Goal: Task Accomplishment & Management: Manage account settings

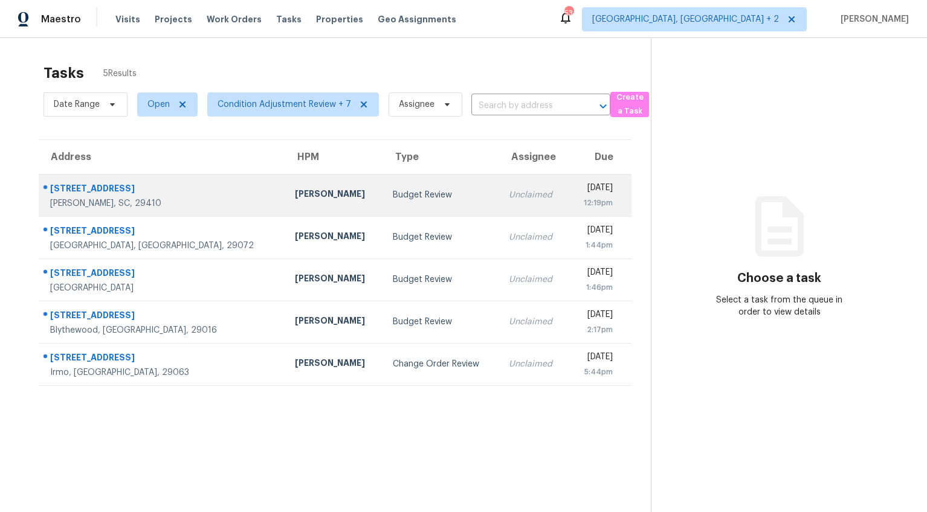
click at [285, 188] on td "[PERSON_NAME]" at bounding box center [334, 195] width 98 height 42
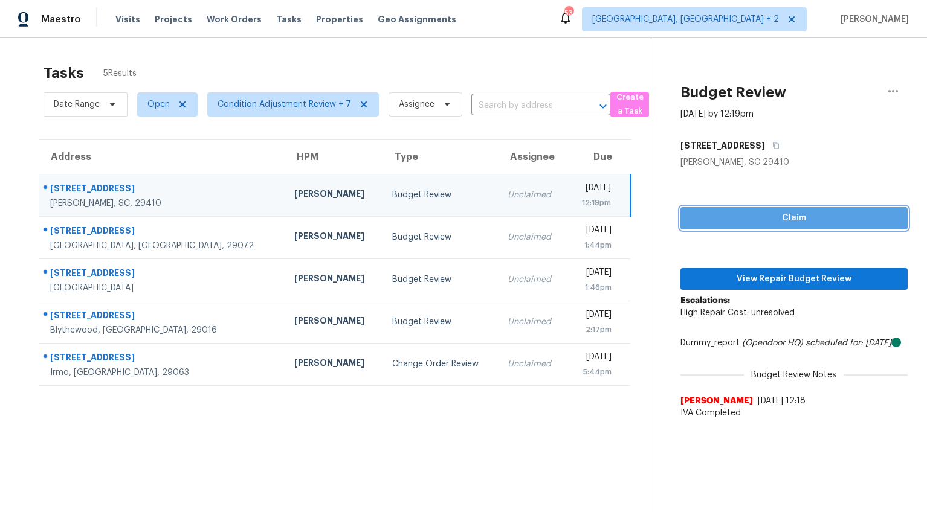
click at [805, 216] on span "Claim" at bounding box center [794, 218] width 208 height 15
click at [791, 339] on icon "(Opendoor HQ)" at bounding box center [772, 343] width 61 height 8
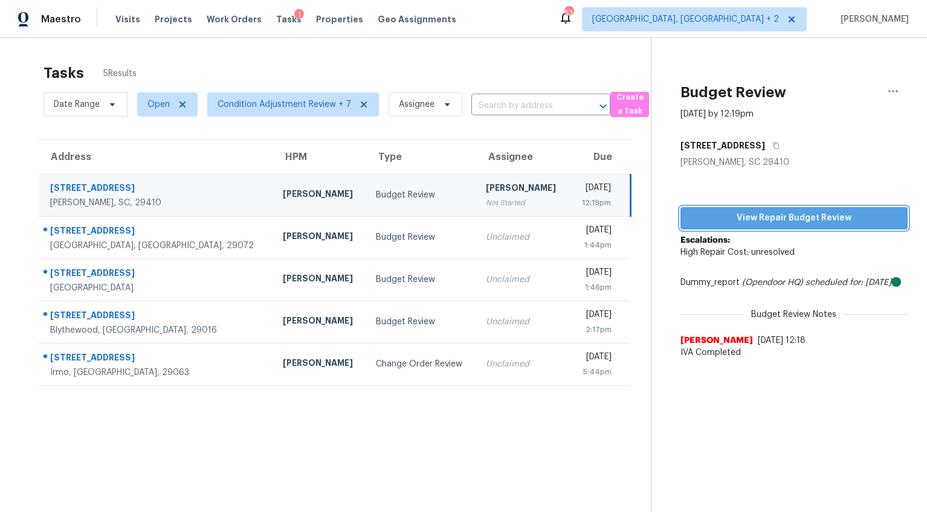
click at [800, 222] on span "View Repair Budget Review" at bounding box center [794, 218] width 208 height 15
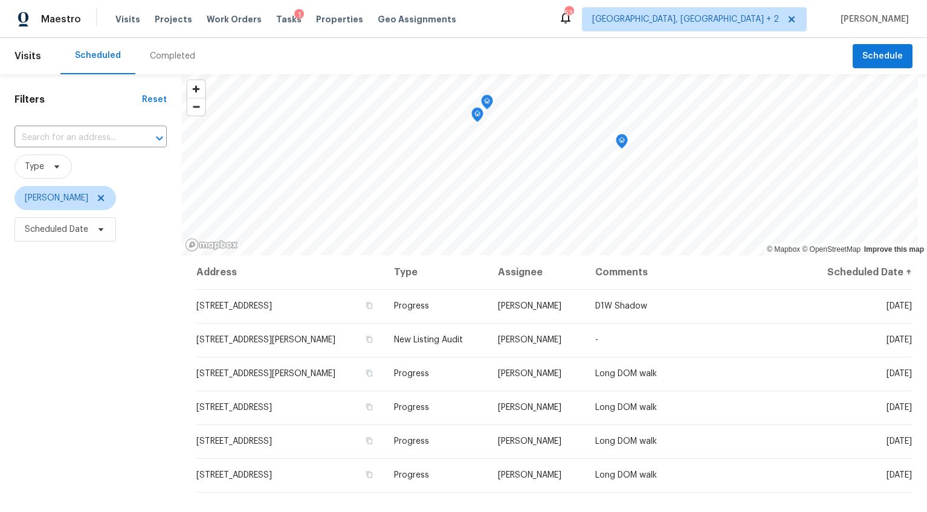
click at [161, 62] on div "Completed" at bounding box center [172, 56] width 74 height 36
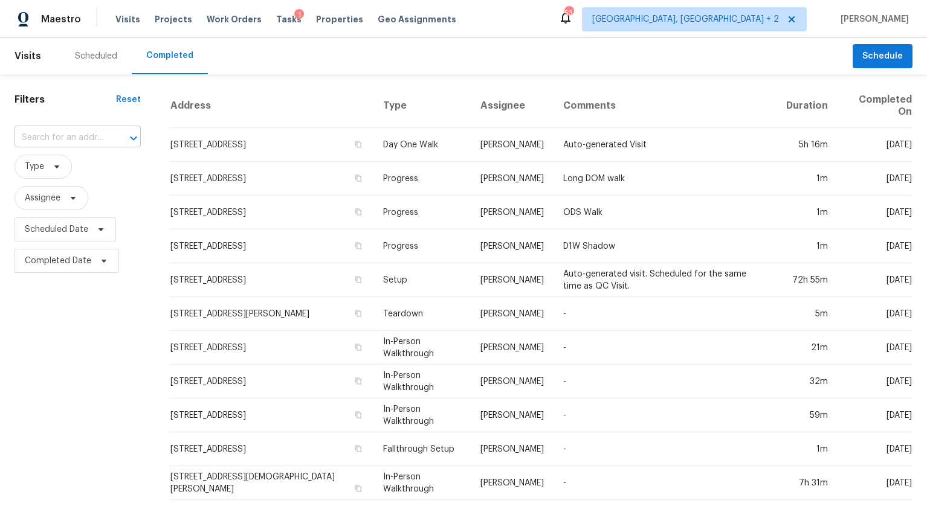
click at [68, 137] on input "text" at bounding box center [60, 138] width 92 height 19
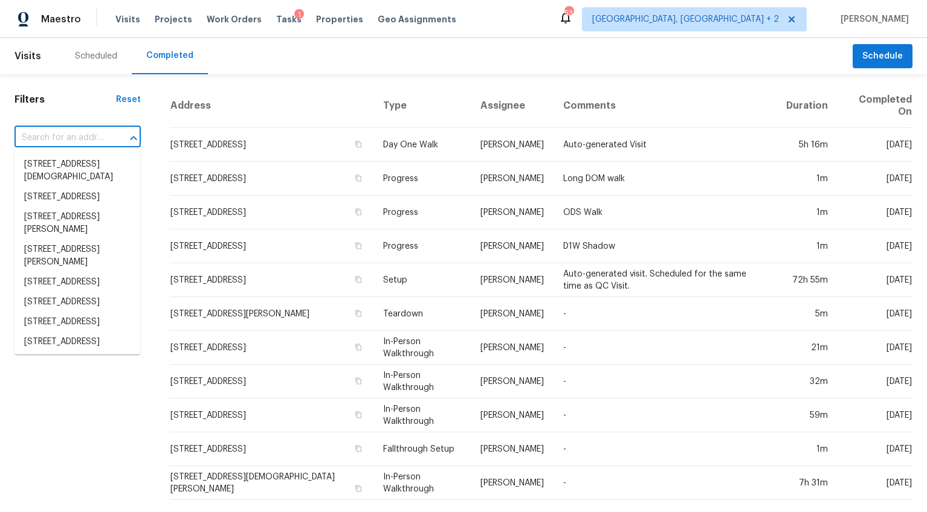
paste input "7277 Sweetgrass Blvd, Hanahan, SC 29410"
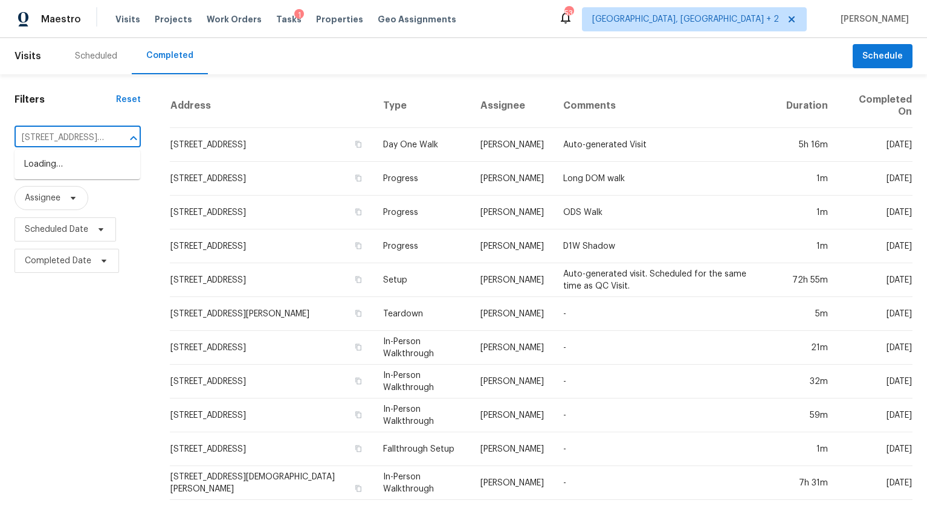
scroll to position [0, 82]
type input "7277 Sweetgrass Blvd, Hanahan, SC 29410"
click at [69, 164] on li "7277 Sweetgrass Blvd, Hanahan, SC 29410" at bounding box center [77, 171] width 126 height 33
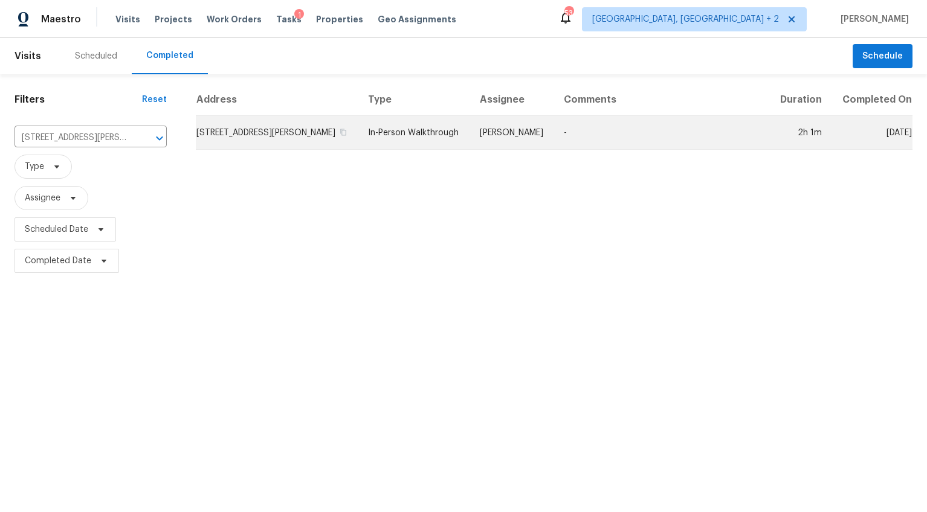
click at [262, 135] on td "7277 Sweetgrass Blvd, Hanahan, SC 29410" at bounding box center [277, 133] width 163 height 34
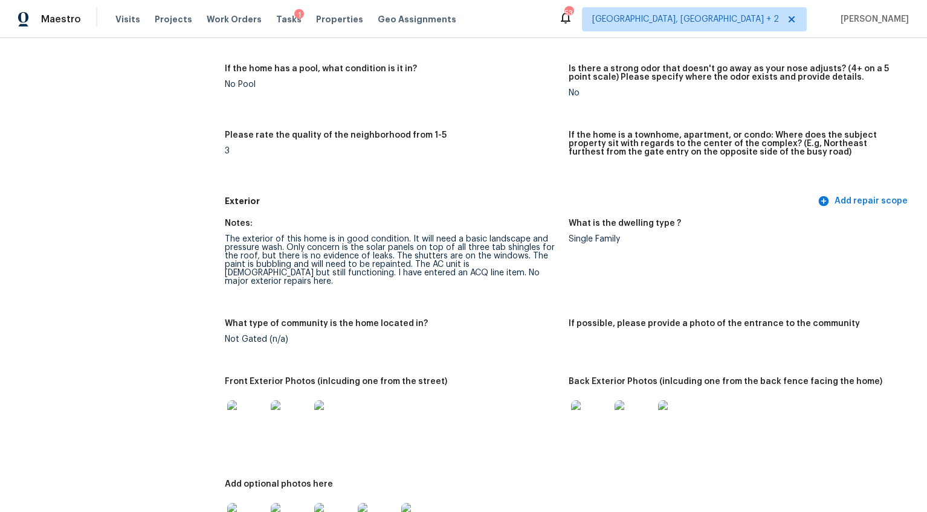
scroll to position [291, 0]
click at [240, 408] on img at bounding box center [246, 421] width 39 height 39
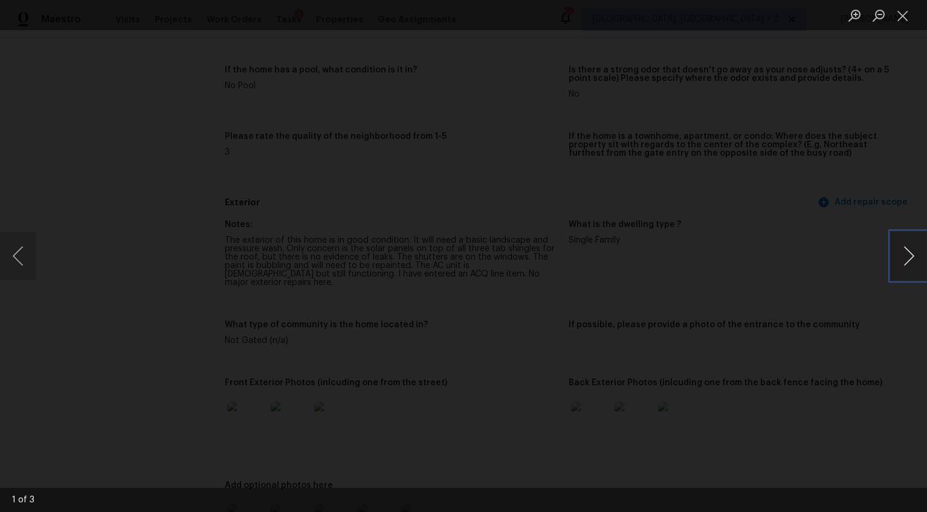
click at [912, 253] on button "Next image" at bounding box center [909, 256] width 36 height 48
click at [20, 266] on button "Previous image" at bounding box center [18, 256] width 36 height 48
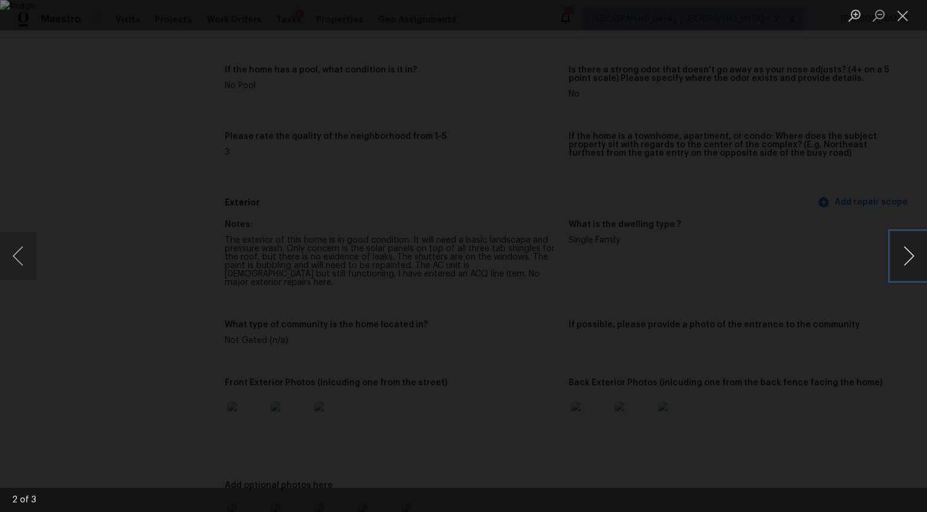
click at [909, 261] on button "Next image" at bounding box center [909, 256] width 36 height 48
click at [908, 261] on button "Next image" at bounding box center [909, 256] width 36 height 48
click at [910, 260] on button "Next image" at bounding box center [909, 256] width 36 height 48
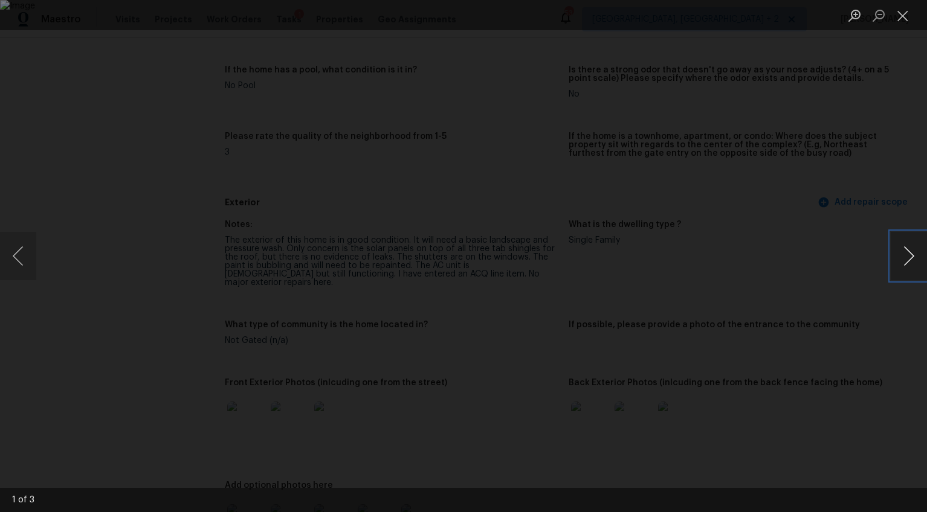
click at [910, 260] on button "Next image" at bounding box center [909, 256] width 36 height 48
click at [892, 347] on div "Lightbox" at bounding box center [463, 256] width 927 height 512
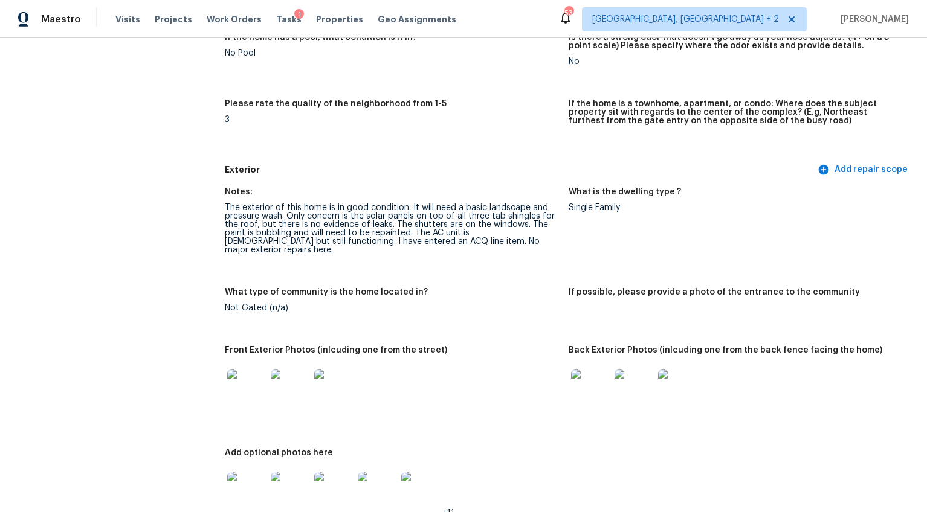
scroll to position [402, 0]
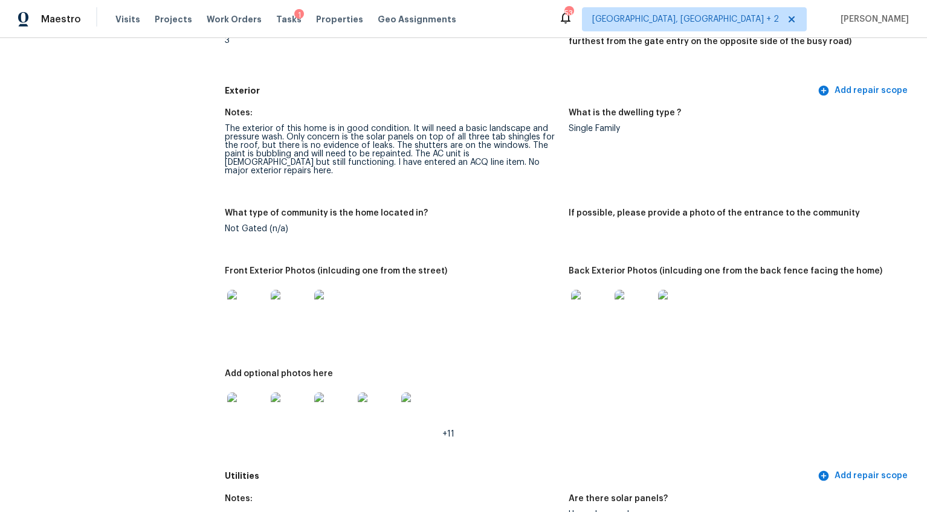
click at [596, 301] on img at bounding box center [590, 309] width 39 height 39
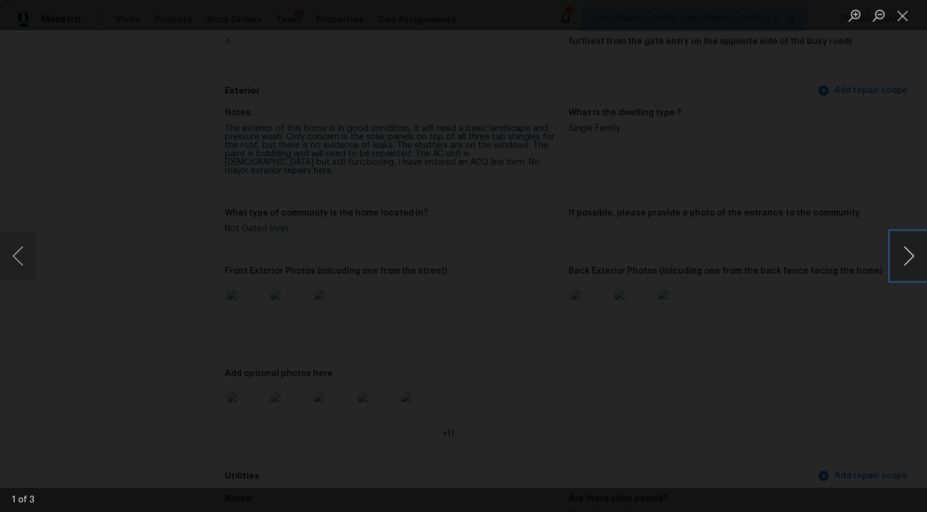
click at [899, 254] on button "Next image" at bounding box center [909, 256] width 36 height 48
click at [898, 254] on button "Next image" at bounding box center [909, 256] width 36 height 48
click at [862, 324] on div "Lightbox" at bounding box center [463, 256] width 927 height 512
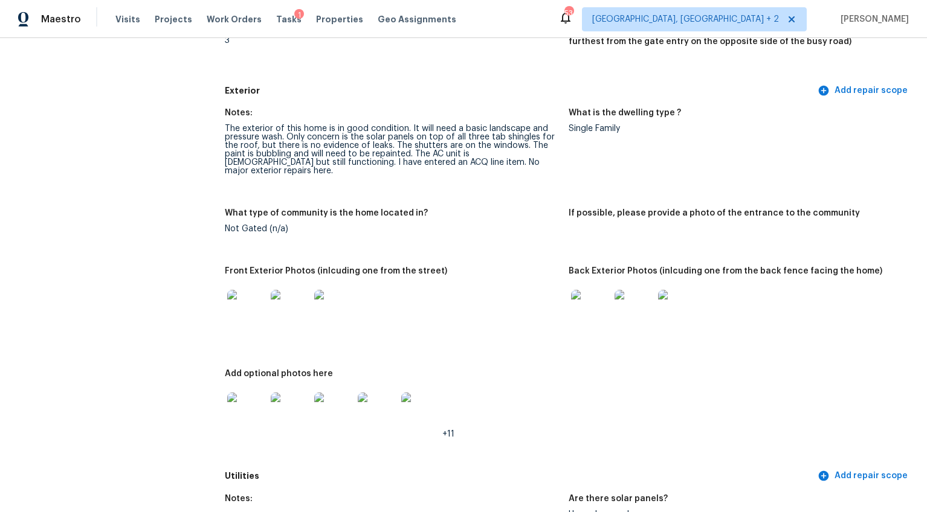
scroll to position [600, 0]
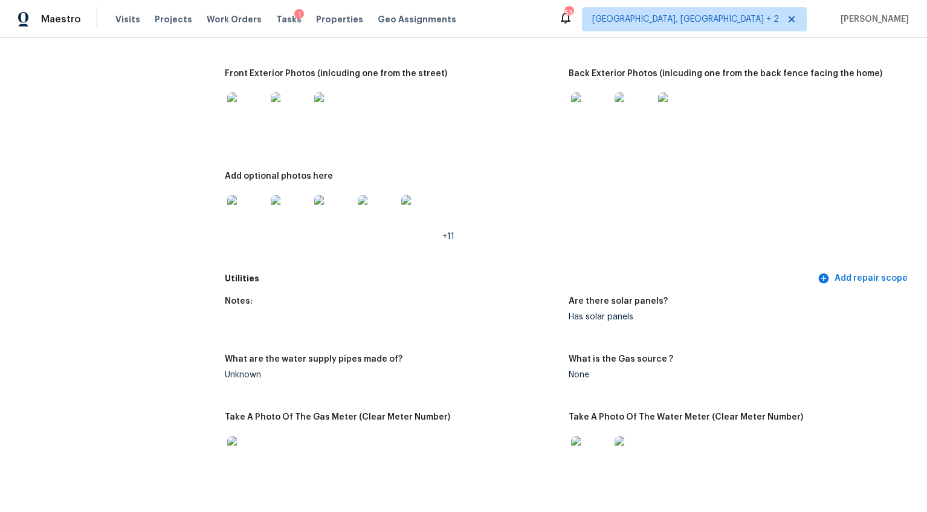
click at [242, 198] on img at bounding box center [246, 214] width 39 height 39
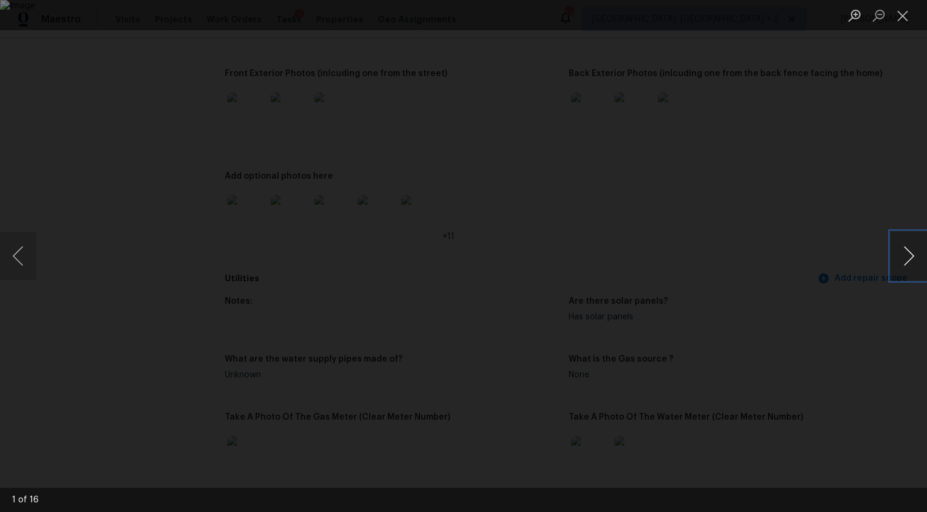
click at [901, 263] on button "Next image" at bounding box center [909, 256] width 36 height 48
click at [901, 269] on button "Next image" at bounding box center [909, 256] width 36 height 48
click at [898, 269] on button "Next image" at bounding box center [909, 256] width 36 height 48
click at [900, 268] on button "Next image" at bounding box center [909, 256] width 36 height 48
click at [904, 261] on button "Next image" at bounding box center [909, 256] width 36 height 48
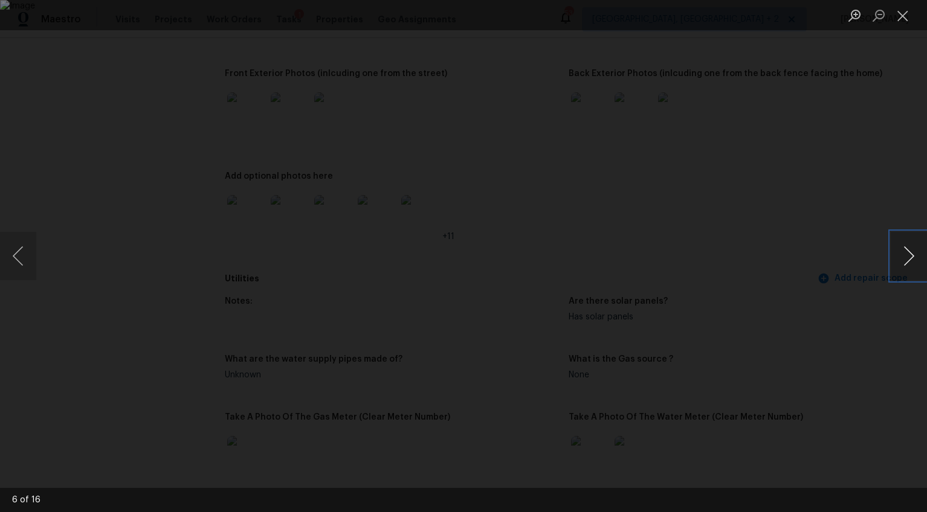
click at [903, 260] on button "Next image" at bounding box center [909, 256] width 36 height 48
click at [907, 268] on button "Next image" at bounding box center [909, 256] width 36 height 48
click at [895, 258] on button "Next image" at bounding box center [909, 256] width 36 height 48
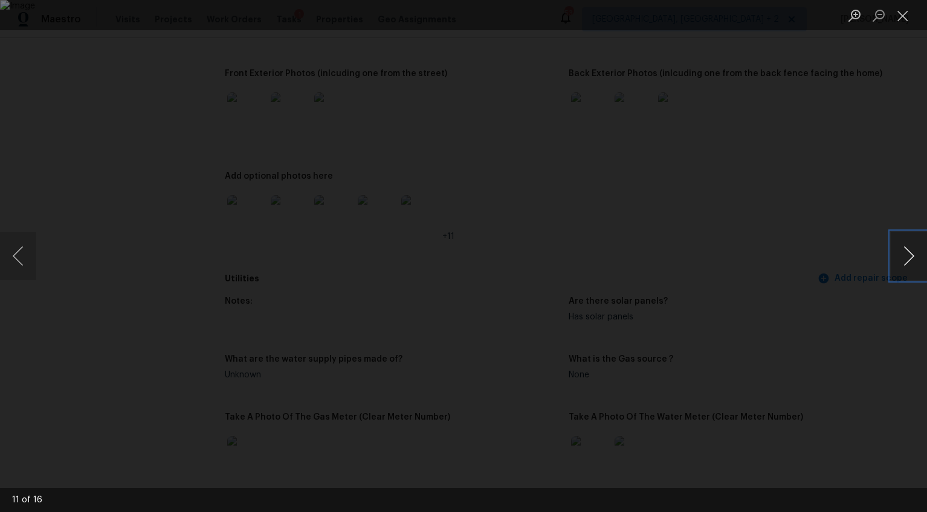
click at [897, 256] on button "Next image" at bounding box center [909, 256] width 36 height 48
click at [895, 256] on button "Next image" at bounding box center [909, 256] width 36 height 48
click at [862, 369] on div "Lightbox" at bounding box center [463, 256] width 927 height 512
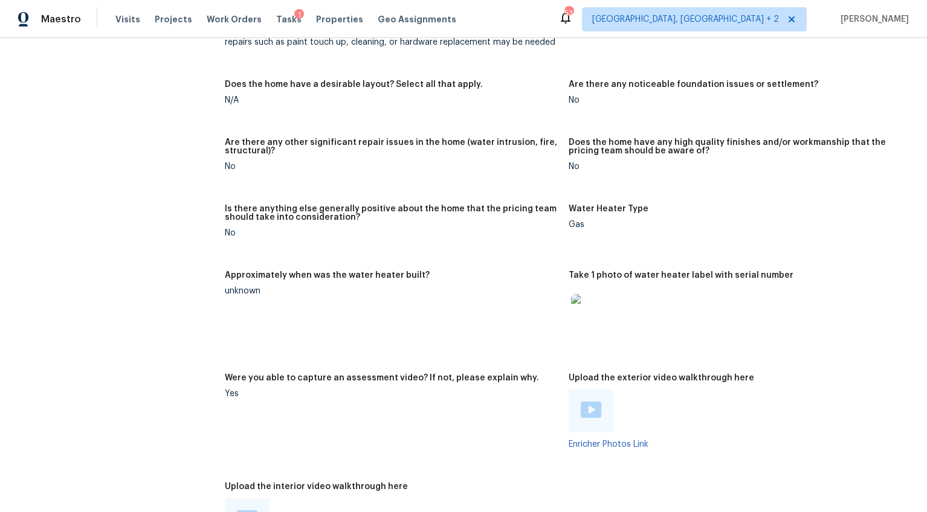
scroll to position [2292, 0]
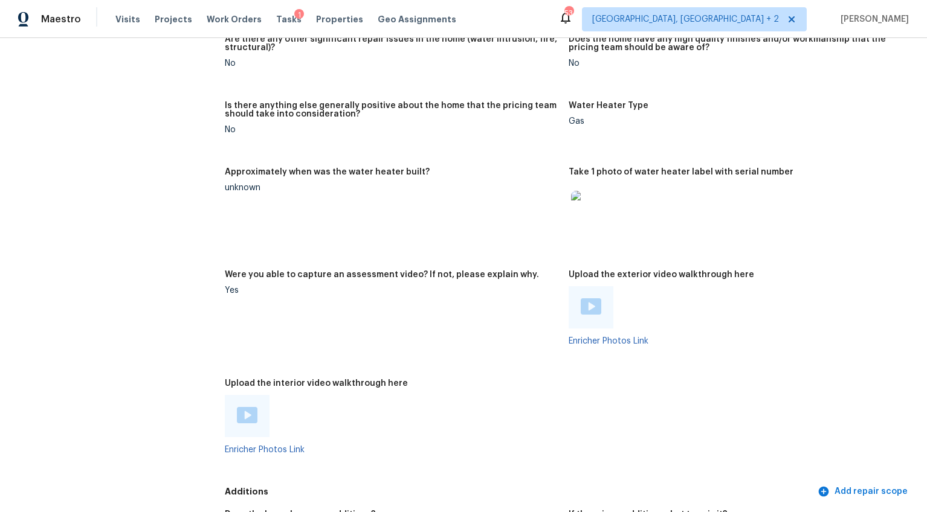
click at [581, 298] on img at bounding box center [591, 306] width 21 height 16
click at [268, 379] on h5 "Upload the interior video walkthrough here" at bounding box center [316, 383] width 183 height 8
click at [248, 407] on img at bounding box center [247, 415] width 21 height 16
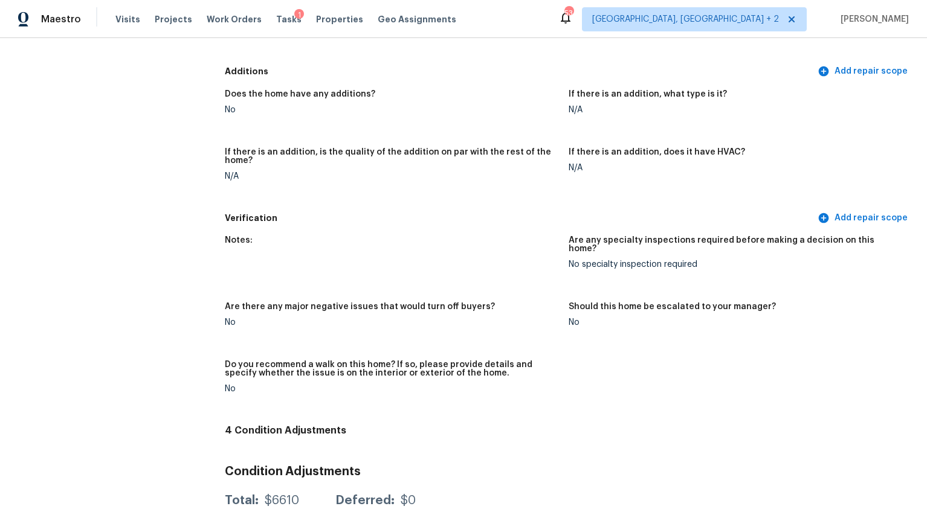
scroll to position [2704, 0]
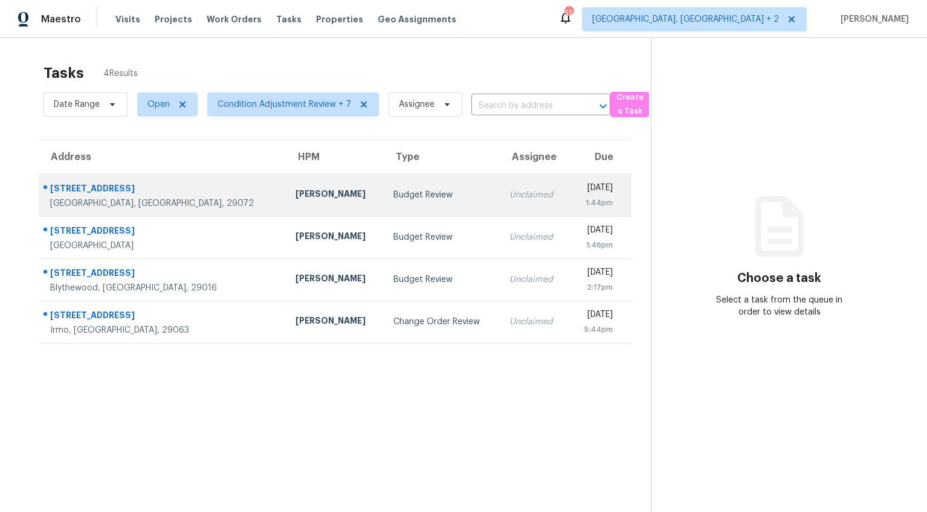
click at [286, 196] on td "[PERSON_NAME]" at bounding box center [335, 195] width 98 height 42
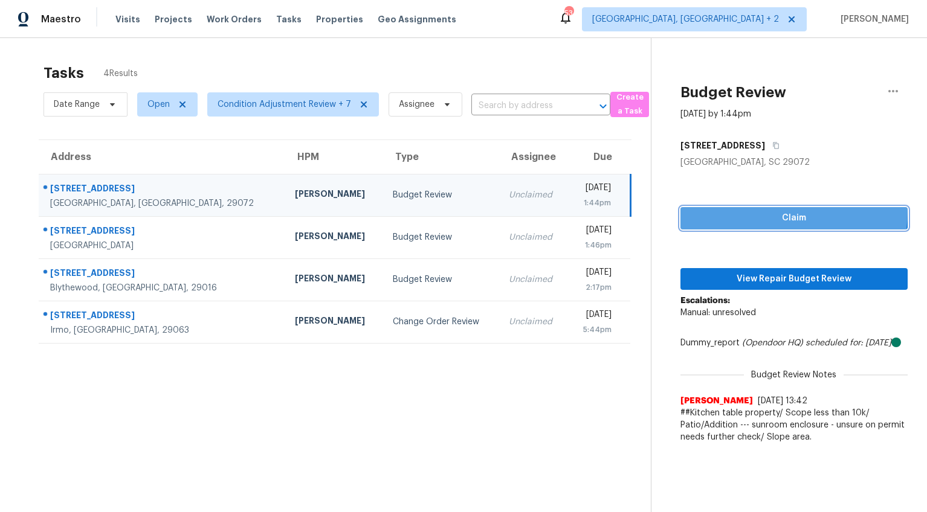
click at [749, 211] on span "Claim" at bounding box center [794, 218] width 208 height 15
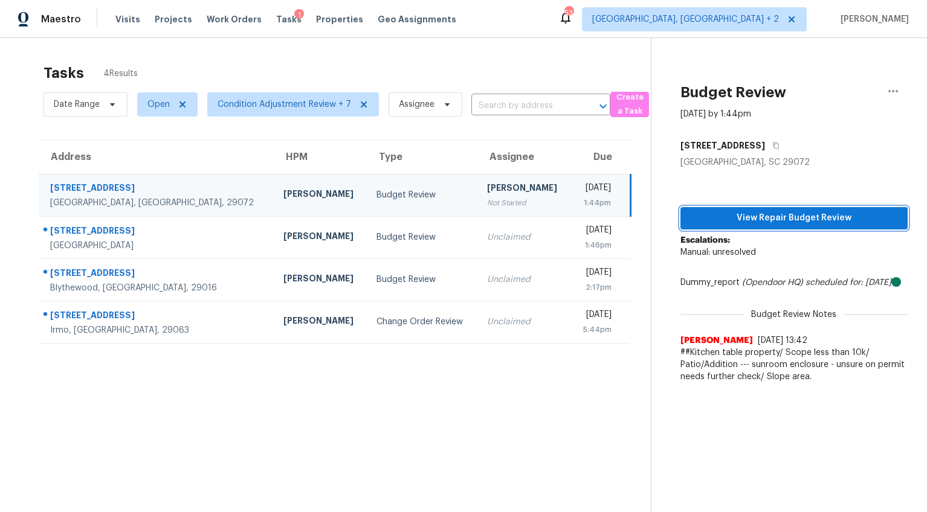
click at [754, 217] on span "View Repair Budget Review" at bounding box center [794, 218] width 208 height 15
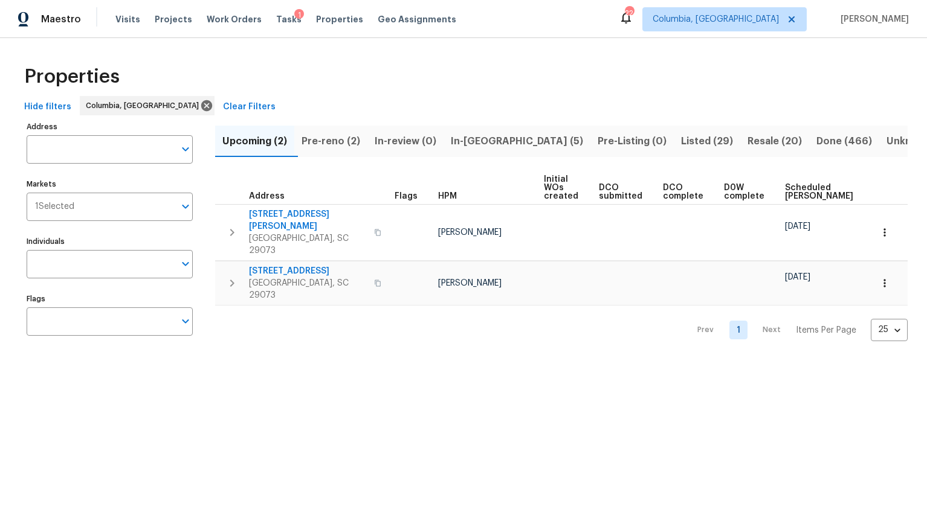
click at [480, 138] on span "In-[GEOGRAPHIC_DATA] (5)" at bounding box center [517, 141] width 132 height 17
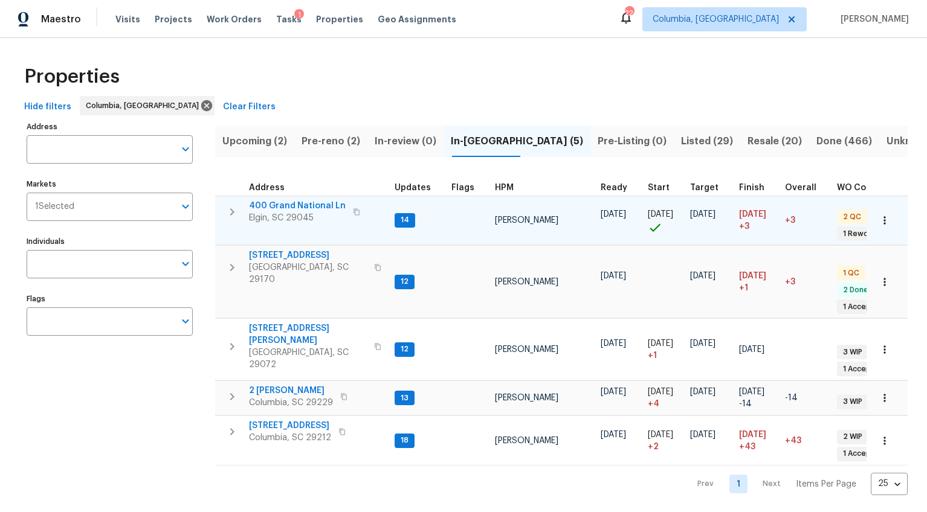
click at [274, 203] on span "400 Grand National Ln" at bounding box center [297, 206] width 97 height 12
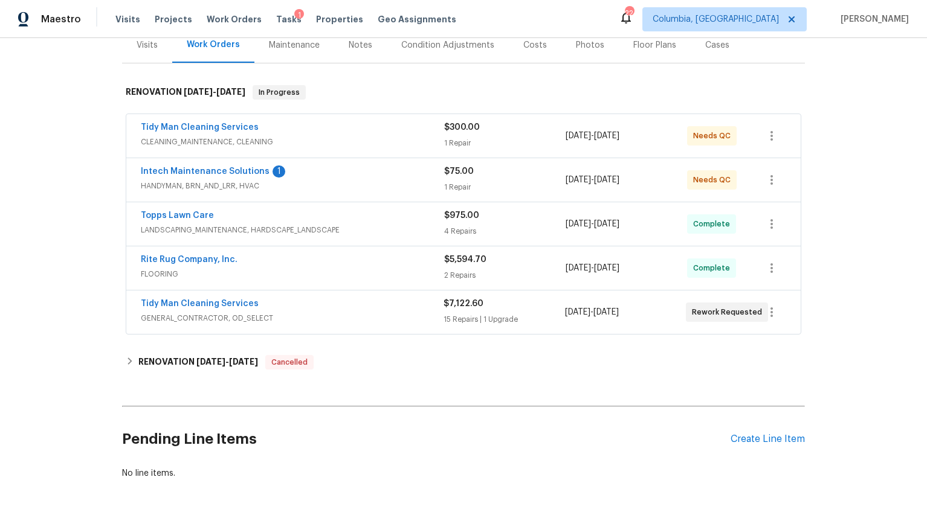
scroll to position [192, 0]
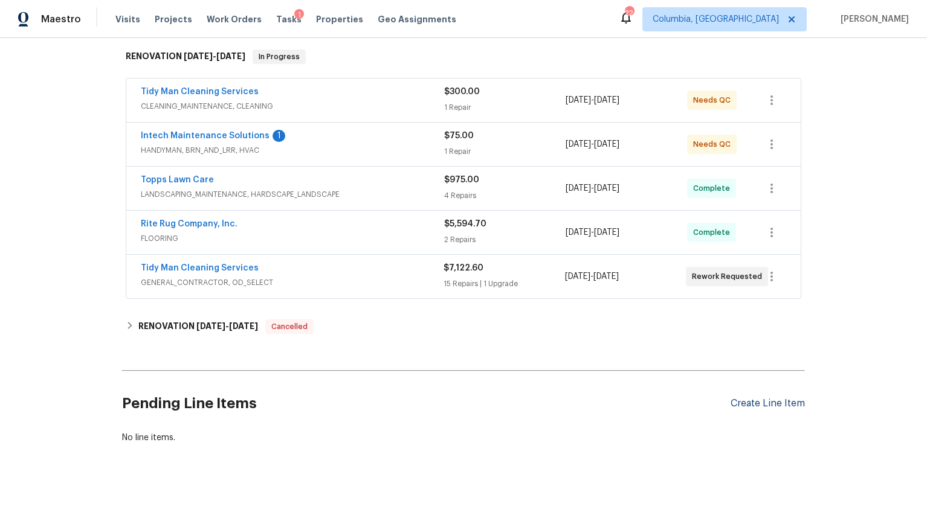
click at [736, 401] on div "Create Line Item" at bounding box center [767, 403] width 74 height 11
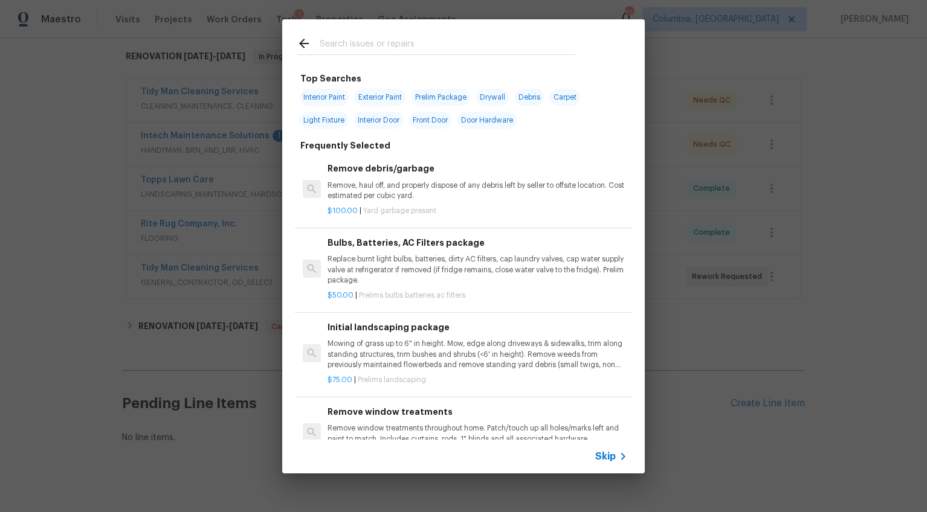
click at [358, 45] on input "text" at bounding box center [448, 45] width 256 height 18
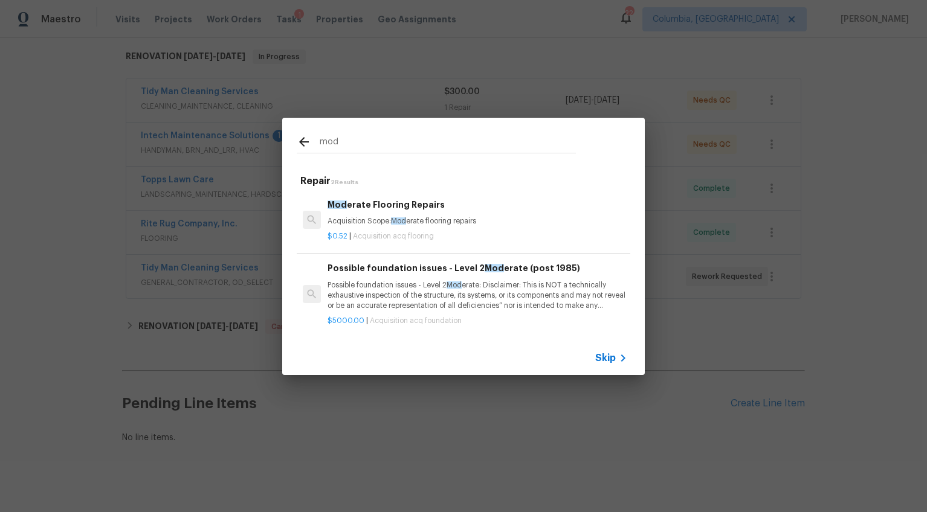
type input "mod"
click at [593, 359] on div "Skip" at bounding box center [463, 358] width 362 height 34
click at [599, 356] on span "Skip" at bounding box center [605, 358] width 21 height 12
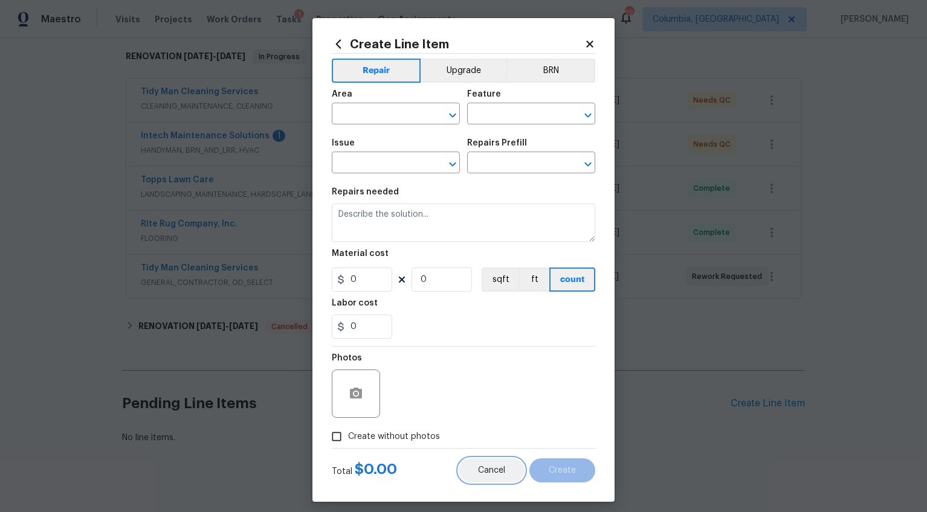
click at [483, 471] on span "Cancel" at bounding box center [491, 470] width 27 height 9
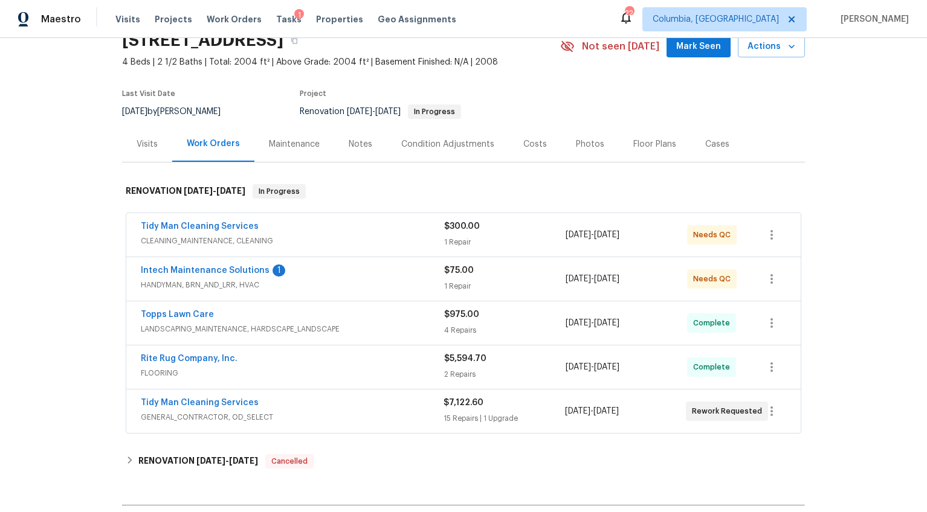
scroll to position [0, 0]
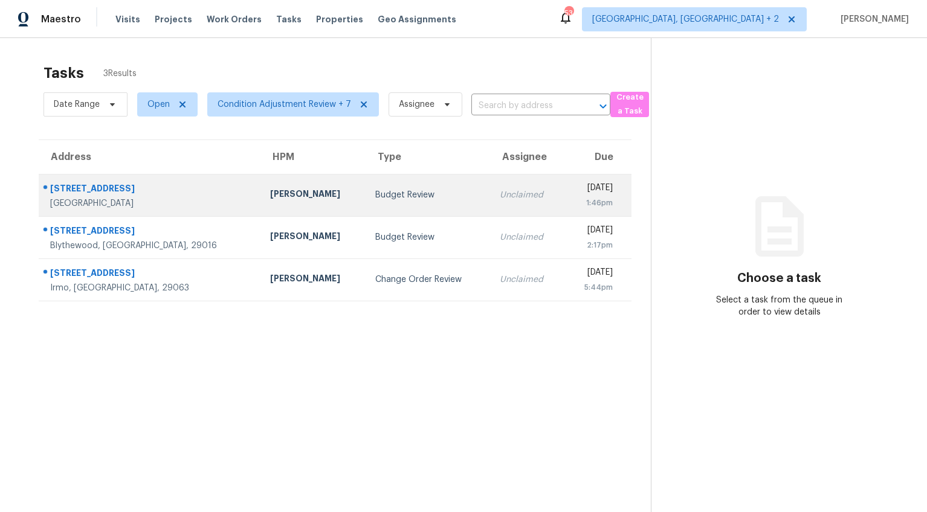
click at [103, 202] on div "Moncks Corner, SC, 29461" at bounding box center [150, 204] width 201 height 12
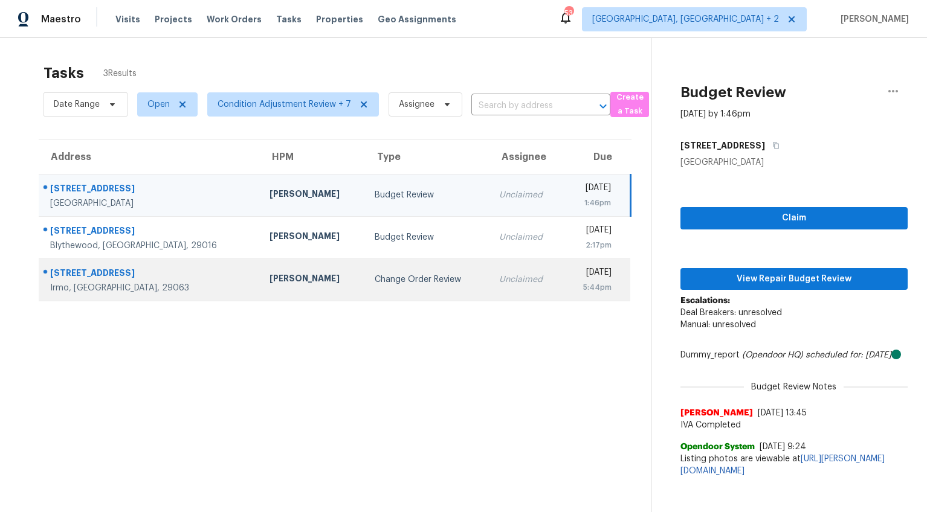
click at [383, 289] on td "Change Order Review" at bounding box center [427, 280] width 124 height 42
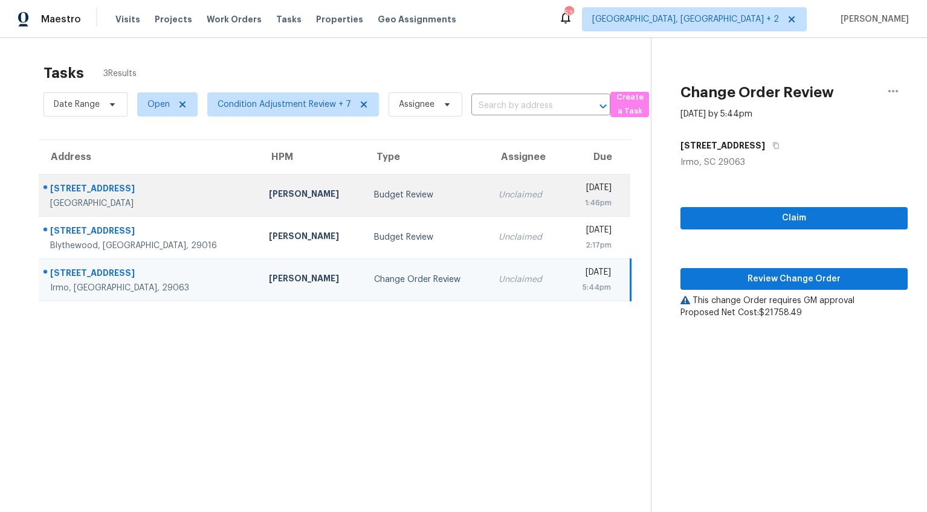
click at [269, 201] on div "[PERSON_NAME]" at bounding box center [312, 195] width 86 height 15
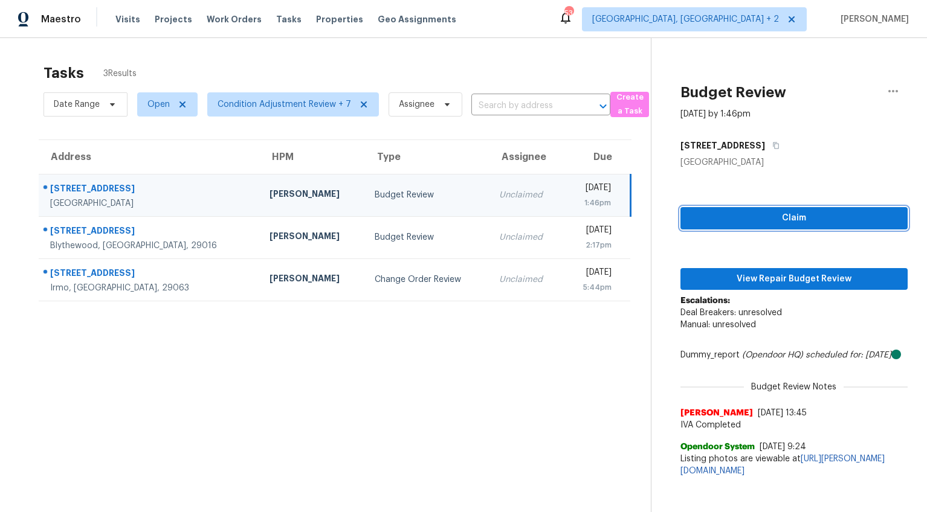
click at [830, 221] on span "Claim" at bounding box center [794, 218] width 208 height 15
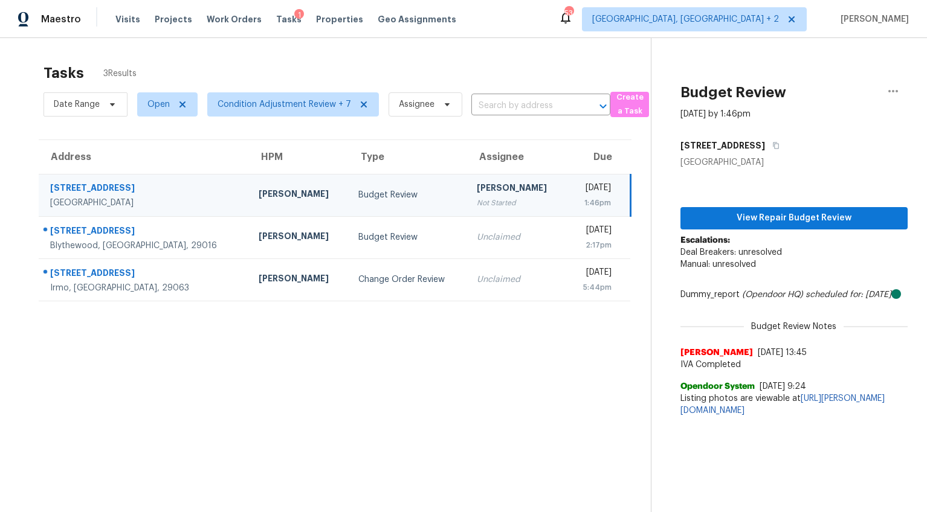
click at [779, 231] on div "View Repair Budget Review Escalations: Deal Breakers: unresolved Manual: unreso…" at bounding box center [793, 296] width 227 height 254
click at [783, 214] on span "View Repair Budget Review" at bounding box center [794, 218] width 208 height 15
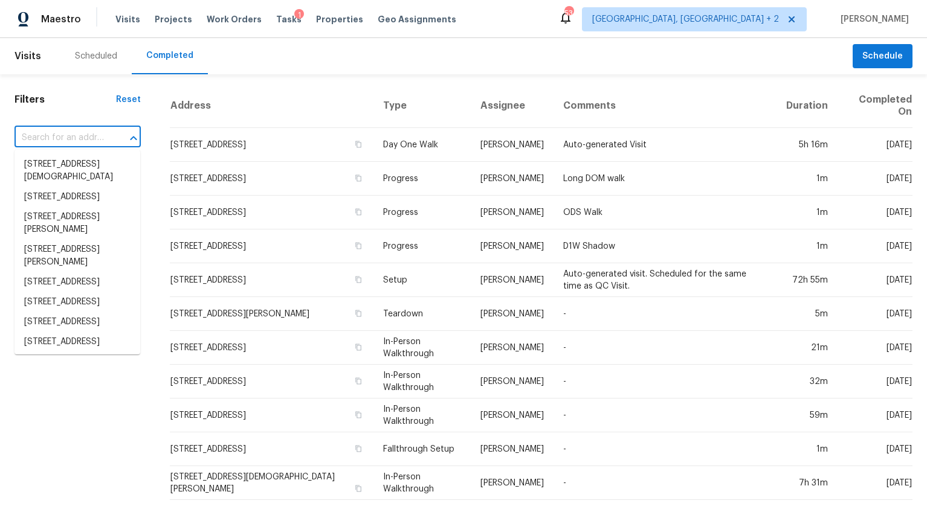
click at [86, 137] on input "text" at bounding box center [60, 138] width 92 height 19
paste input "[STREET_ADDRESS]"
type input "[STREET_ADDRESS]"
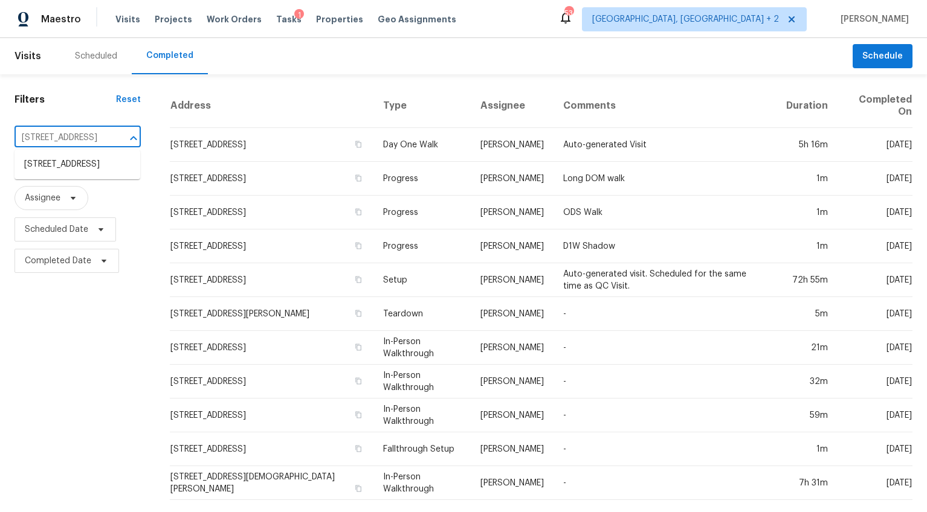
click at [85, 158] on li "[STREET_ADDRESS]" at bounding box center [77, 165] width 126 height 20
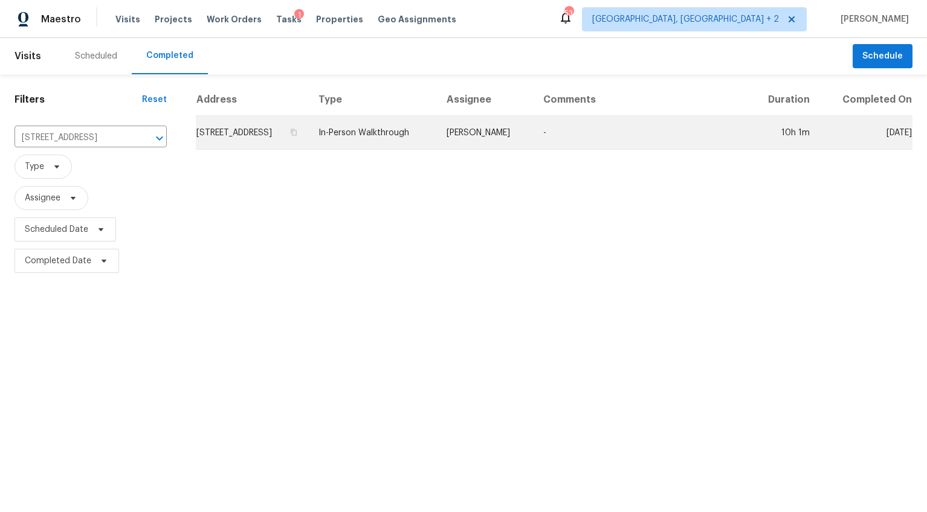
click at [288, 150] on td "[STREET_ADDRESS]" at bounding box center [252, 133] width 113 height 34
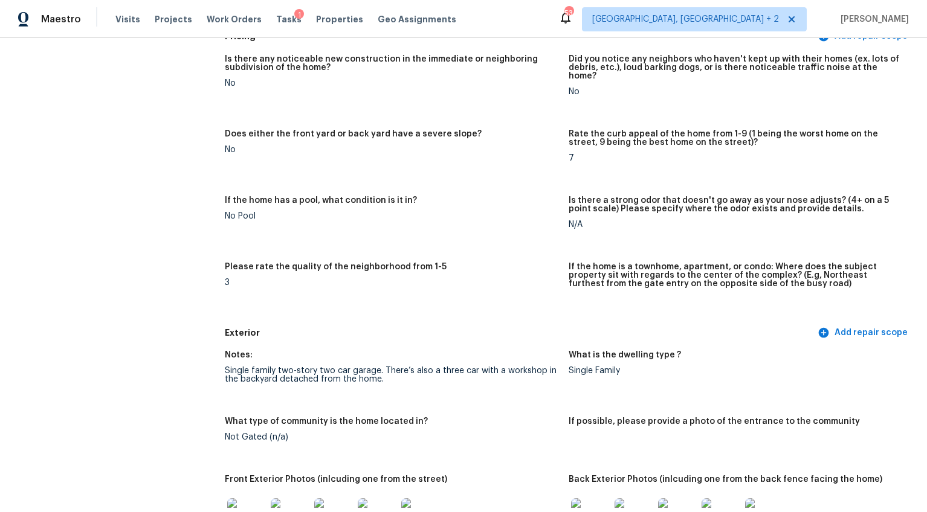
scroll to position [259, 0]
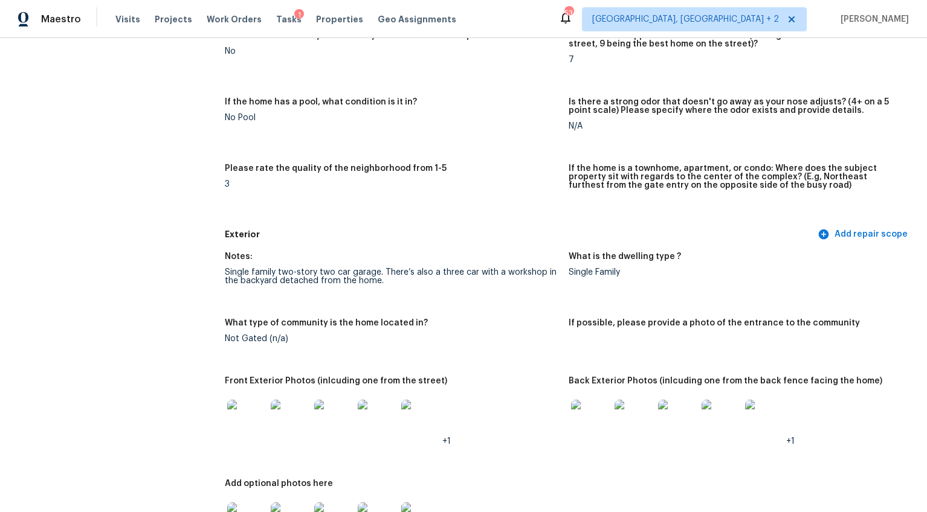
click at [246, 400] on img at bounding box center [246, 419] width 39 height 39
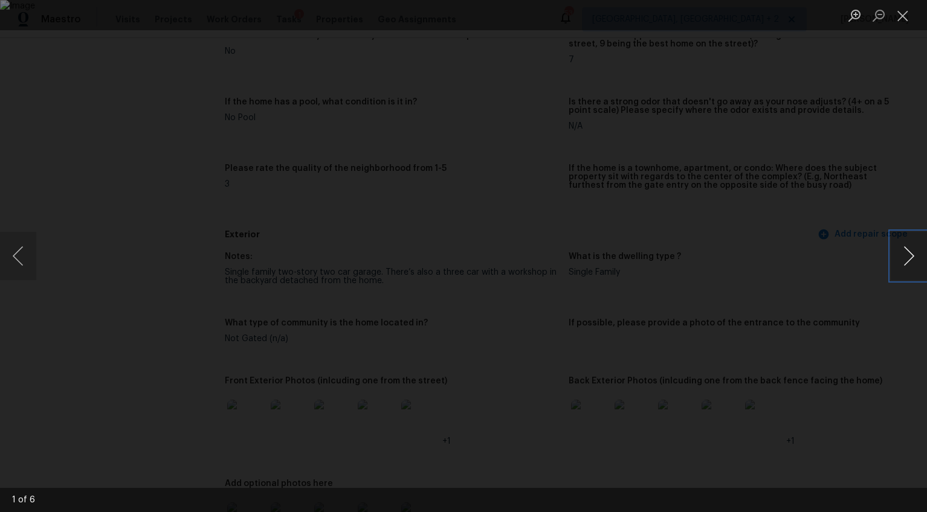
click at [904, 248] on button "Next image" at bounding box center [909, 256] width 36 height 48
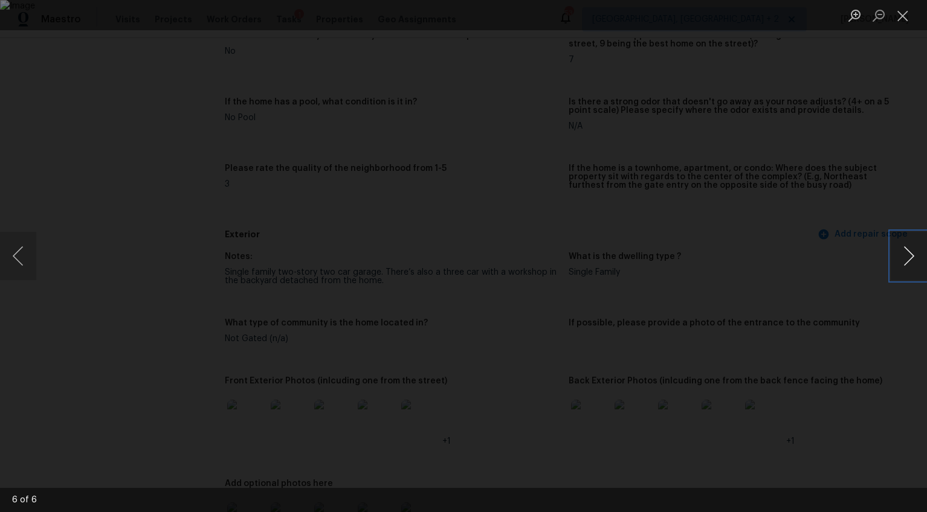
click at [904, 250] on button "Next image" at bounding box center [909, 256] width 36 height 48
click at [906, 246] on button "Next image" at bounding box center [909, 256] width 36 height 48
click at [486, 215] on img "Lightbox" at bounding box center [463, 256] width 927 height 512
click at [910, 264] on button "Next image" at bounding box center [909, 256] width 36 height 48
click at [920, 260] on button "Next image" at bounding box center [909, 256] width 36 height 48
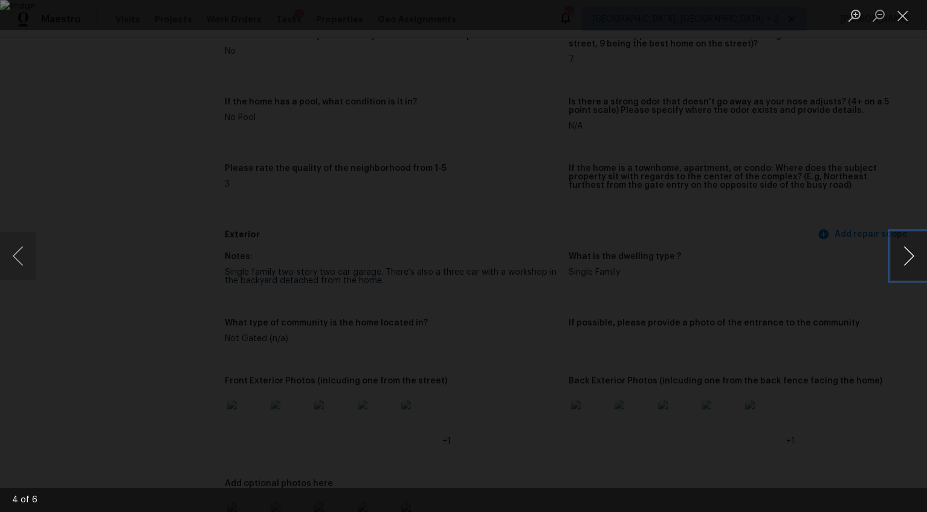
click at [920, 260] on button "Next image" at bounding box center [909, 256] width 36 height 48
click at [833, 332] on div "Lightbox" at bounding box center [463, 256] width 927 height 512
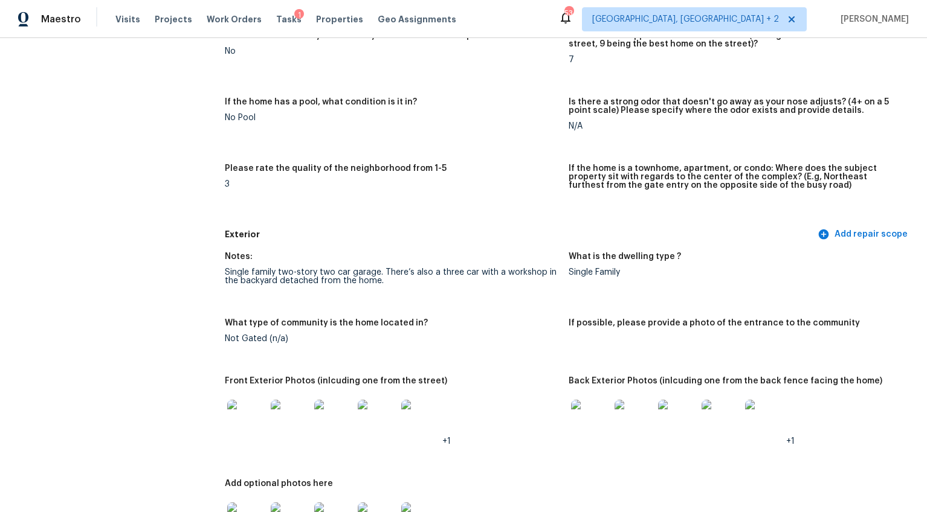
click at [578, 409] on img at bounding box center [590, 419] width 39 height 39
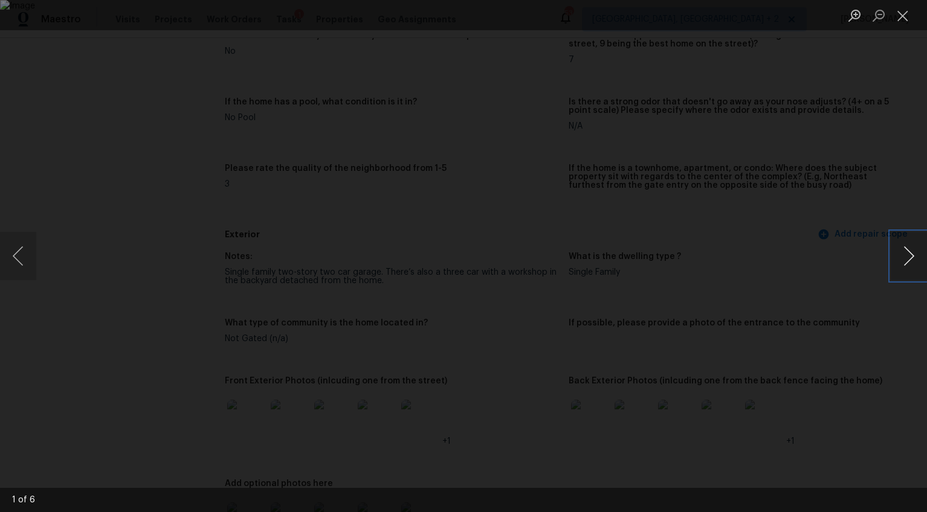
click at [909, 254] on button "Next image" at bounding box center [909, 256] width 36 height 48
click at [908, 253] on button "Next image" at bounding box center [909, 256] width 36 height 48
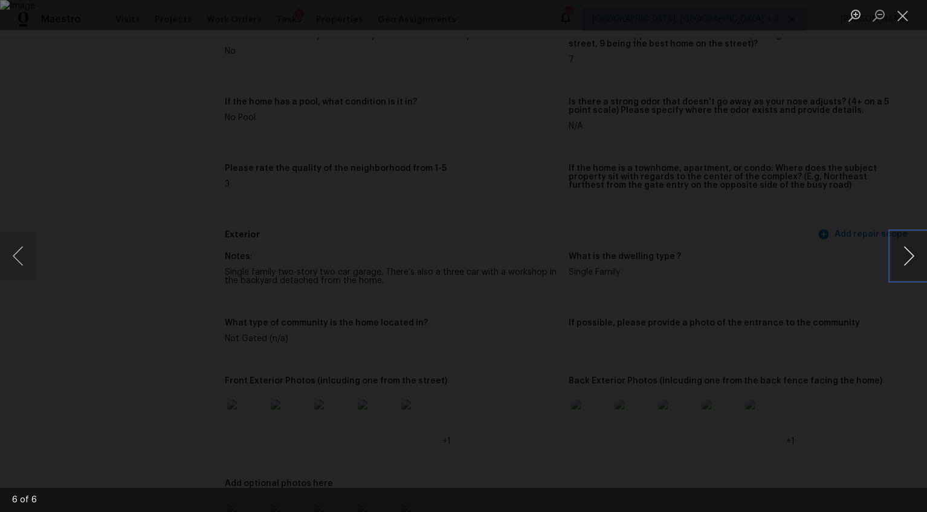
click at [908, 253] on button "Next image" at bounding box center [909, 256] width 36 height 48
click at [897, 335] on div "Lightbox" at bounding box center [463, 256] width 927 height 512
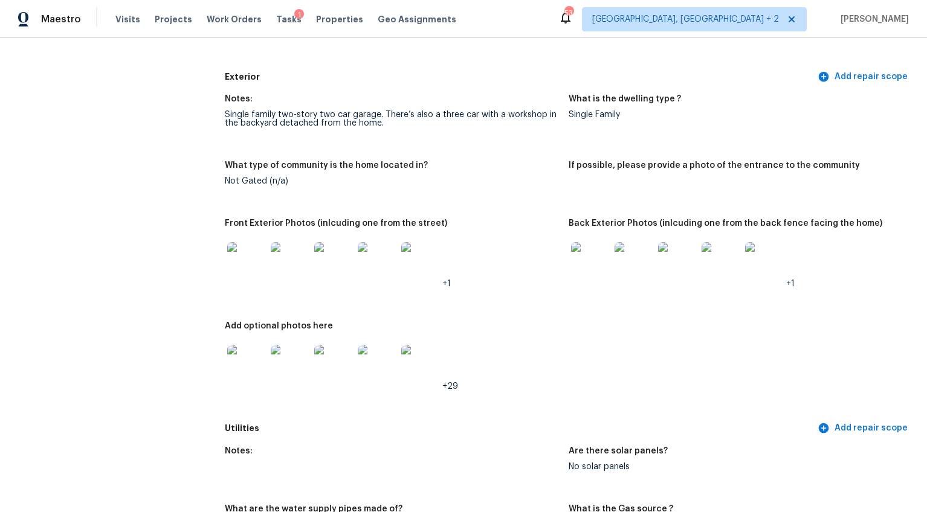
scroll to position [528, 0]
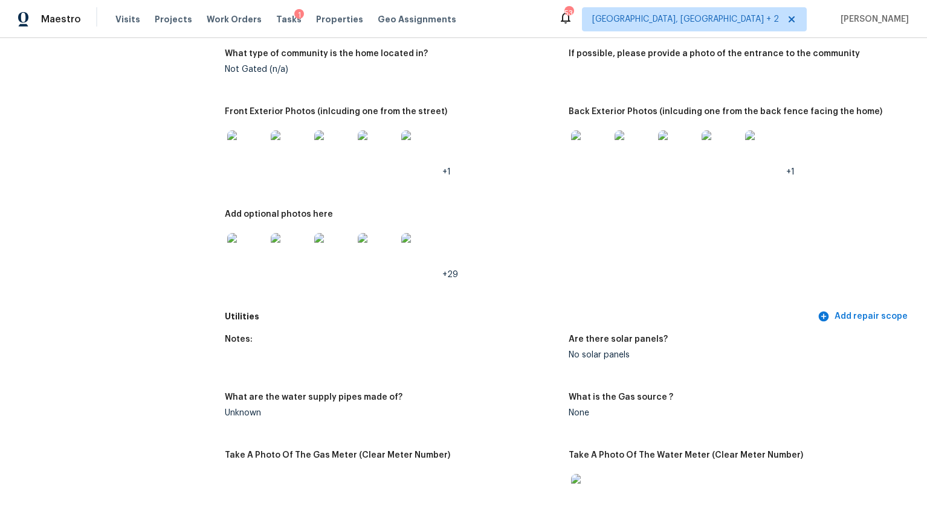
click at [244, 233] on img at bounding box center [246, 252] width 39 height 39
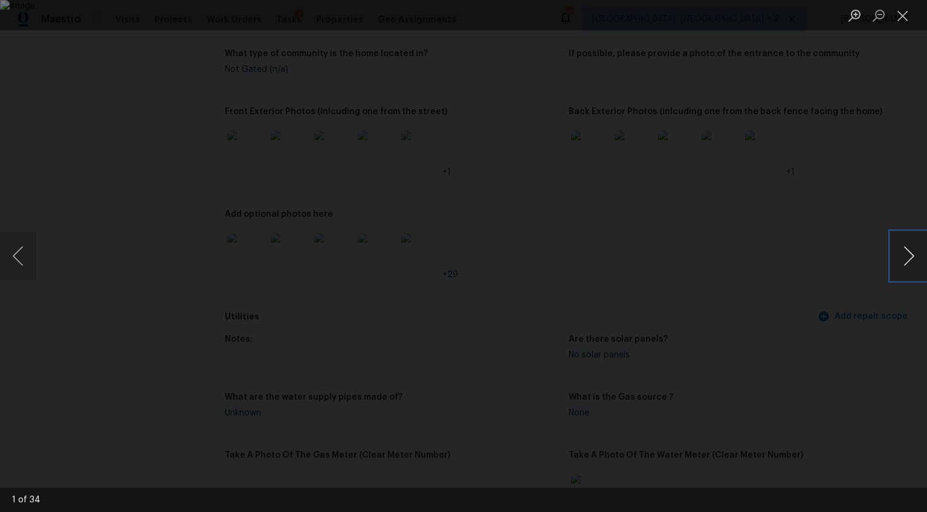
click at [907, 259] on button "Next image" at bounding box center [909, 256] width 36 height 48
click at [913, 257] on button "Next image" at bounding box center [909, 256] width 36 height 48
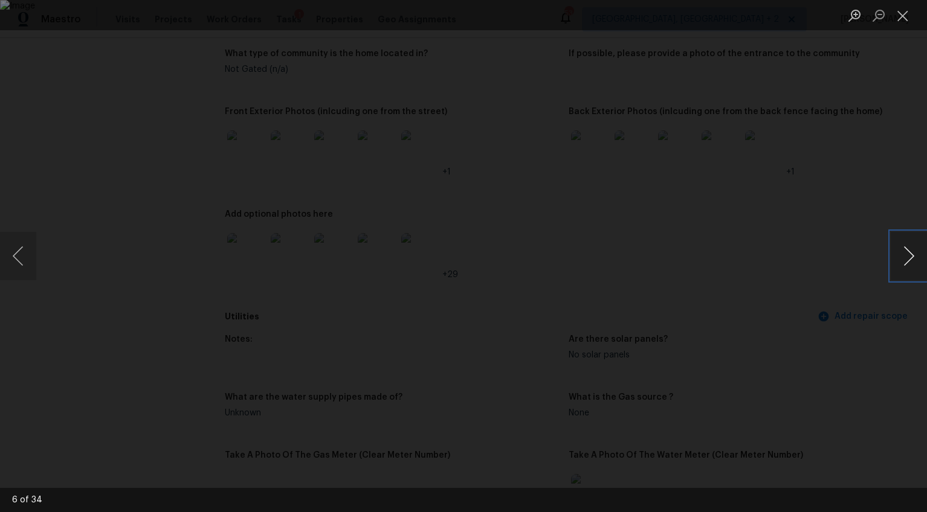
click at [913, 257] on button "Next image" at bounding box center [909, 256] width 36 height 48
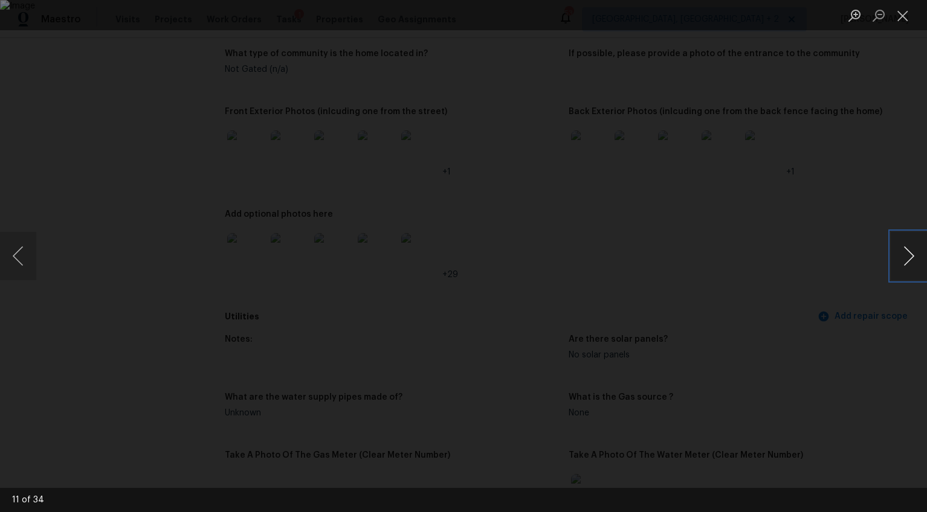
click at [913, 257] on button "Next image" at bounding box center [909, 256] width 36 height 48
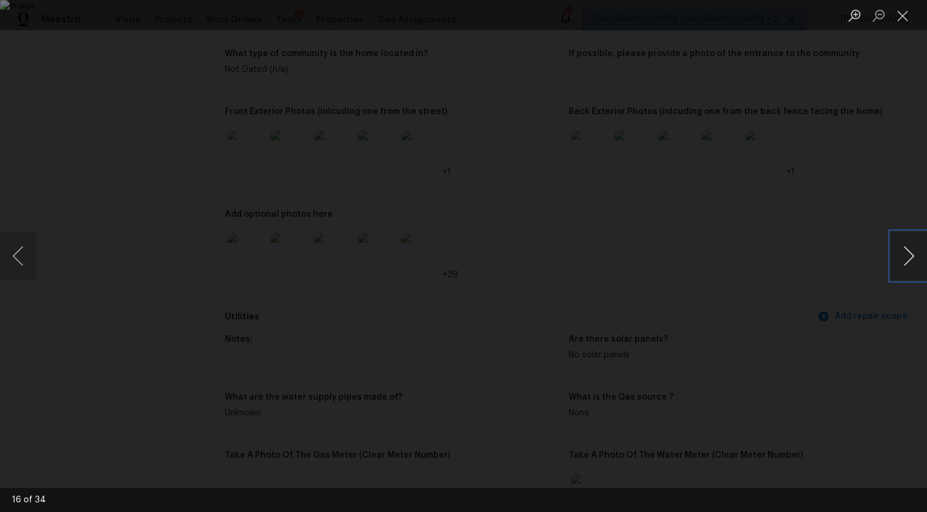
click at [913, 257] on button "Next image" at bounding box center [909, 256] width 36 height 48
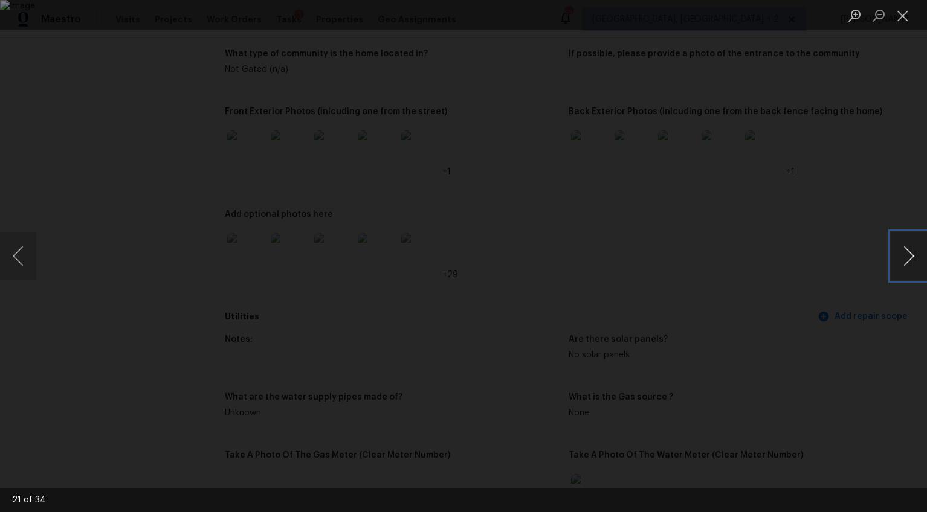
click at [913, 257] on button "Next image" at bounding box center [909, 256] width 36 height 48
click at [20, 258] on button "Previous image" at bounding box center [18, 256] width 36 height 48
click at [903, 266] on button "Next image" at bounding box center [909, 256] width 36 height 48
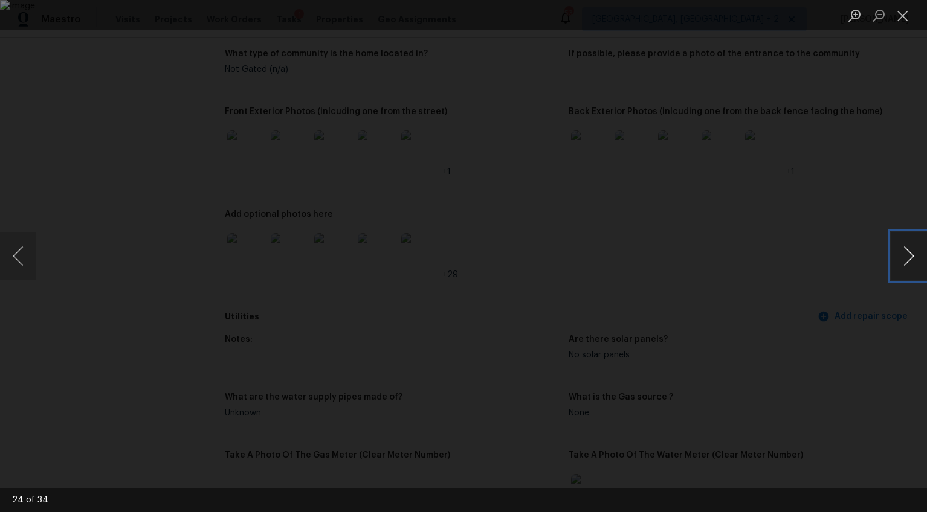
click at [903, 266] on button "Next image" at bounding box center [909, 256] width 36 height 48
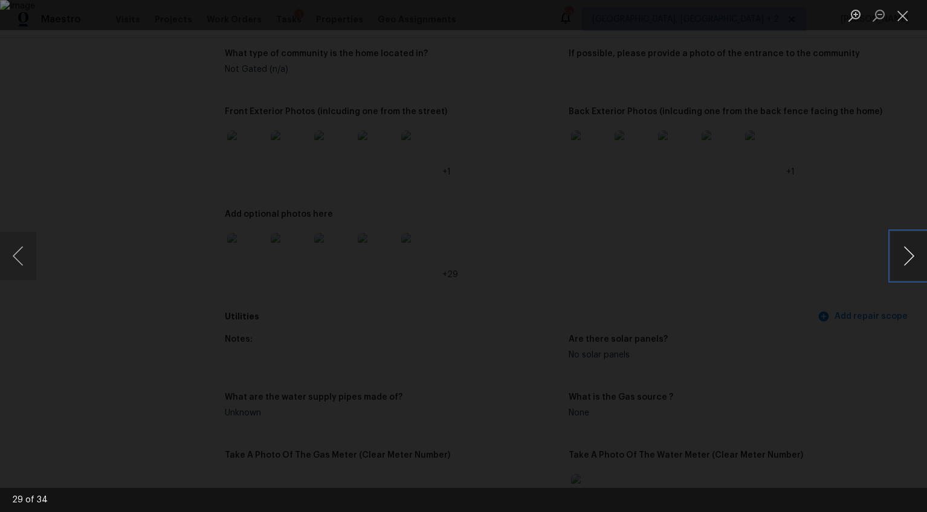
click at [903, 266] on button "Next image" at bounding box center [909, 256] width 36 height 48
click at [863, 331] on div "Lightbox" at bounding box center [463, 256] width 927 height 512
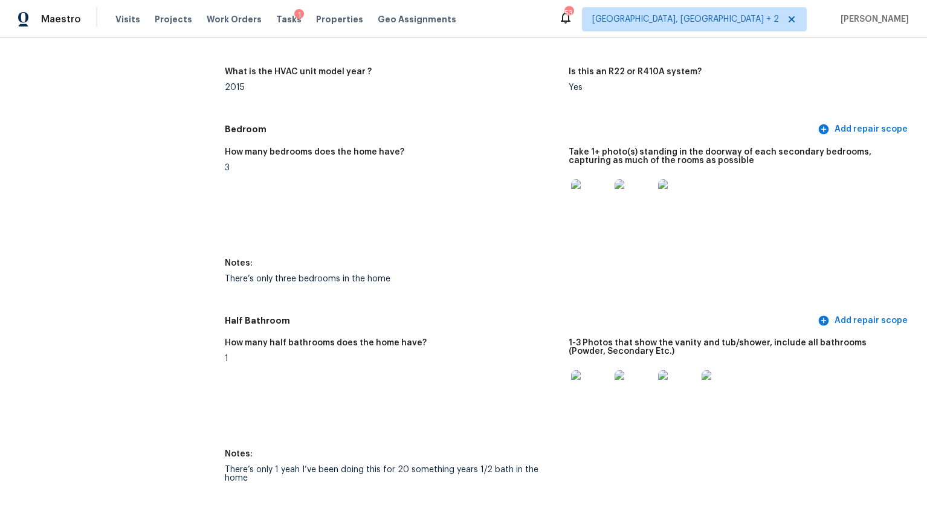
scroll to position [1309, 0]
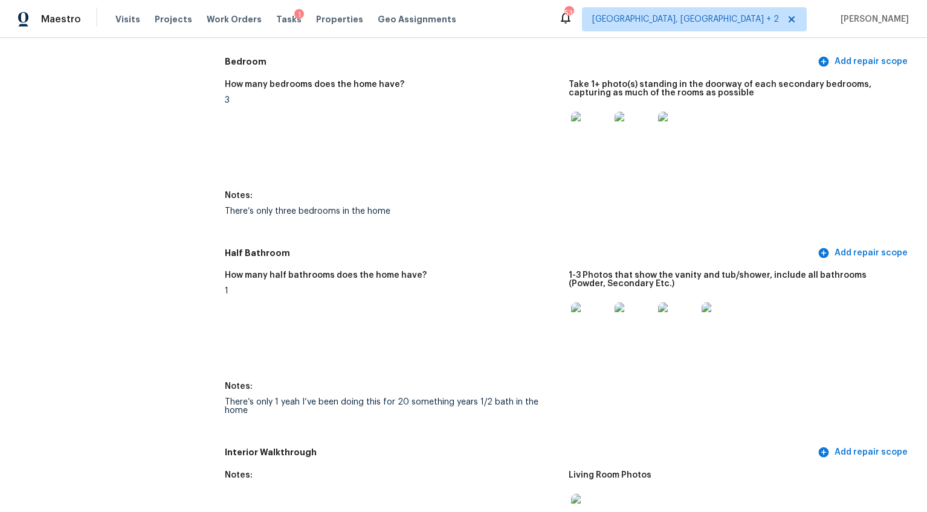
click at [593, 131] on img at bounding box center [590, 131] width 39 height 39
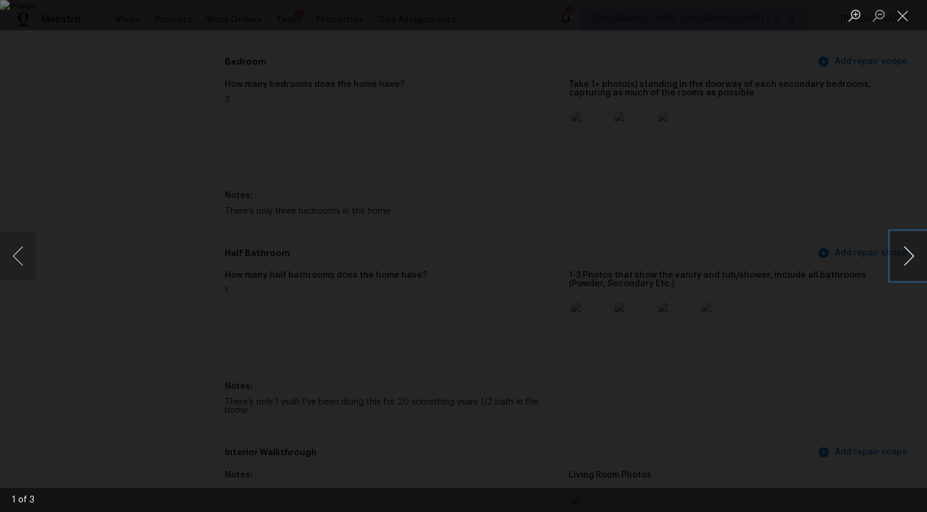
click at [912, 257] on button "Next image" at bounding box center [909, 256] width 36 height 48
click at [909, 258] on button "Next image" at bounding box center [909, 256] width 36 height 48
click at [832, 344] on div "Lightbox" at bounding box center [463, 256] width 927 height 512
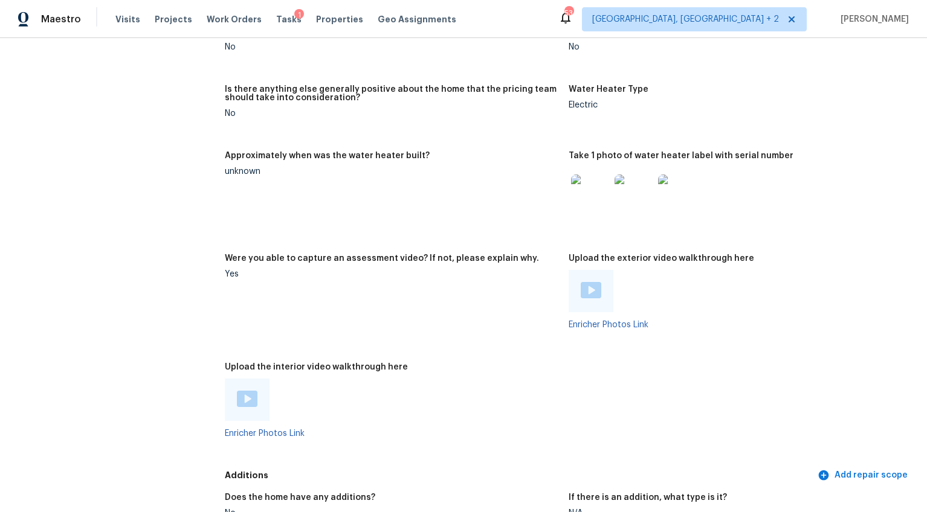
scroll to position [2459, 0]
click at [592, 283] on img at bounding box center [591, 291] width 21 height 16
click at [241, 393] on div at bounding box center [247, 400] width 45 height 42
click at [250, 391] on img at bounding box center [247, 399] width 21 height 16
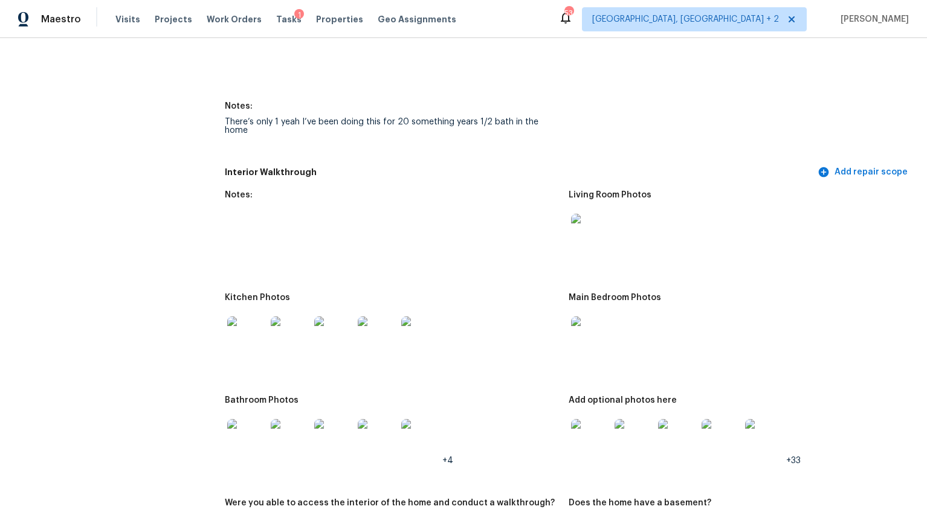
scroll to position [1580, 0]
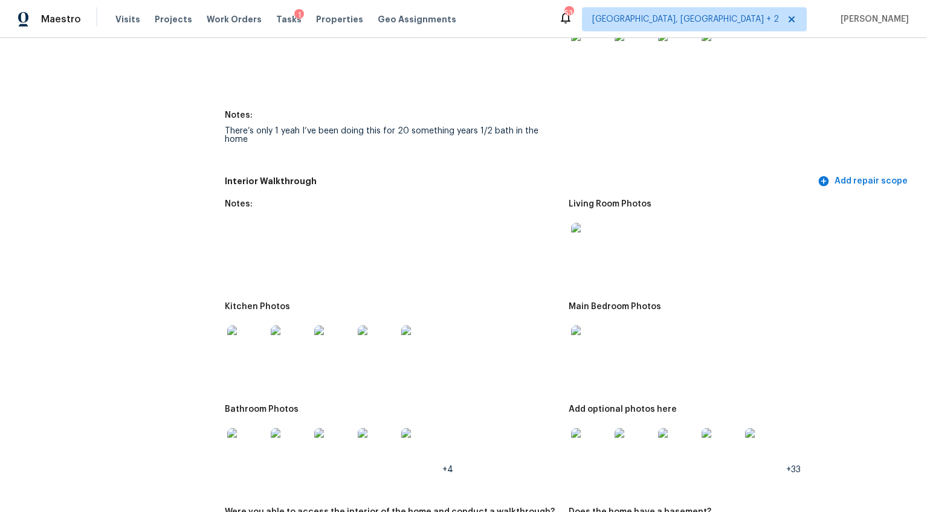
click at [585, 333] on img at bounding box center [590, 345] width 39 height 39
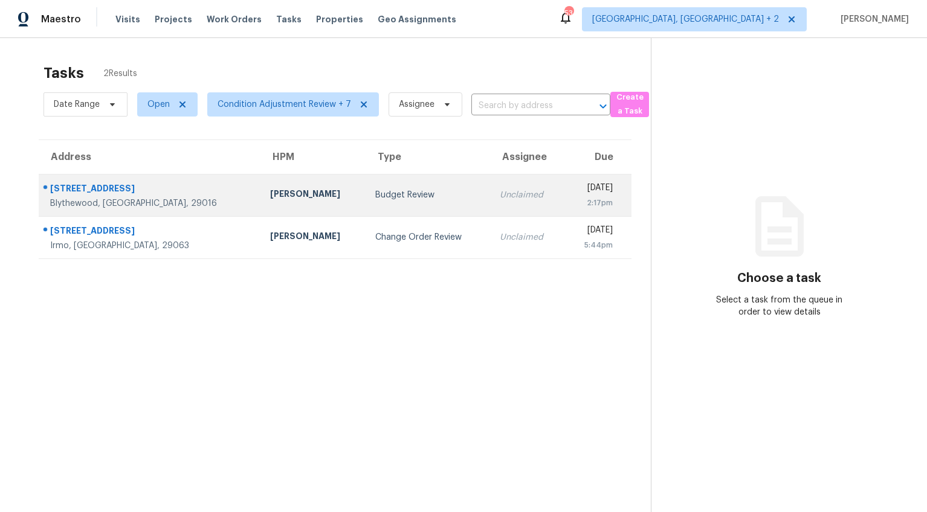
click at [270, 192] on div "[PERSON_NAME]" at bounding box center [313, 195] width 86 height 15
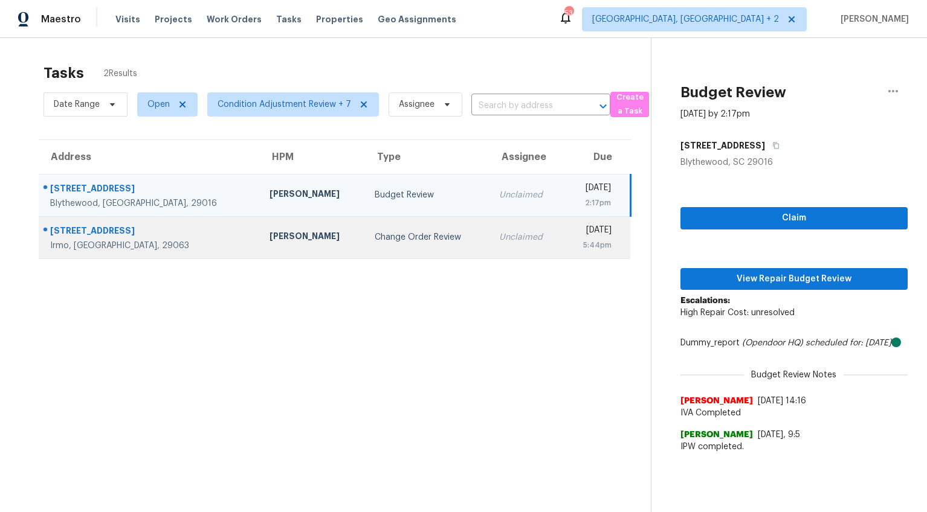
click at [269, 239] on div "[PERSON_NAME]" at bounding box center [312, 237] width 86 height 15
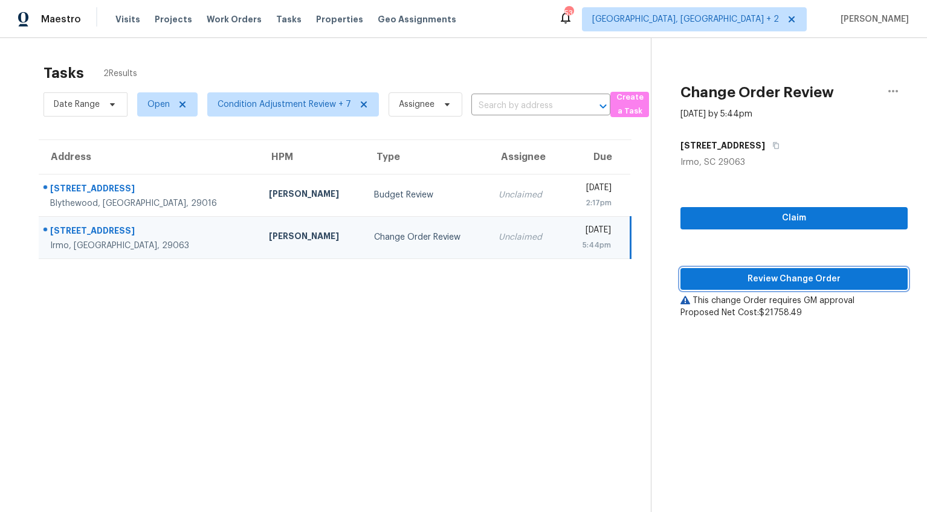
click at [818, 279] on span "Review Change Order" at bounding box center [794, 279] width 208 height 15
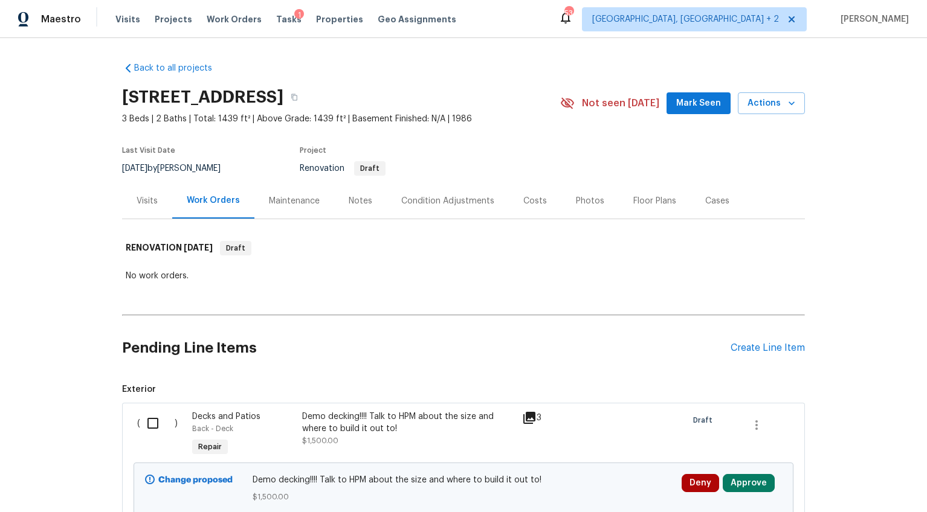
scroll to position [188, 0]
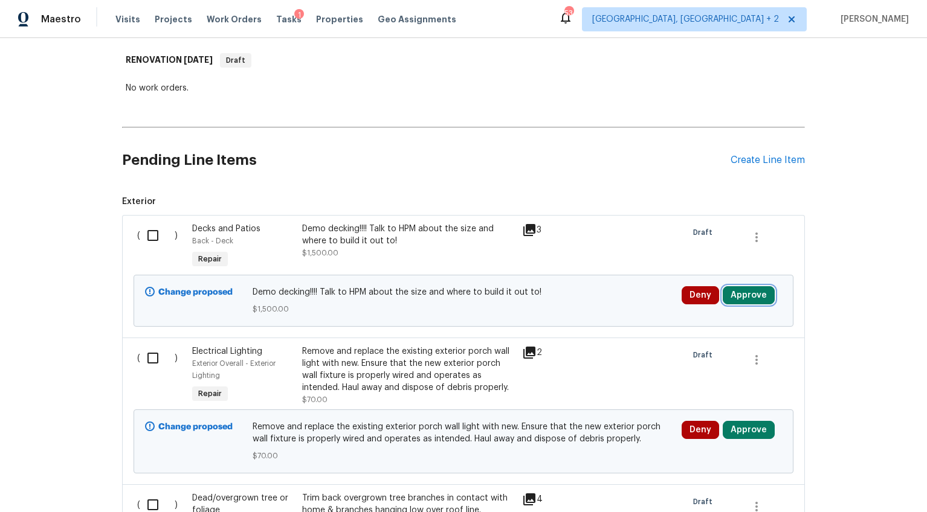
click at [744, 297] on button "Approve" at bounding box center [749, 295] width 52 height 18
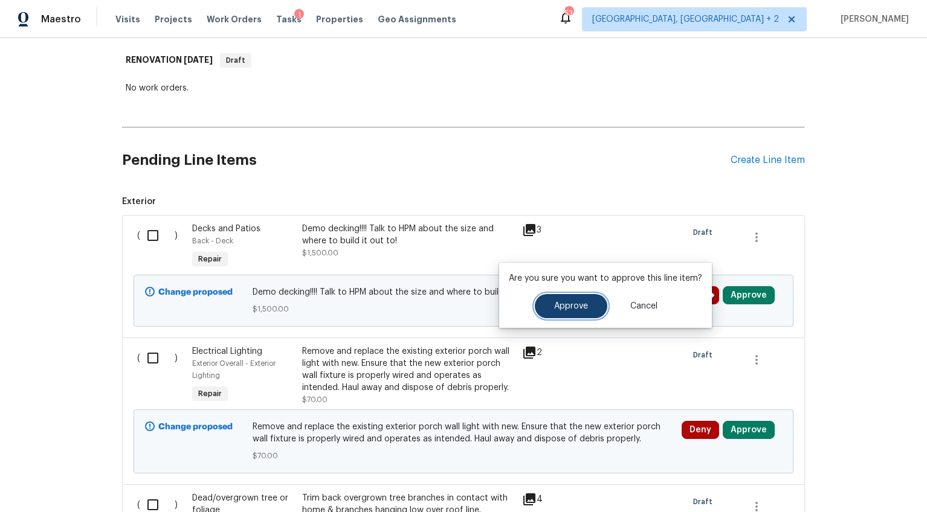
click at [584, 303] on span "Approve" at bounding box center [571, 306] width 34 height 9
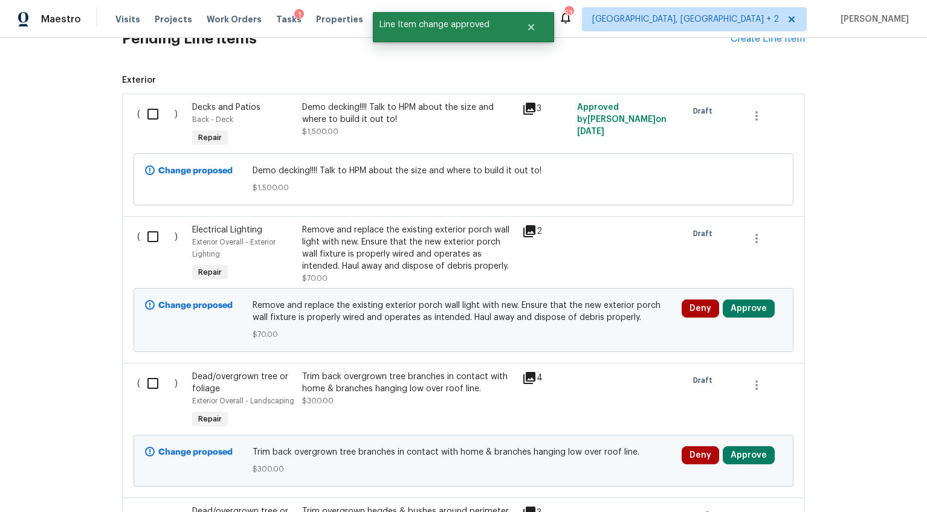
scroll to position [327, 0]
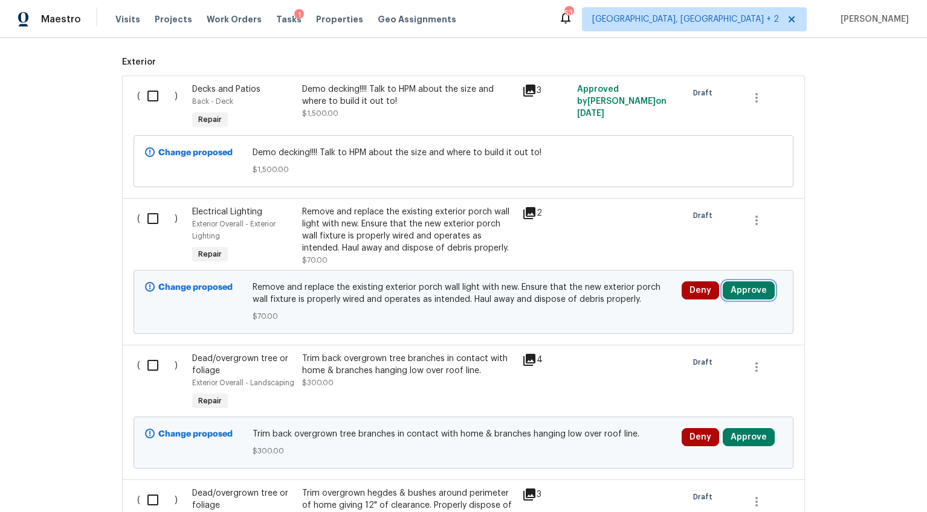
click at [749, 292] on button "Approve" at bounding box center [749, 291] width 52 height 18
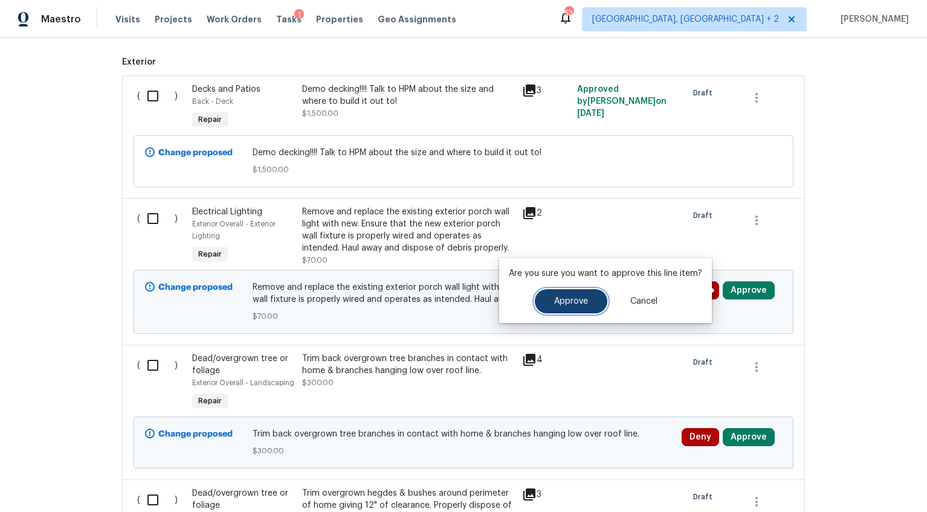
click at [597, 300] on button "Approve" at bounding box center [571, 301] width 72 height 24
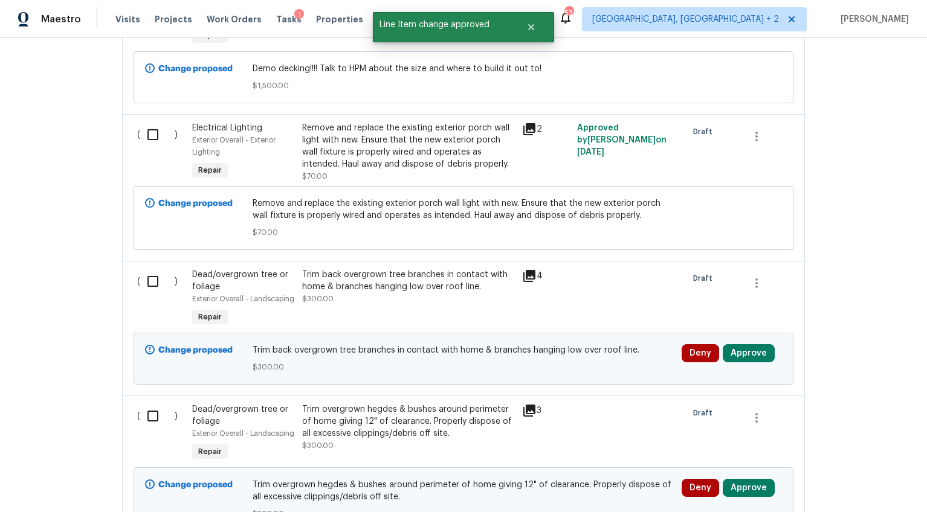
scroll to position [470, 0]
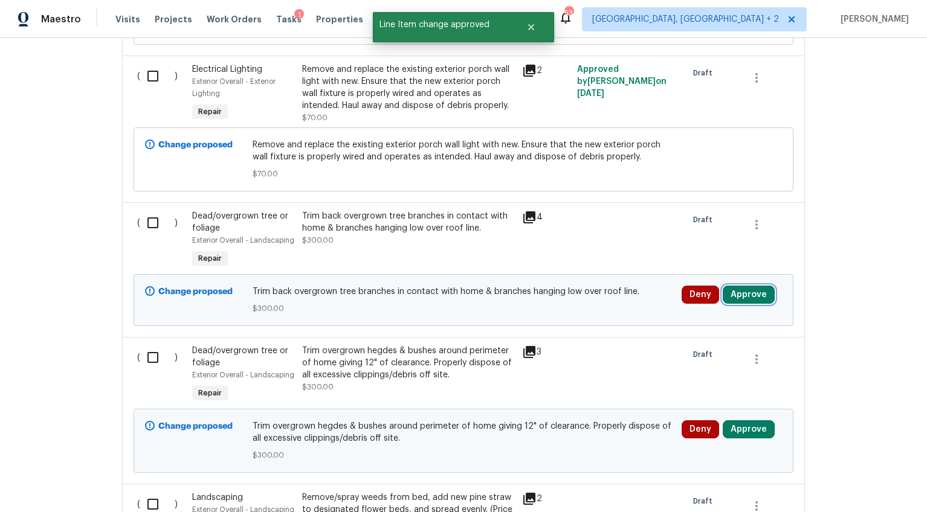
click at [730, 299] on button "Approve" at bounding box center [749, 295] width 52 height 18
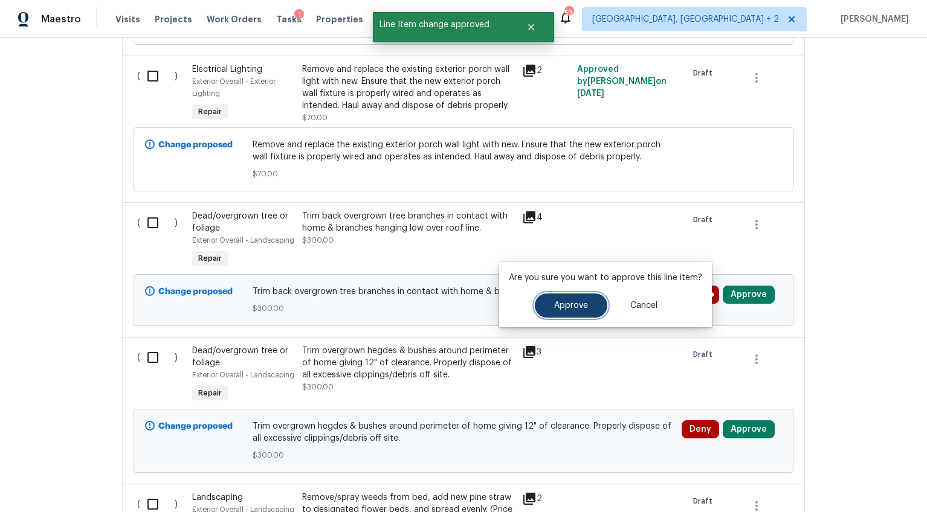
click at [576, 306] on span "Approve" at bounding box center [571, 305] width 34 height 9
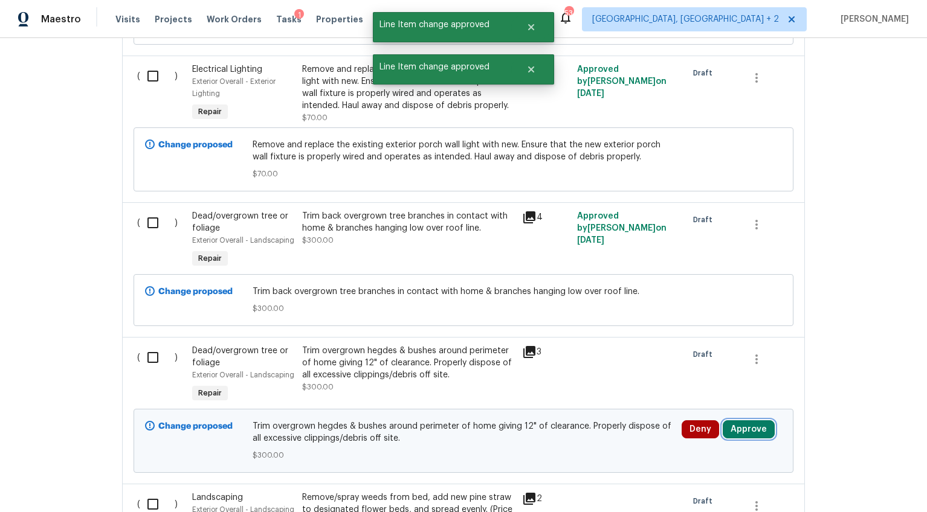
click at [736, 427] on button "Approve" at bounding box center [749, 429] width 52 height 18
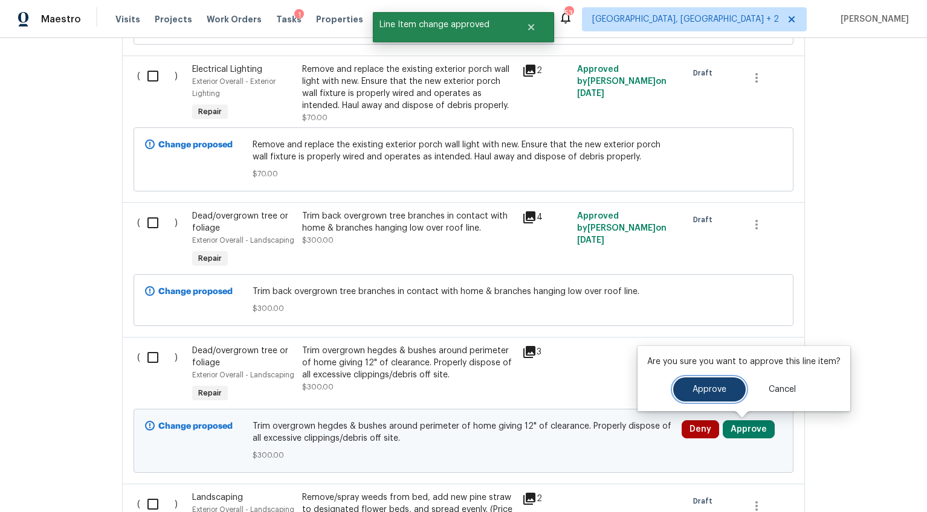
click at [680, 388] on button "Approve" at bounding box center [709, 390] width 72 height 24
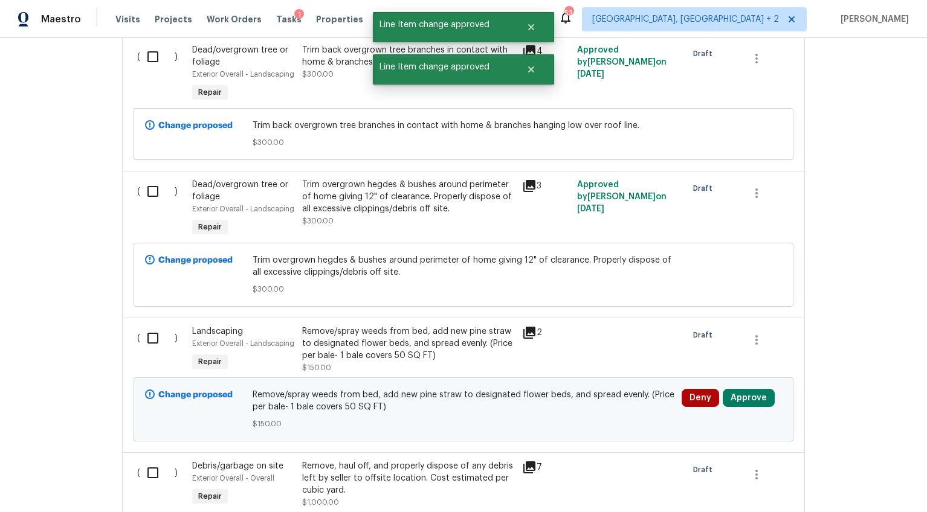
scroll to position [721, 0]
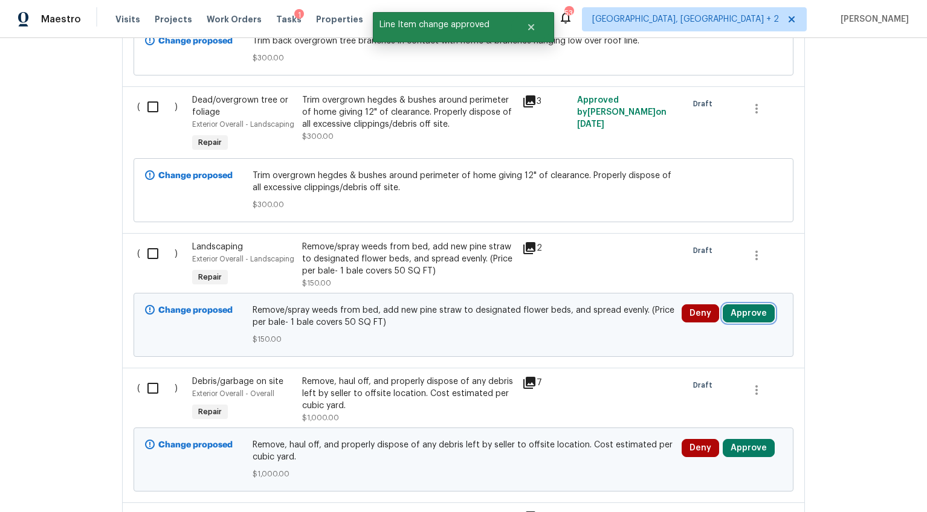
click at [738, 315] on button "Approve" at bounding box center [749, 313] width 52 height 18
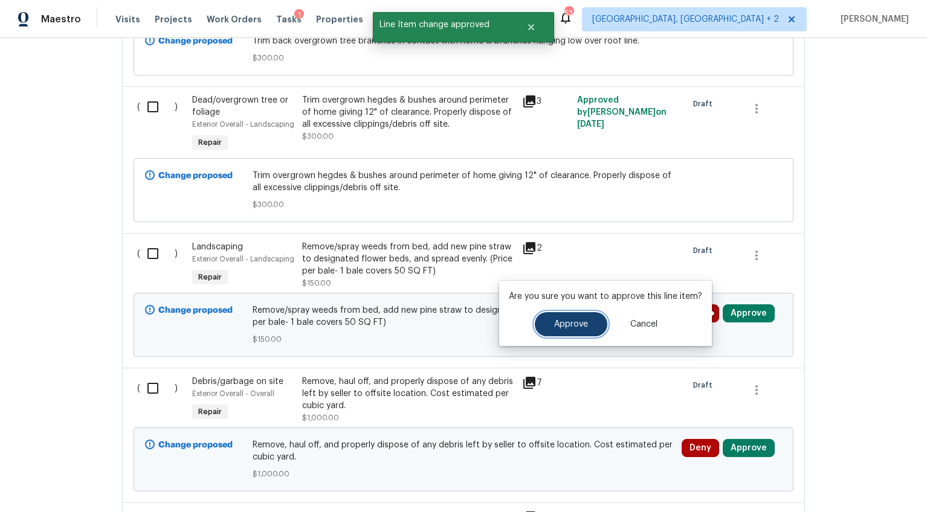
click at [587, 324] on button "Approve" at bounding box center [571, 324] width 72 height 24
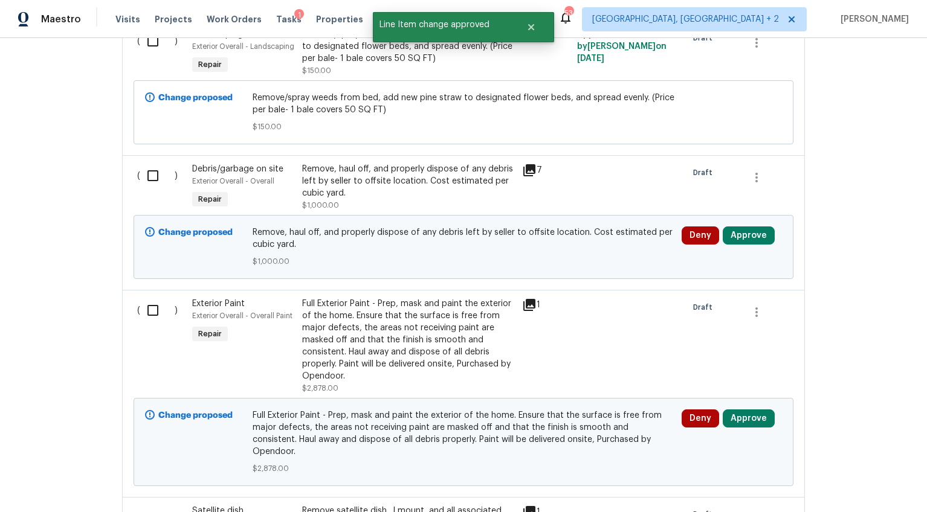
scroll to position [942, 0]
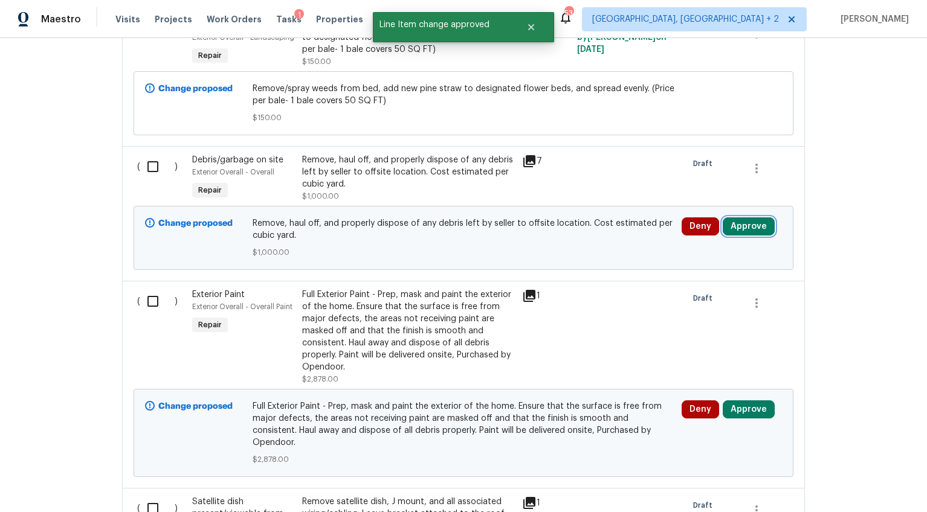
click at [752, 230] on button "Approve" at bounding box center [749, 226] width 52 height 18
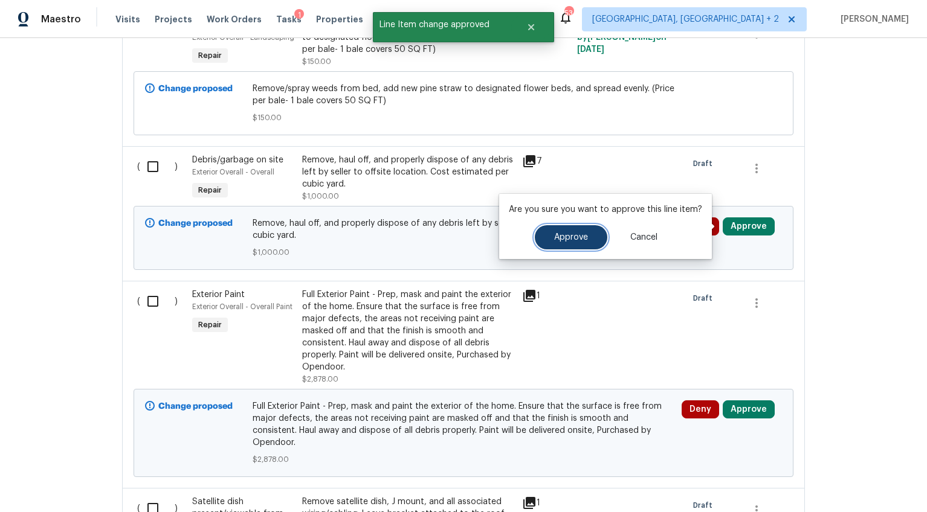
click at [594, 239] on button "Approve" at bounding box center [571, 237] width 72 height 24
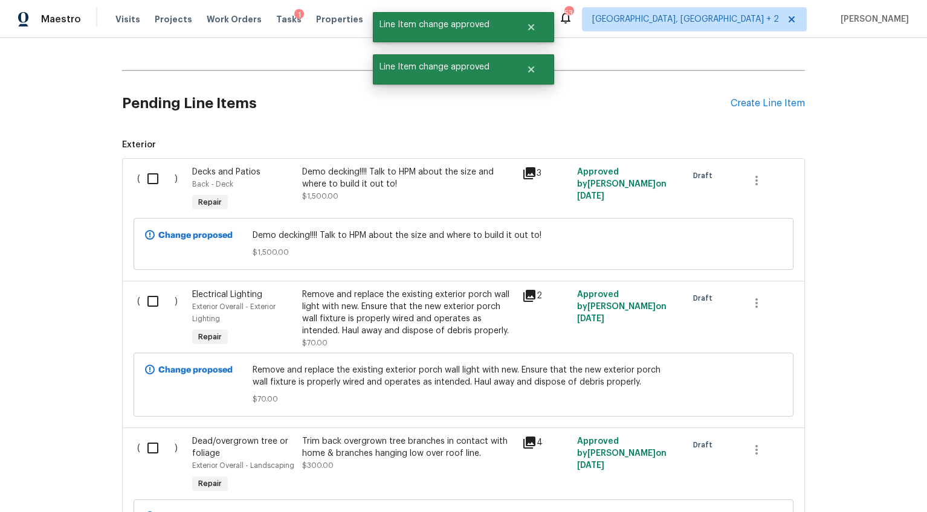
scroll to position [0, 0]
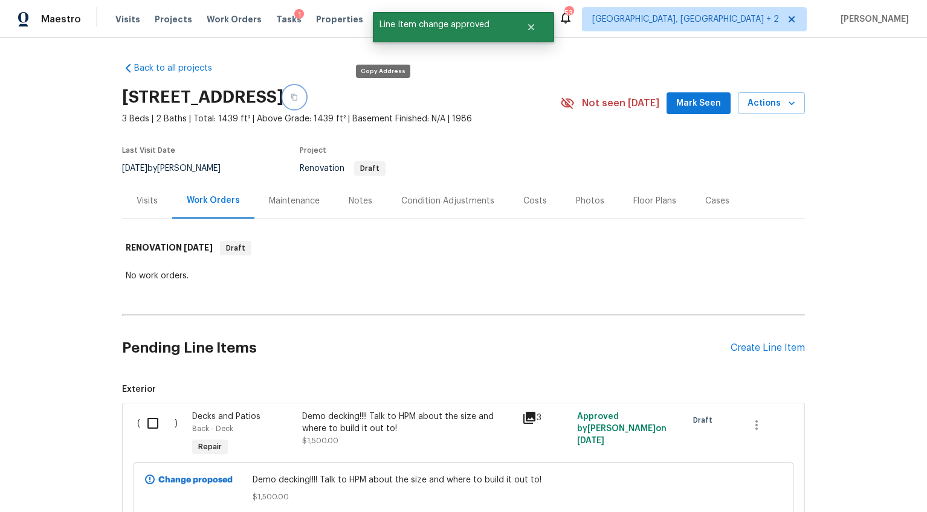
click at [298, 94] on icon "button" at bounding box center [294, 97] width 7 height 7
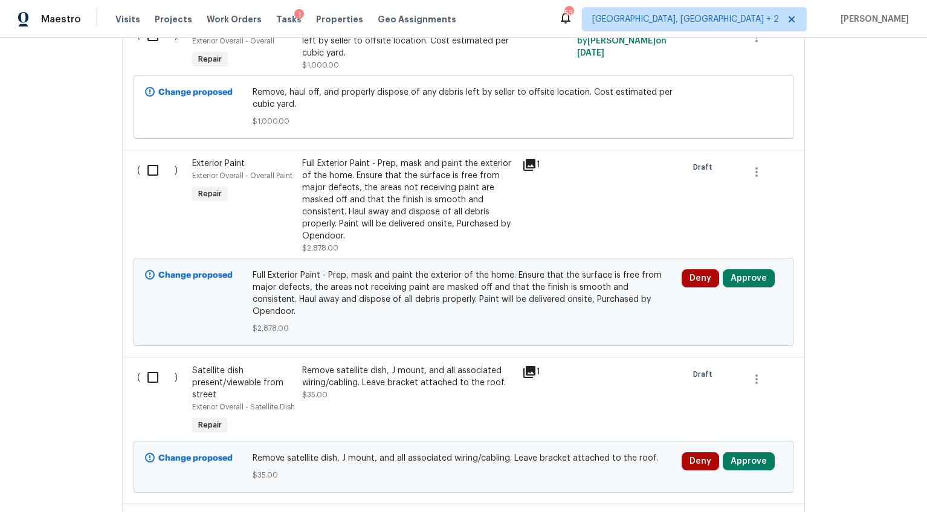
scroll to position [1075, 0]
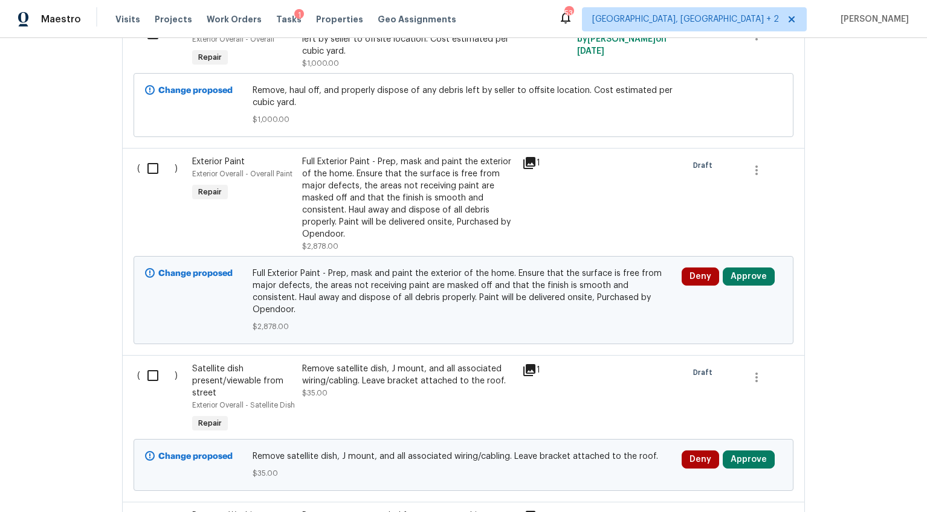
click at [395, 198] on div "Full Exterior Paint - Prep, mask and paint the exterior of the home. Ensure tha…" at bounding box center [408, 198] width 213 height 85
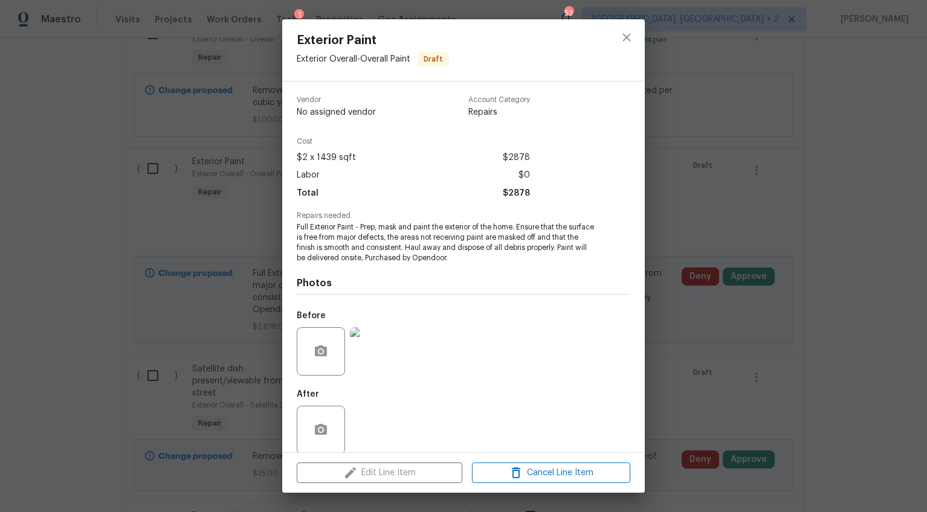
click at [692, 309] on div "Exterior Paint Exterior Overall - Overall Paint Draft Vendor No assigned vendor…" at bounding box center [463, 256] width 927 height 512
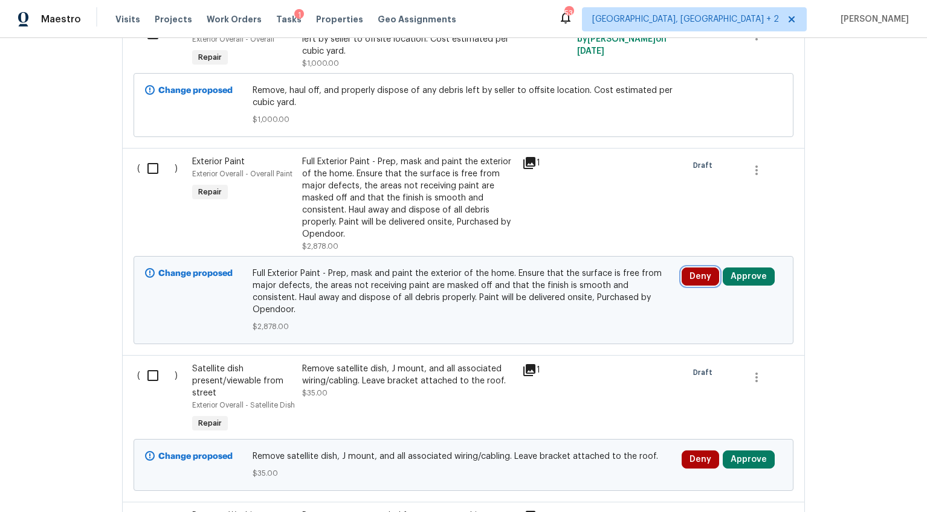
click at [698, 276] on button "Deny" at bounding box center [699, 277] width 37 height 18
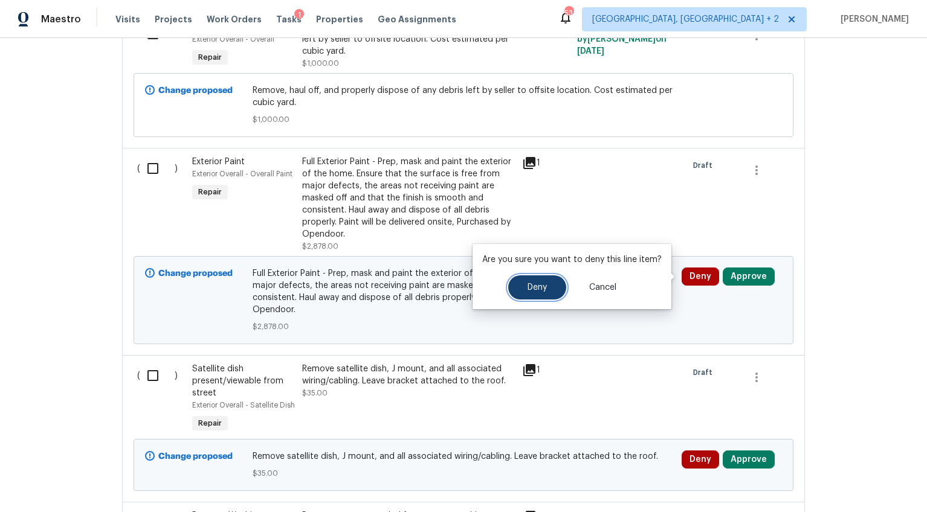
click at [553, 285] on button "Deny" at bounding box center [537, 287] width 58 height 24
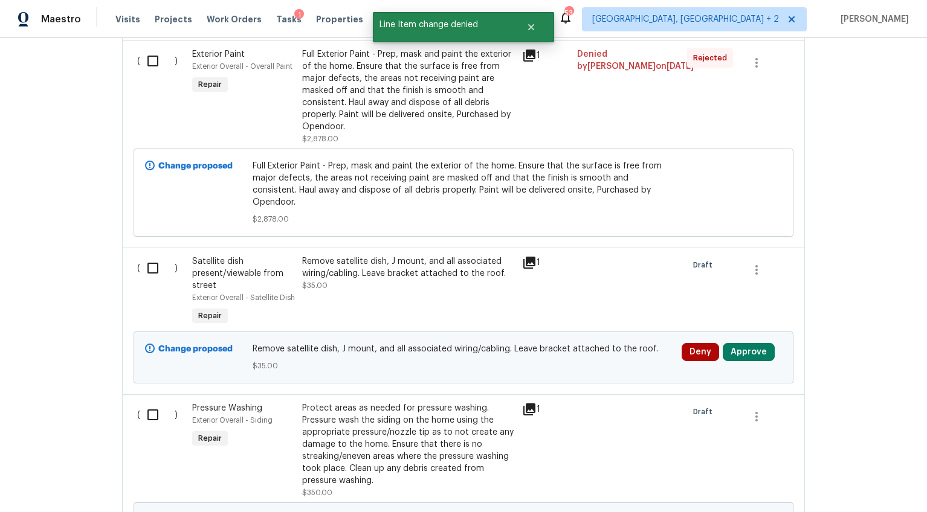
scroll to position [1228, 0]
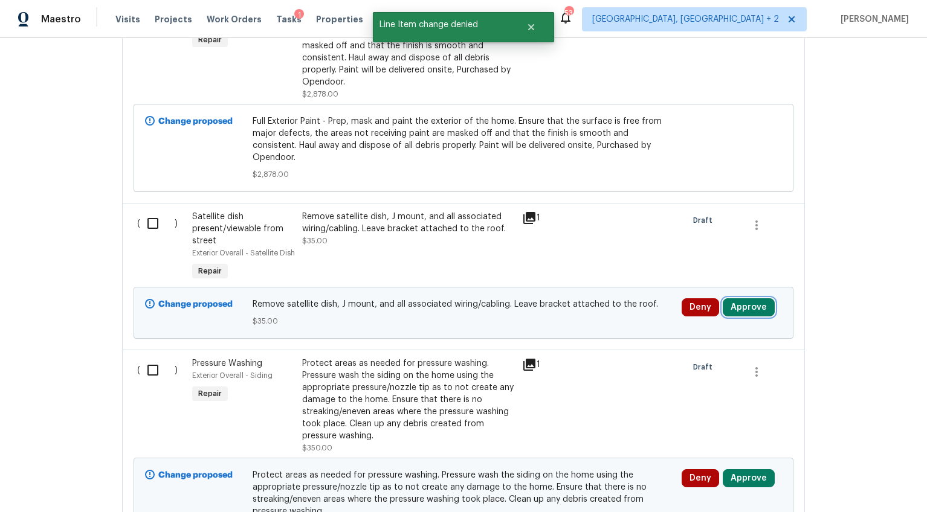
click at [755, 298] on button "Approve" at bounding box center [749, 307] width 52 height 18
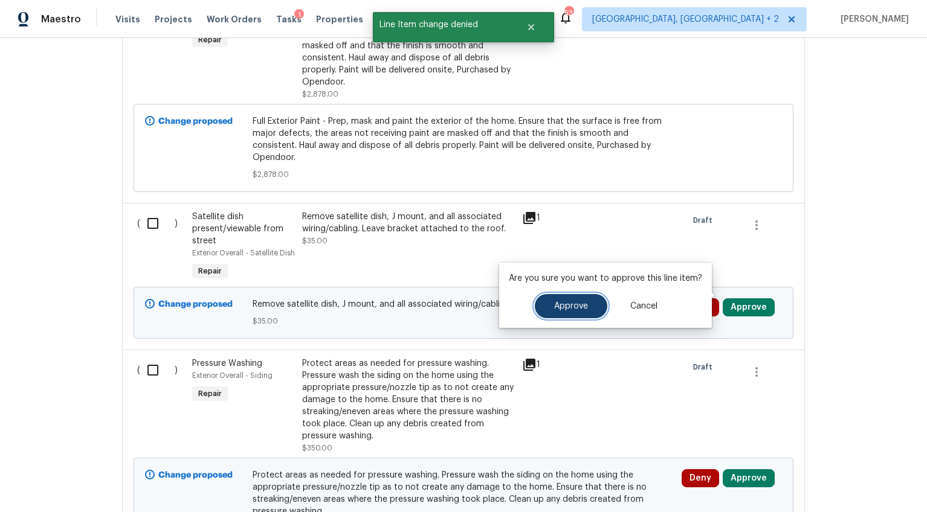
click at [582, 304] on span "Approve" at bounding box center [571, 306] width 34 height 9
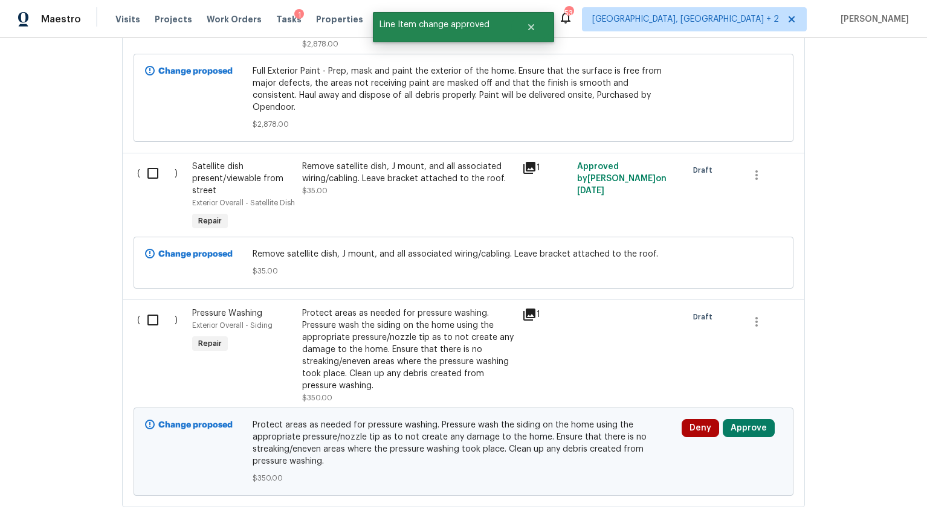
scroll to position [1336, 0]
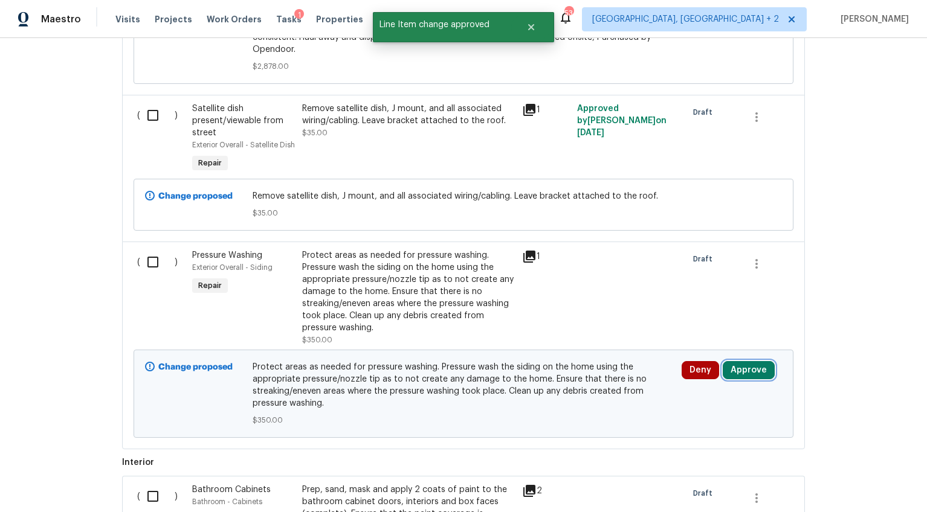
click at [735, 361] on button "Approve" at bounding box center [749, 370] width 52 height 18
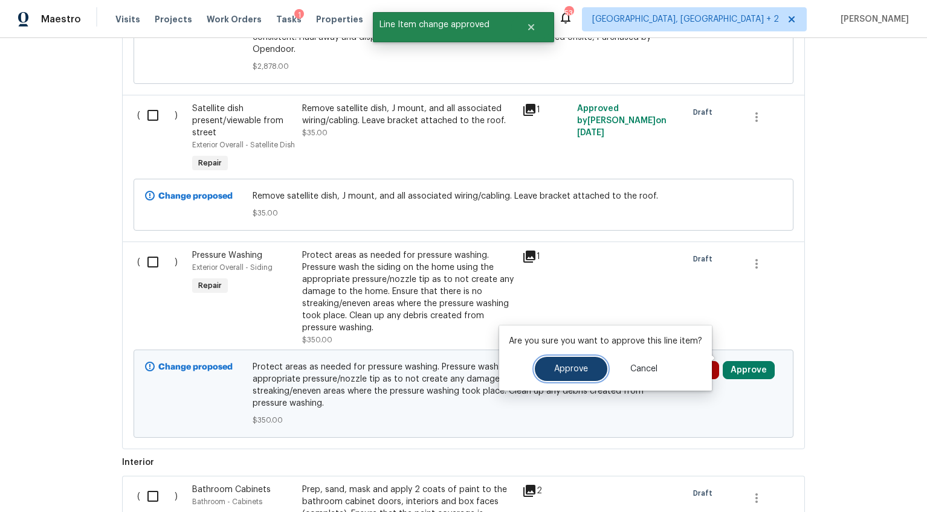
click at [564, 361] on button "Approve" at bounding box center [571, 369] width 72 height 24
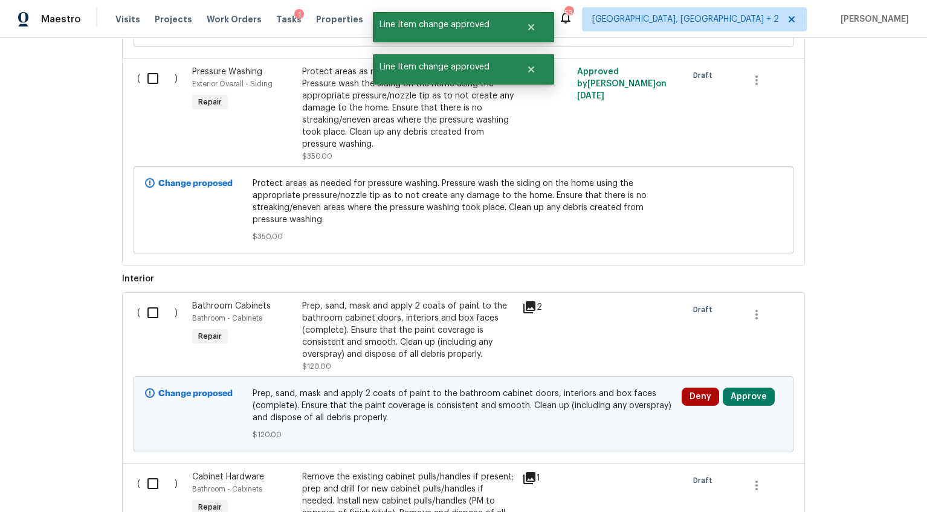
scroll to position [1573, 0]
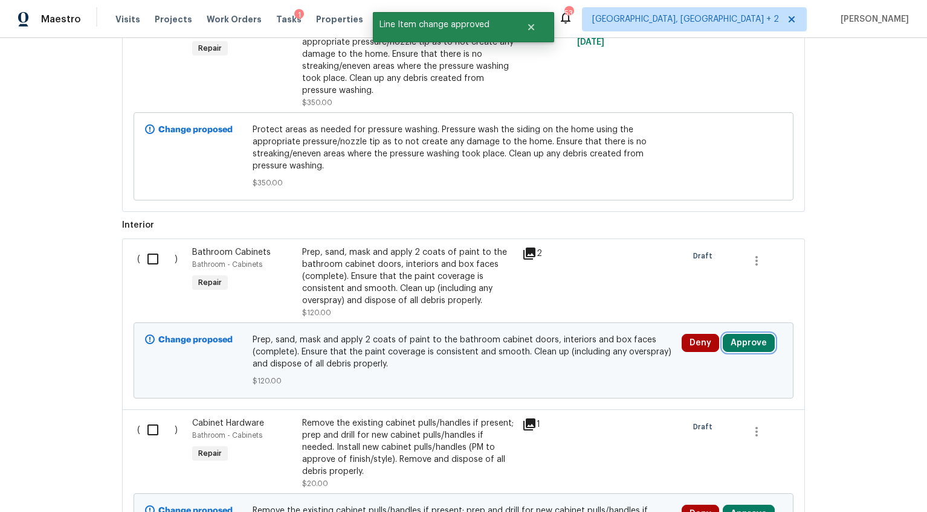
click at [748, 336] on button "Approve" at bounding box center [749, 343] width 52 height 18
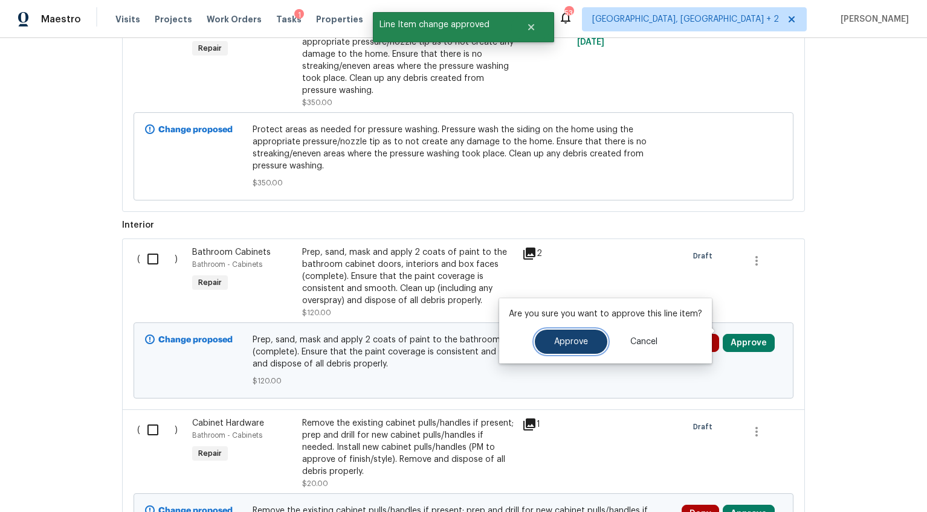
click at [587, 342] on button "Approve" at bounding box center [571, 342] width 72 height 24
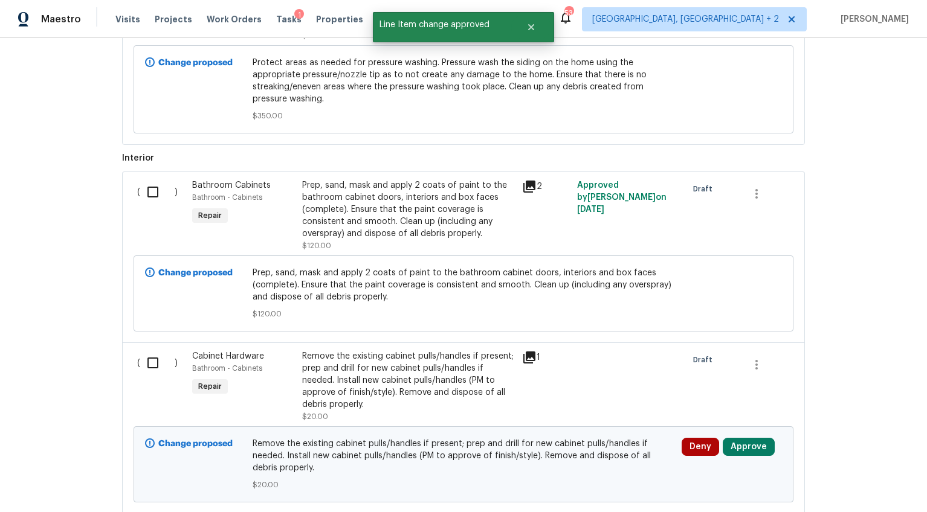
scroll to position [1698, 0]
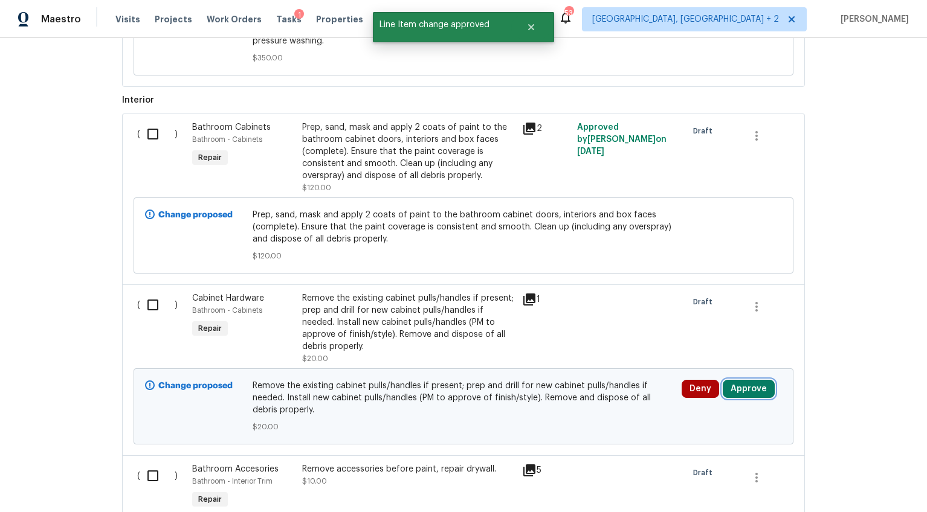
click at [731, 380] on button "Approve" at bounding box center [749, 389] width 52 height 18
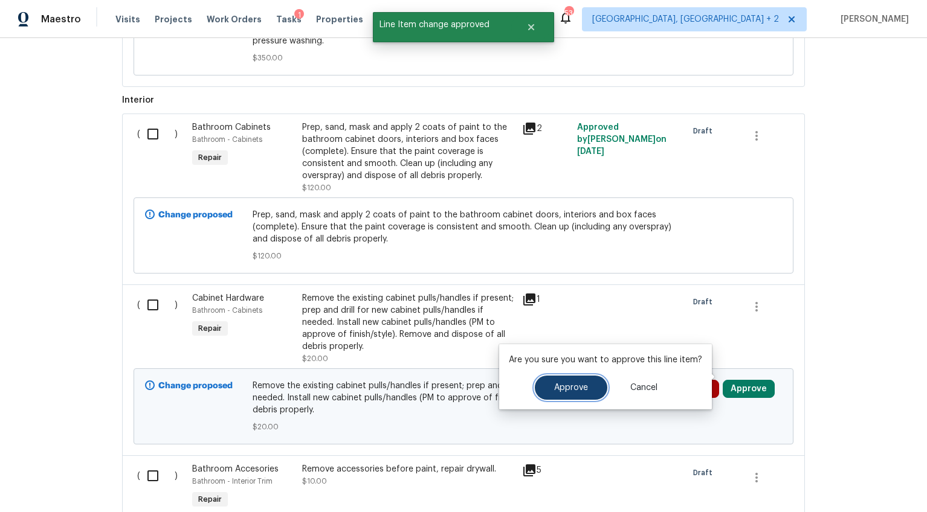
click at [591, 377] on button "Approve" at bounding box center [571, 388] width 72 height 24
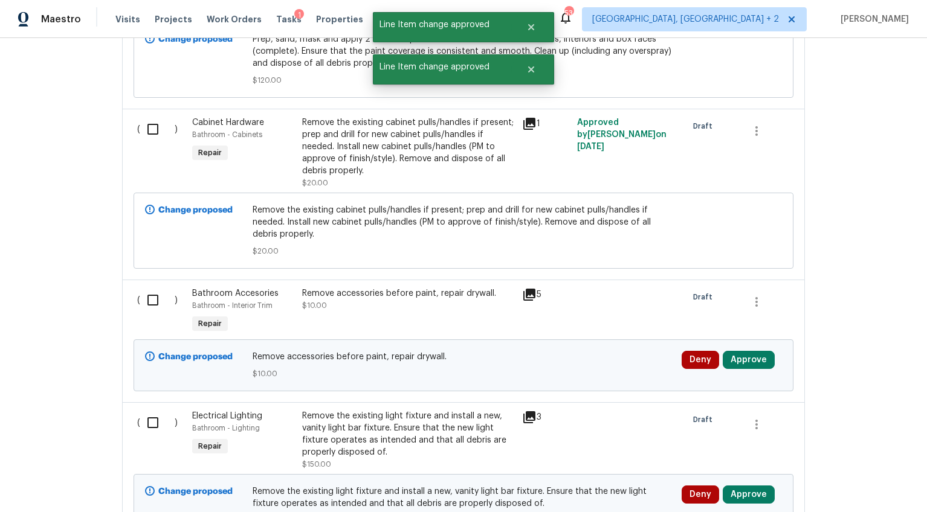
scroll to position [1959, 0]
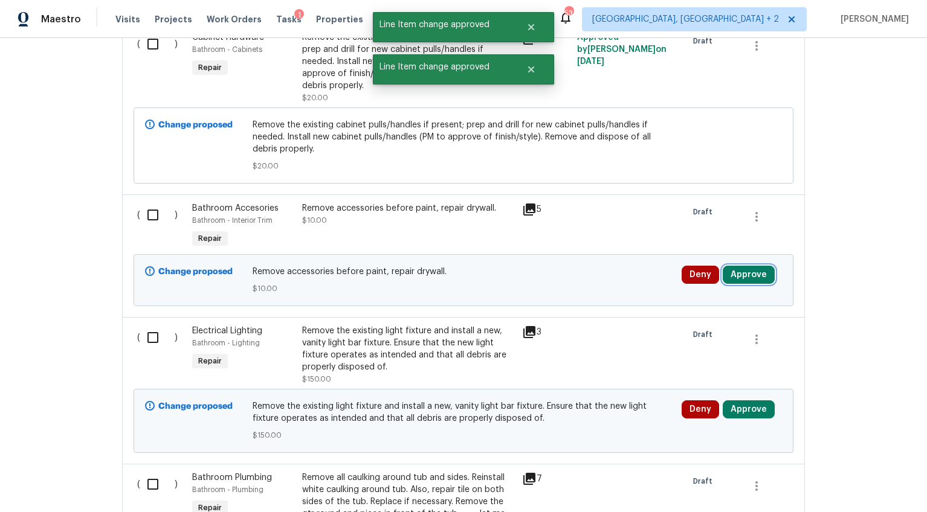
click at [741, 268] on button "Approve" at bounding box center [749, 275] width 52 height 18
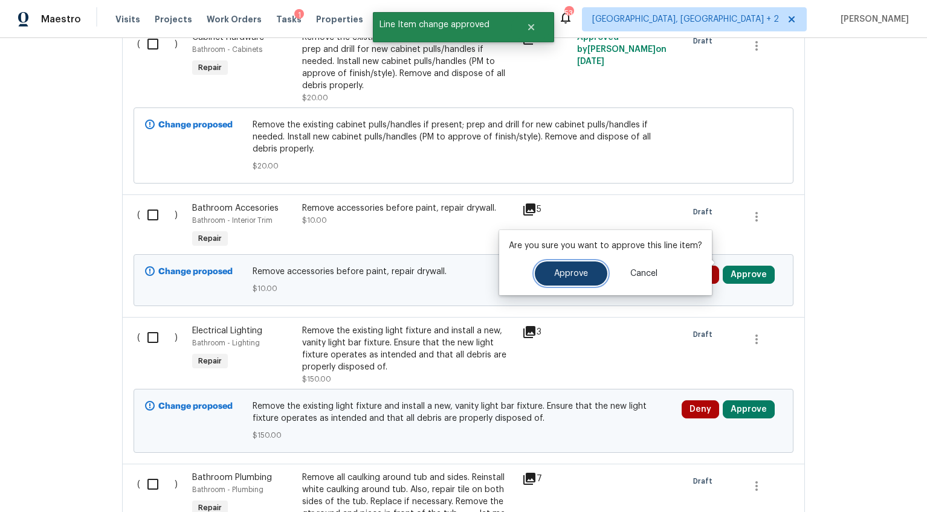
click at [582, 279] on button "Approve" at bounding box center [571, 274] width 72 height 24
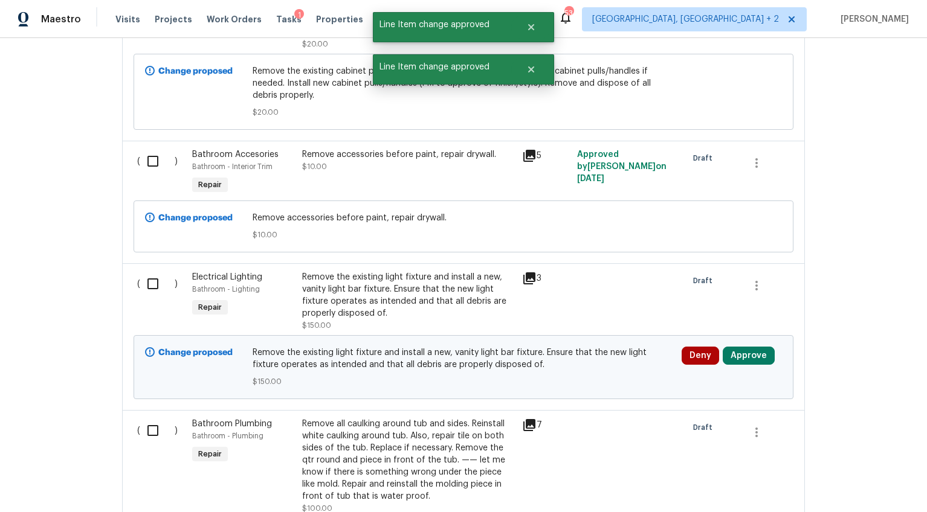
scroll to position [2075, 0]
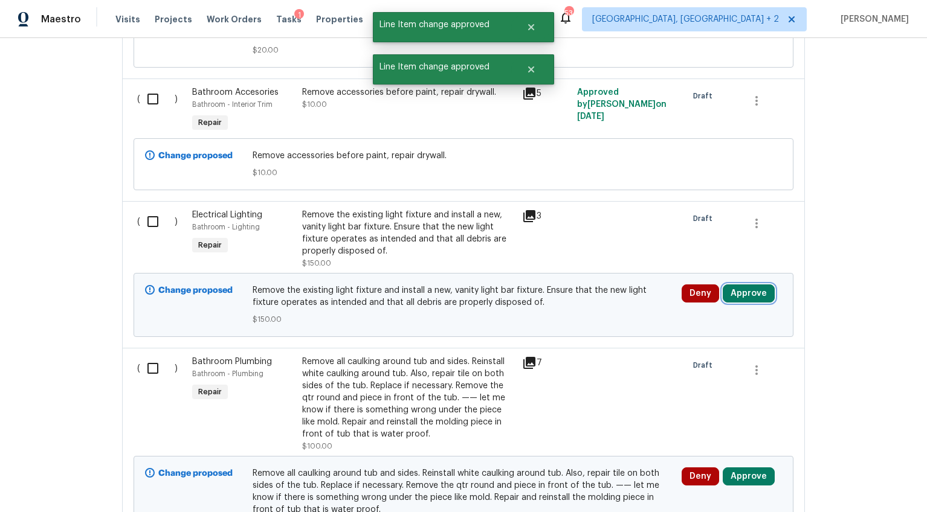
click at [740, 285] on button "Approve" at bounding box center [749, 294] width 52 height 18
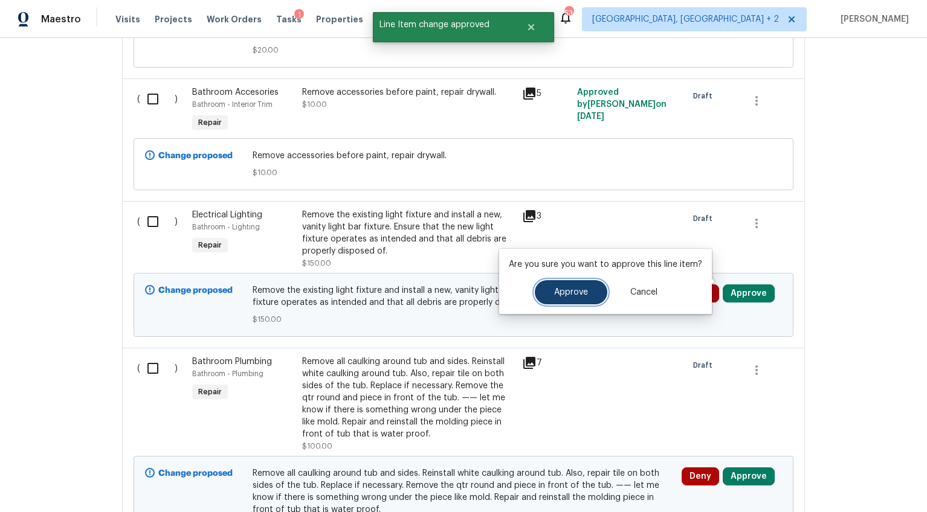
click at [590, 290] on button "Approve" at bounding box center [571, 292] width 72 height 24
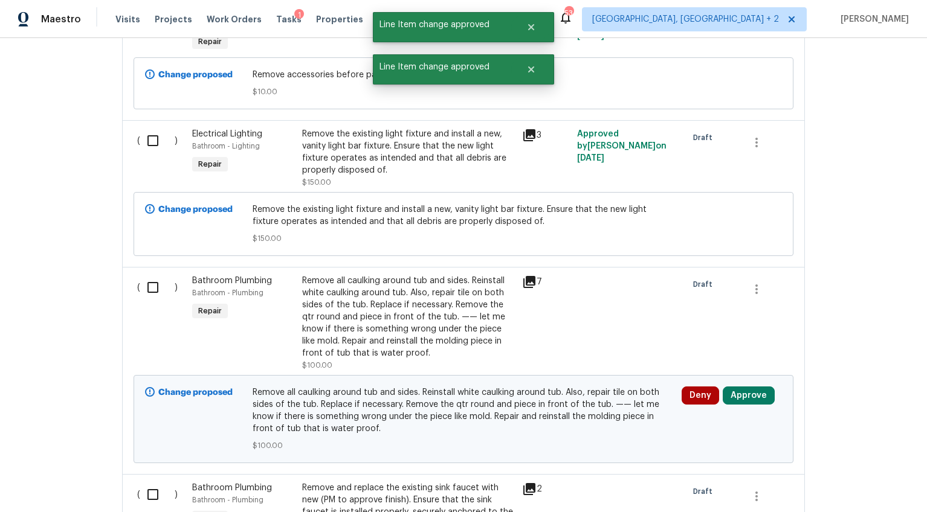
scroll to position [2205, 0]
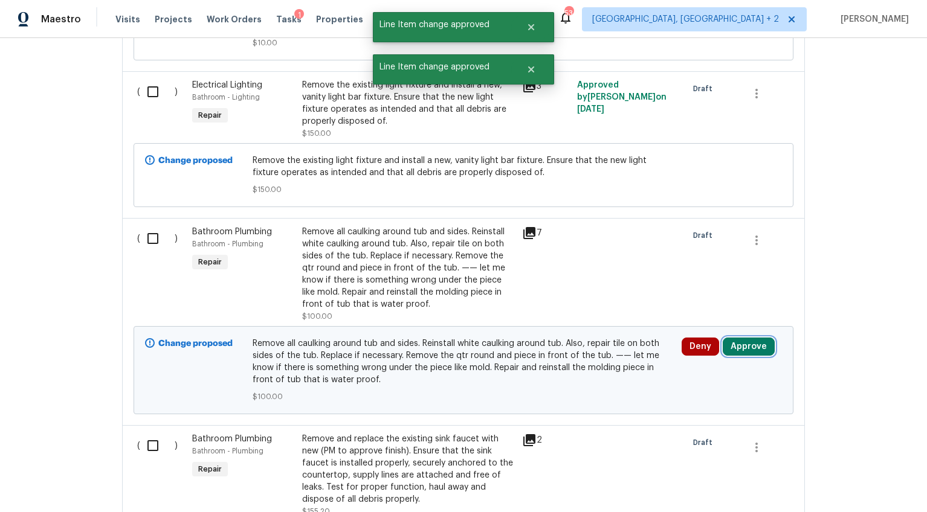
click at [732, 338] on button "Approve" at bounding box center [749, 347] width 52 height 18
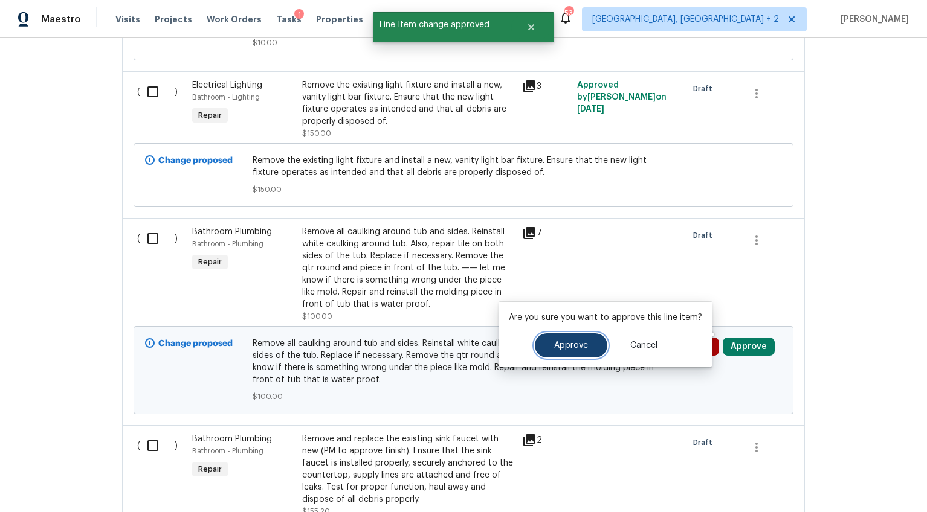
click at [574, 345] on span "Approve" at bounding box center [571, 345] width 34 height 9
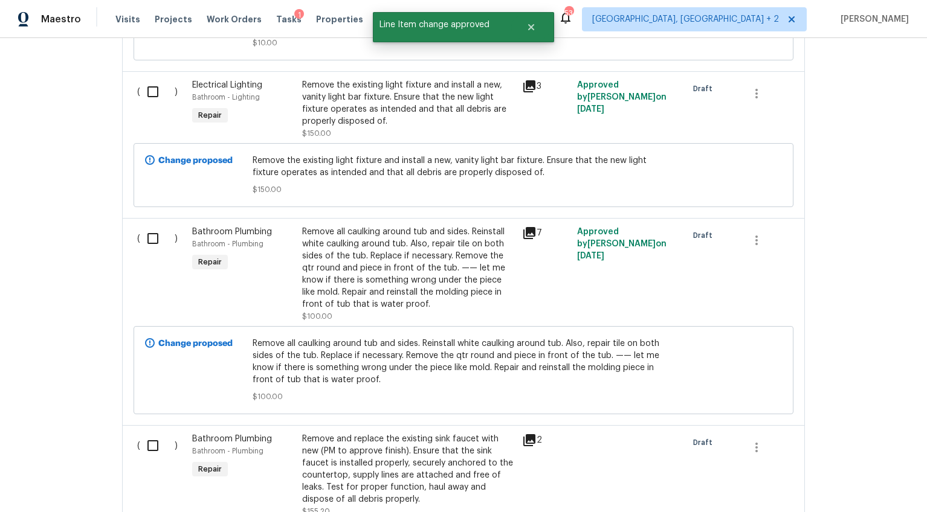
click at [478, 262] on div "Remove all caulking around tub and sides. Reinstall white caulking around tub. …" at bounding box center [408, 268] width 213 height 85
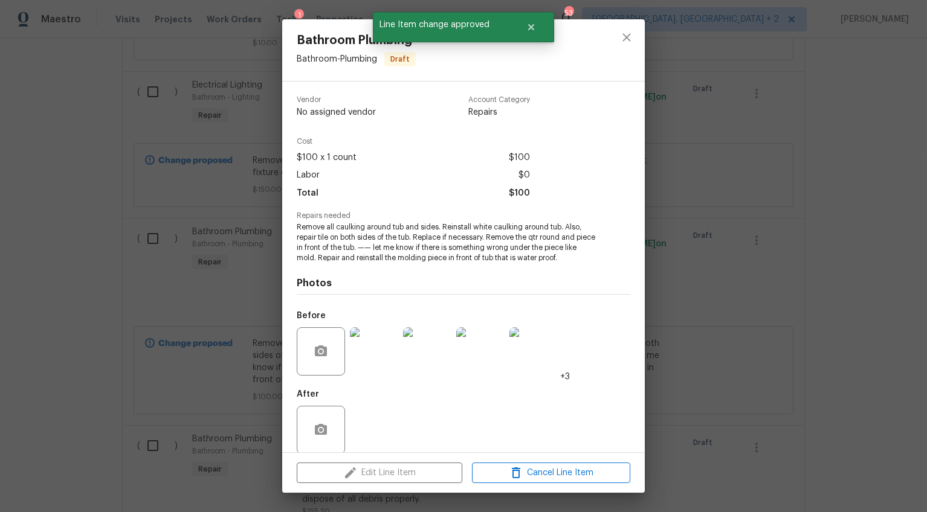
scroll to position [14, 0]
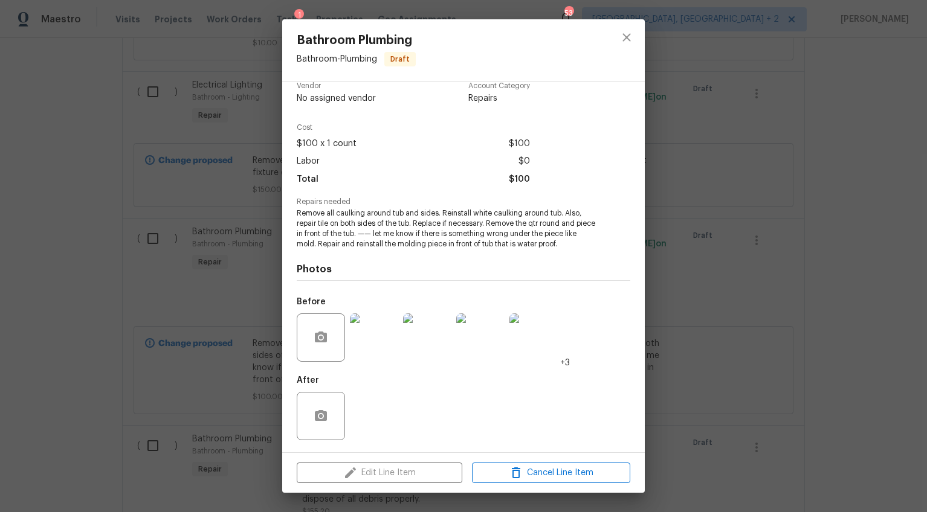
click at [390, 344] on img at bounding box center [374, 338] width 48 height 48
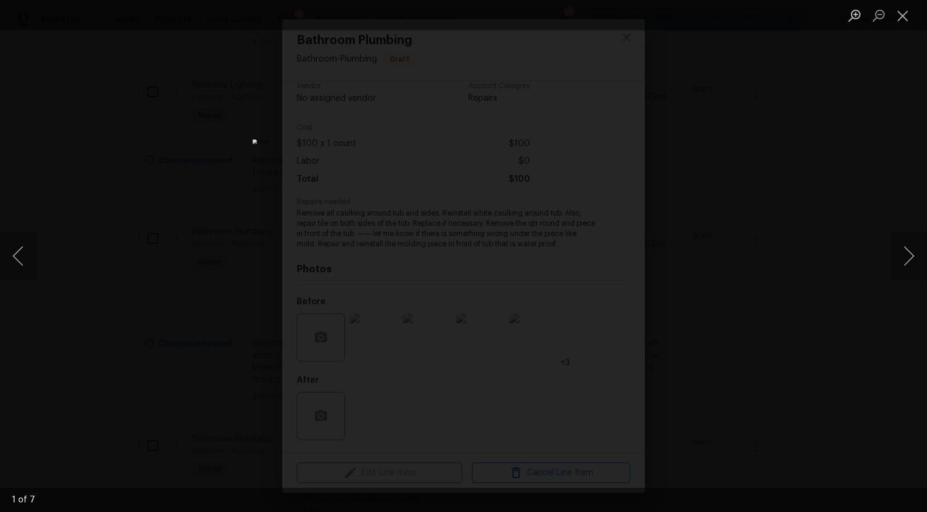
click at [790, 330] on div "Lightbox" at bounding box center [463, 256] width 927 height 512
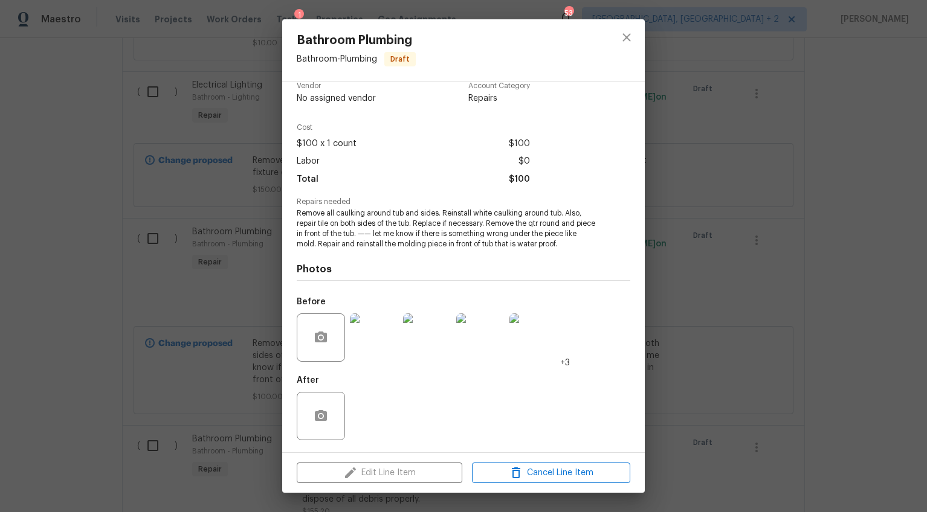
click at [789, 331] on div "Bathroom Plumbing Bathroom - Plumbing Draft Vendor No assigned vendor Account C…" at bounding box center [463, 256] width 927 height 512
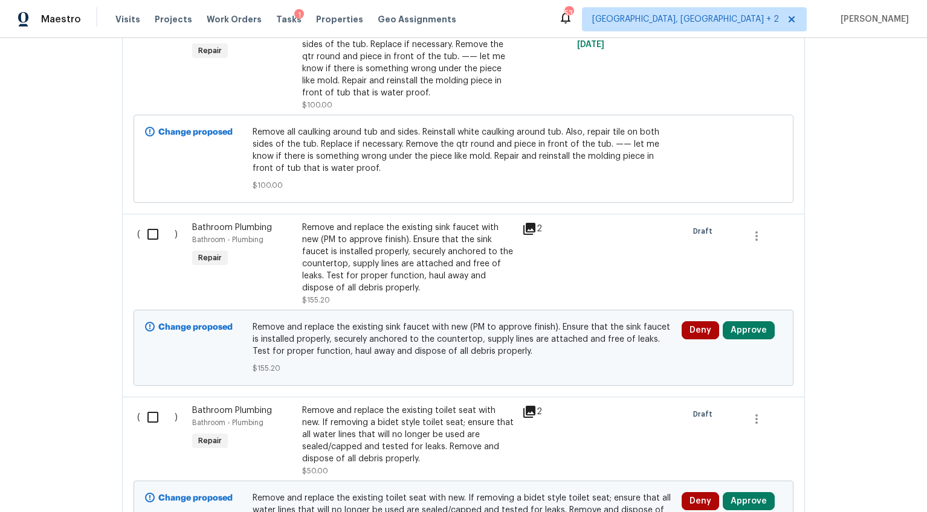
scroll to position [2470, 0]
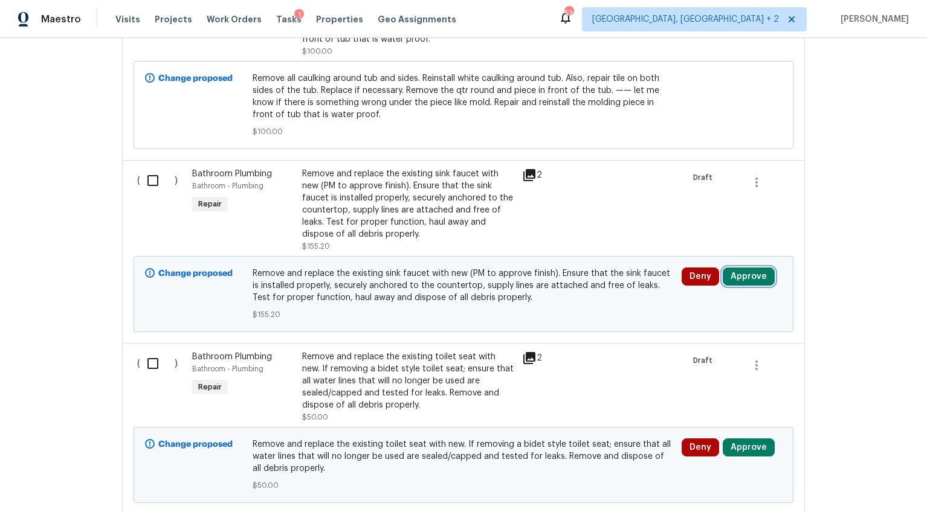
click at [744, 271] on button "Approve" at bounding box center [749, 277] width 52 height 18
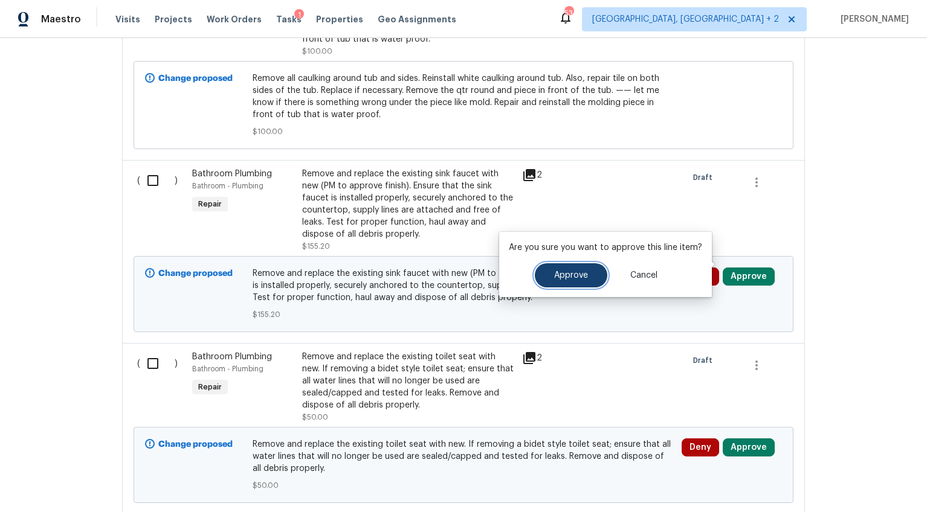
click at [572, 275] on span "Approve" at bounding box center [571, 275] width 34 height 9
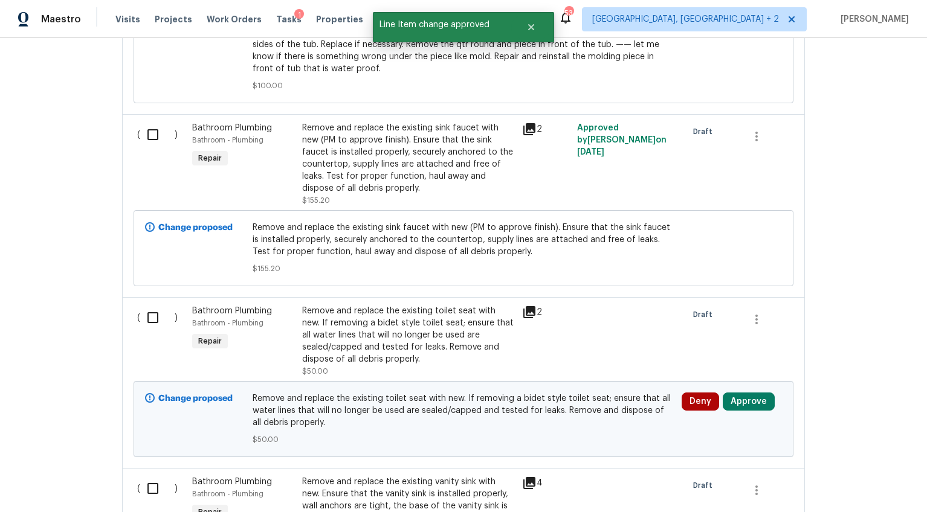
scroll to position [2695, 0]
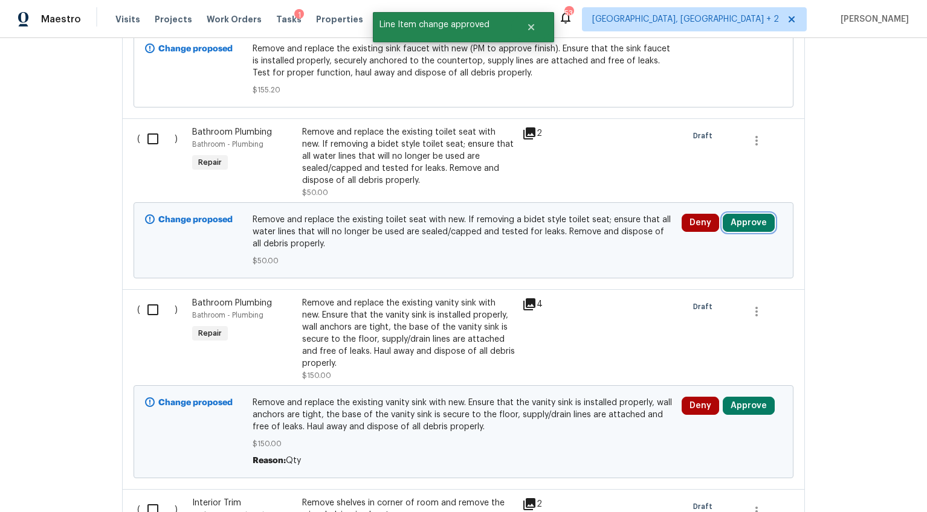
click at [748, 214] on button "Approve" at bounding box center [749, 223] width 52 height 18
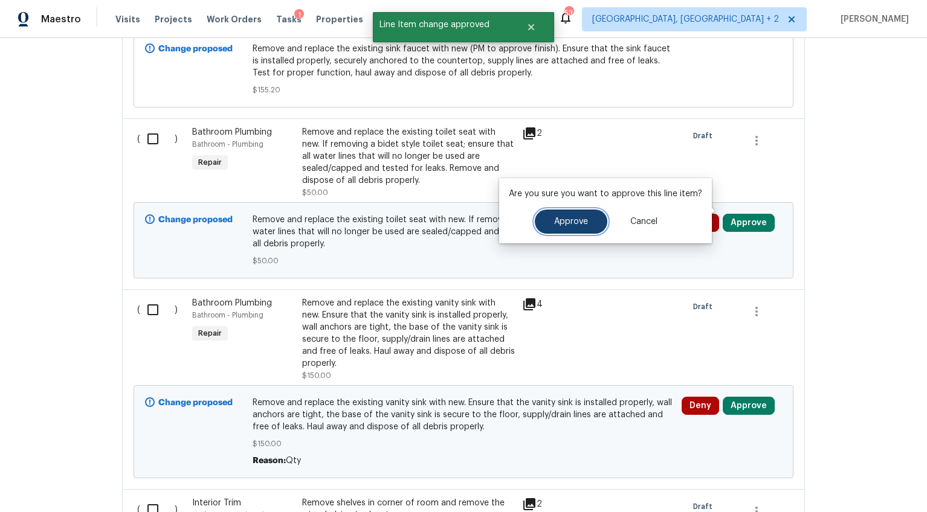
click at [575, 221] on span "Approve" at bounding box center [571, 221] width 34 height 9
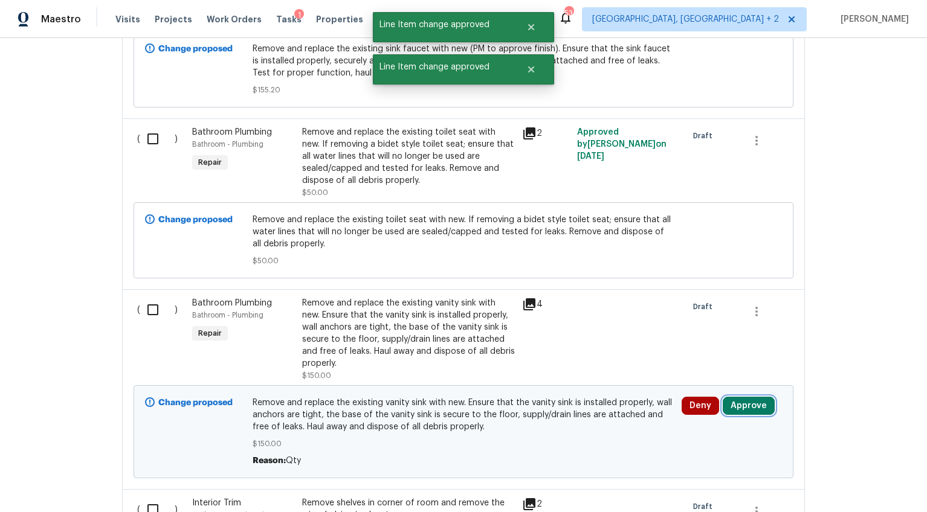
click at [732, 397] on button "Approve" at bounding box center [749, 406] width 52 height 18
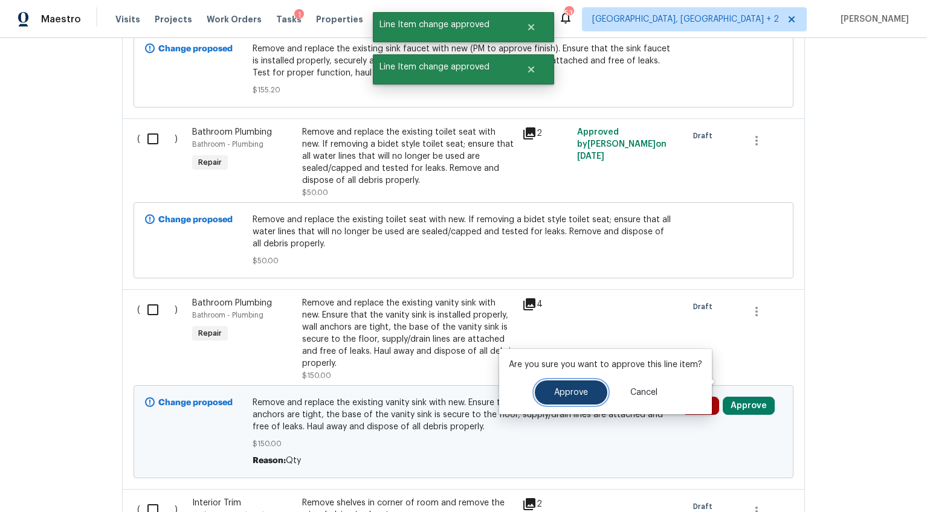
click at [559, 389] on span "Approve" at bounding box center [571, 392] width 34 height 9
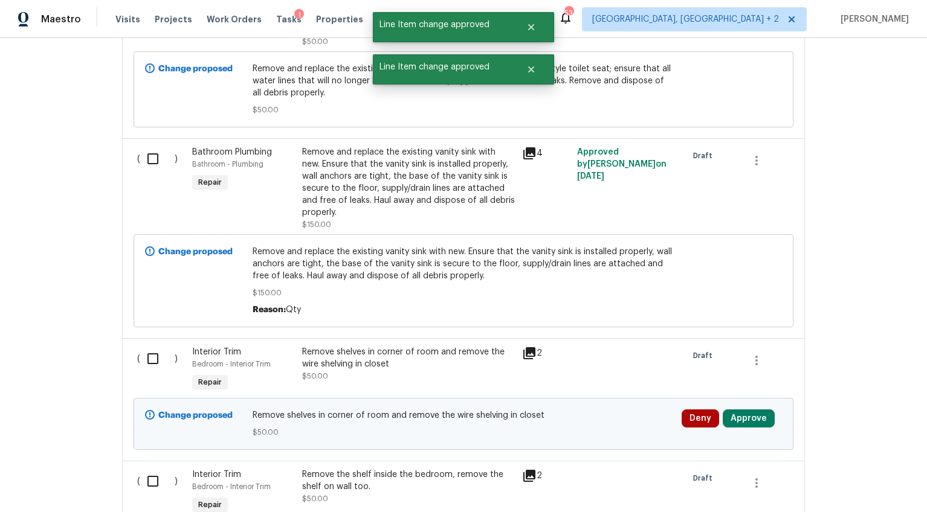
scroll to position [2963, 0]
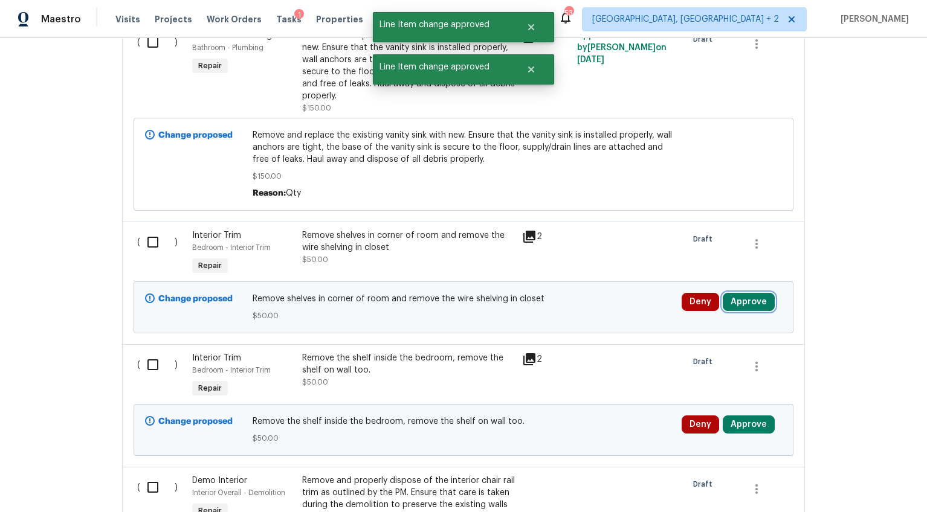
click at [742, 293] on button "Approve" at bounding box center [749, 302] width 52 height 18
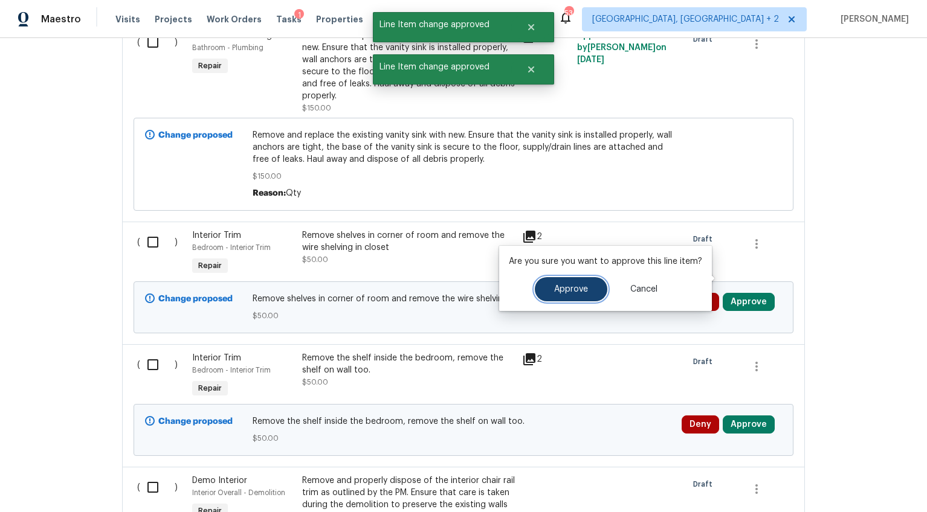
click at [576, 298] on button "Approve" at bounding box center [571, 289] width 72 height 24
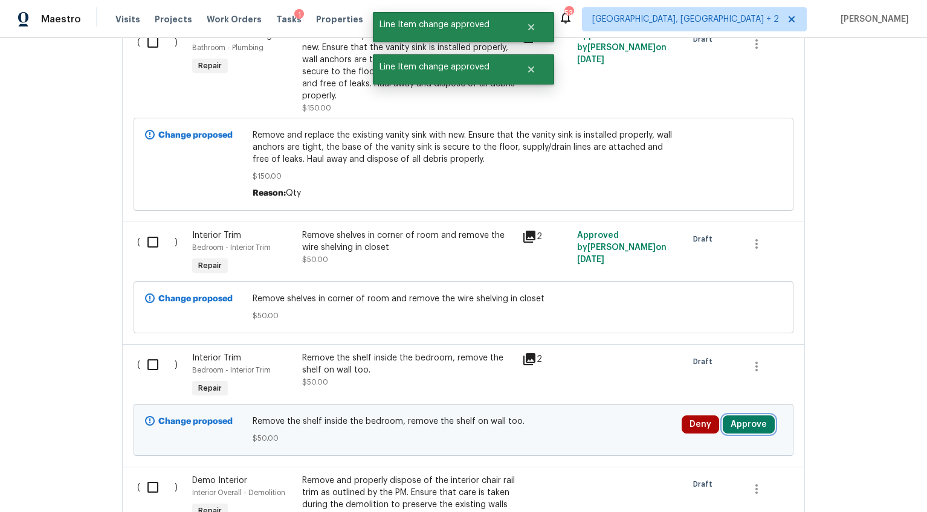
click at [732, 416] on button "Approve" at bounding box center [749, 425] width 52 height 18
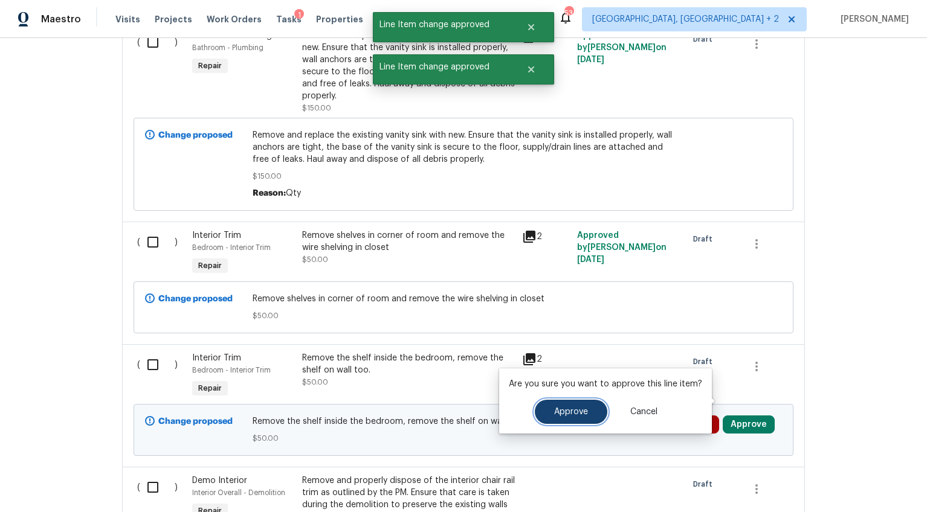
click at [559, 408] on span "Approve" at bounding box center [571, 412] width 34 height 9
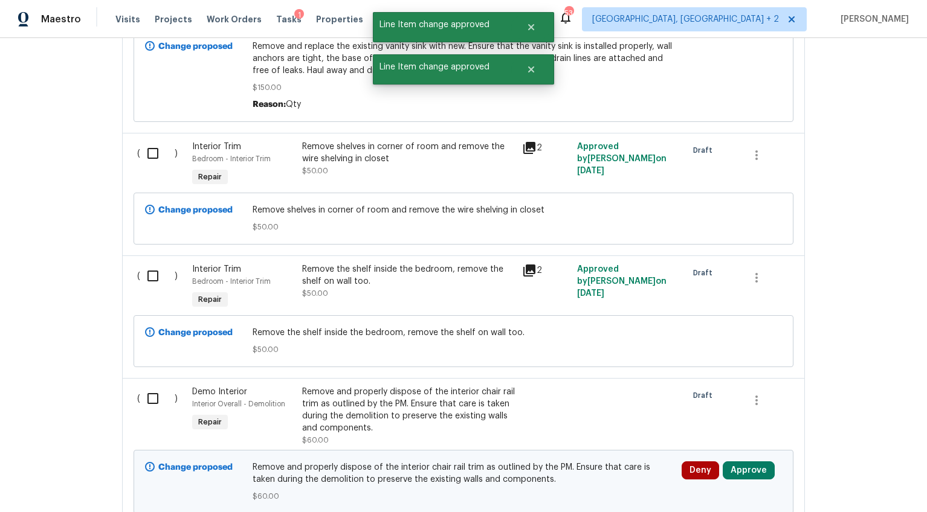
scroll to position [3212, 0]
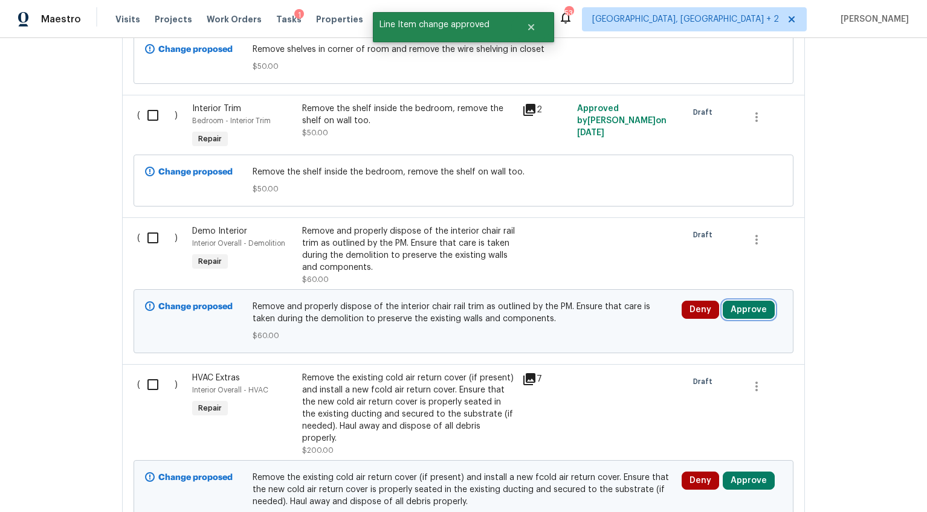
click at [751, 301] on button "Approve" at bounding box center [749, 310] width 52 height 18
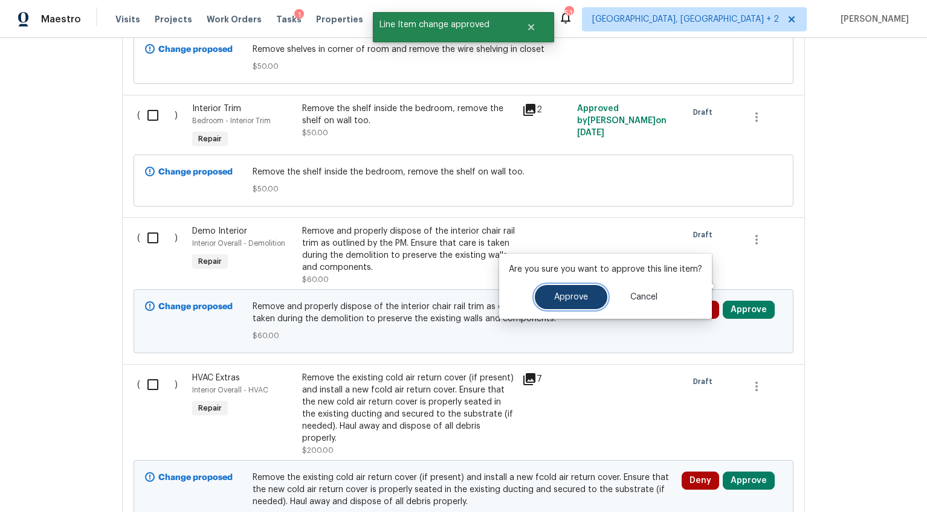
click at [561, 294] on span "Approve" at bounding box center [571, 297] width 34 height 9
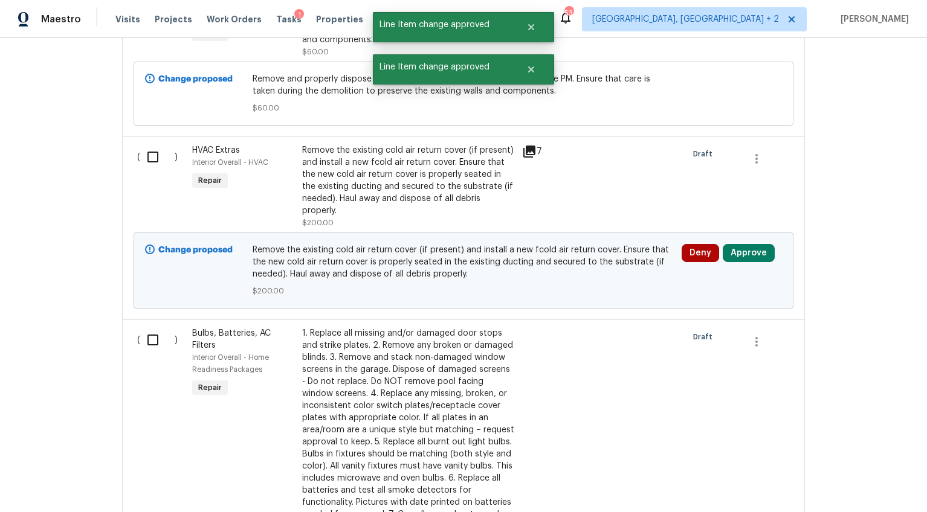
scroll to position [3448, 0]
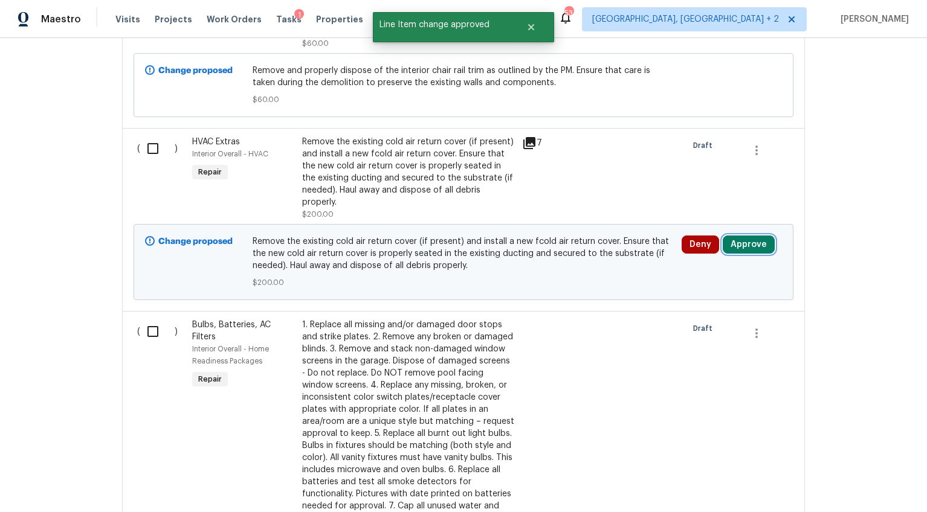
click at [739, 236] on button "Approve" at bounding box center [749, 245] width 52 height 18
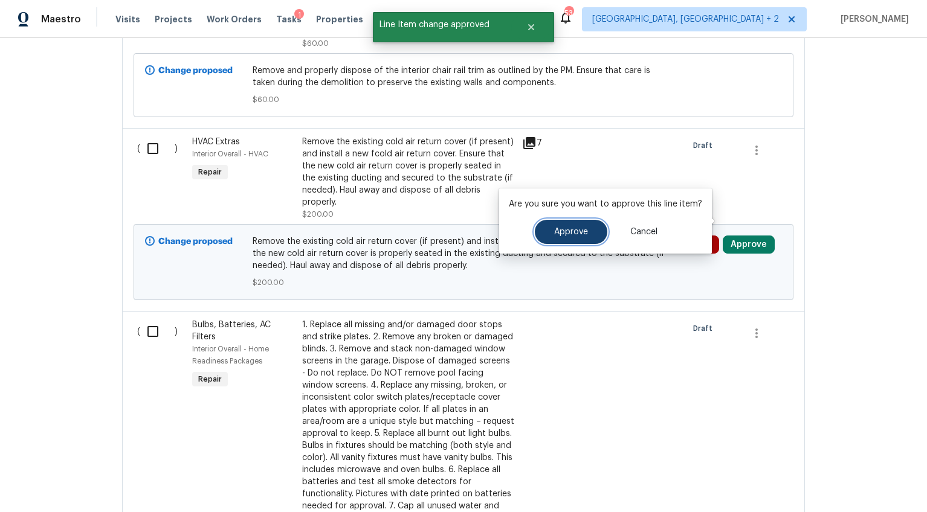
click at [576, 228] on span "Approve" at bounding box center [571, 232] width 34 height 9
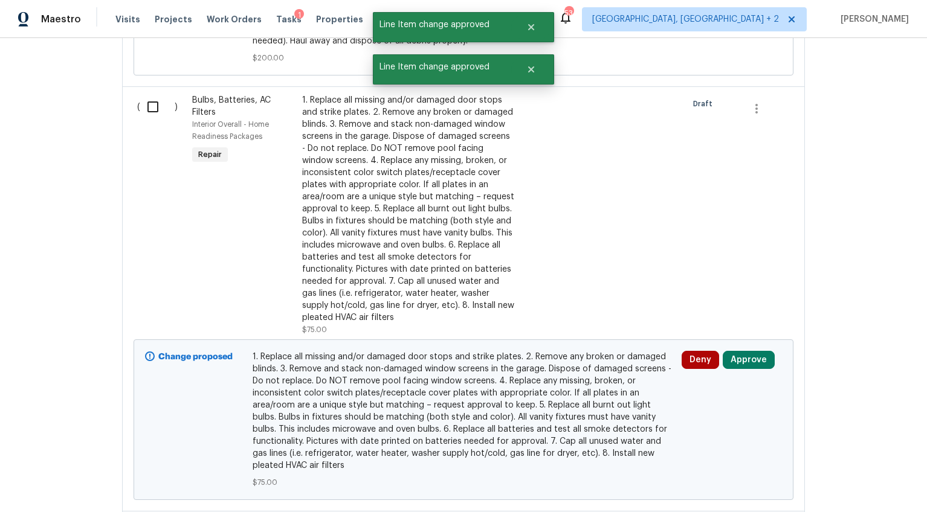
scroll to position [3740, 0]
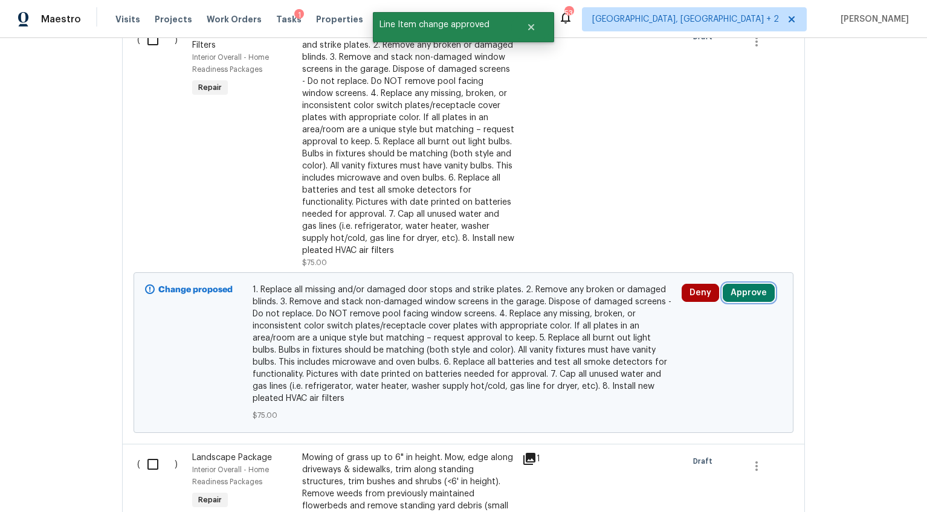
click at [733, 284] on button "Approve" at bounding box center [749, 293] width 52 height 18
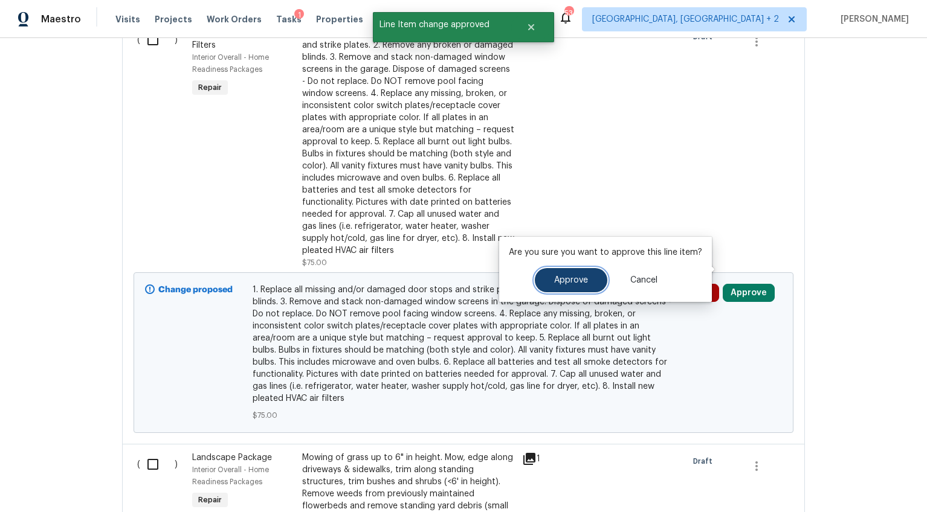
click at [572, 285] on button "Approve" at bounding box center [571, 280] width 72 height 24
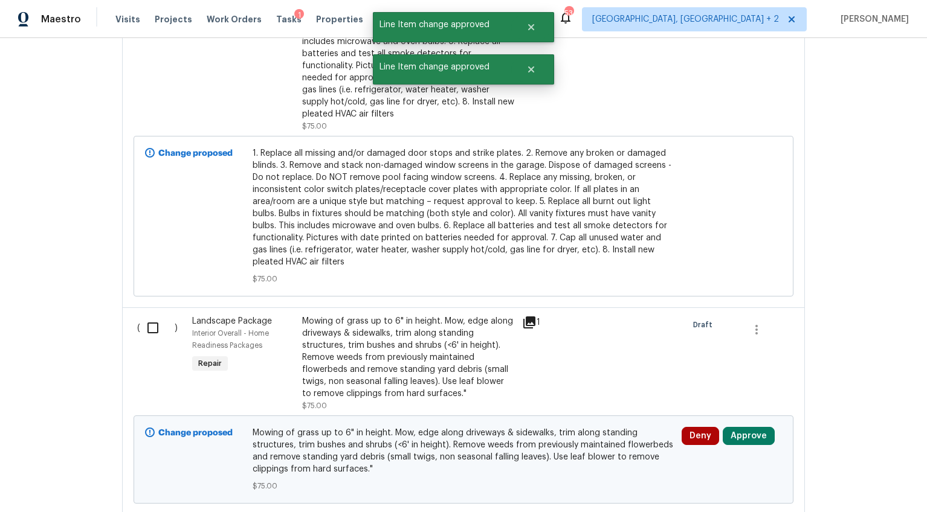
scroll to position [3953, 0]
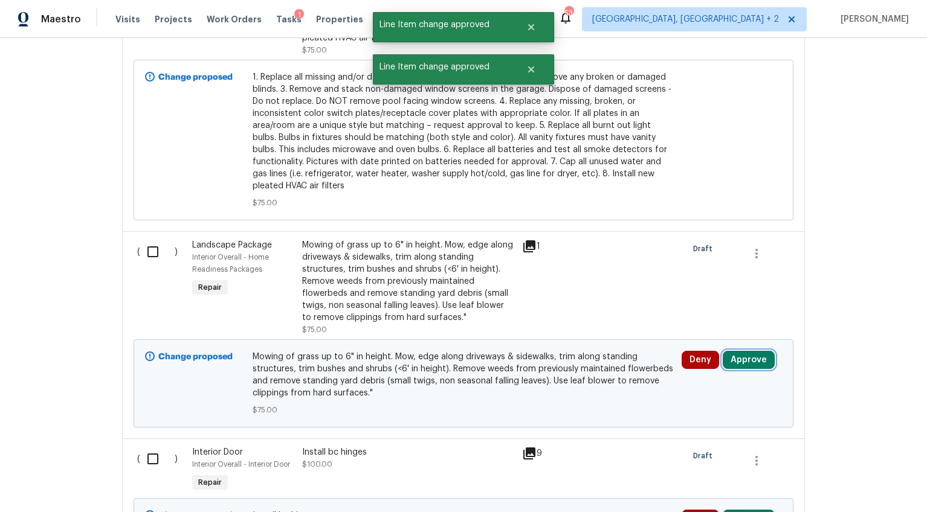
click at [753, 351] on button "Approve" at bounding box center [749, 360] width 52 height 18
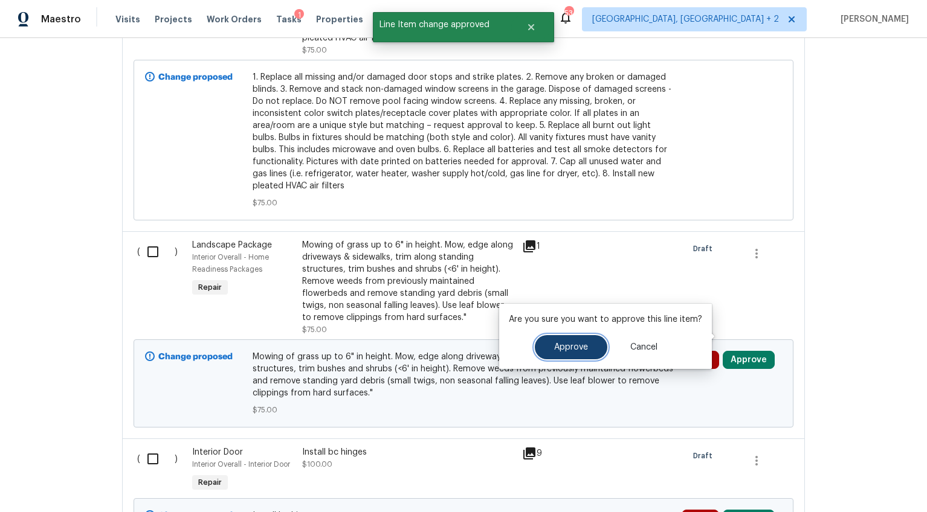
click at [572, 346] on span "Approve" at bounding box center [571, 347] width 34 height 9
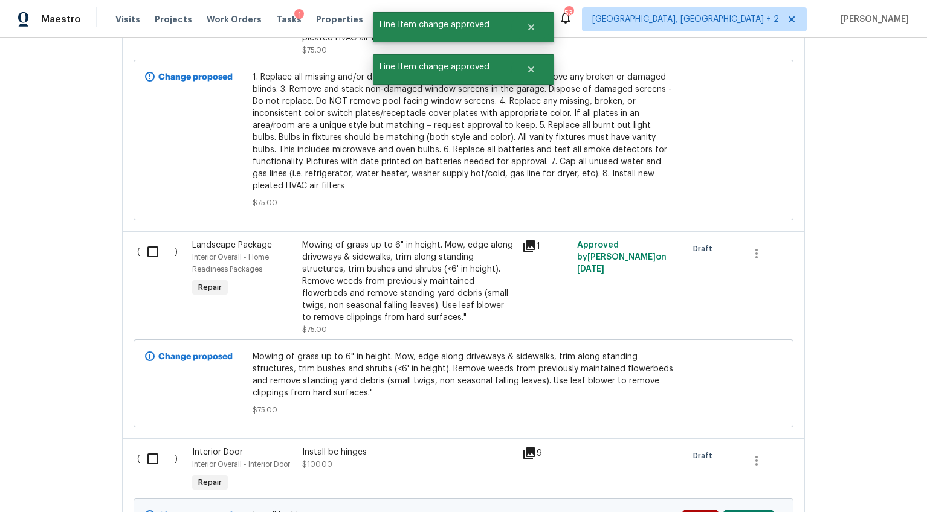
scroll to position [4146, 0]
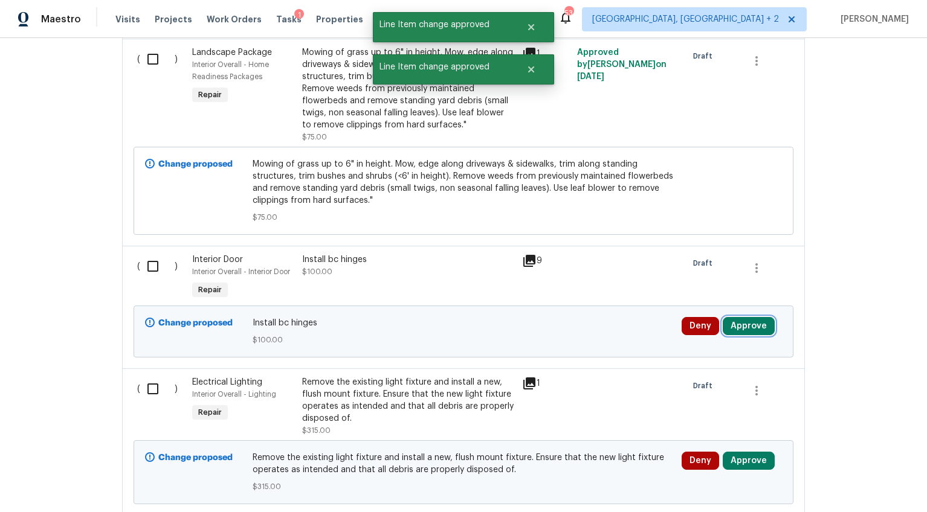
click at [745, 317] on button "Approve" at bounding box center [749, 326] width 52 height 18
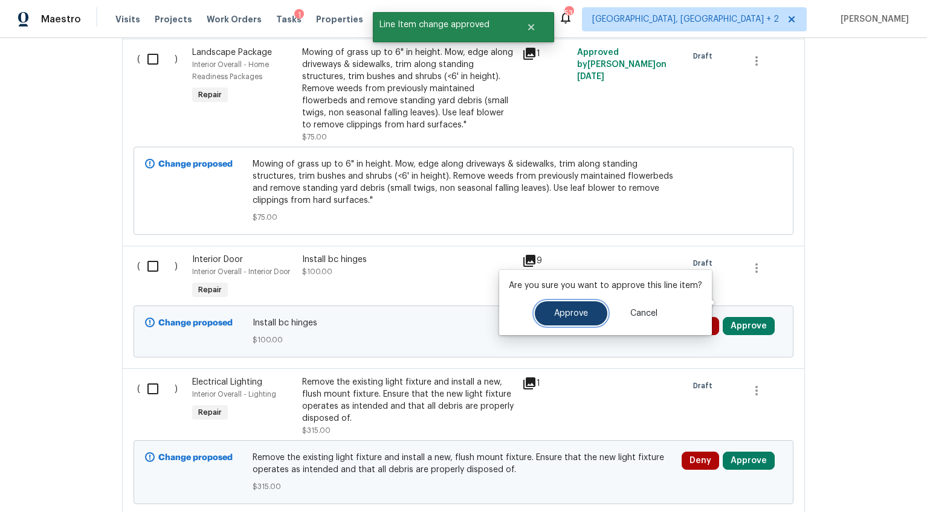
click at [582, 314] on span "Approve" at bounding box center [571, 313] width 34 height 9
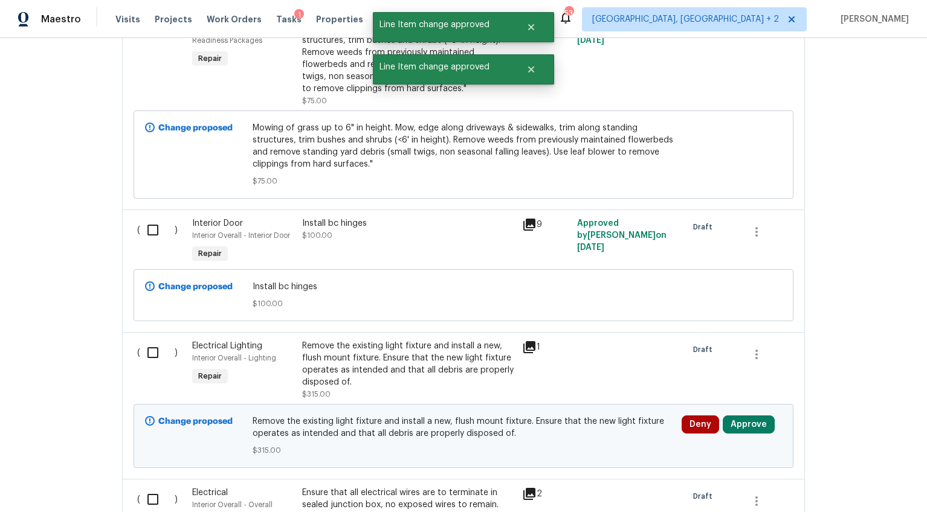
scroll to position [4253, 0]
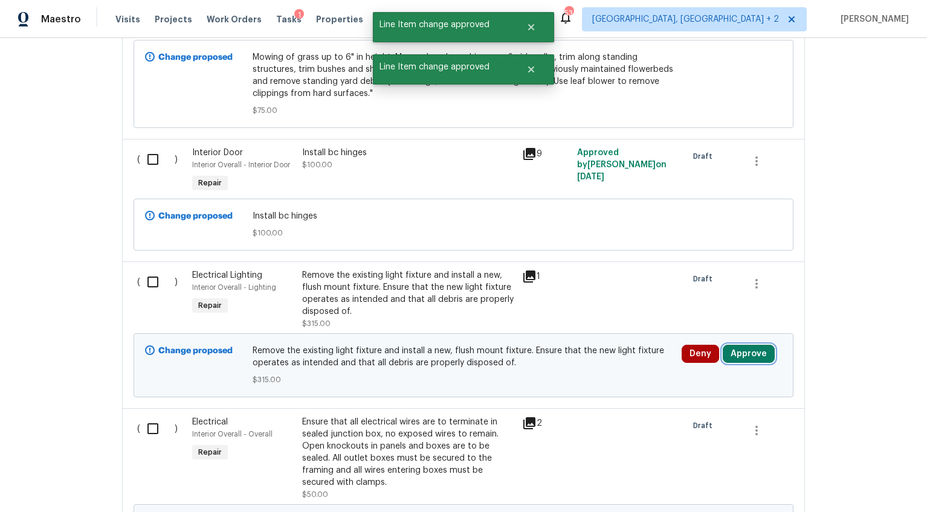
click at [742, 345] on button "Approve" at bounding box center [749, 354] width 52 height 18
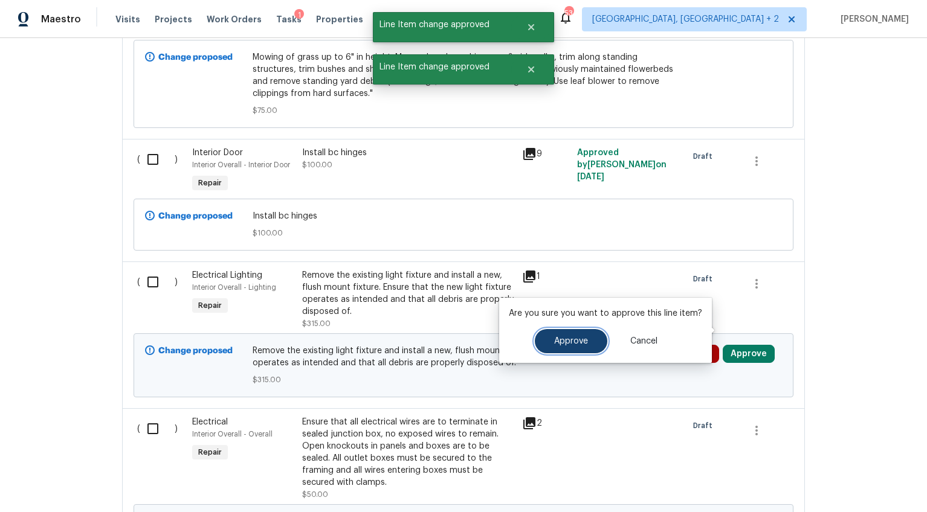
click at [585, 340] on button "Approve" at bounding box center [571, 341] width 72 height 24
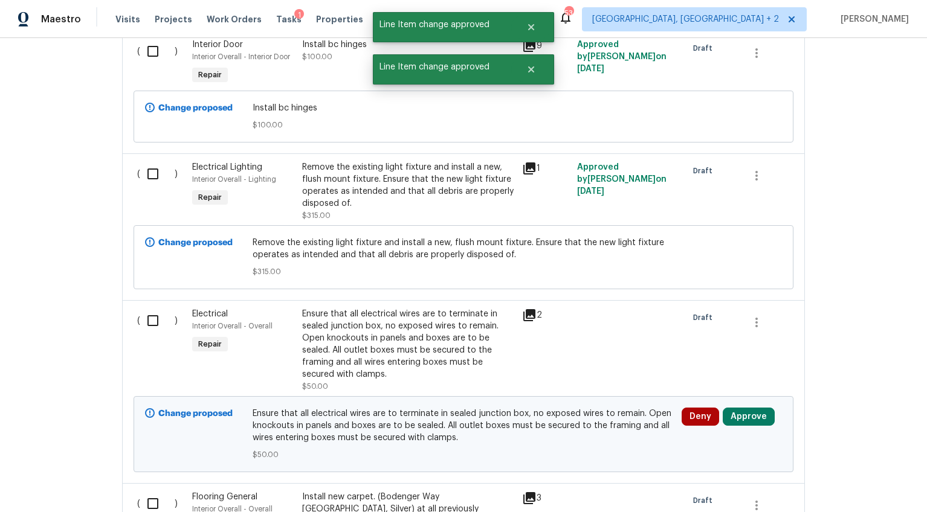
scroll to position [4388, 0]
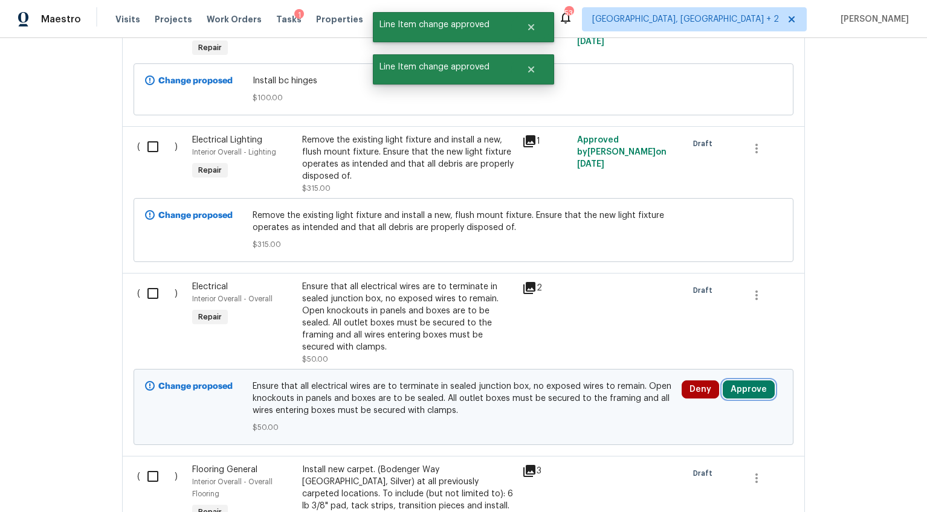
click at [724, 381] on button "Approve" at bounding box center [749, 390] width 52 height 18
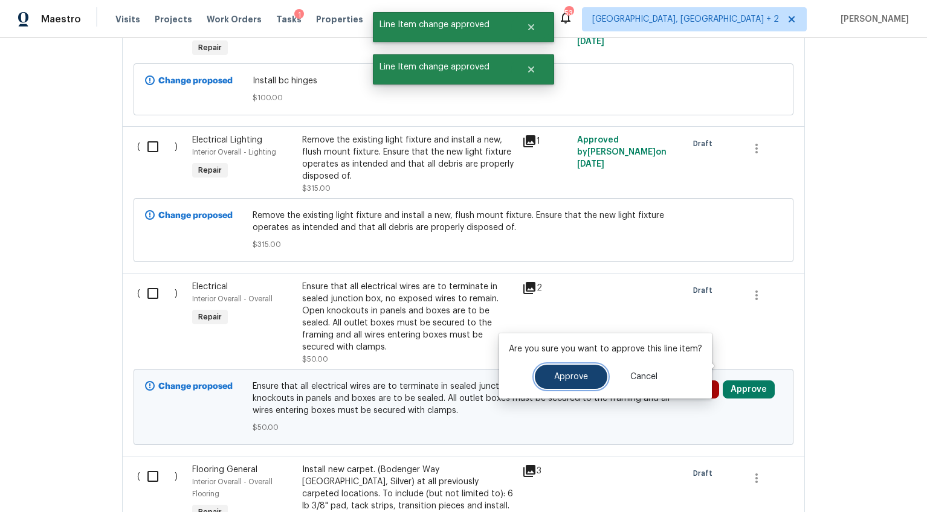
click at [561, 372] on button "Approve" at bounding box center [571, 377] width 72 height 24
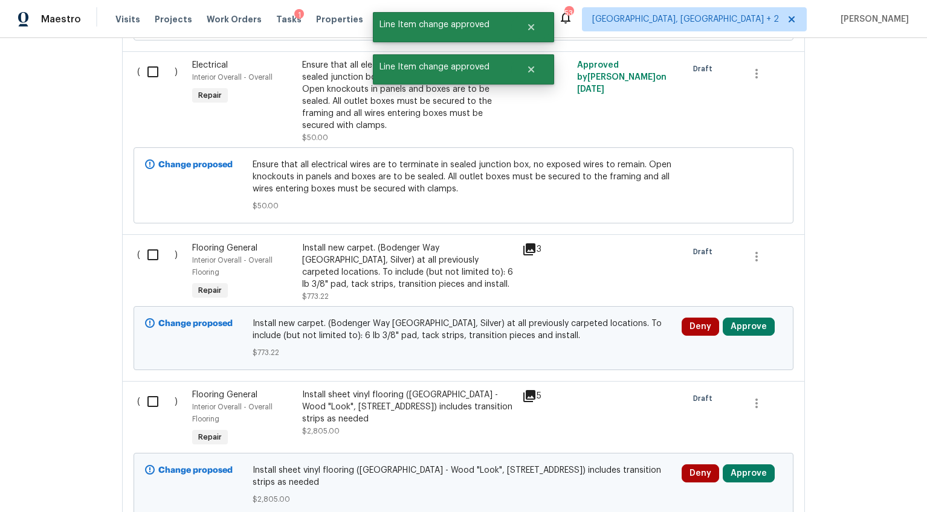
scroll to position [4636, 0]
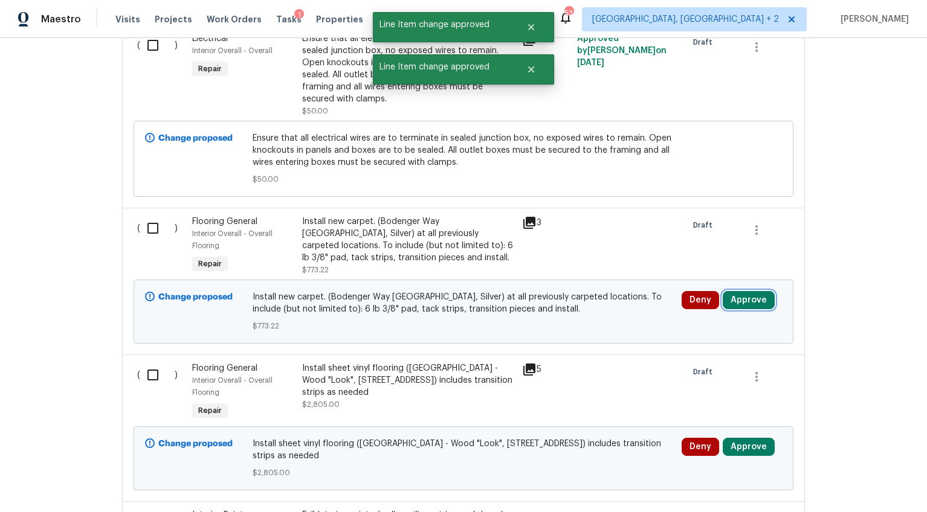
click at [741, 291] on button "Approve" at bounding box center [749, 300] width 52 height 18
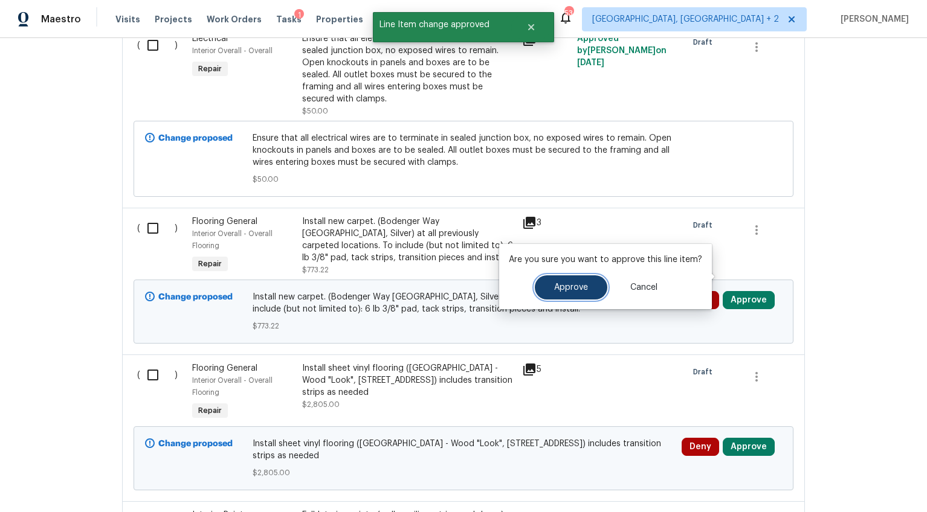
click at [574, 289] on span "Approve" at bounding box center [571, 287] width 34 height 9
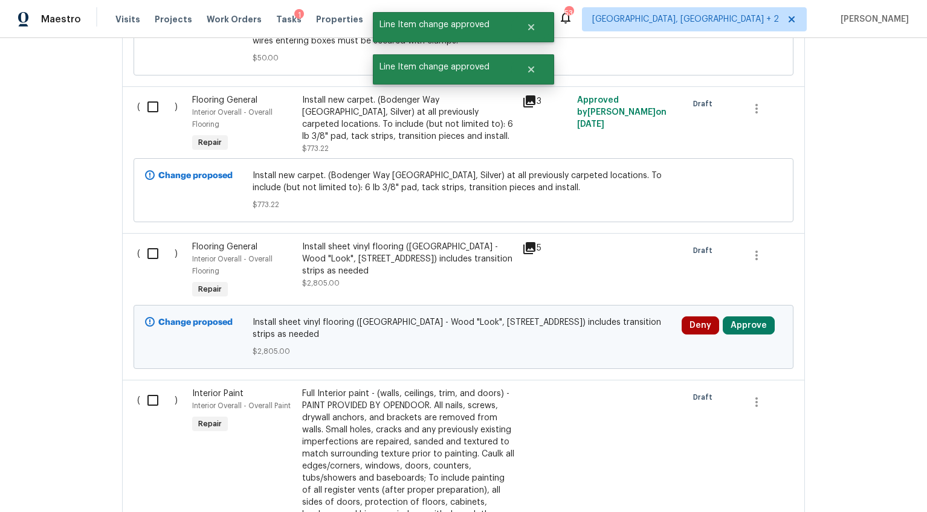
scroll to position [4776, 0]
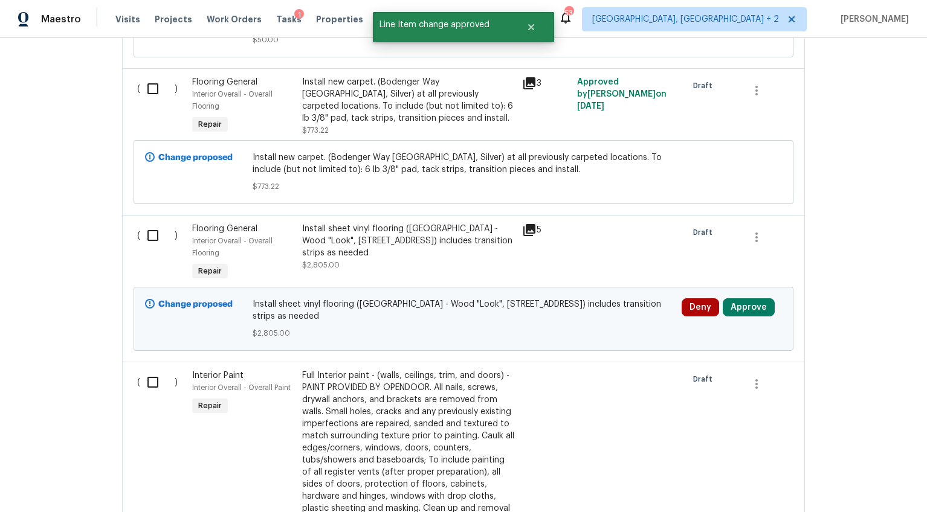
click at [440, 234] on div "Install sheet vinyl flooring (Sugar Valley - Wood "Look", 565 Beacon Hill) incl…" at bounding box center [408, 247] width 213 height 48
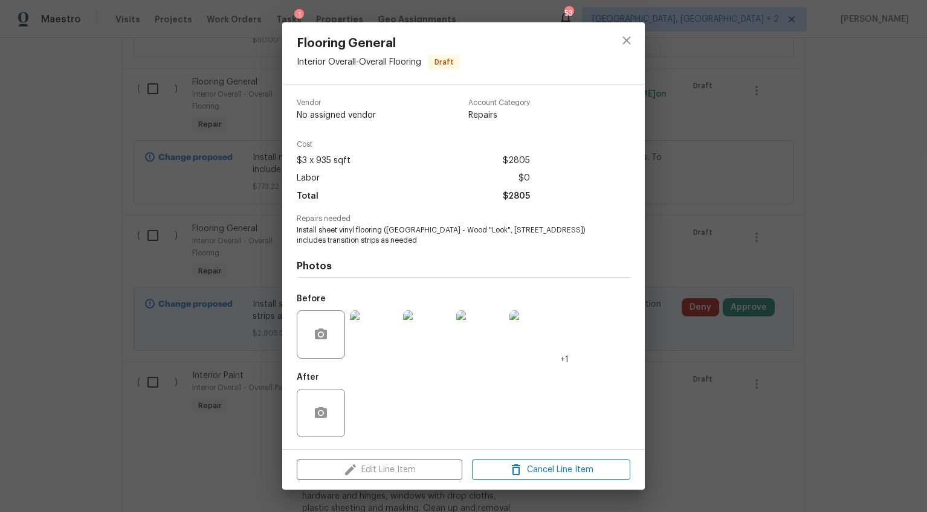
click at [708, 242] on div "Flooring General Interior Overall - Overall Flooring Draft Vendor No assigned v…" at bounding box center [463, 256] width 927 height 512
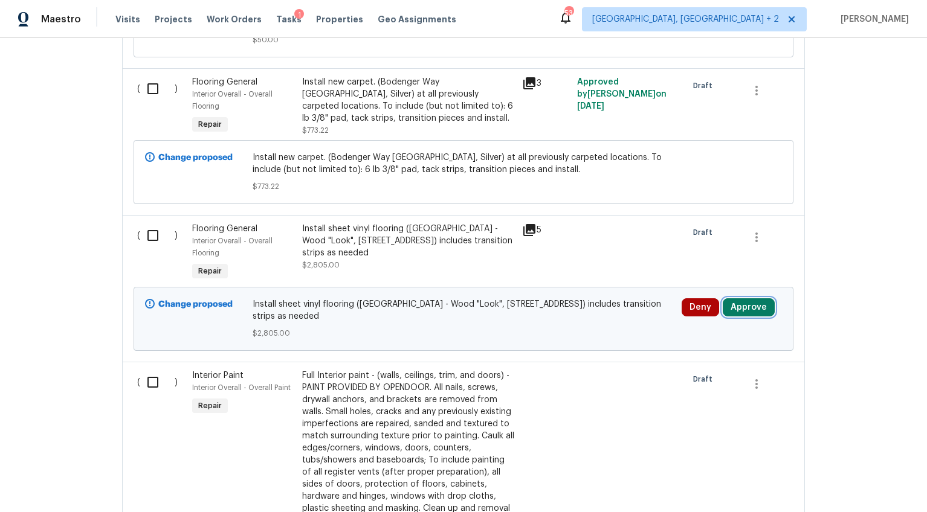
click at [735, 298] on button "Approve" at bounding box center [749, 307] width 52 height 18
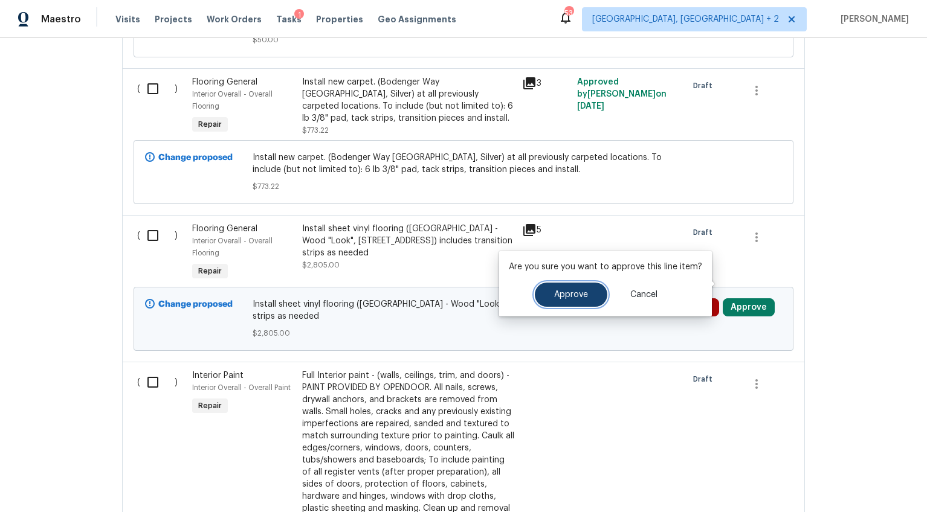
click at [555, 292] on span "Approve" at bounding box center [571, 295] width 34 height 9
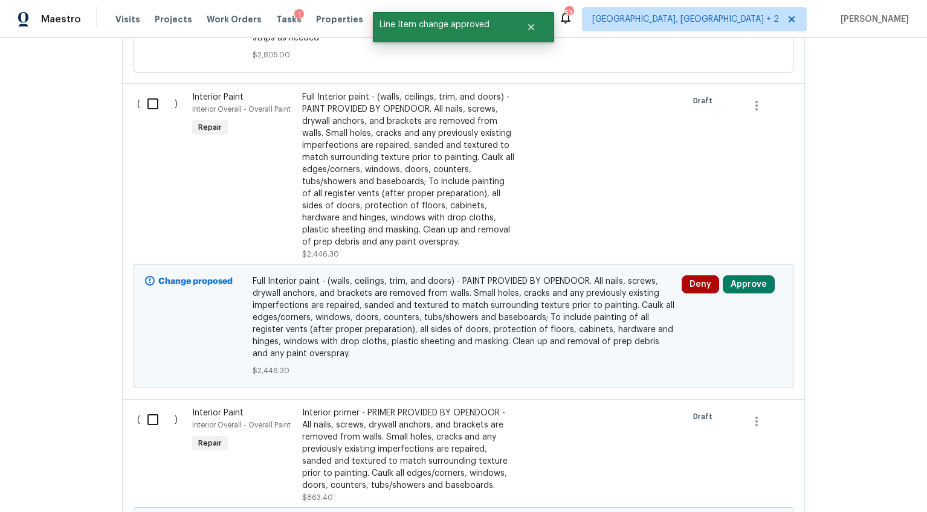
scroll to position [5116, 0]
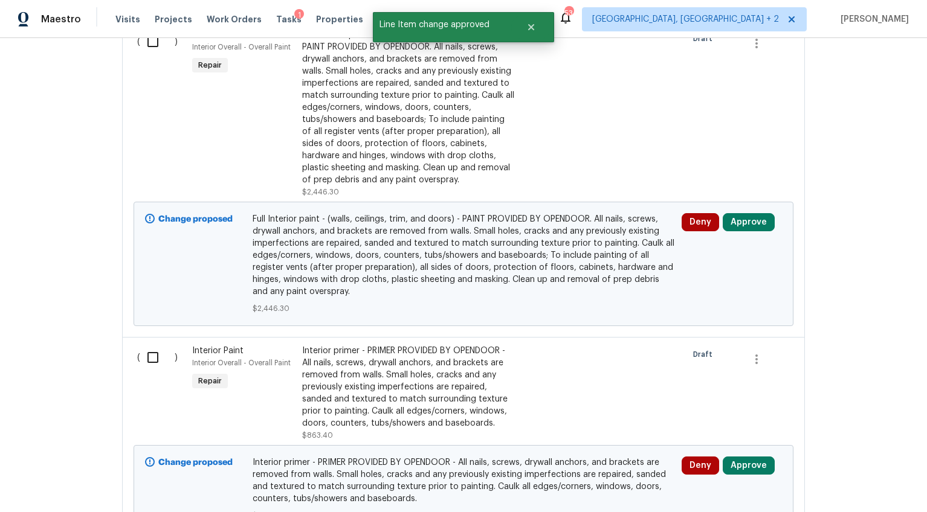
click at [382, 164] on div "Full Interior paint - (walls, ceilings, trim, and doors) - PAINT PROVIDED BY OP…" at bounding box center [408, 113] width 213 height 169
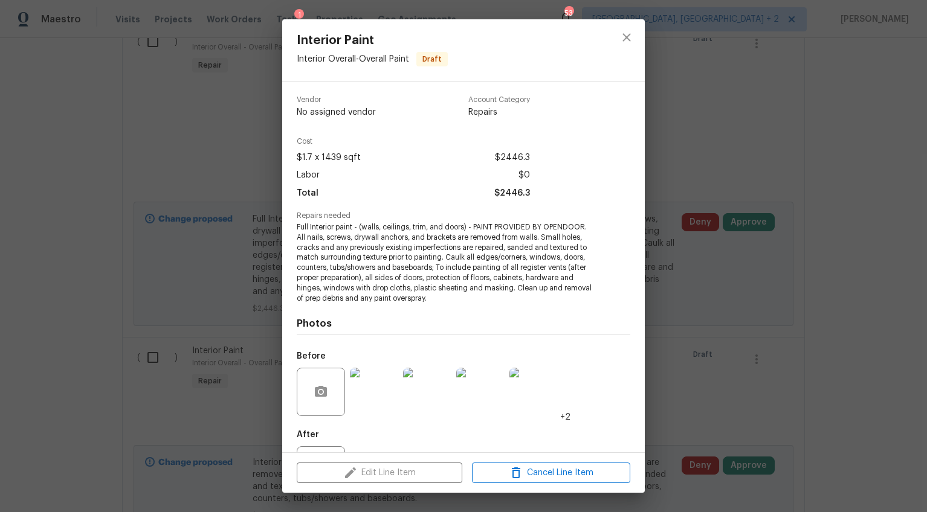
click at [709, 279] on div "Interior Paint Interior Overall - Overall Paint Draft Vendor No assigned vendor…" at bounding box center [463, 256] width 927 height 512
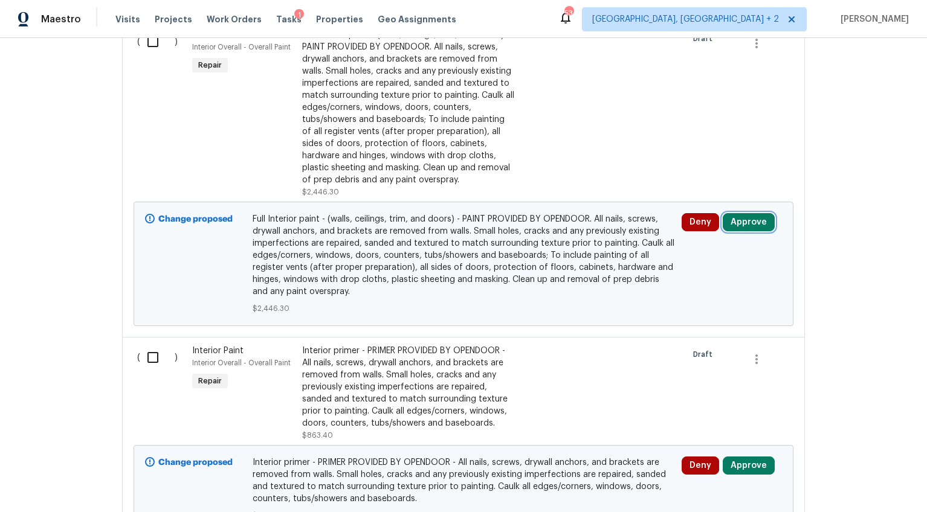
click at [730, 213] on button "Approve" at bounding box center [749, 222] width 52 height 18
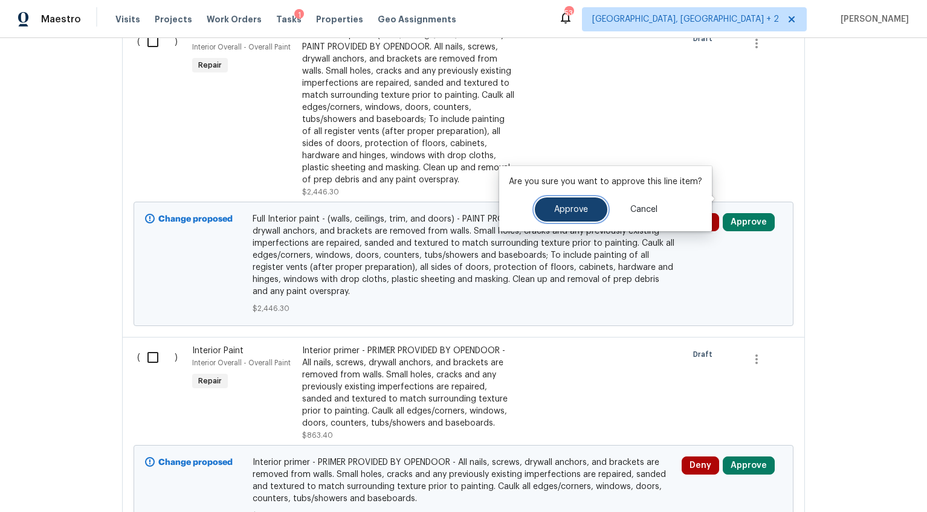
click at [559, 213] on span "Approve" at bounding box center [571, 209] width 34 height 9
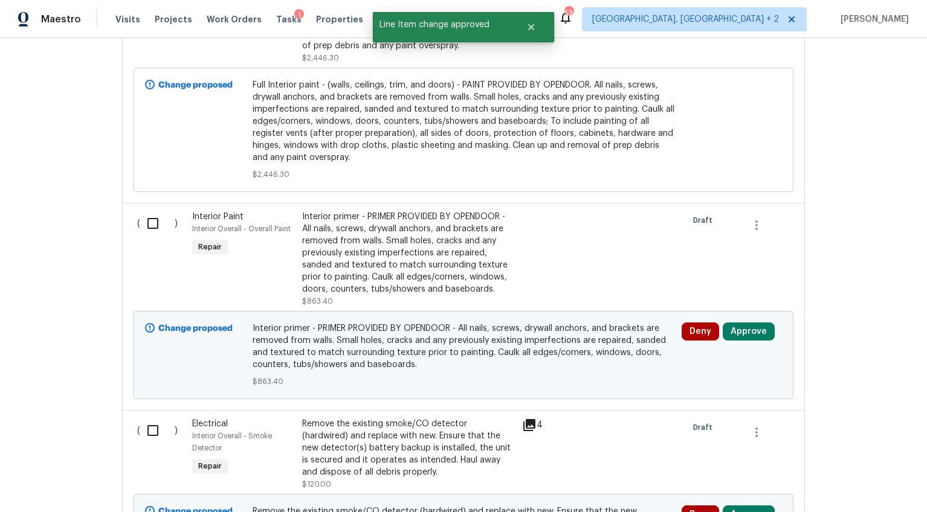
scroll to position [5264, 0]
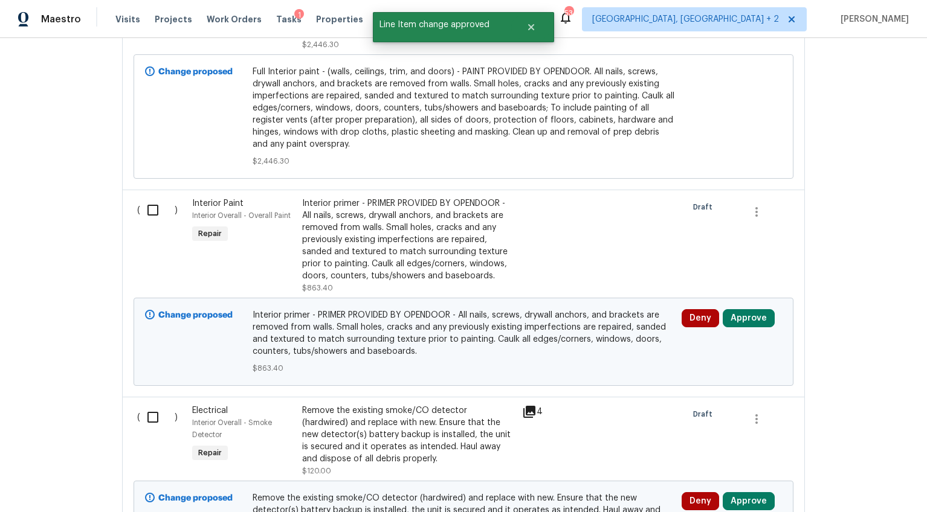
click at [379, 239] on div "Interior primer - PRIMER PROVIDED BY OPENDOOR - All nails, screws, drywall anch…" at bounding box center [408, 240] width 213 height 85
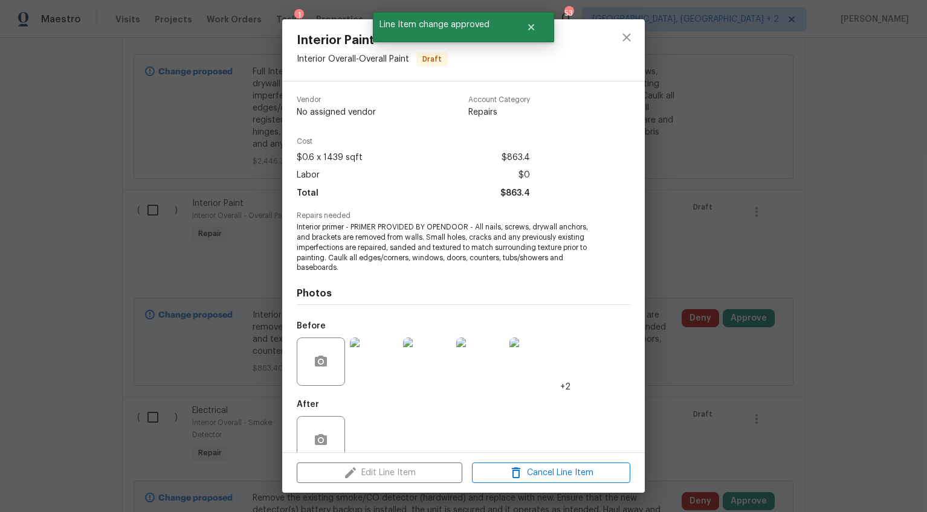
click at [687, 350] on div "Interior Paint Interior Overall - Overall Paint Draft Vendor No assigned vendor…" at bounding box center [463, 256] width 927 height 512
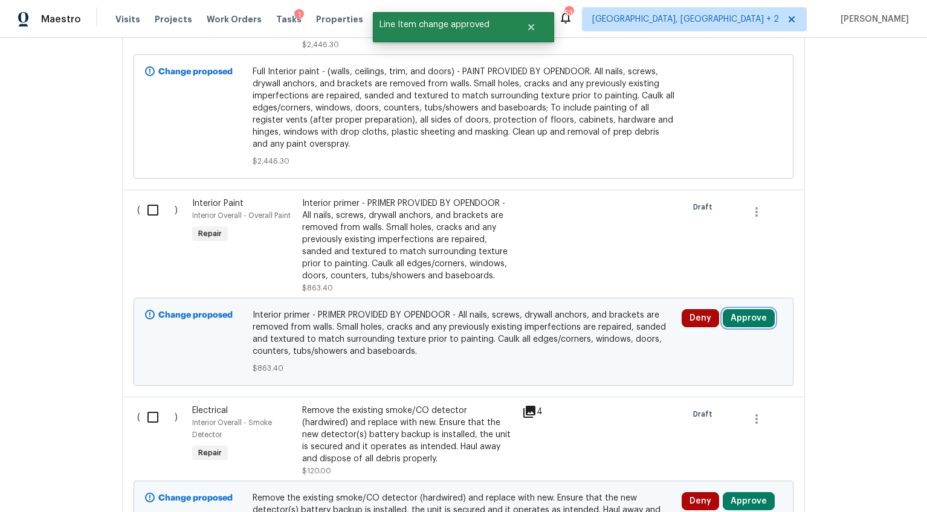
click at [724, 309] on button "Approve" at bounding box center [749, 318] width 52 height 18
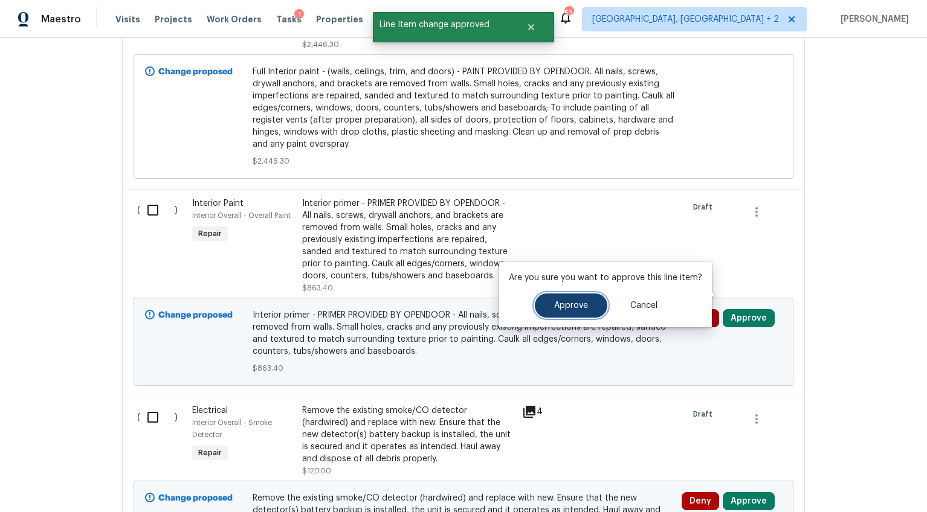
click at [568, 307] on span "Approve" at bounding box center [571, 305] width 34 height 9
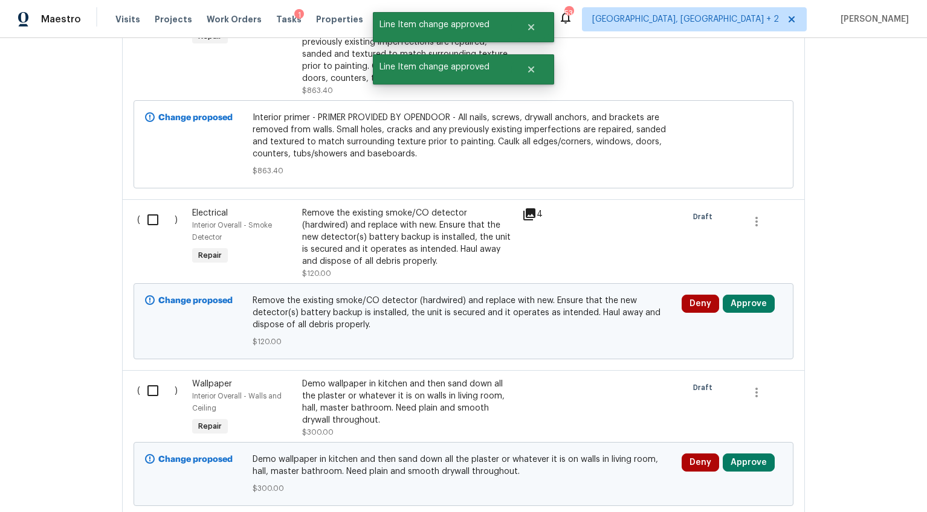
scroll to position [5440, 0]
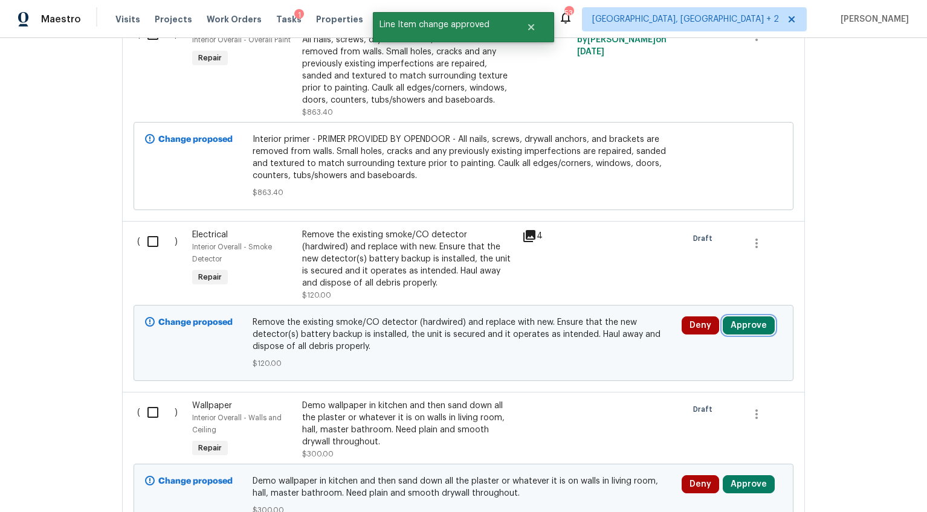
click at [738, 317] on button "Approve" at bounding box center [749, 326] width 52 height 18
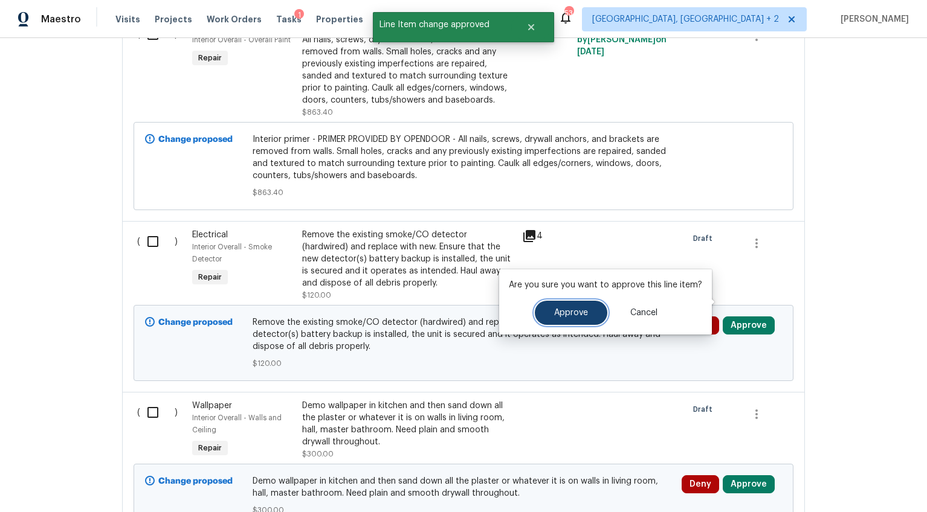
click at [581, 309] on span "Approve" at bounding box center [571, 313] width 34 height 9
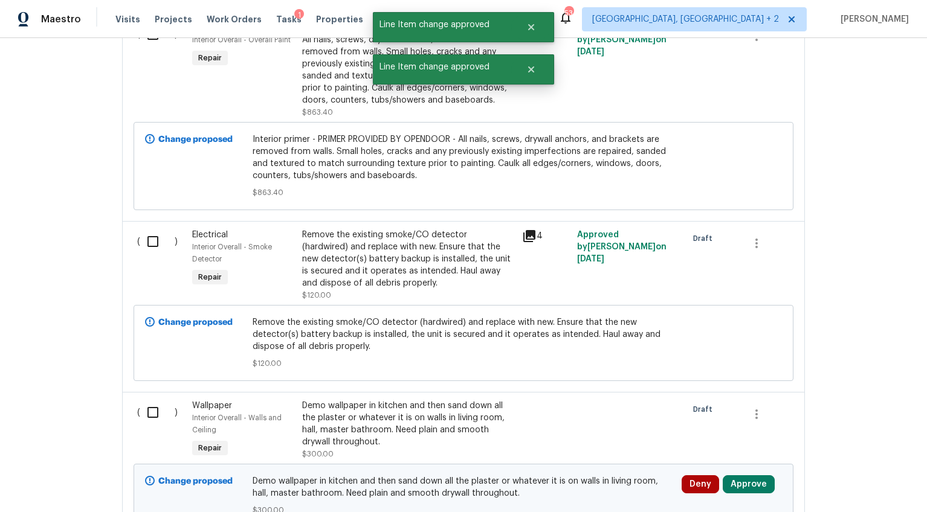
scroll to position [5603, 0]
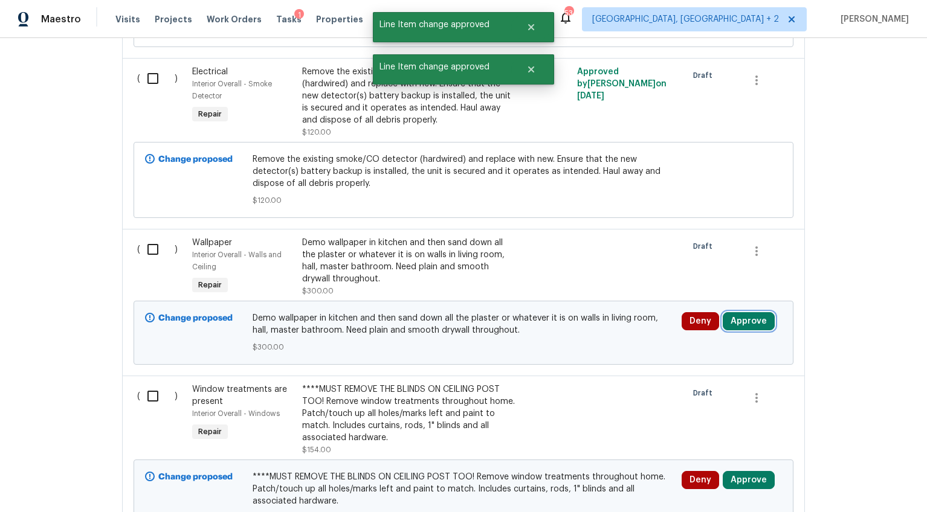
click at [726, 312] on button "Approve" at bounding box center [749, 321] width 52 height 18
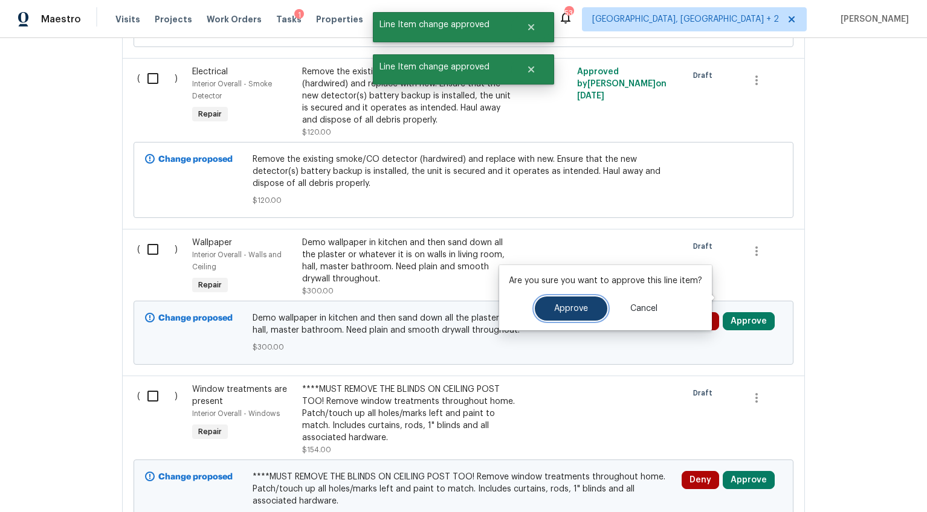
click at [577, 311] on span "Approve" at bounding box center [571, 308] width 34 height 9
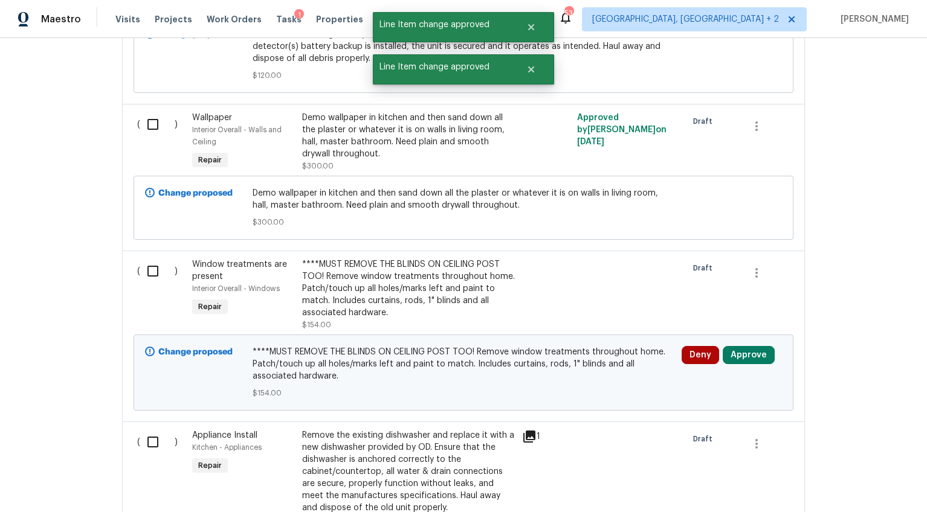
scroll to position [5782, 0]
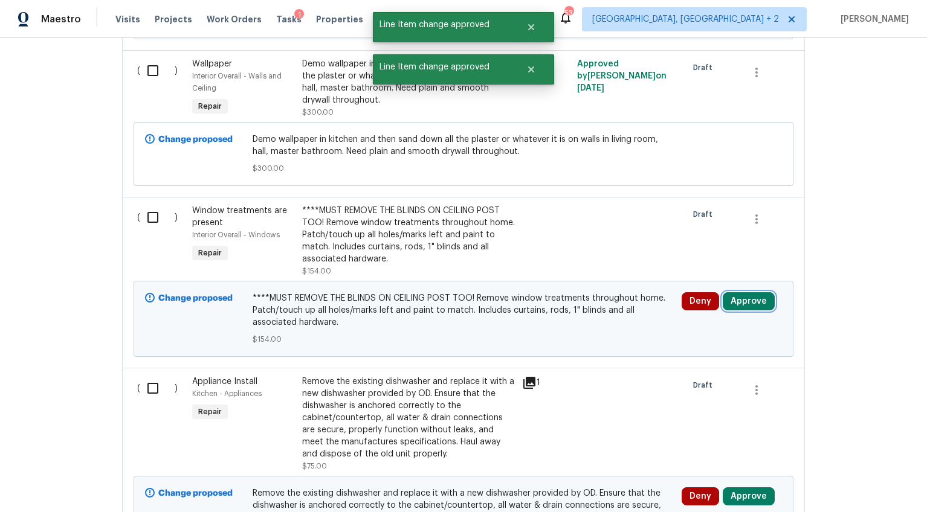
click at [738, 292] on button "Approve" at bounding box center [749, 301] width 52 height 18
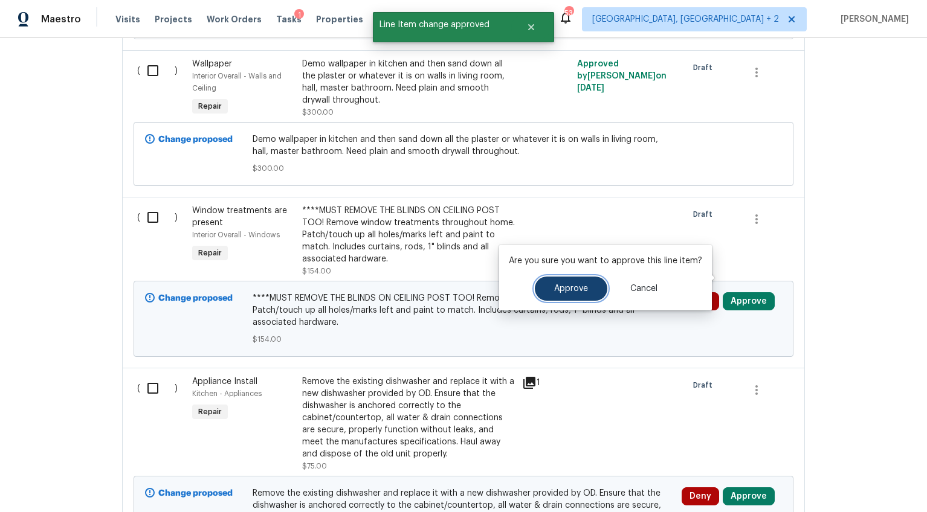
click at [549, 289] on button "Approve" at bounding box center [571, 289] width 72 height 24
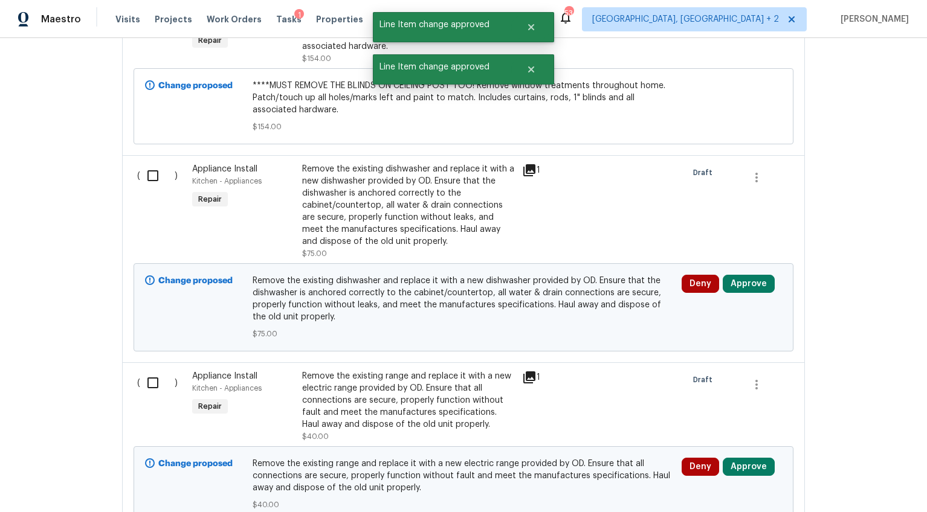
scroll to position [5990, 0]
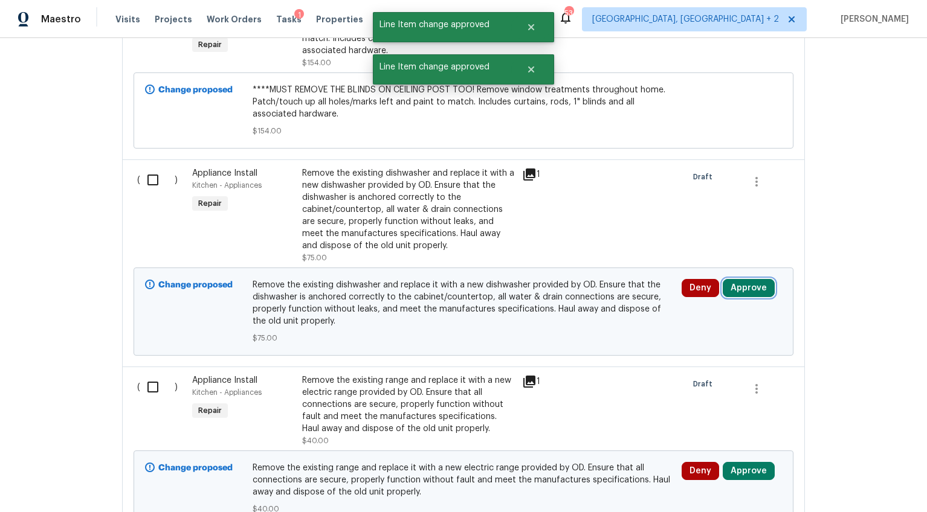
click at [726, 279] on button "Approve" at bounding box center [749, 288] width 52 height 18
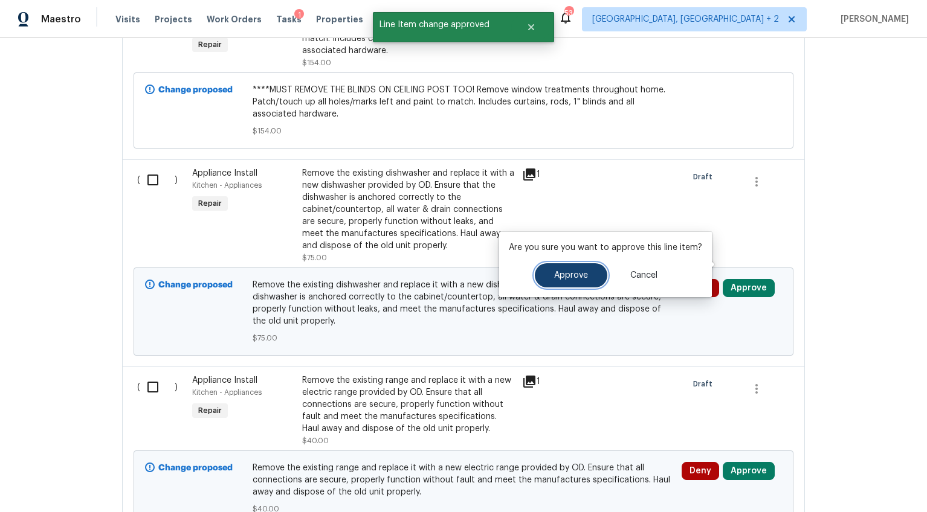
click at [582, 273] on span "Approve" at bounding box center [571, 275] width 34 height 9
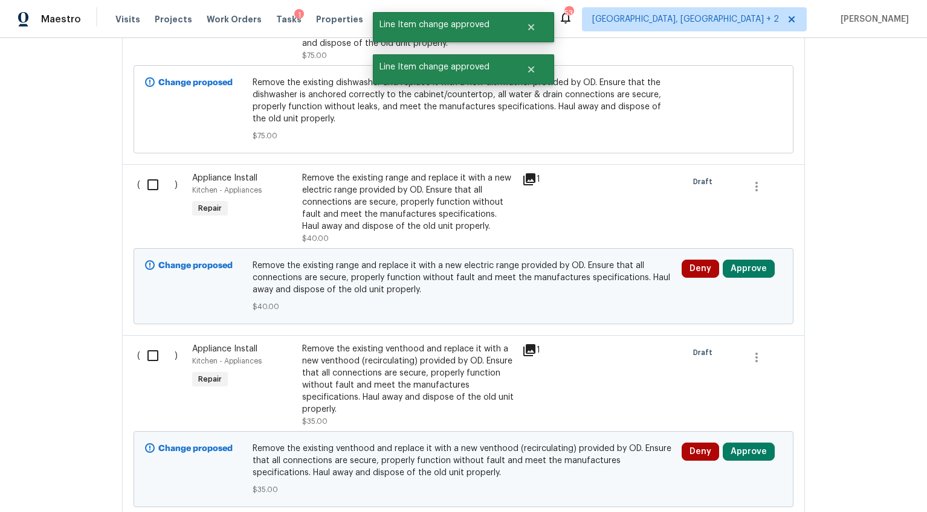
scroll to position [6229, 0]
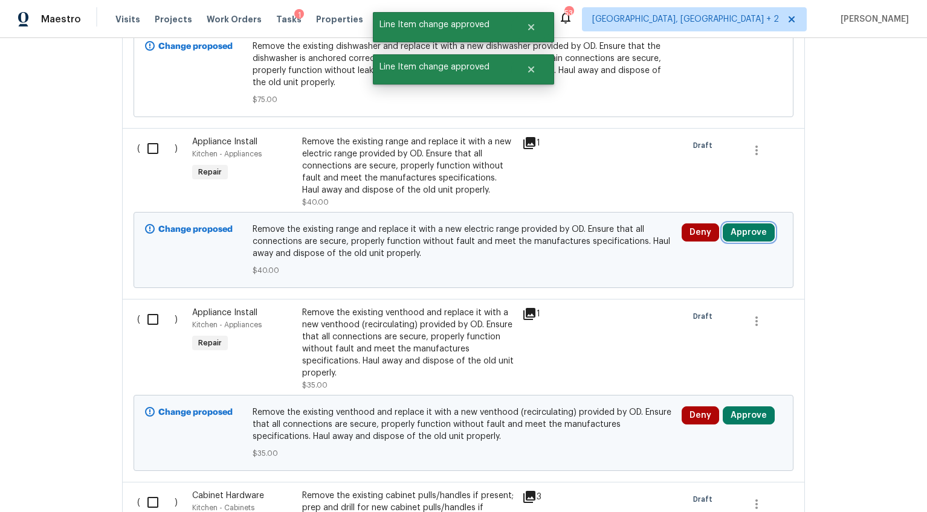
click at [738, 224] on button "Approve" at bounding box center [749, 233] width 52 height 18
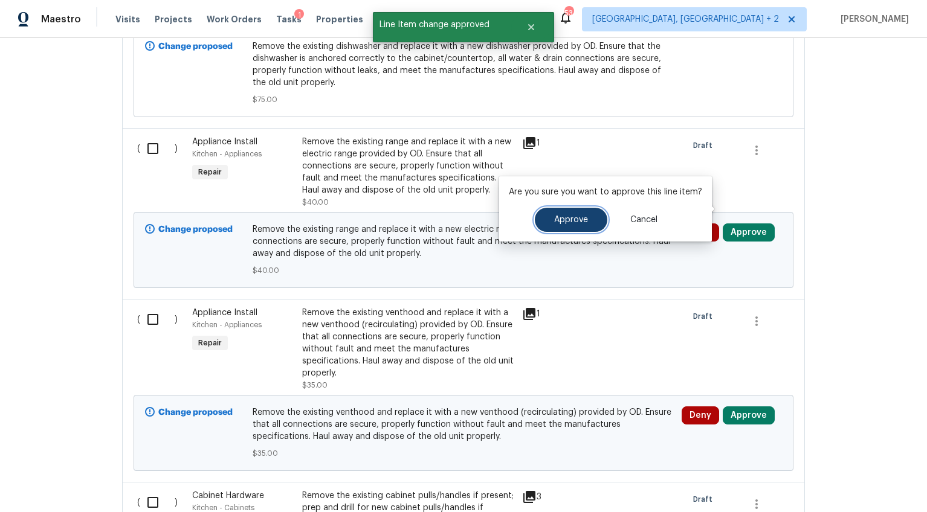
click at [590, 224] on button "Approve" at bounding box center [571, 220] width 72 height 24
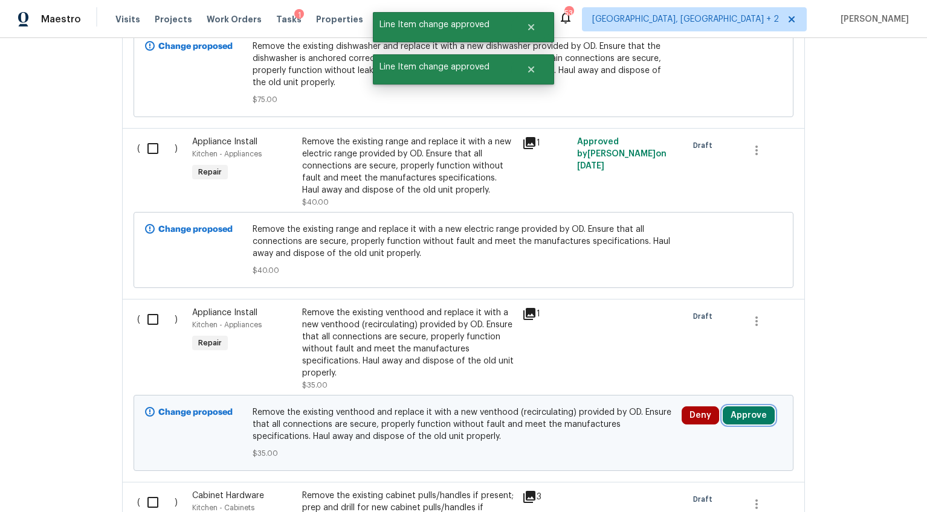
click at [741, 407] on button "Approve" at bounding box center [749, 416] width 52 height 18
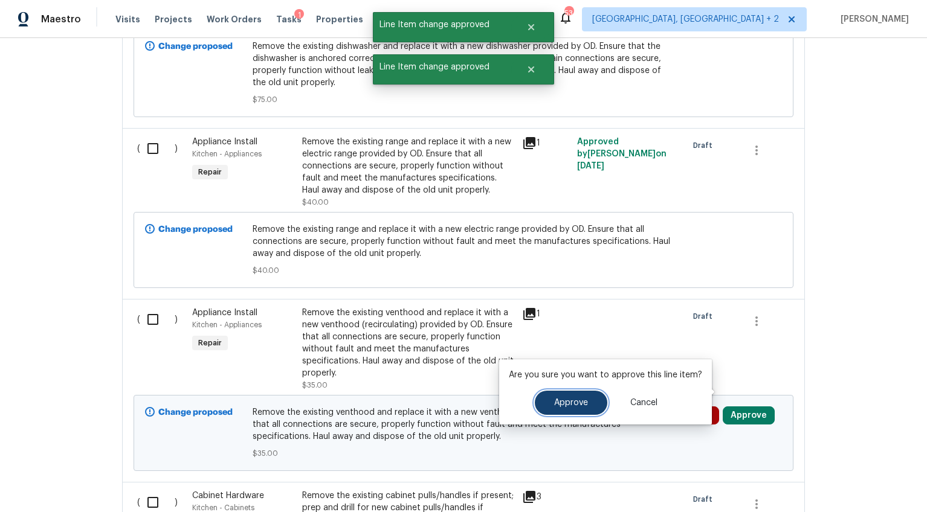
click at [581, 399] on span "Approve" at bounding box center [571, 403] width 34 height 9
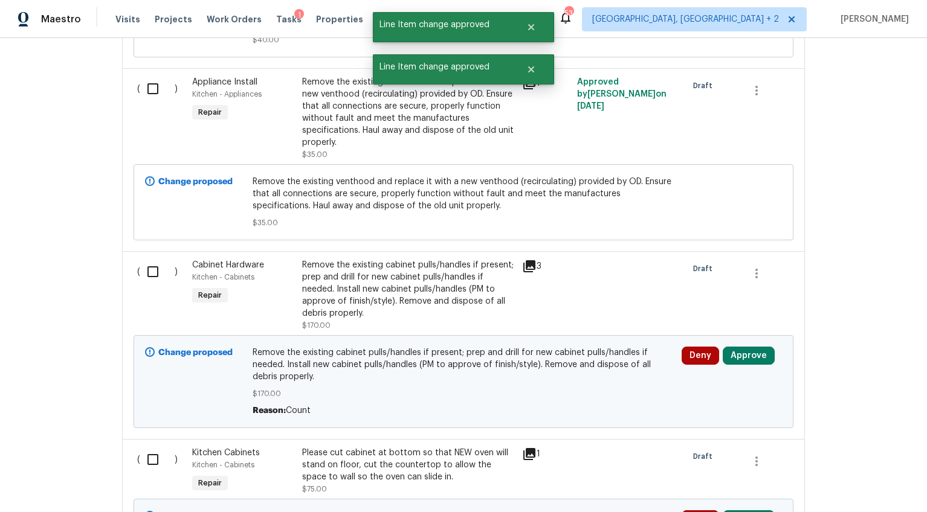
scroll to position [6517, 0]
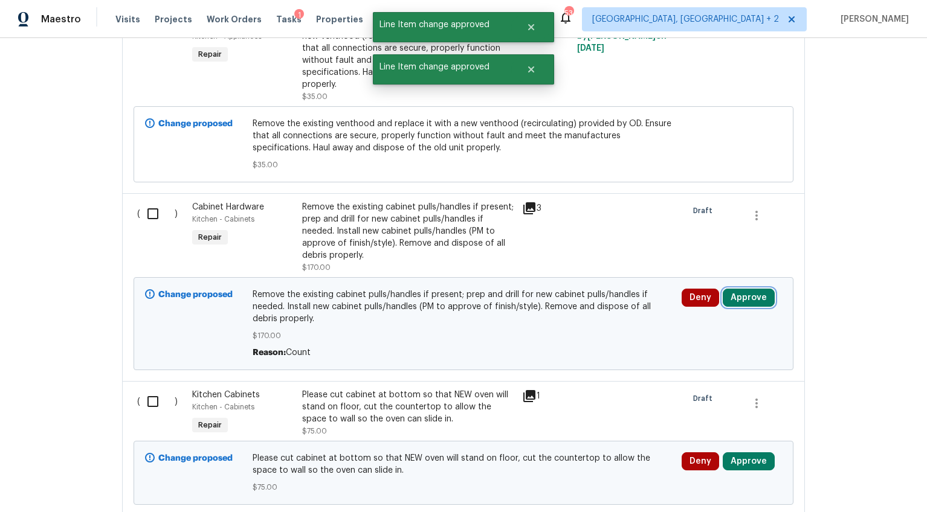
click at [752, 289] on button "Approve" at bounding box center [749, 298] width 52 height 18
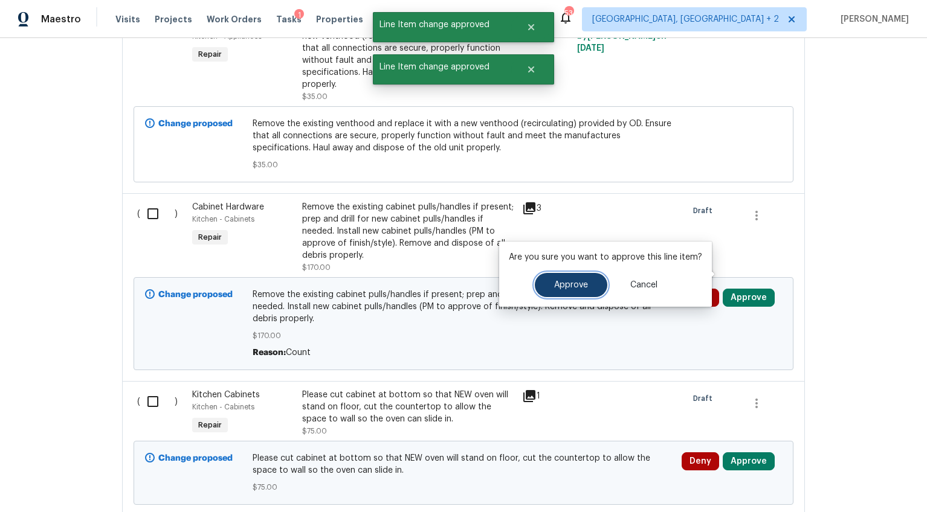
click at [571, 289] on span "Approve" at bounding box center [571, 285] width 34 height 9
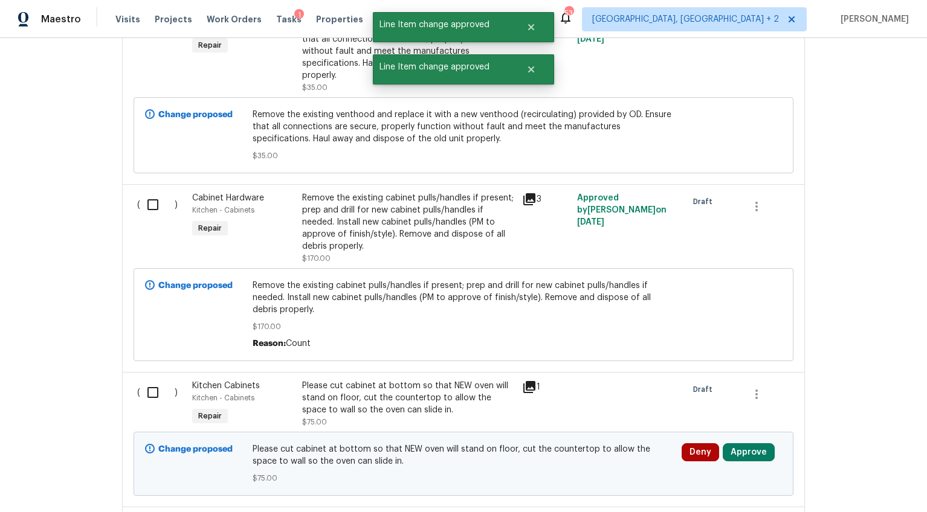
scroll to position [6653, 0]
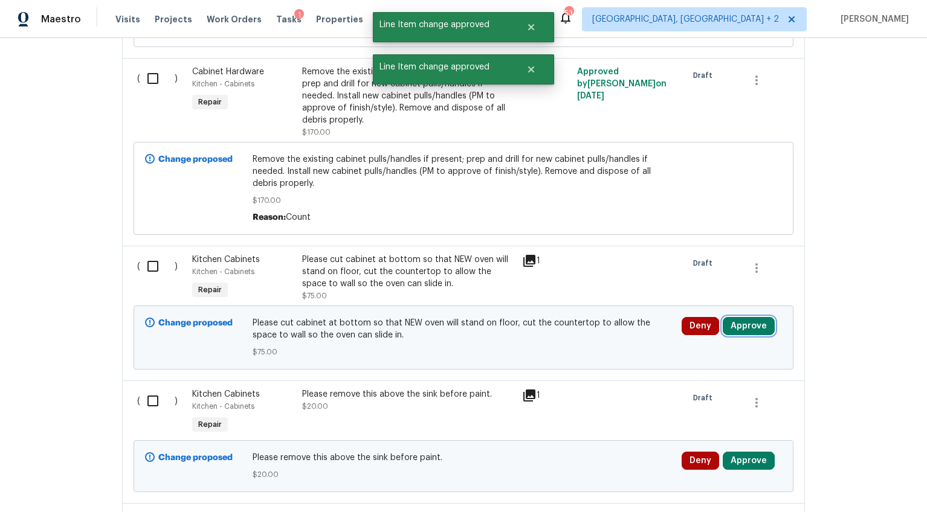
click at [744, 317] on button "Approve" at bounding box center [749, 326] width 52 height 18
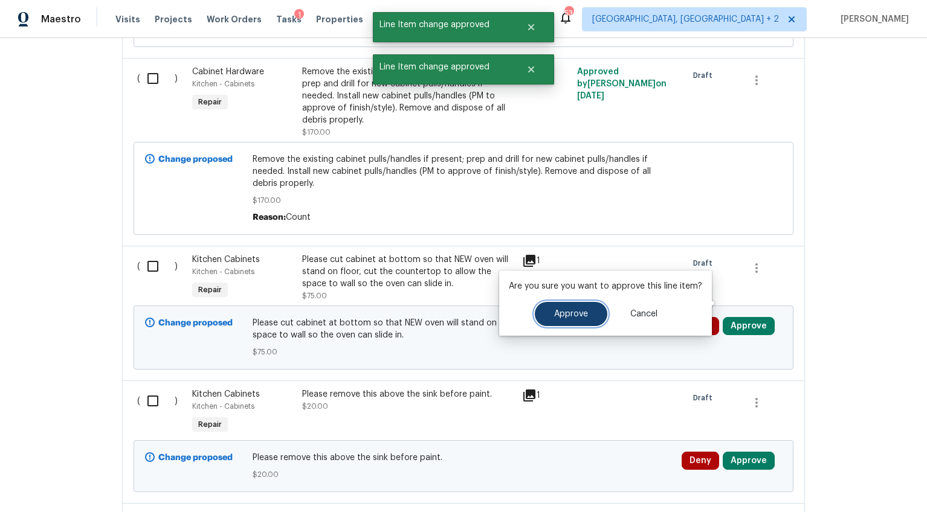
click at [571, 318] on span "Approve" at bounding box center [571, 314] width 34 height 9
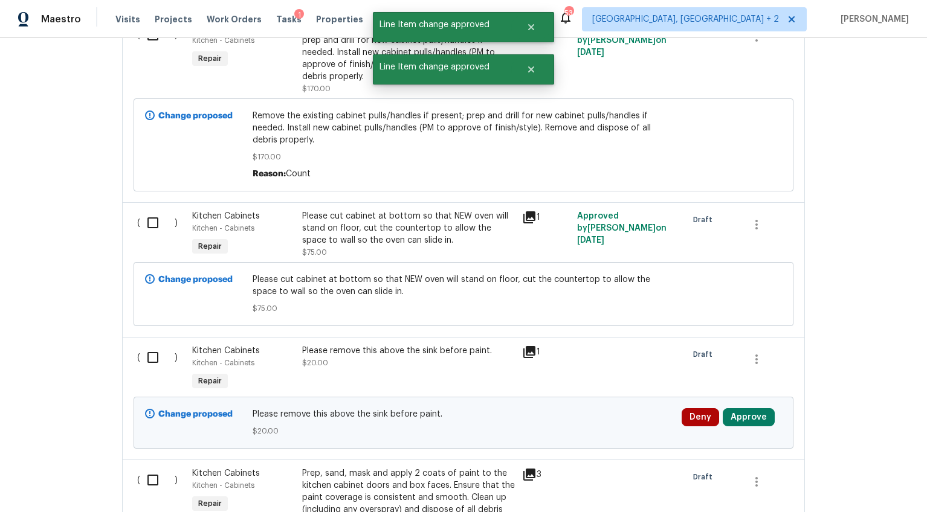
scroll to position [6884, 0]
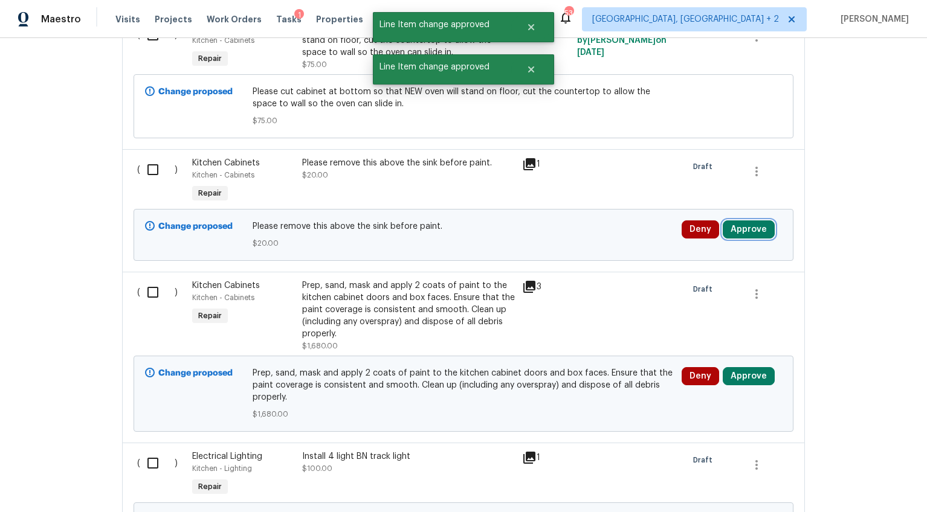
click at [743, 221] on button "Approve" at bounding box center [749, 230] width 52 height 18
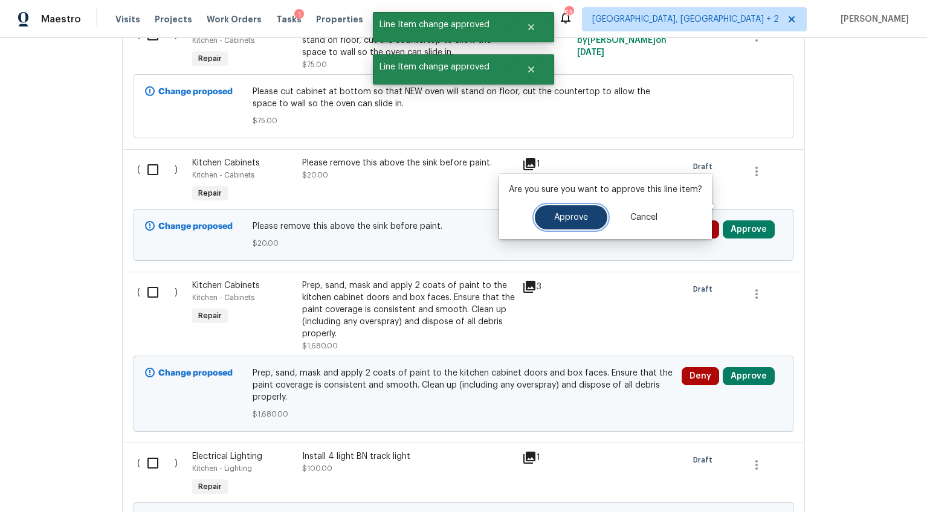
click at [558, 220] on span "Approve" at bounding box center [571, 217] width 34 height 9
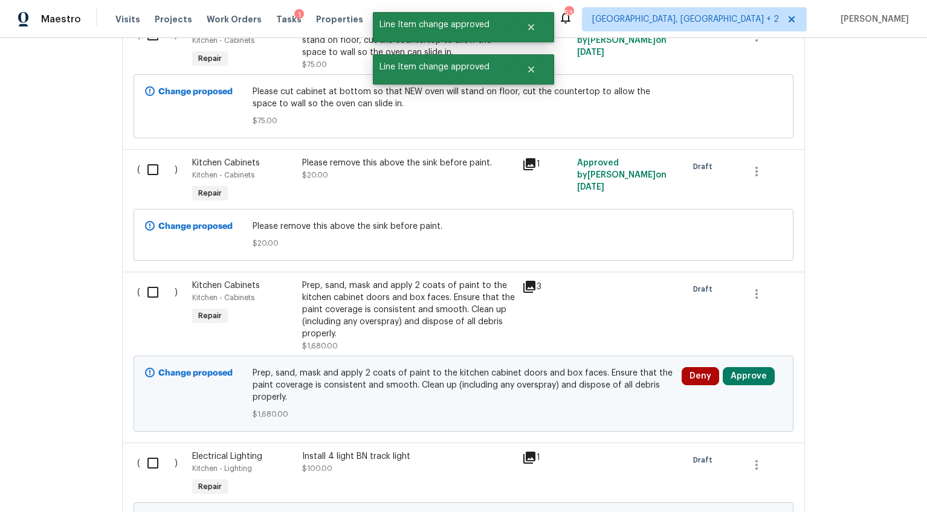
click at [408, 288] on div "Prep, sand, mask and apply 2 coats of paint to the kitchen cabinet doors and bo…" at bounding box center [408, 310] width 213 height 60
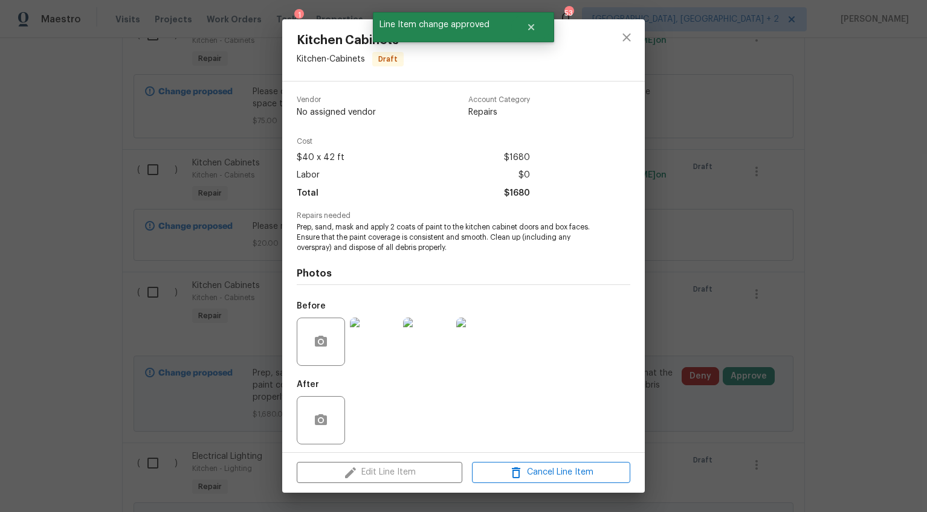
click at [736, 389] on div "Kitchen Cabinets Kitchen - Cabinets Draft Vendor No assigned vendor Account Cat…" at bounding box center [463, 256] width 927 height 512
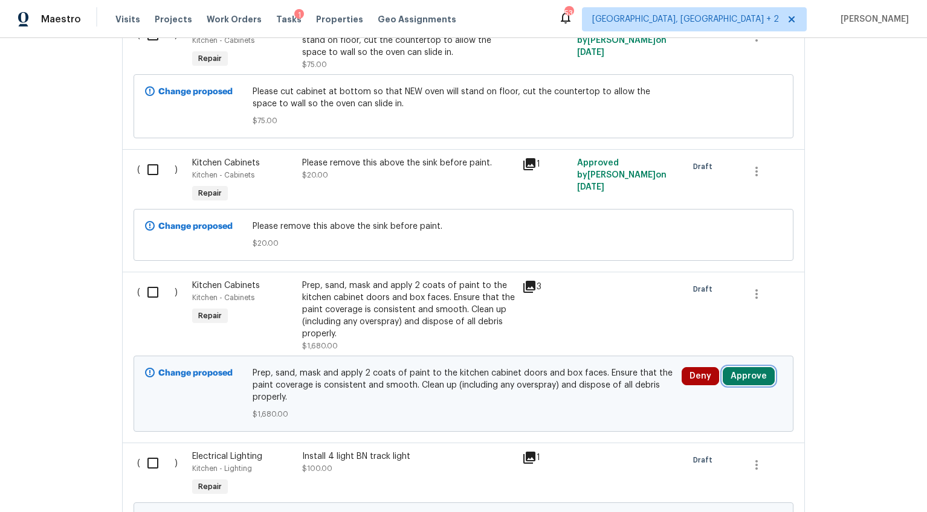
click at [735, 367] on button "Approve" at bounding box center [749, 376] width 52 height 18
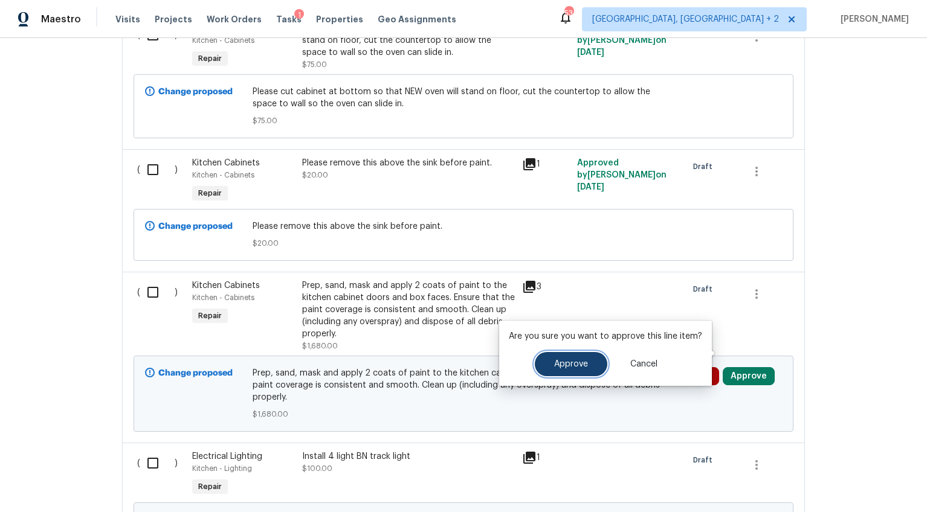
click at [564, 364] on span "Approve" at bounding box center [571, 364] width 34 height 9
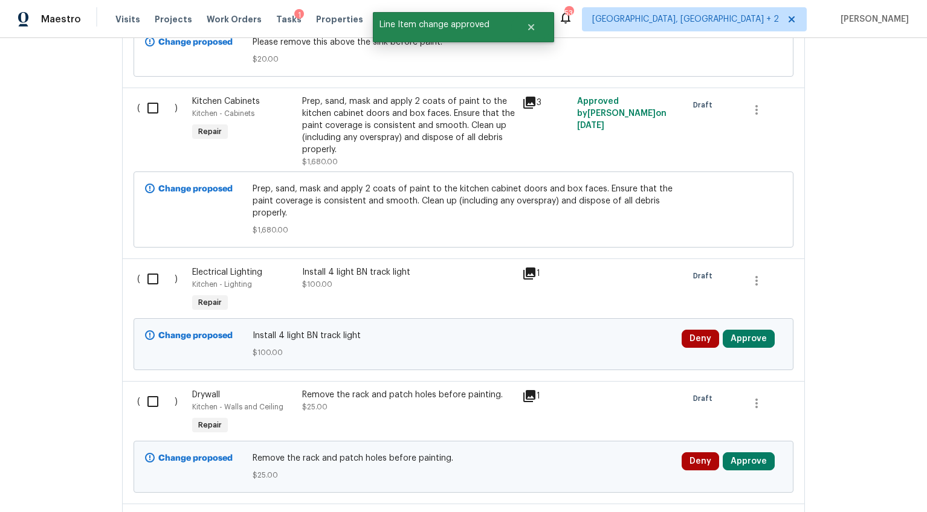
scroll to position [7078, 0]
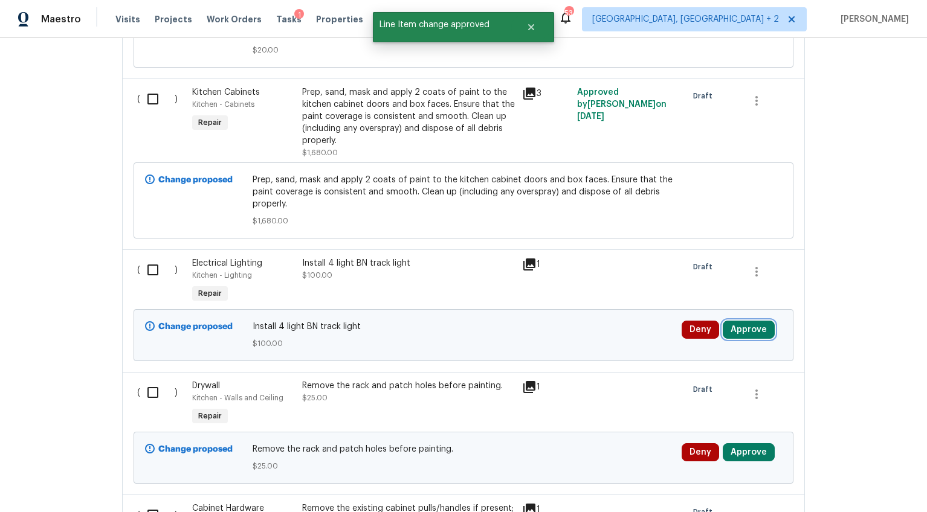
click at [742, 321] on button "Approve" at bounding box center [749, 330] width 52 height 18
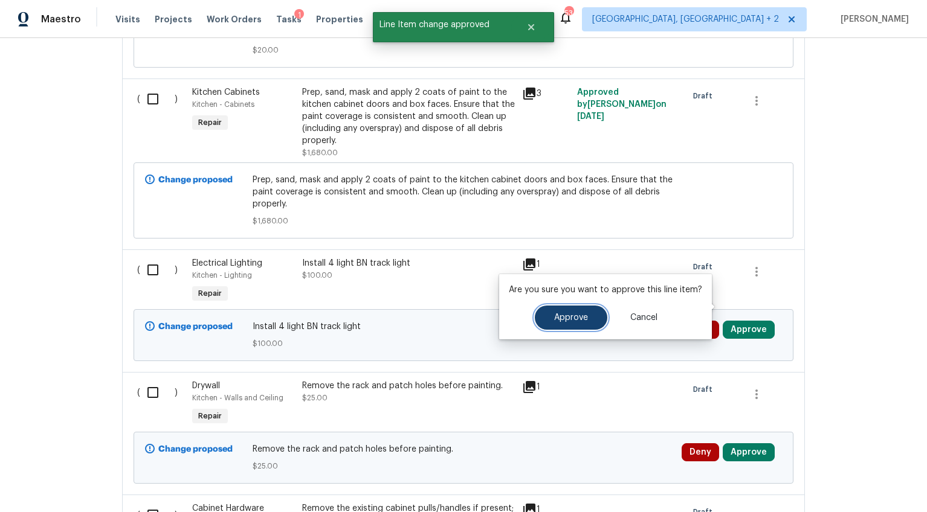
click at [578, 315] on span "Approve" at bounding box center [571, 318] width 34 height 9
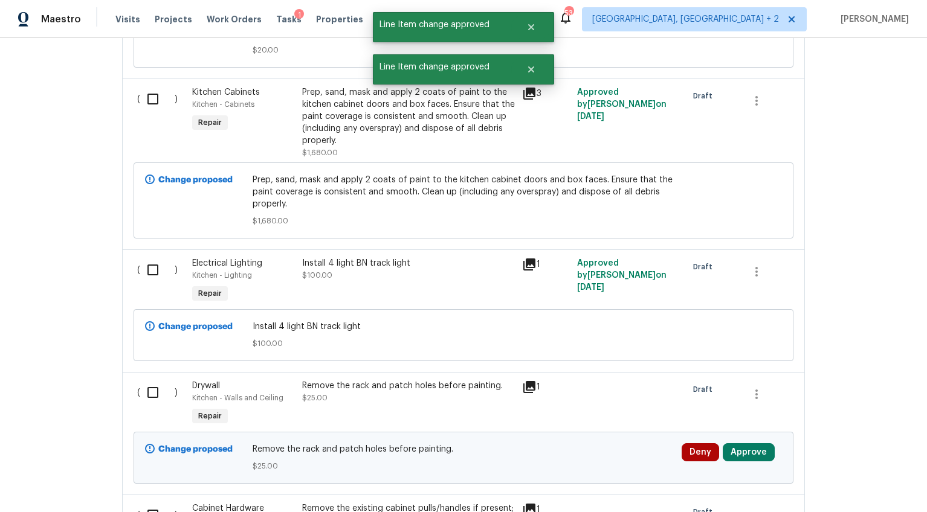
scroll to position [7209, 0]
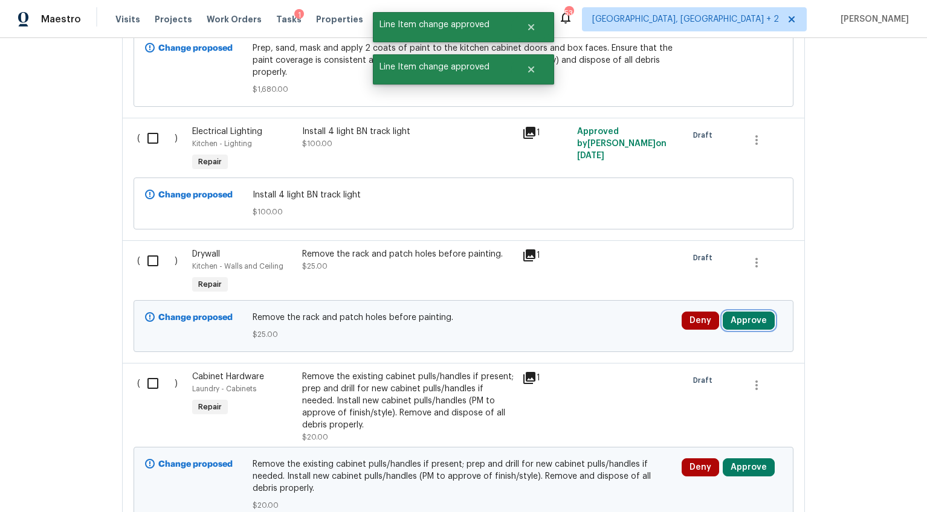
click at [744, 312] on button "Approve" at bounding box center [749, 321] width 52 height 18
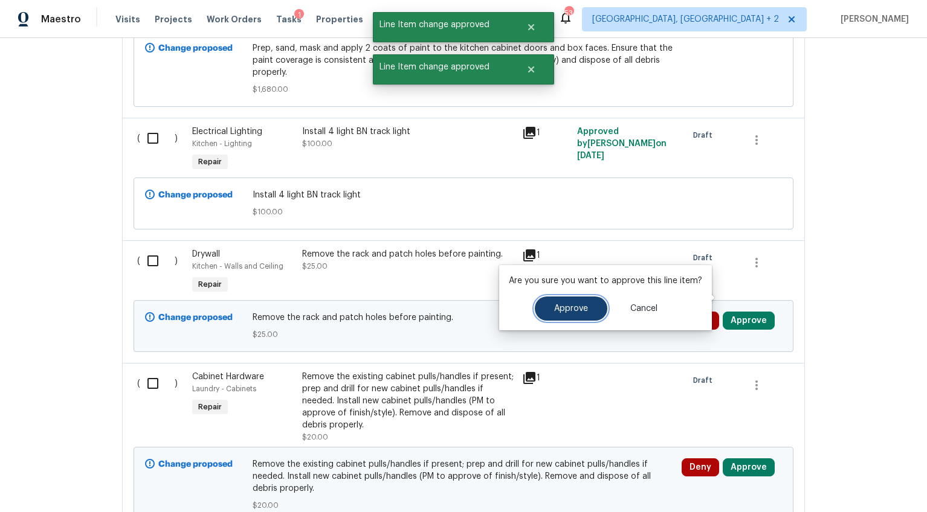
click at [549, 306] on button "Approve" at bounding box center [571, 309] width 72 height 24
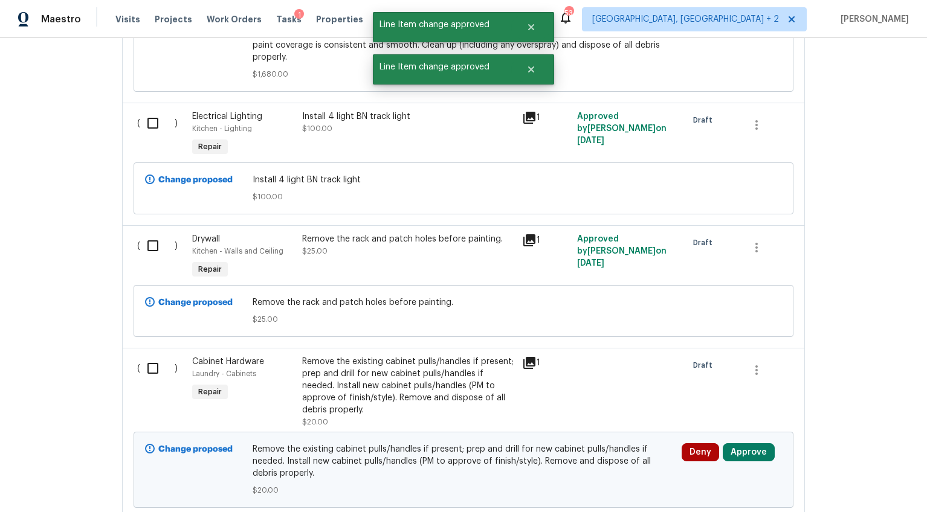
scroll to position [7330, 0]
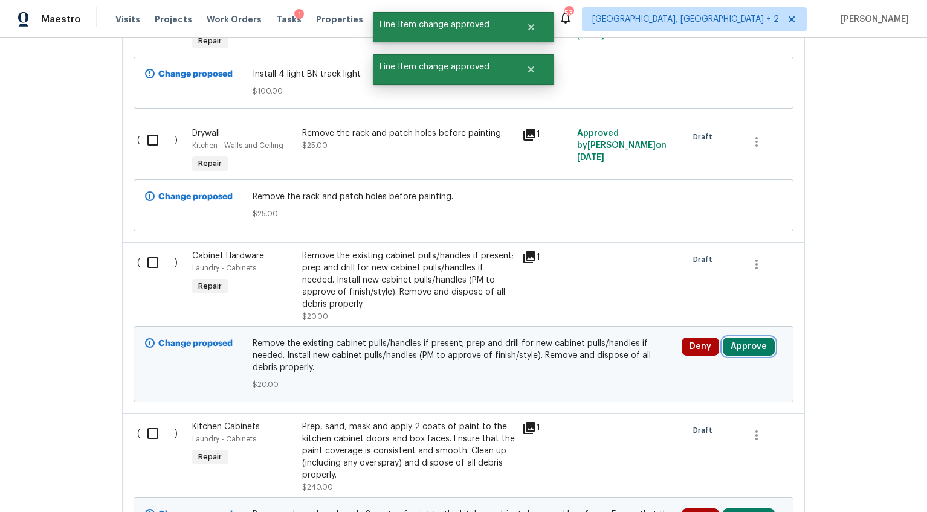
click at [746, 338] on button "Approve" at bounding box center [749, 347] width 52 height 18
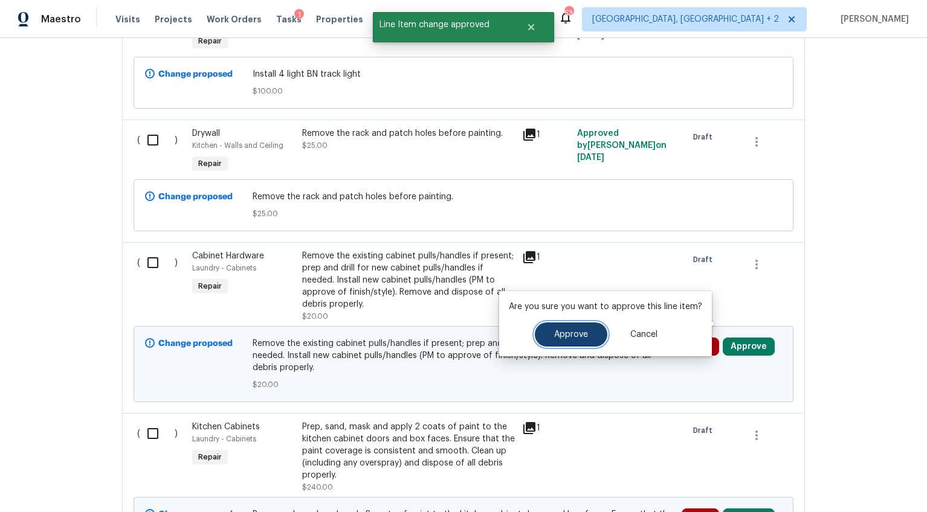
click at [594, 332] on button "Approve" at bounding box center [571, 335] width 72 height 24
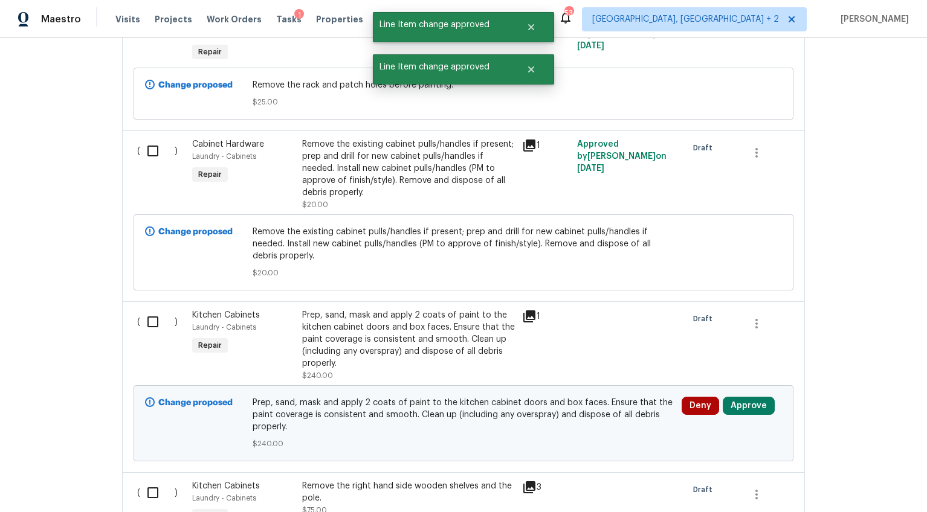
scroll to position [7509, 0]
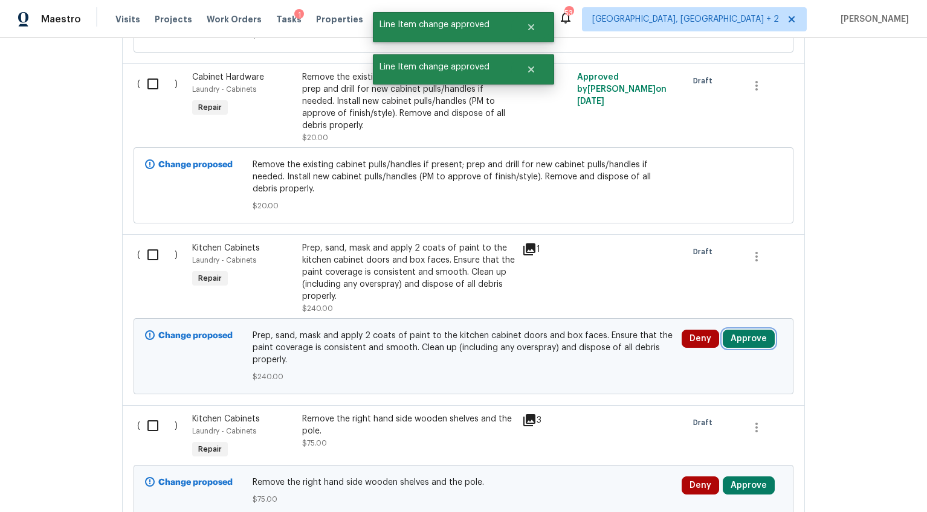
click at [733, 330] on button "Approve" at bounding box center [749, 339] width 52 height 18
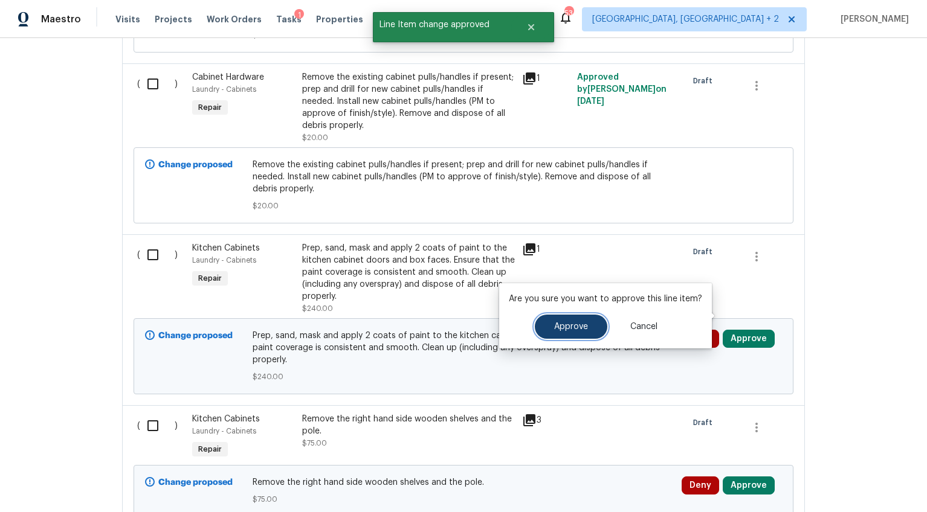
click at [576, 328] on span "Approve" at bounding box center [571, 327] width 34 height 9
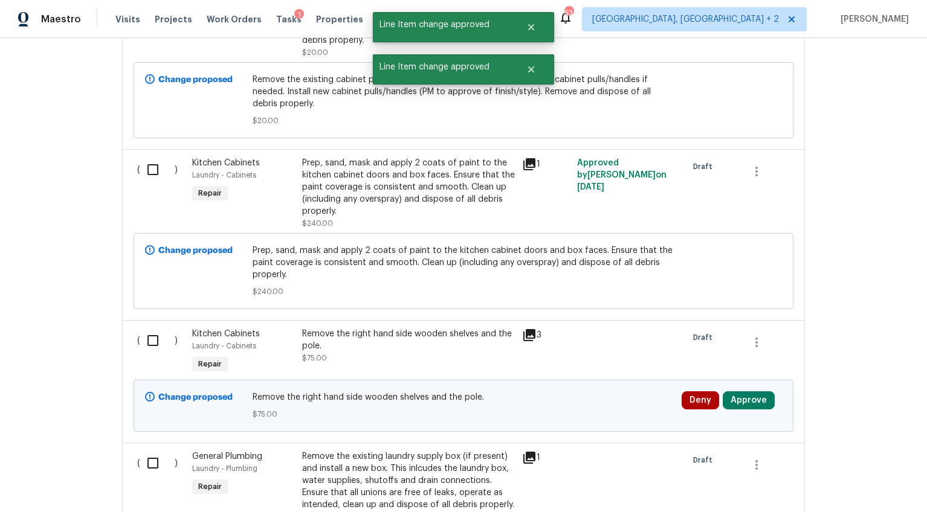
scroll to position [7670, 0]
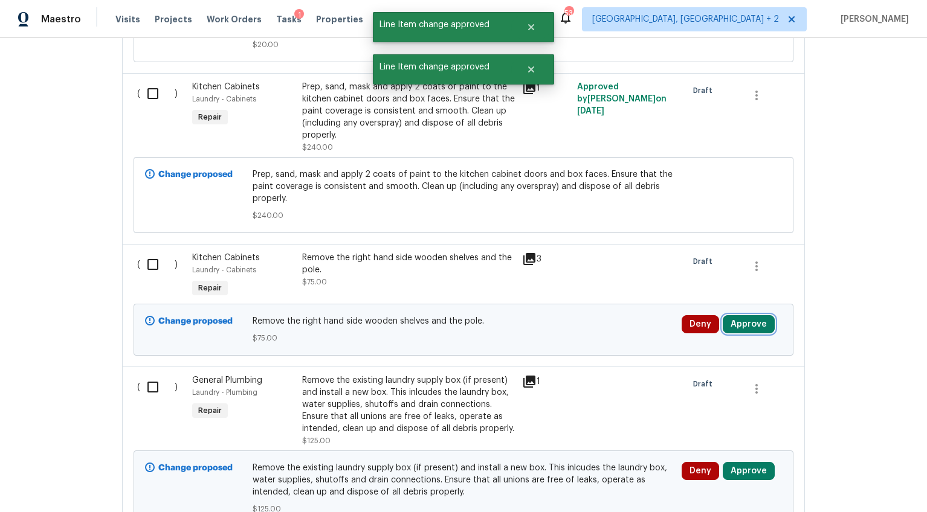
click at [732, 315] on button "Approve" at bounding box center [749, 324] width 52 height 18
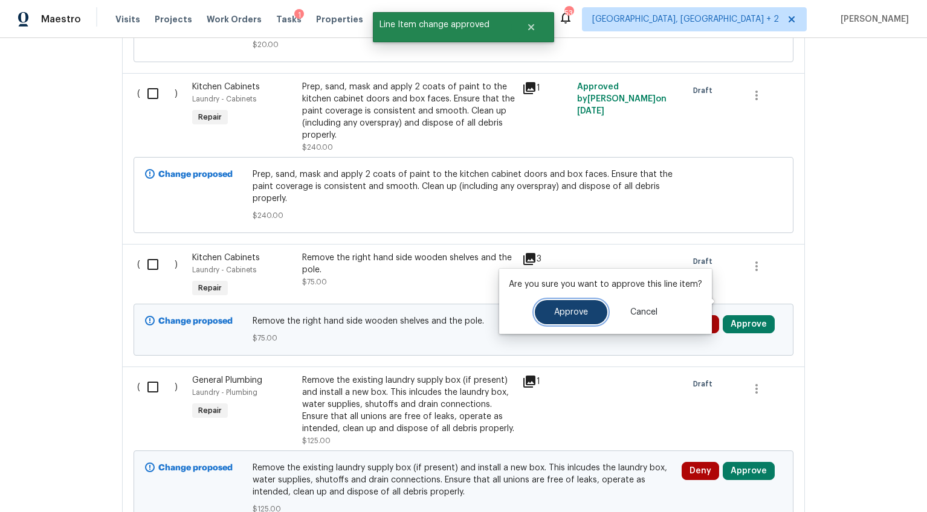
click at [558, 315] on span "Approve" at bounding box center [571, 312] width 34 height 9
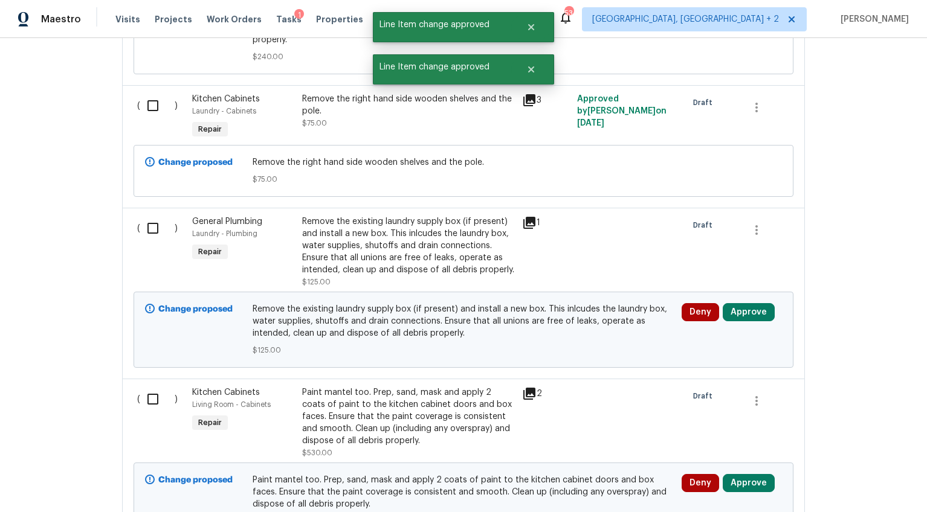
scroll to position [7937, 0]
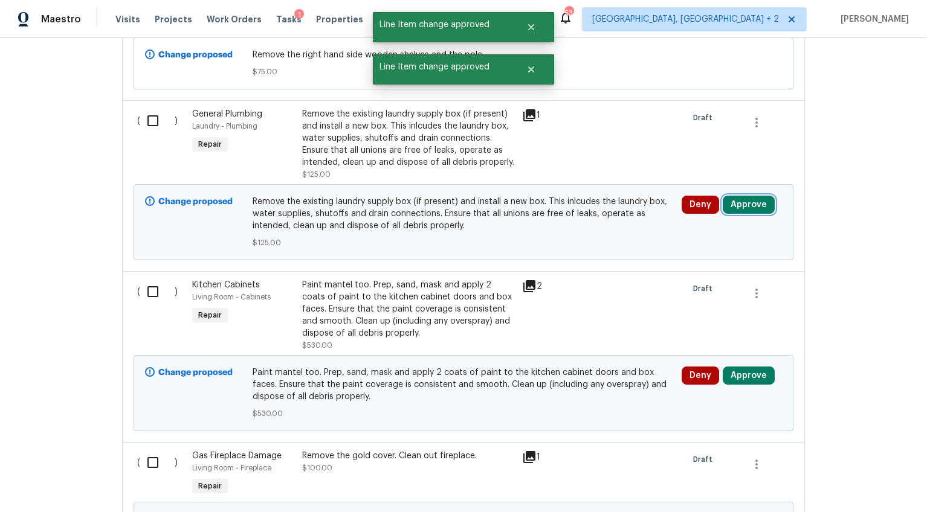
click at [747, 196] on button "Approve" at bounding box center [749, 205] width 52 height 18
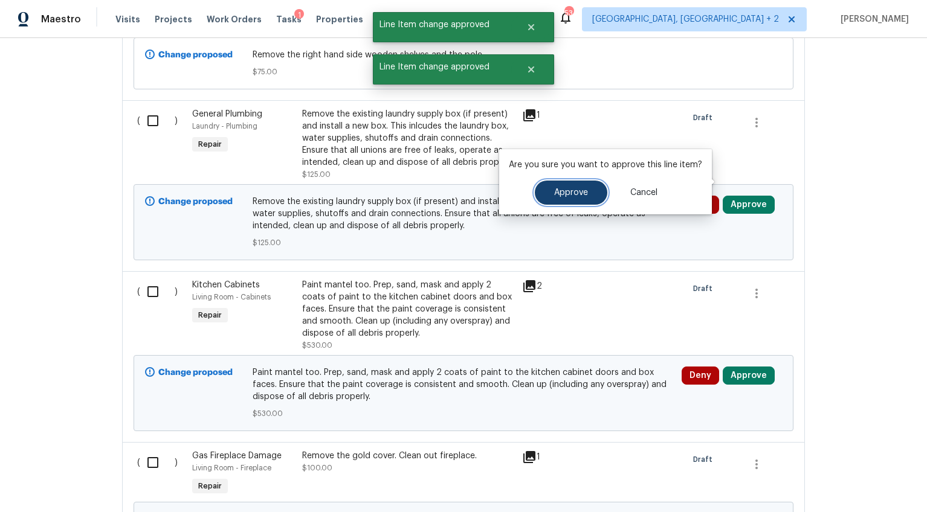
click at [562, 192] on span "Approve" at bounding box center [571, 192] width 34 height 9
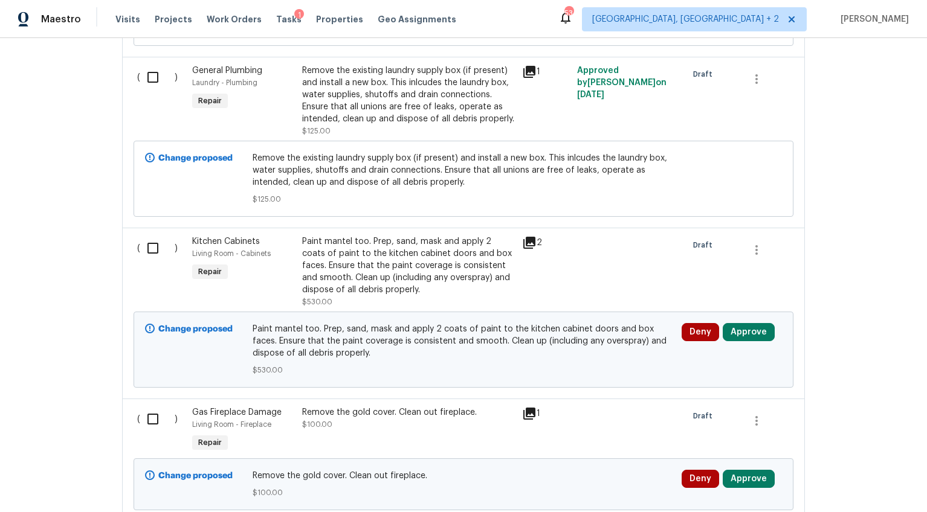
scroll to position [8065, 0]
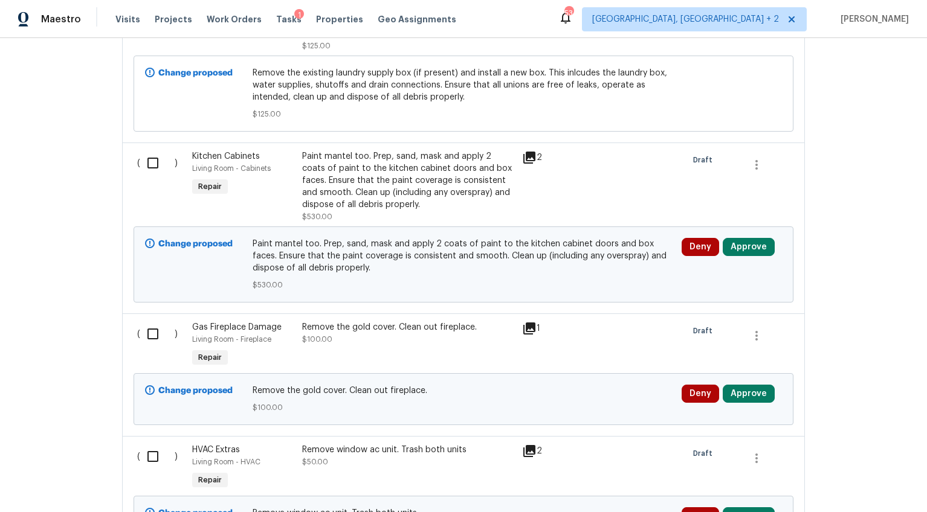
click at [377, 179] on div "Paint mantel too. Prep, sand, mask and apply 2 coats of paint to the kitchen ca…" at bounding box center [408, 180] width 213 height 60
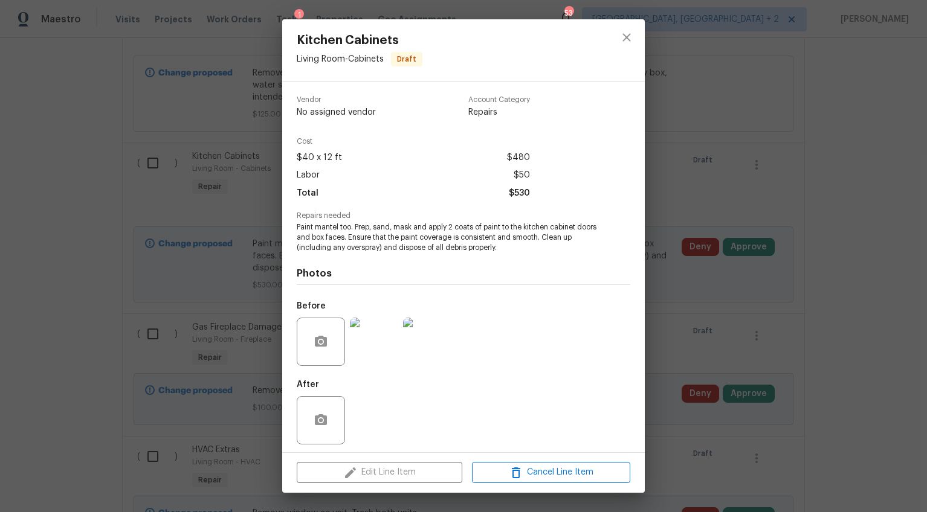
scroll to position [4, 0]
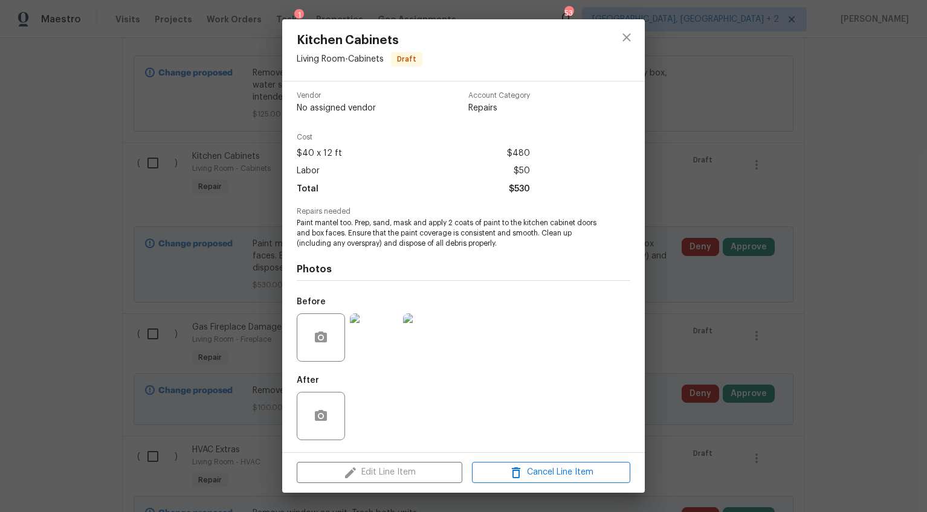
click at [732, 323] on div "Kitchen Cabinets Living Room - Cabinets Draft Vendor No assigned vendor Account…" at bounding box center [463, 256] width 927 height 512
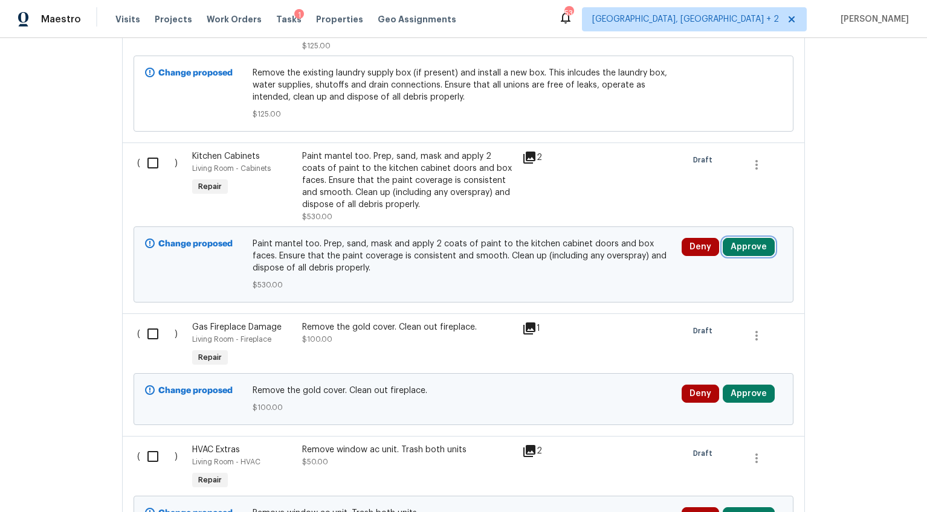
click at [738, 238] on button "Approve" at bounding box center [749, 247] width 52 height 18
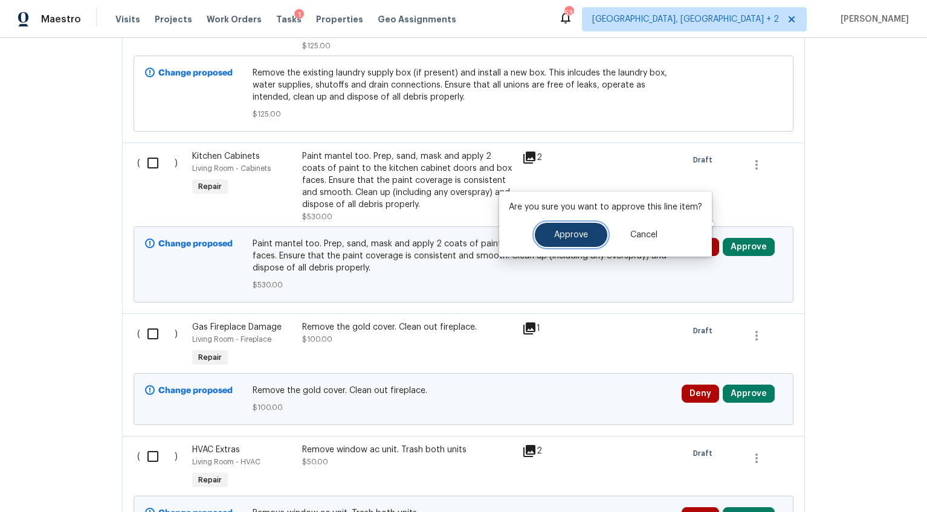
click at [578, 239] on span "Approve" at bounding box center [571, 235] width 34 height 9
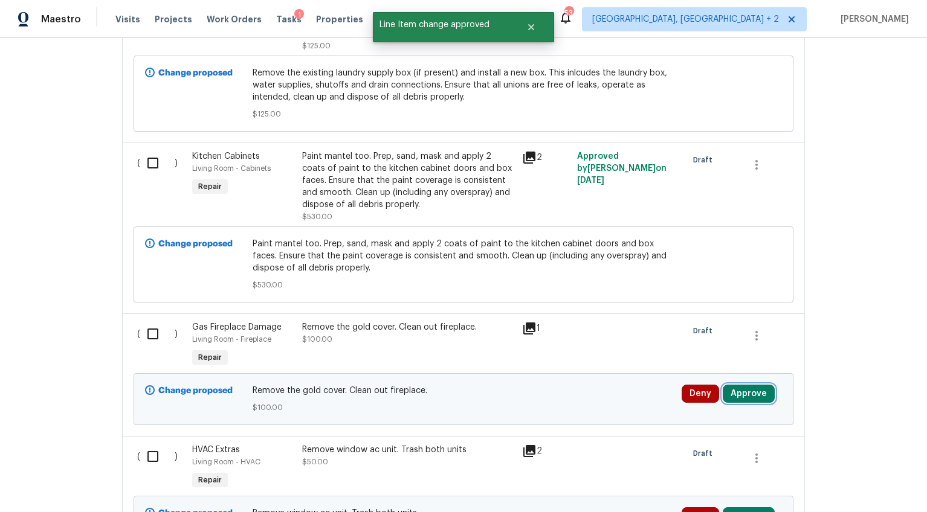
click at [725, 385] on button "Approve" at bounding box center [749, 394] width 52 height 18
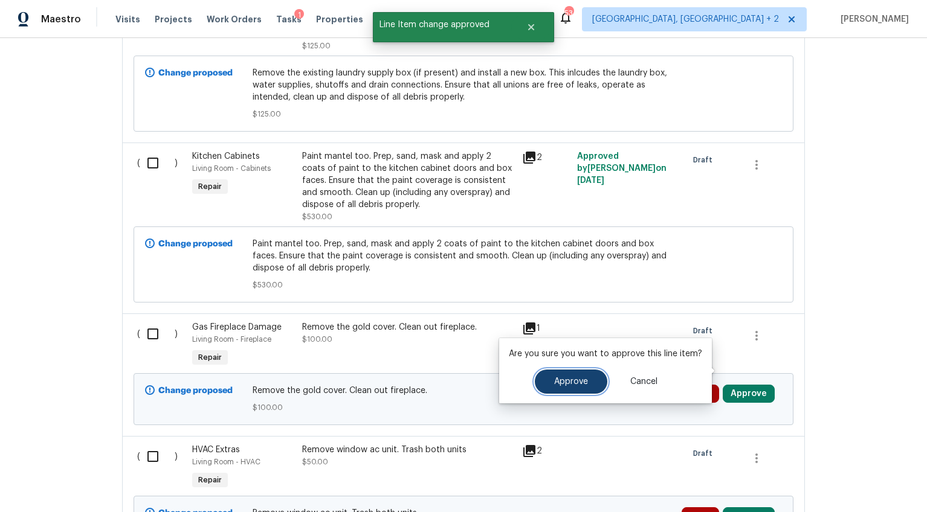
click at [576, 379] on span "Approve" at bounding box center [571, 382] width 34 height 9
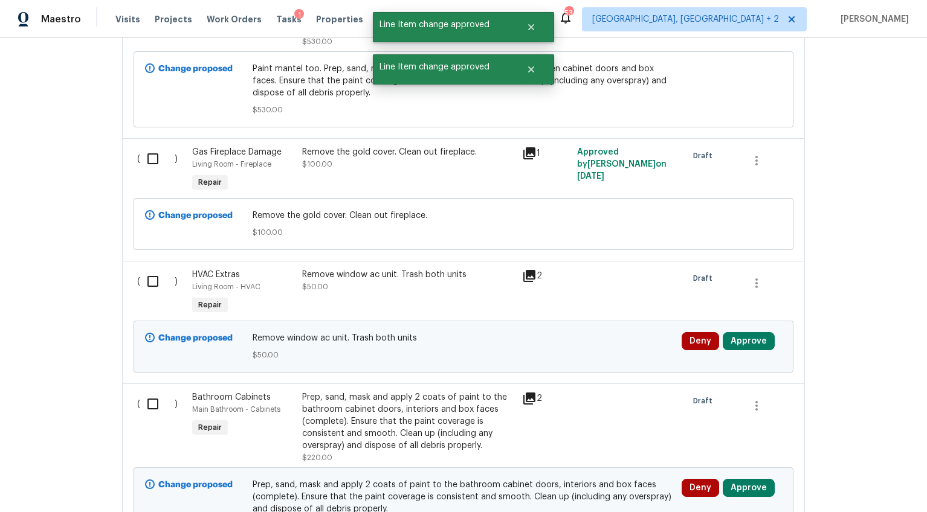
scroll to position [8228, 0]
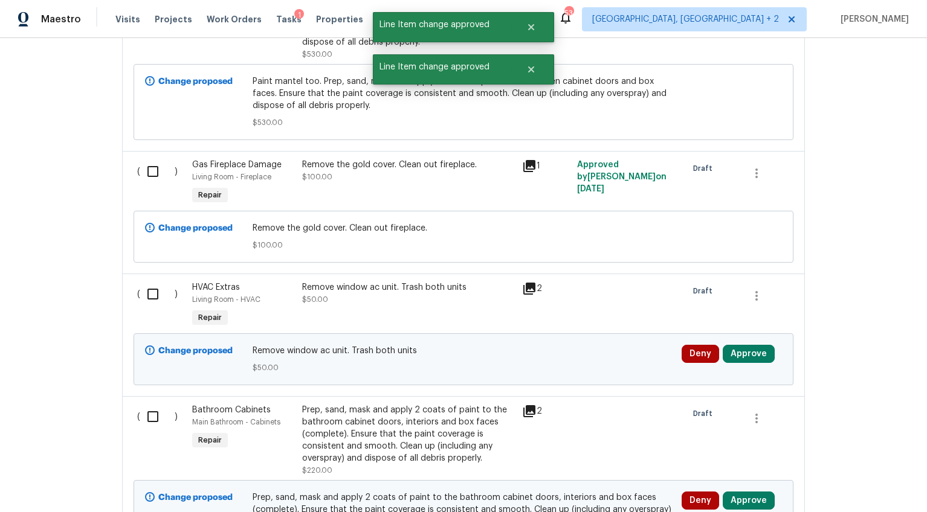
click at [769, 345] on div "Deny Approve" at bounding box center [731, 354] width 100 height 18
click at [754, 345] on button "Approve" at bounding box center [749, 354] width 52 height 18
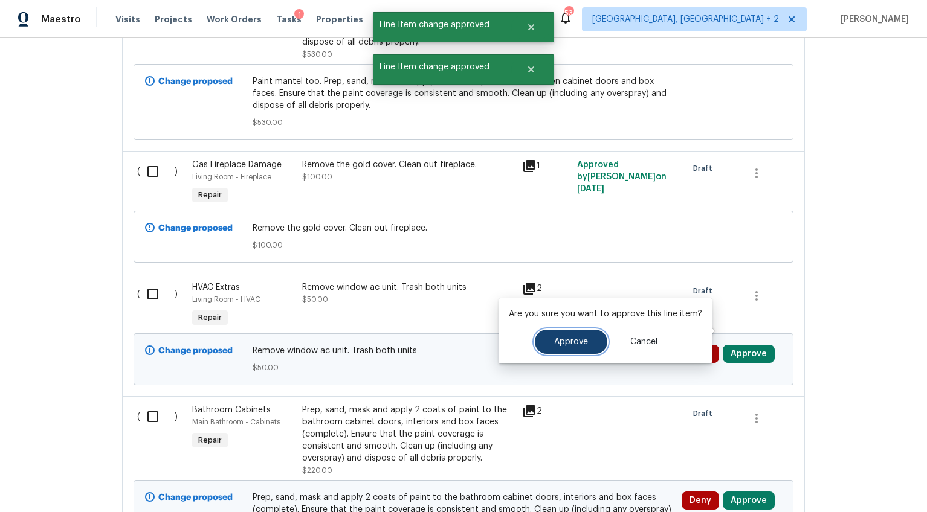
click at [577, 336] on button "Approve" at bounding box center [571, 342] width 72 height 24
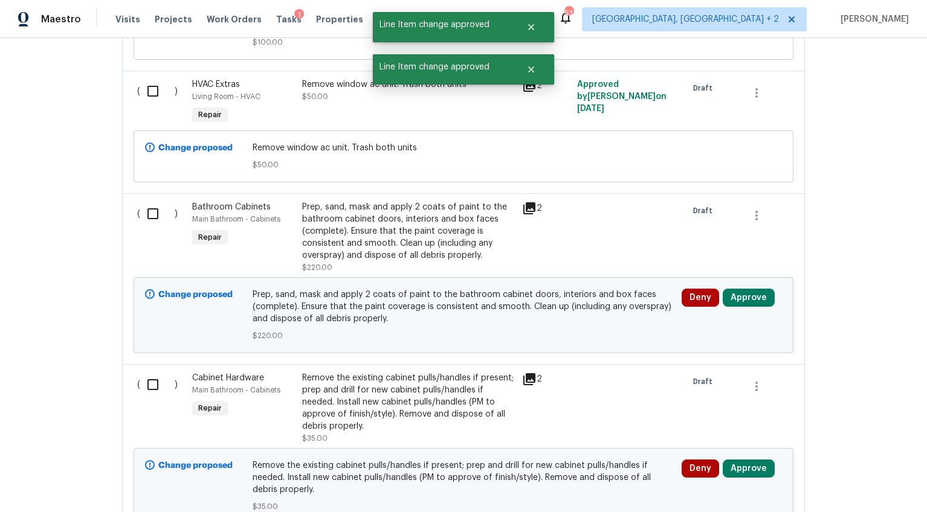
scroll to position [8485, 0]
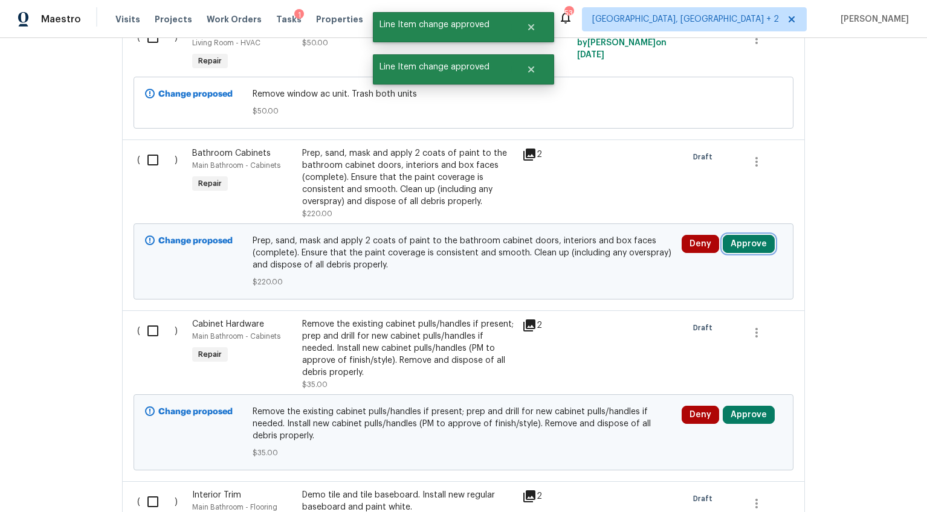
click at [739, 235] on button "Approve" at bounding box center [749, 244] width 52 height 18
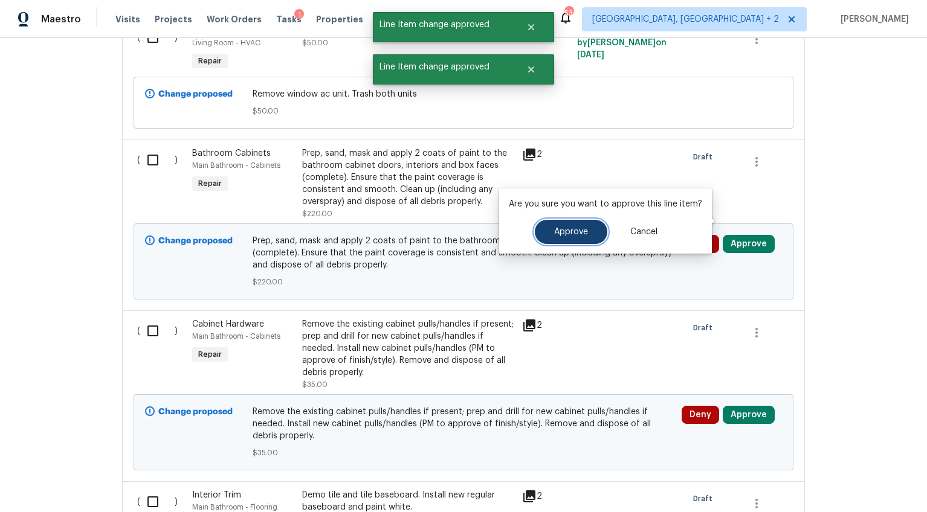
click at [584, 233] on span "Approve" at bounding box center [571, 232] width 34 height 9
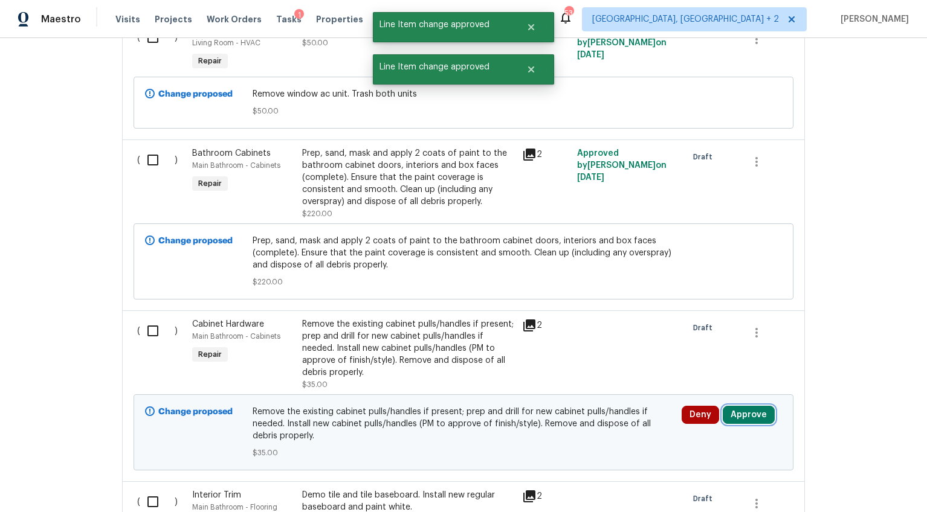
click at [736, 406] on button "Approve" at bounding box center [749, 415] width 52 height 18
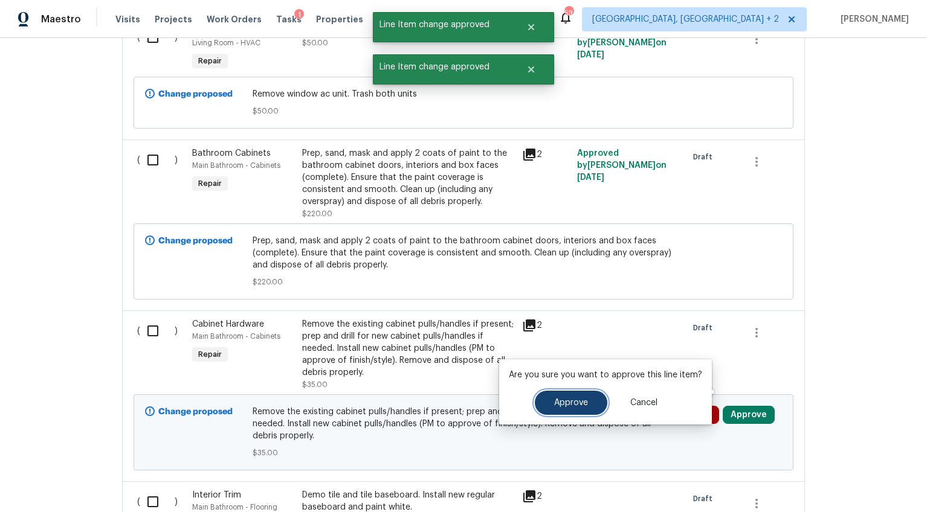
click at [585, 395] on button "Approve" at bounding box center [571, 403] width 72 height 24
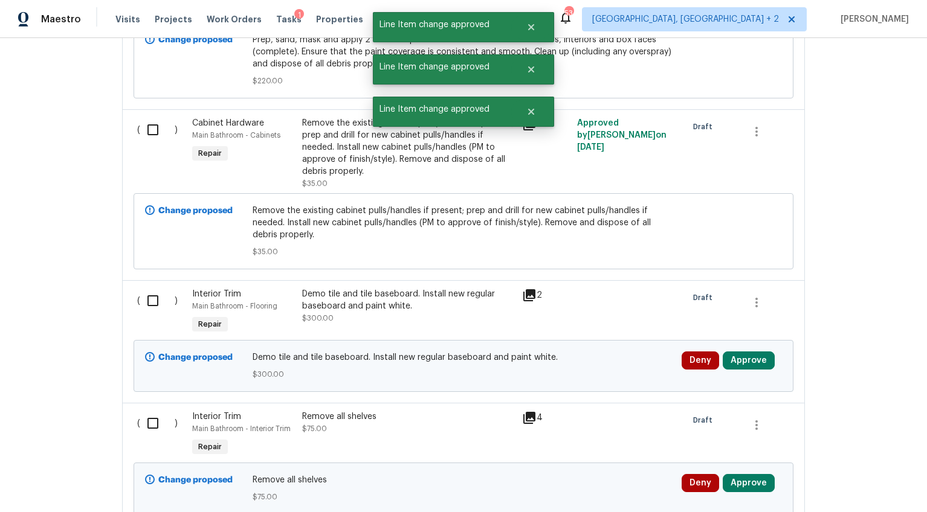
scroll to position [8744, 0]
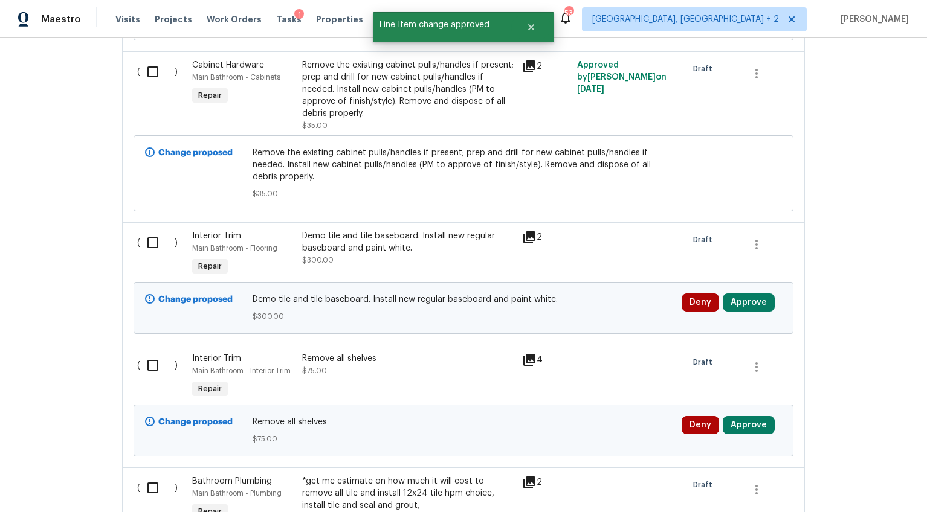
click at [413, 230] on div "Demo tile and tile baseboard. Install new regular baseboard and paint white." at bounding box center [408, 242] width 213 height 24
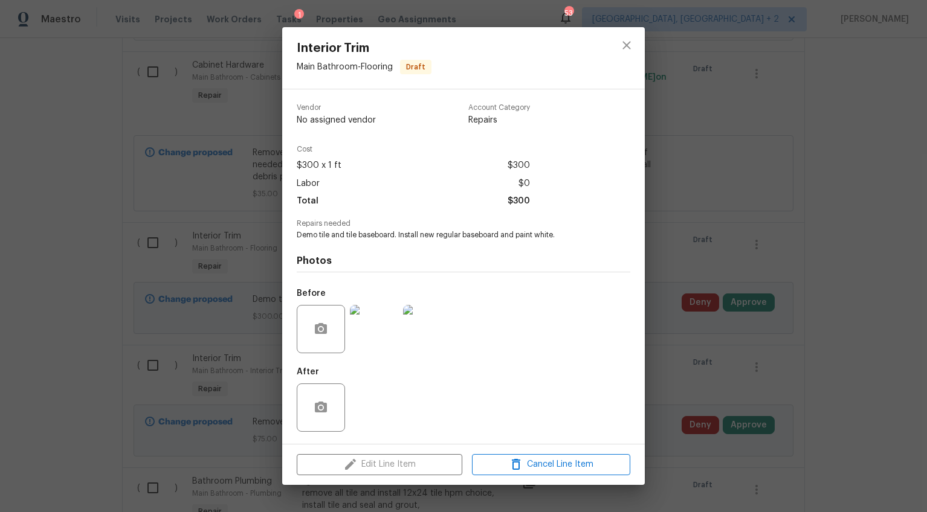
click at [376, 333] on img at bounding box center [374, 329] width 48 height 48
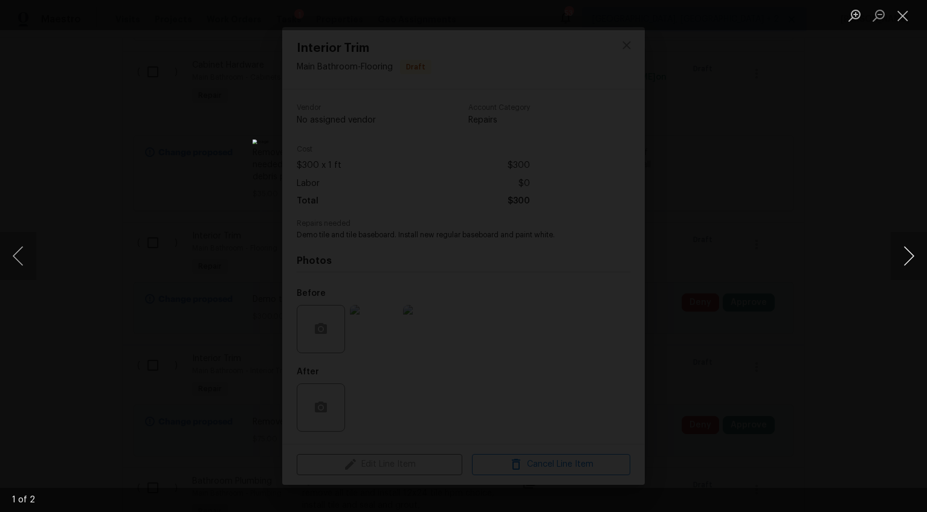
click at [906, 252] on button "Next image" at bounding box center [909, 256] width 36 height 48
click at [822, 350] on div "Lightbox" at bounding box center [463, 256] width 927 height 512
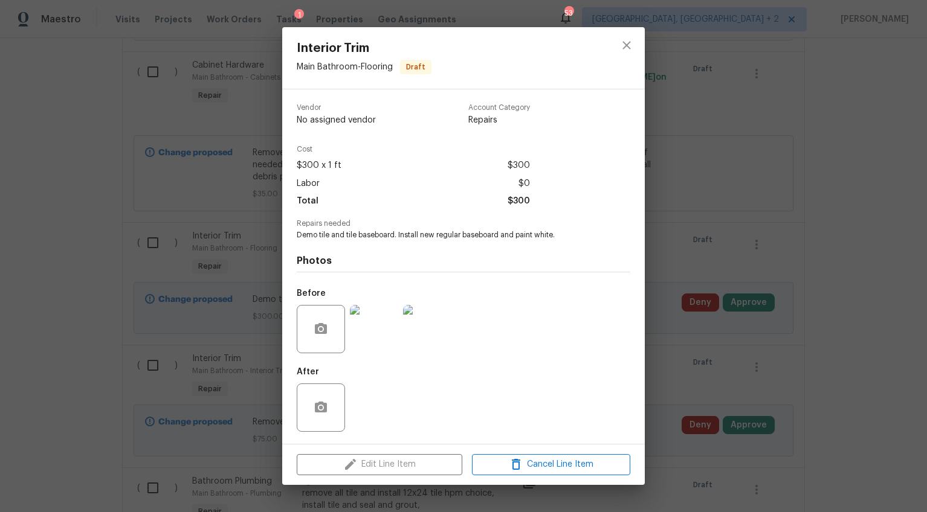
click at [810, 346] on div "Interior Trim Main Bathroom - Flooring Draft Vendor No assigned vendor Account …" at bounding box center [463, 256] width 927 height 512
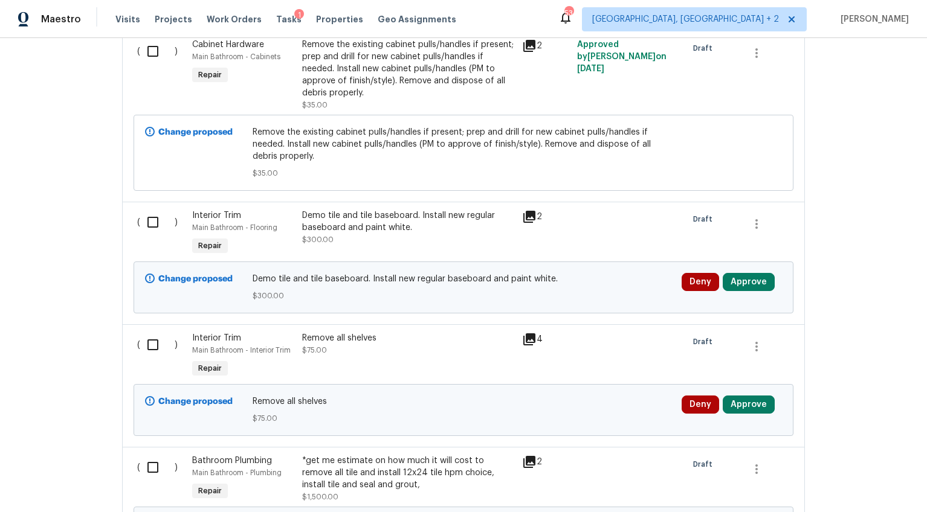
scroll to position [8809, 0]
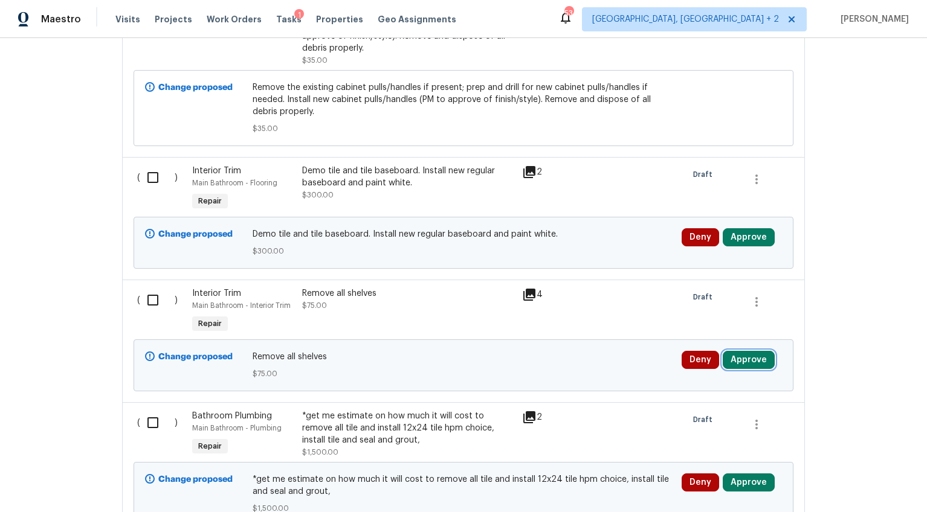
click at [734, 351] on button "Approve" at bounding box center [749, 360] width 52 height 18
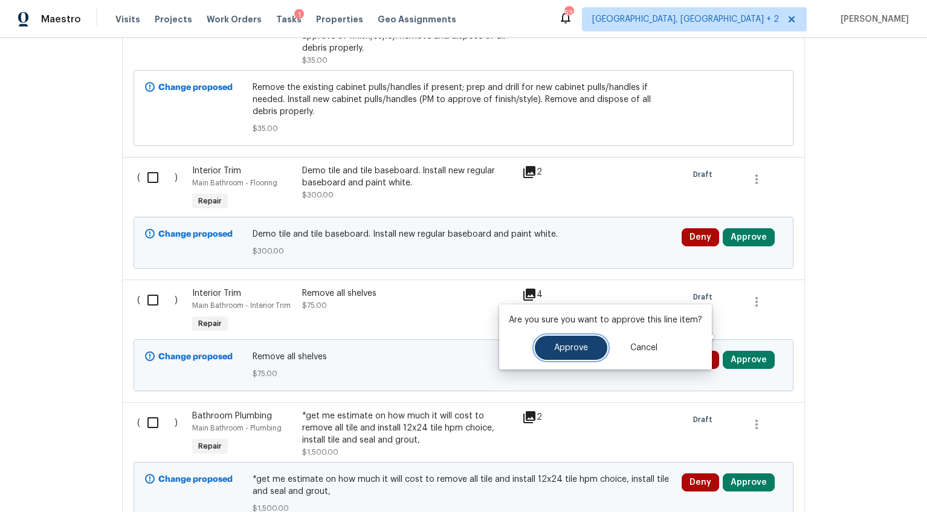
click at [593, 344] on button "Approve" at bounding box center [571, 348] width 72 height 24
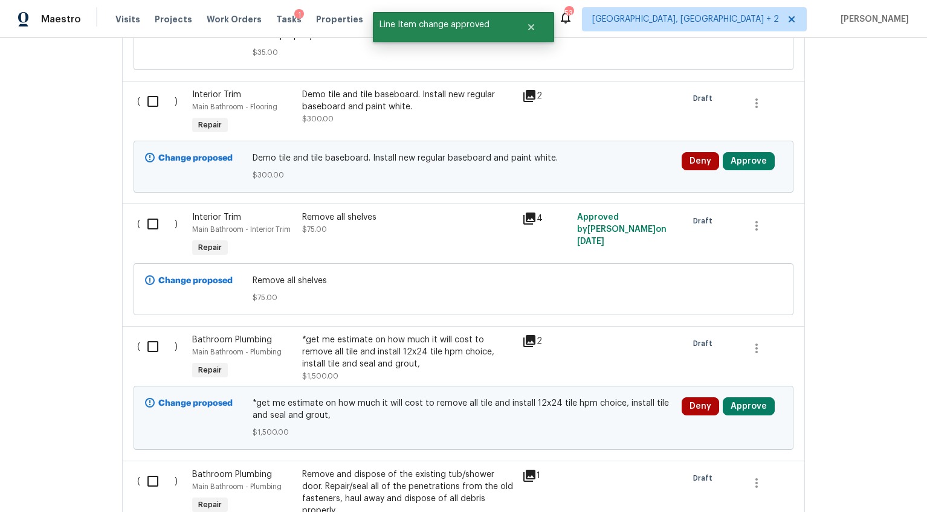
scroll to position [8935, 0]
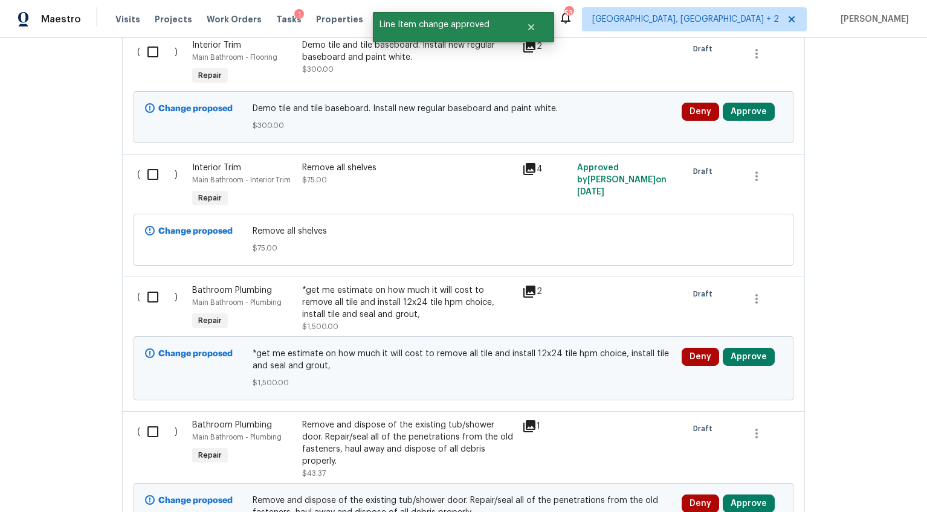
click at [414, 286] on div "*get me estimate on how much it will cost to remove all tile and install 12x24 …" at bounding box center [408, 303] width 213 height 36
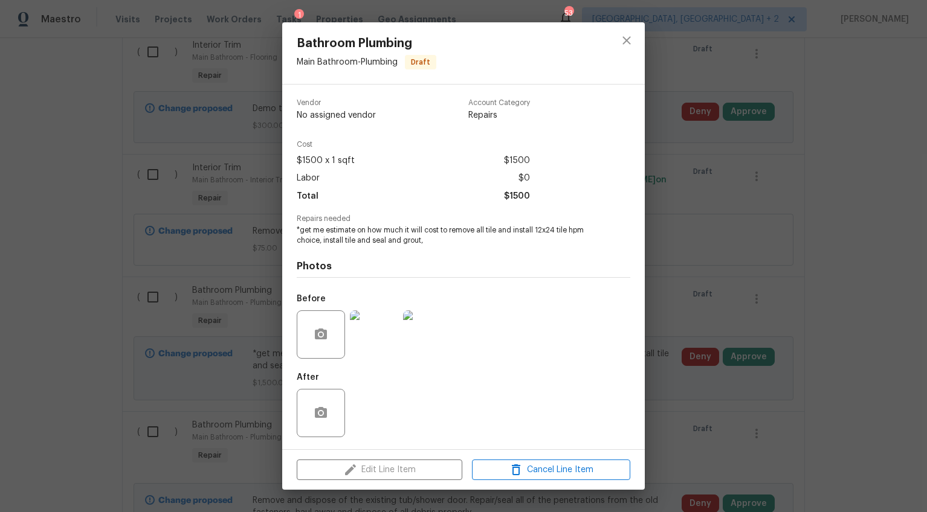
click at [770, 375] on div "Bathroom Plumbing Main Bathroom - Plumbing Draft Vendor No assigned vendor Acco…" at bounding box center [463, 256] width 927 height 512
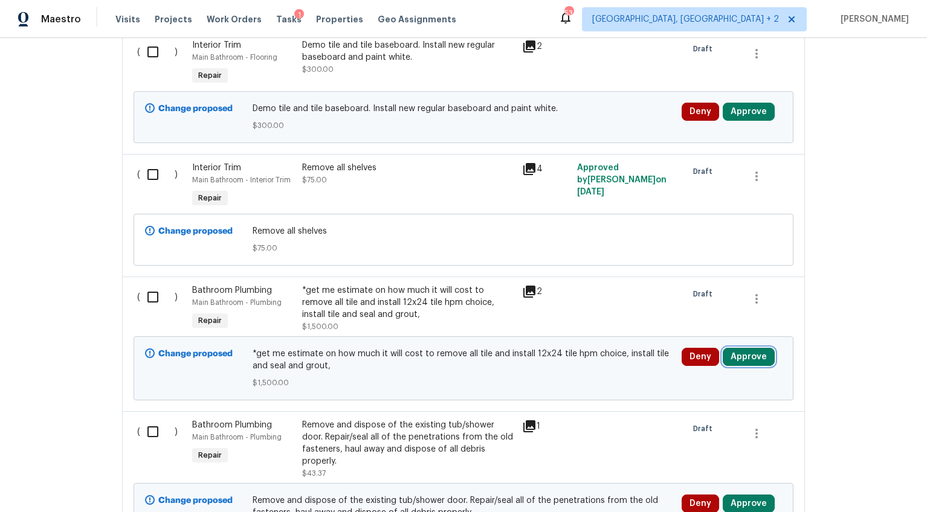
click at [742, 348] on button "Approve" at bounding box center [749, 357] width 52 height 18
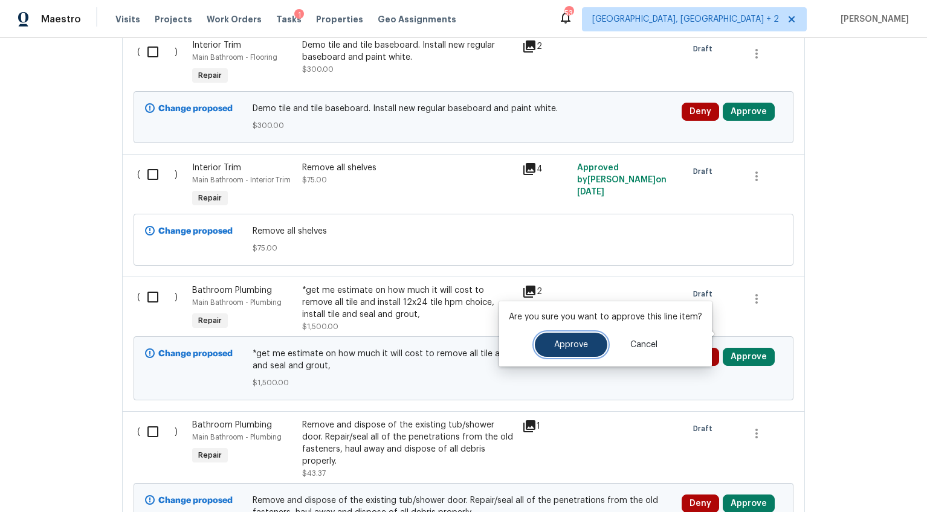
click at [601, 344] on button "Approve" at bounding box center [571, 345] width 72 height 24
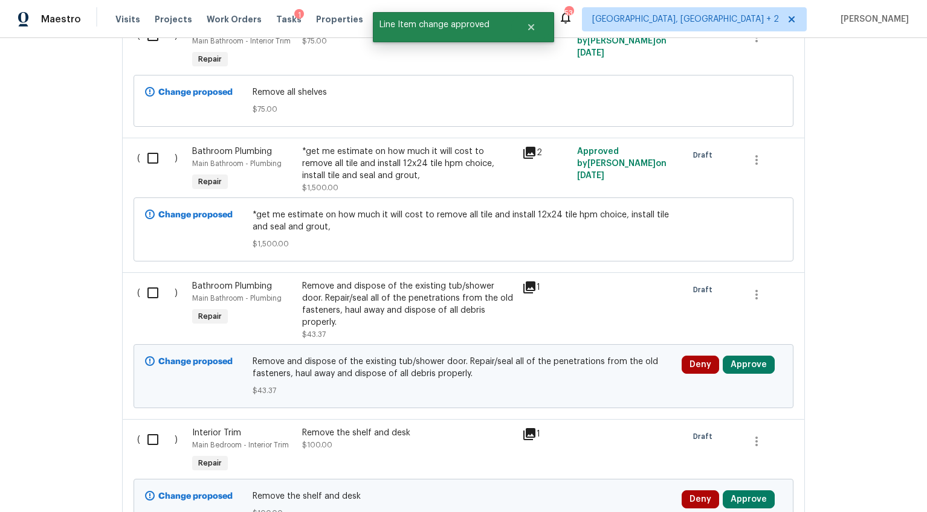
scroll to position [9168, 0]
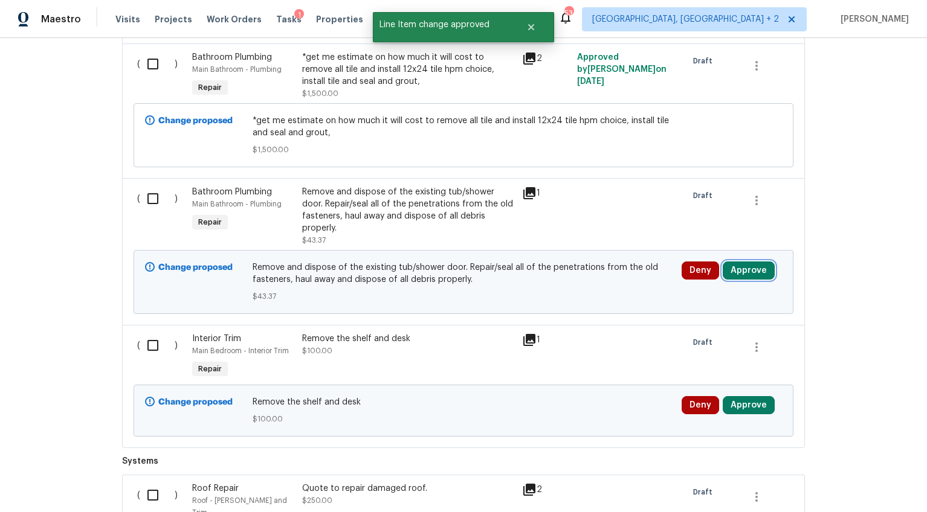
click at [741, 262] on button "Approve" at bounding box center [749, 271] width 52 height 18
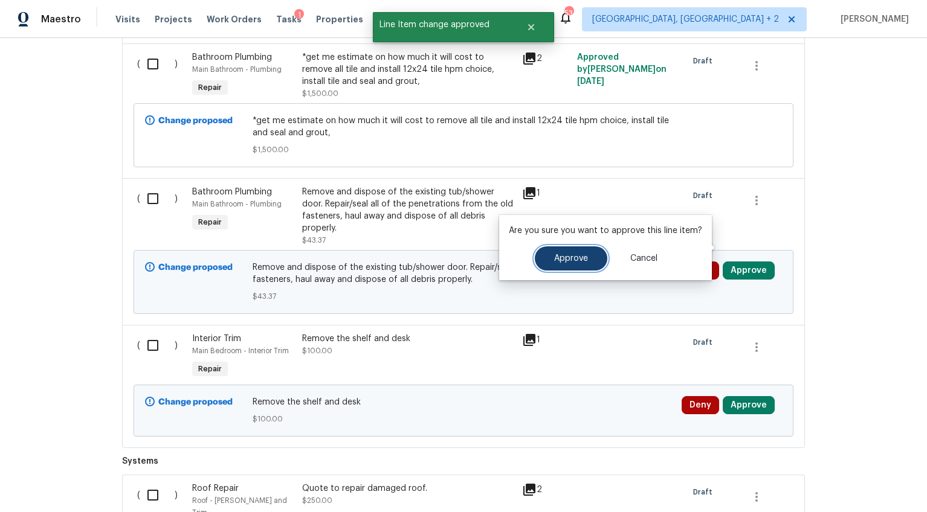
click at [586, 261] on button "Approve" at bounding box center [571, 258] width 72 height 24
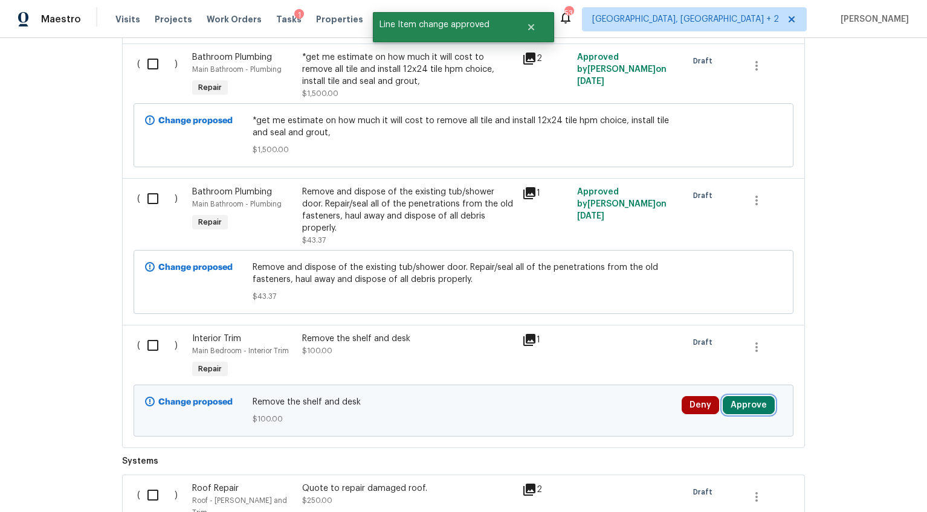
click at [732, 396] on button "Approve" at bounding box center [749, 405] width 52 height 18
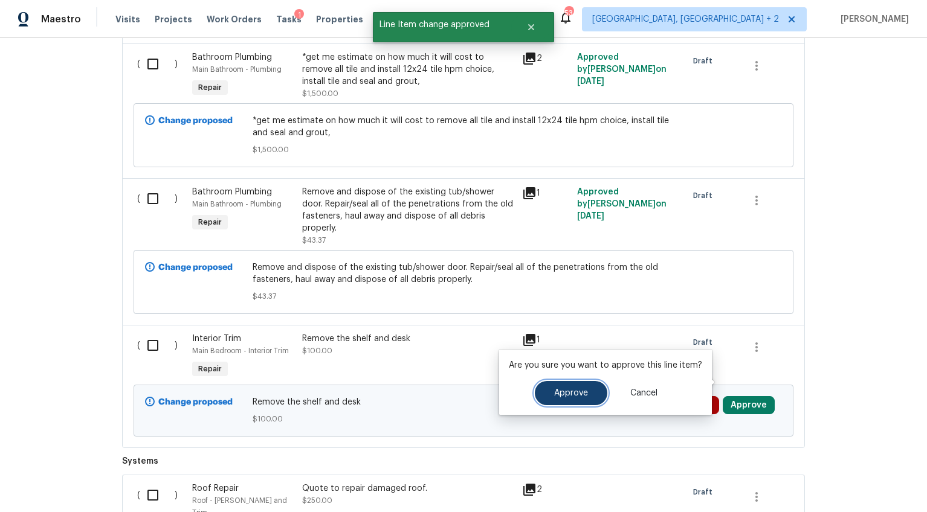
click at [573, 393] on span "Approve" at bounding box center [571, 393] width 34 height 9
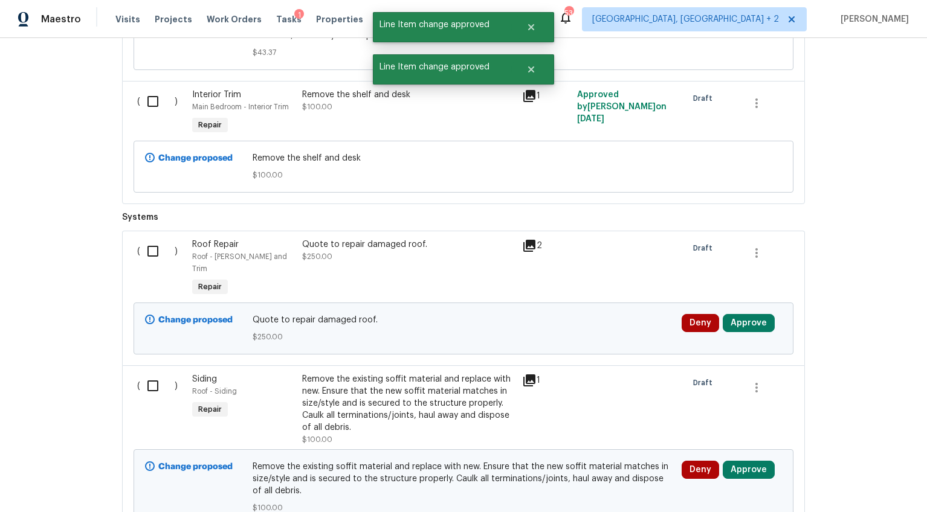
scroll to position [9413, 0]
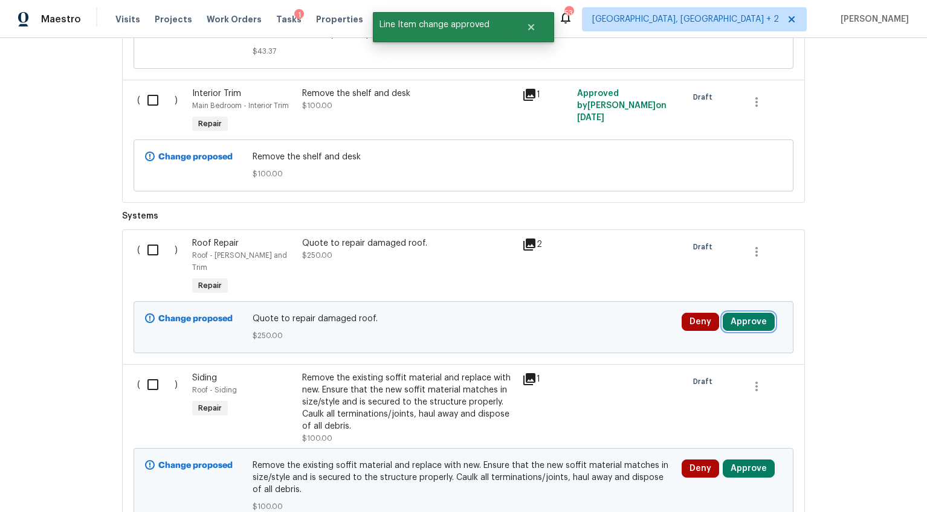
click at [741, 313] on button "Approve" at bounding box center [749, 322] width 52 height 18
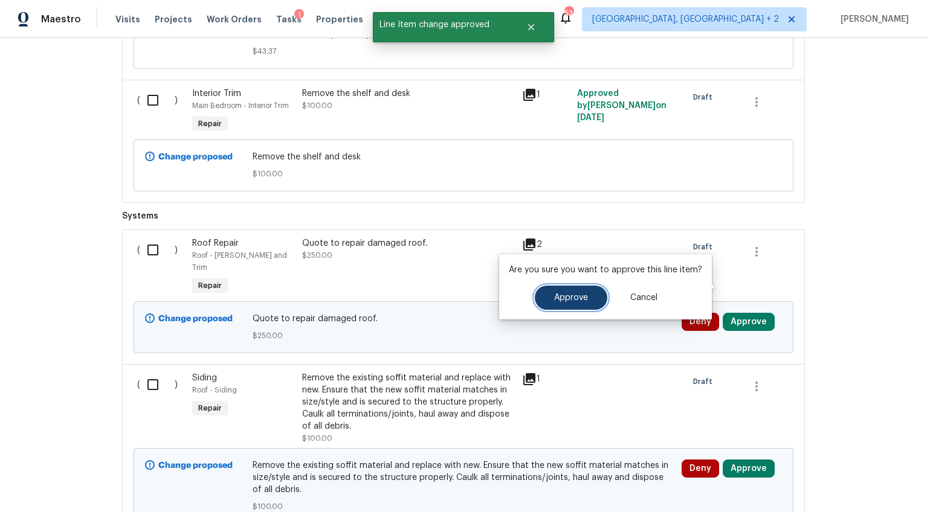
click at [564, 295] on span "Approve" at bounding box center [571, 298] width 34 height 9
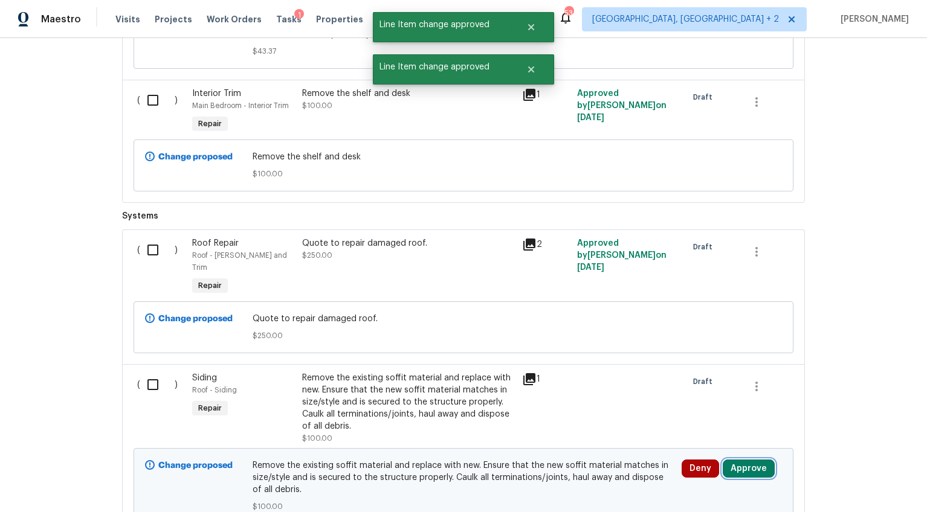
click at [746, 460] on button "Approve" at bounding box center [749, 469] width 52 height 18
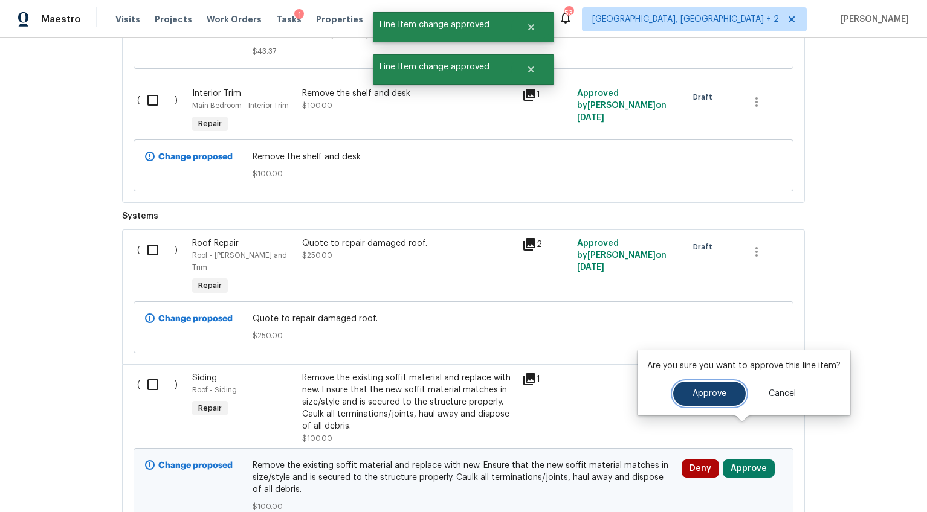
click at [688, 395] on button "Approve" at bounding box center [709, 394] width 72 height 24
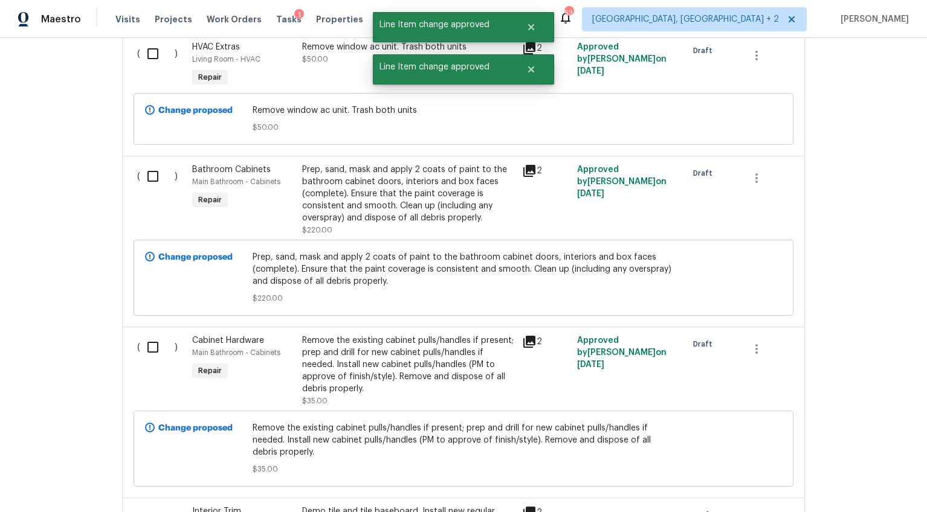
scroll to position [8701, 0]
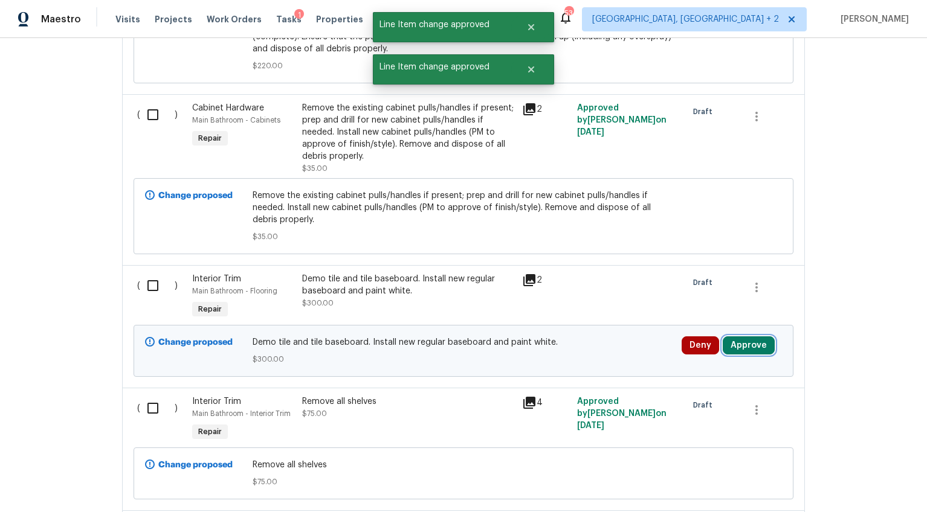
click at [735, 337] on button "Approve" at bounding box center [749, 346] width 52 height 18
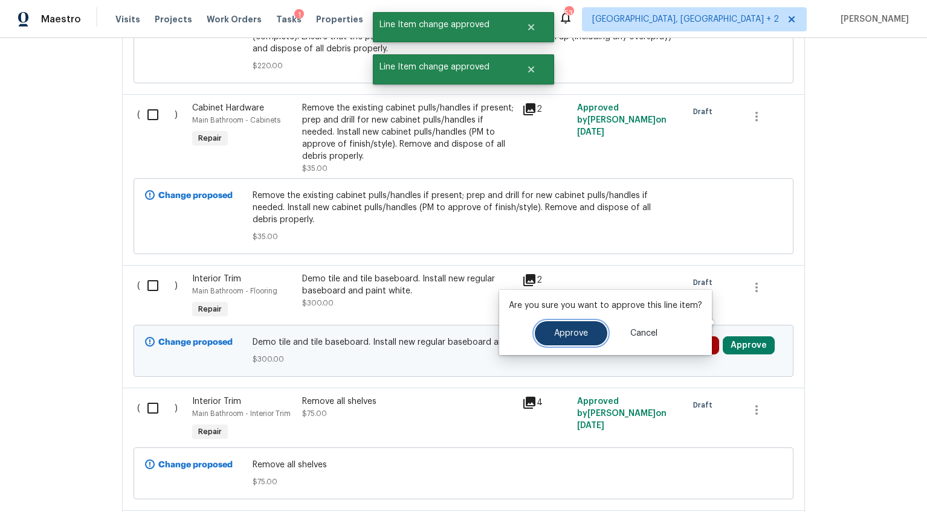
click at [584, 332] on span "Approve" at bounding box center [571, 333] width 34 height 9
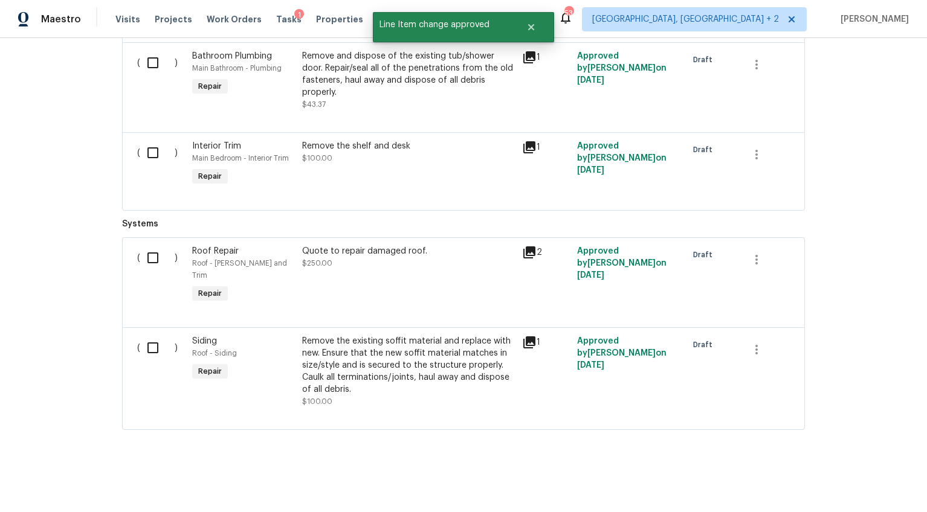
scroll to position [5545, 0]
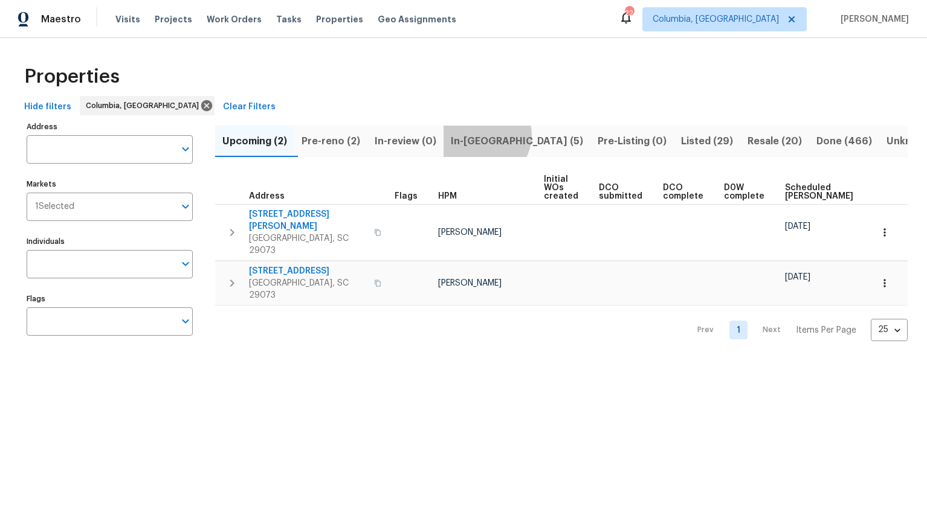
click at [493, 135] on span "In-reno (5)" at bounding box center [517, 141] width 132 height 17
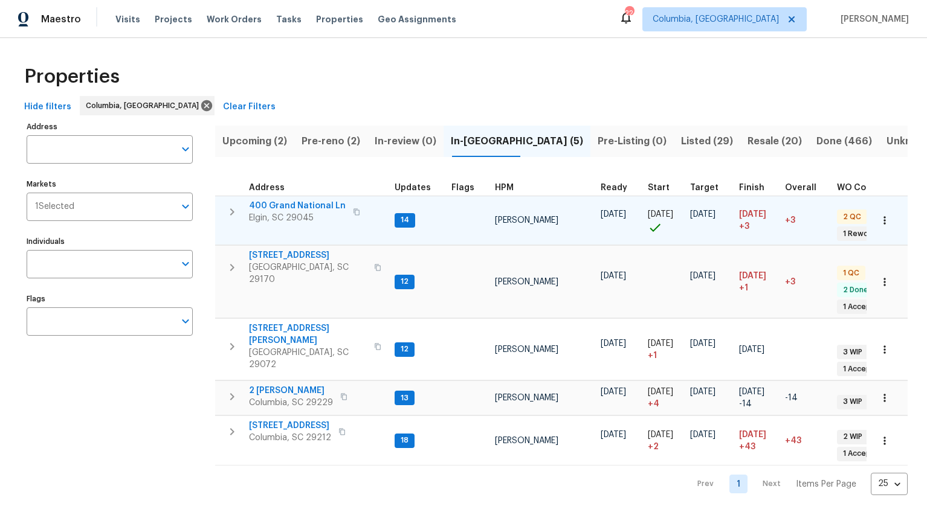
click at [315, 204] on span "400 Grand National Ln" at bounding box center [297, 206] width 97 height 12
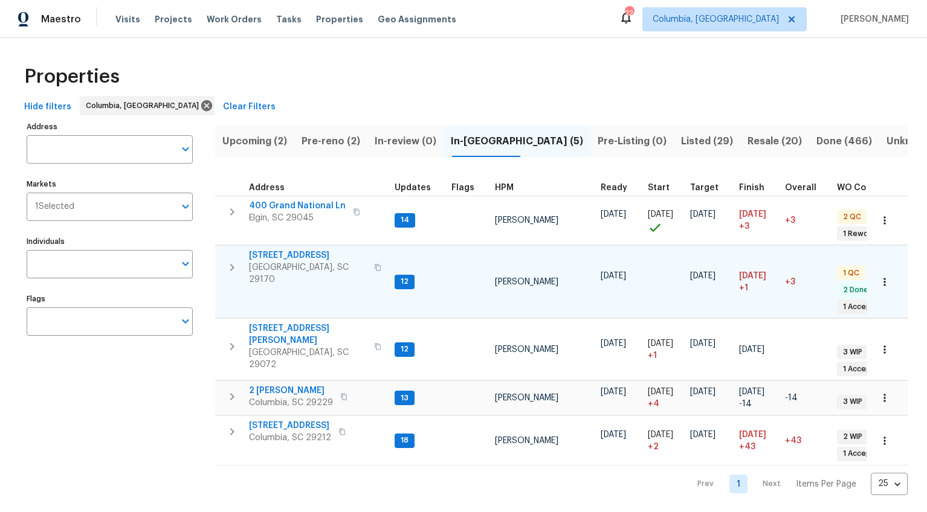
click at [296, 254] on span "179 Cherry Grove Dr" at bounding box center [308, 256] width 118 height 12
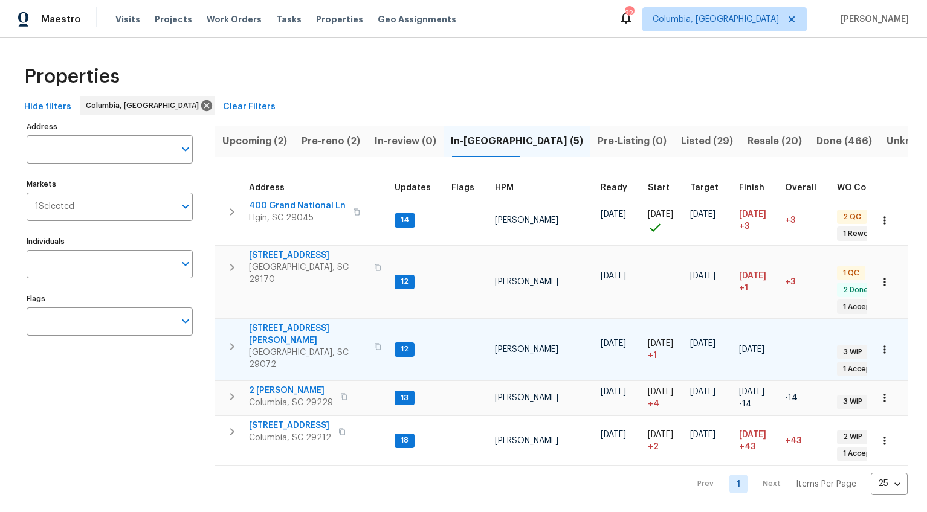
click at [286, 323] on span "104 Lassitter Ct" at bounding box center [308, 335] width 118 height 24
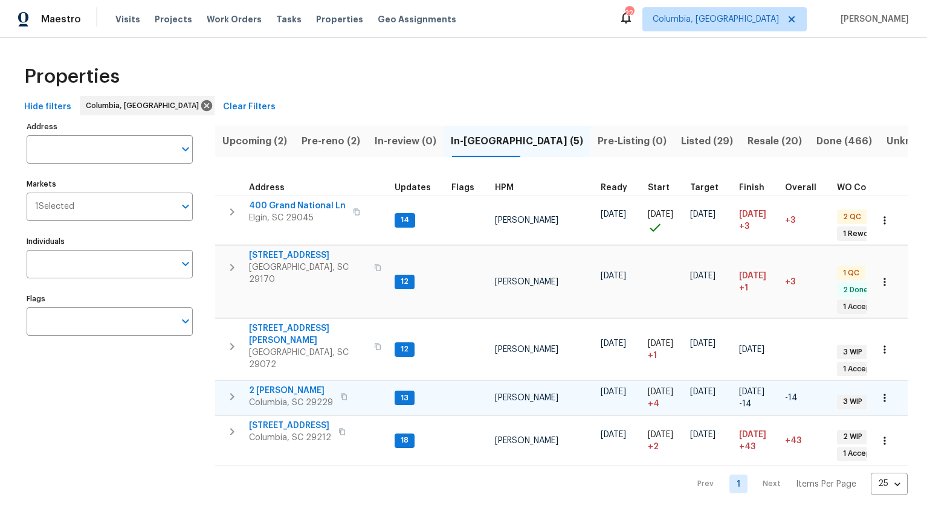
click at [274, 385] on span "2 Alelia Ct" at bounding box center [291, 391] width 84 height 12
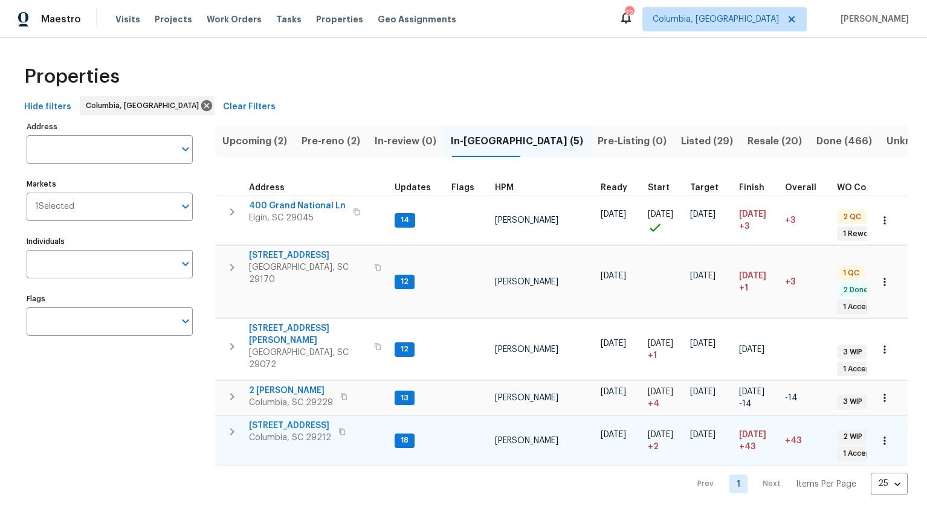
click at [300, 420] on span "217 Woodwinds Dr" at bounding box center [290, 426] width 82 height 12
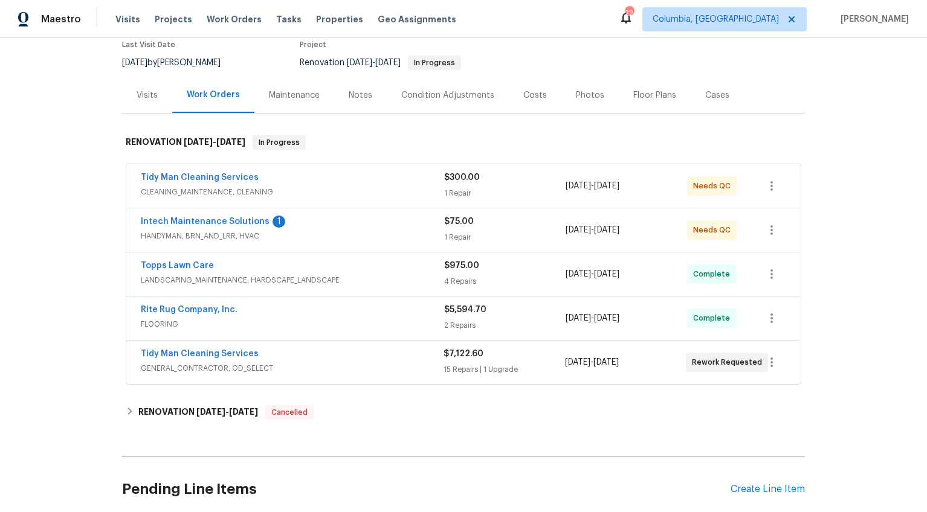
scroll to position [106, 0]
click at [356, 97] on div "Notes" at bounding box center [361, 95] width 24 height 12
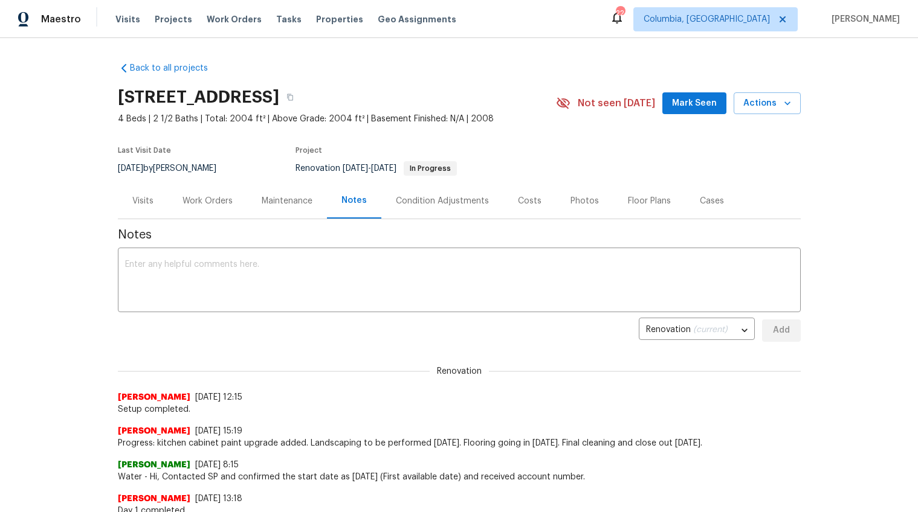
click at [205, 204] on div "Work Orders" at bounding box center [207, 201] width 50 height 12
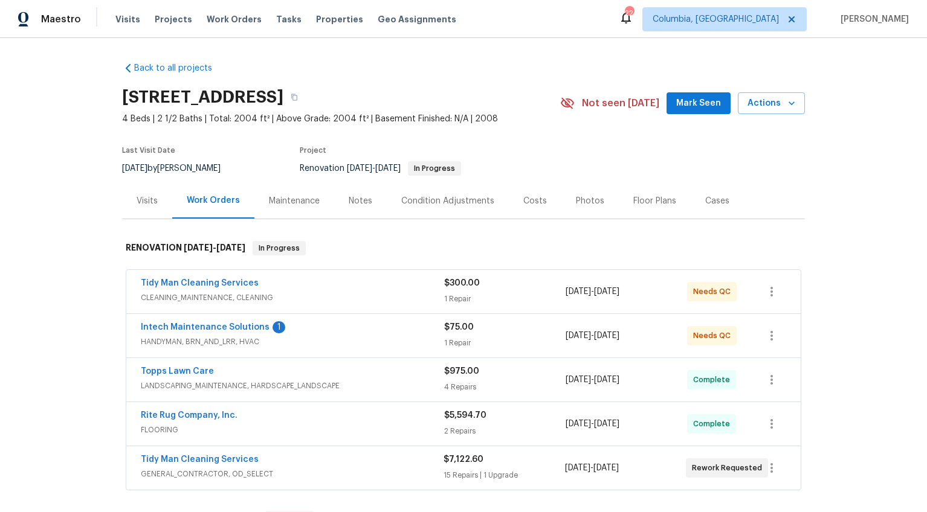
click at [328, 474] on span "GENERAL_CONTRACTOR, OD_SELECT" at bounding box center [292, 474] width 303 height 12
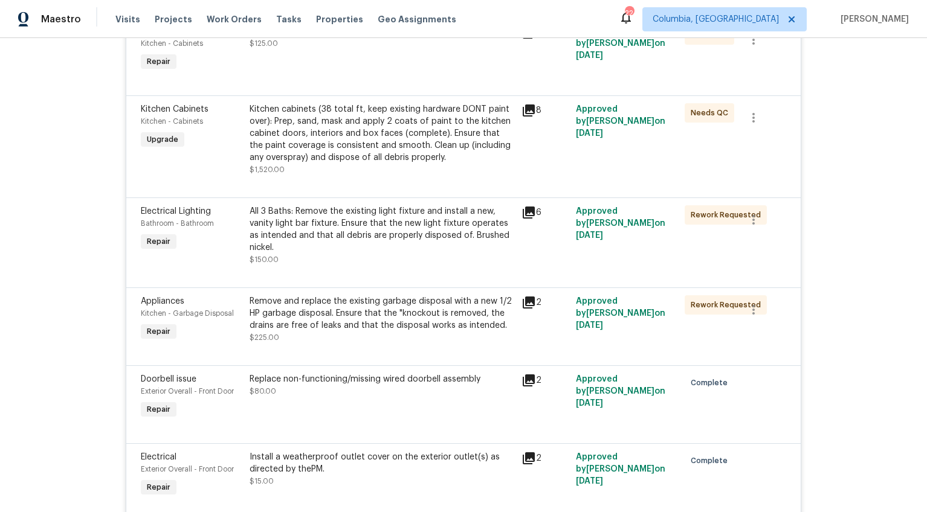
scroll to position [1252, 0]
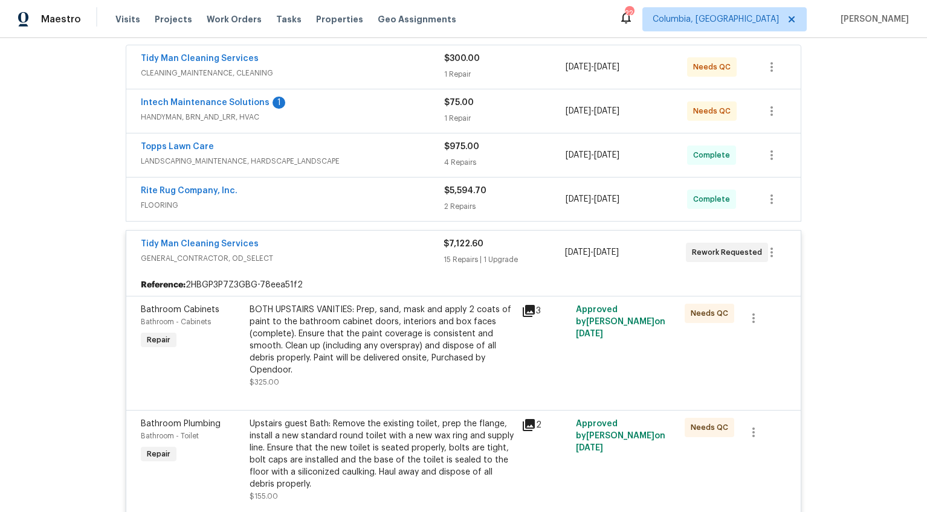
click at [372, 253] on span "GENERAL_CONTRACTOR, OD_SELECT" at bounding box center [292, 259] width 303 height 12
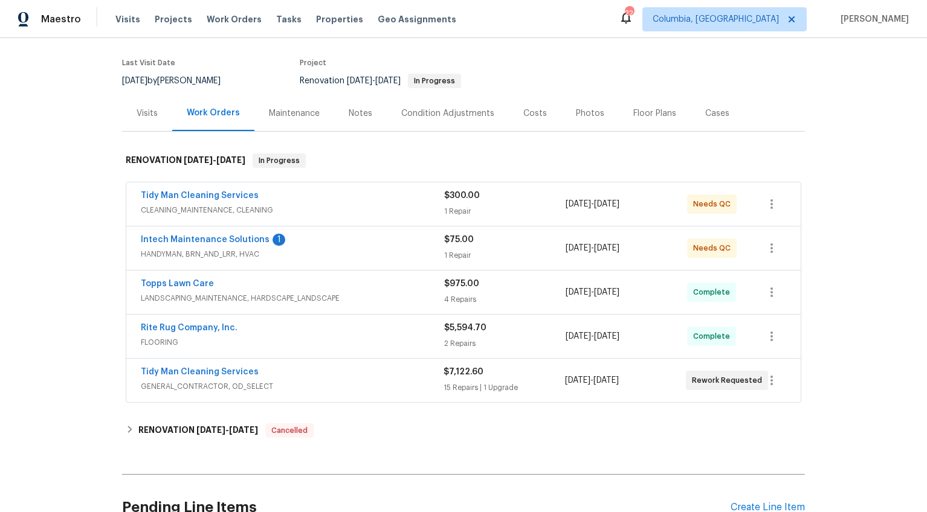
scroll to position [91, 0]
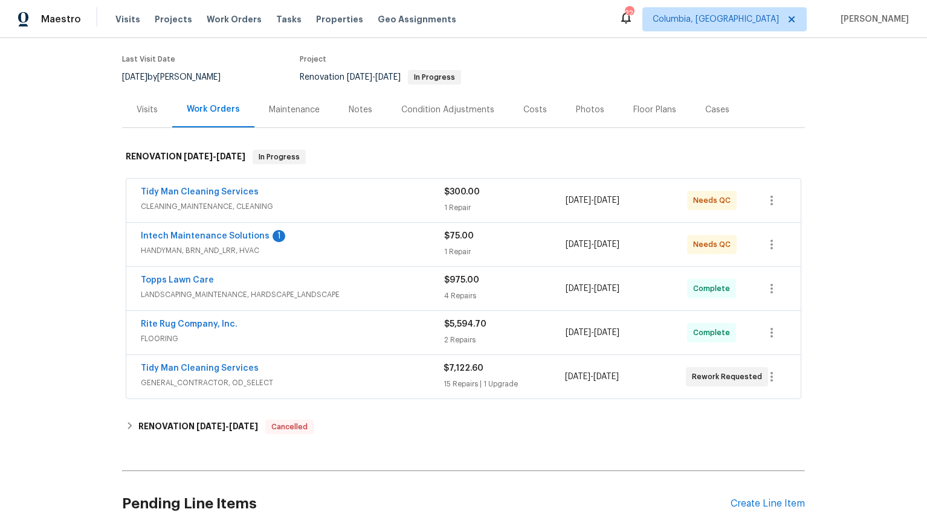
click at [377, 246] on span "HANDYMAN, BRN_AND_LRR, HVAC" at bounding box center [292, 251] width 303 height 12
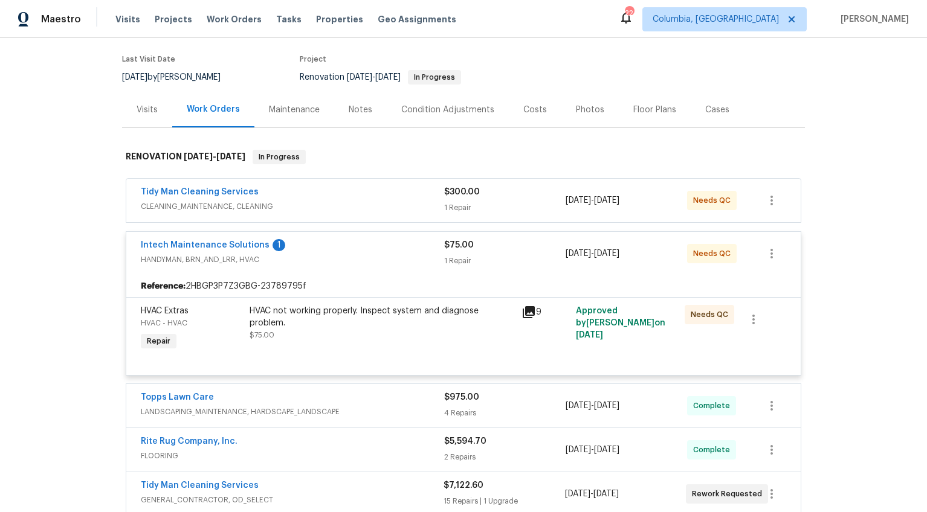
click at [378, 246] on div "Intech Maintenance Solutions 1" at bounding box center [292, 246] width 303 height 14
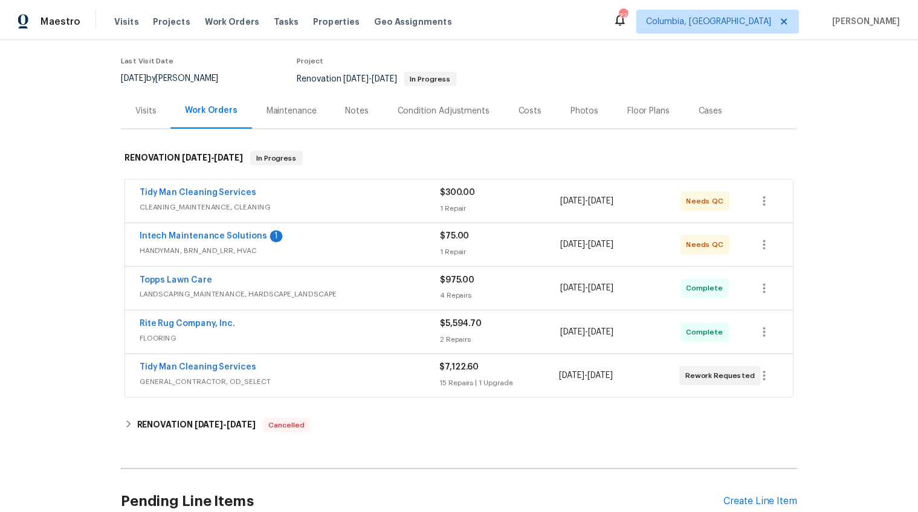
scroll to position [0, 0]
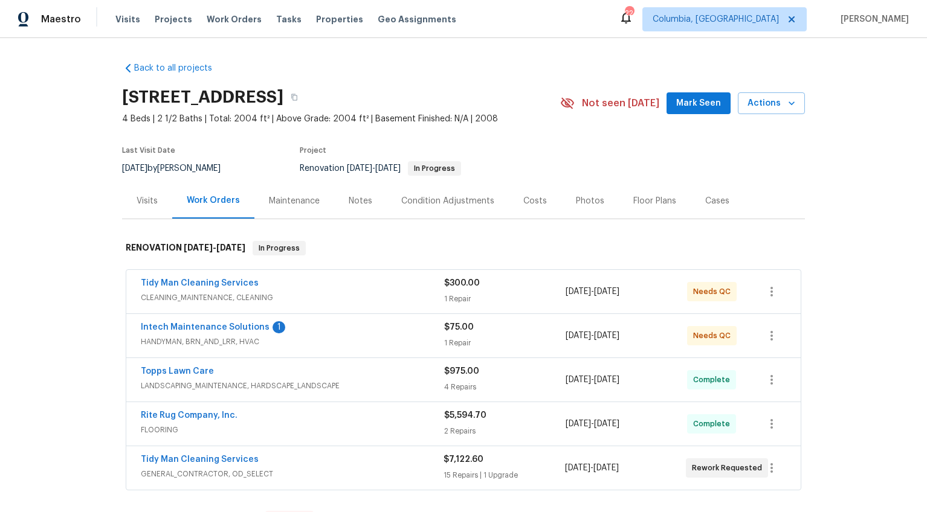
click at [126, 198] on div "Visits" at bounding box center [147, 201] width 50 height 36
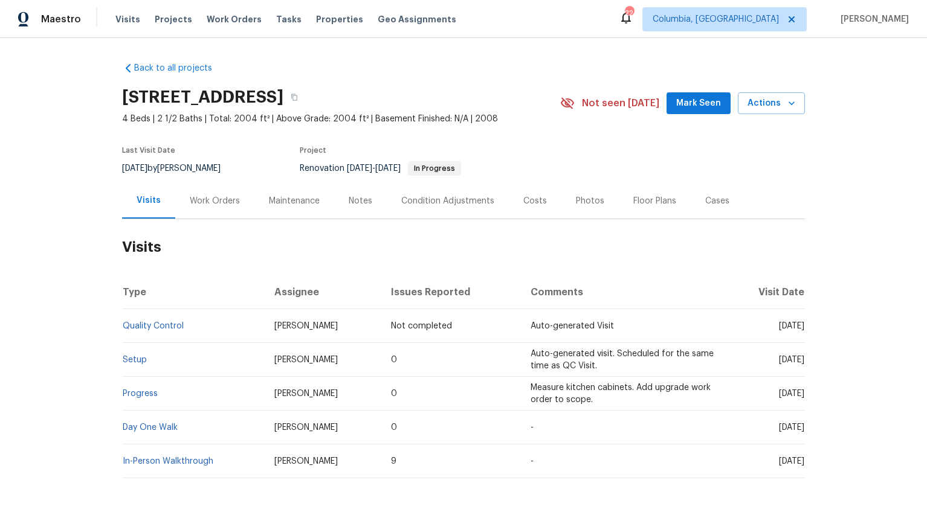
click at [532, 204] on div "Costs" at bounding box center [535, 201] width 24 height 12
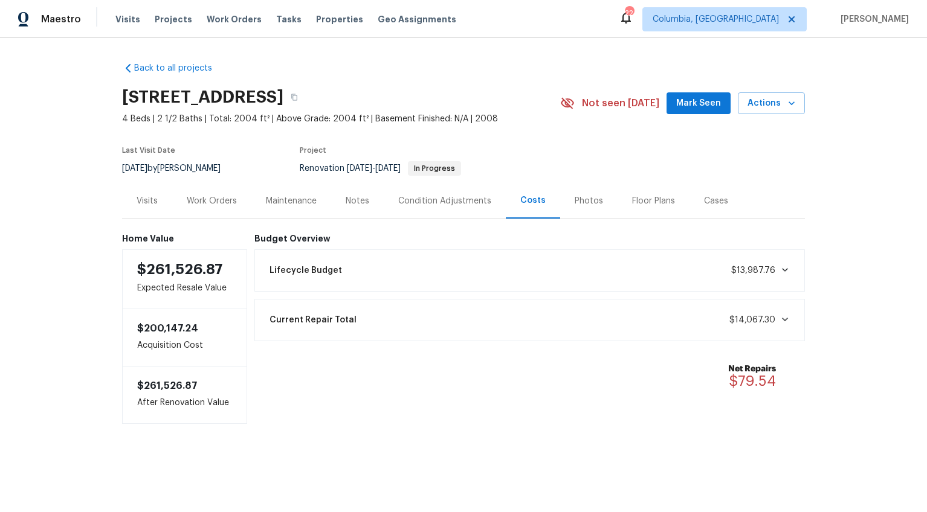
click at [220, 204] on div "Work Orders" at bounding box center [212, 201] width 50 height 12
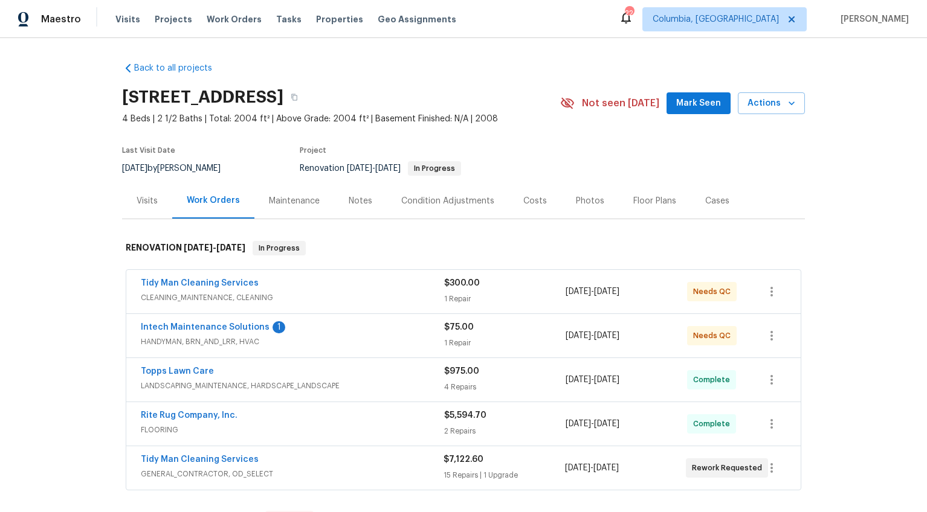
click at [349, 196] on div "Notes" at bounding box center [361, 201] width 24 height 12
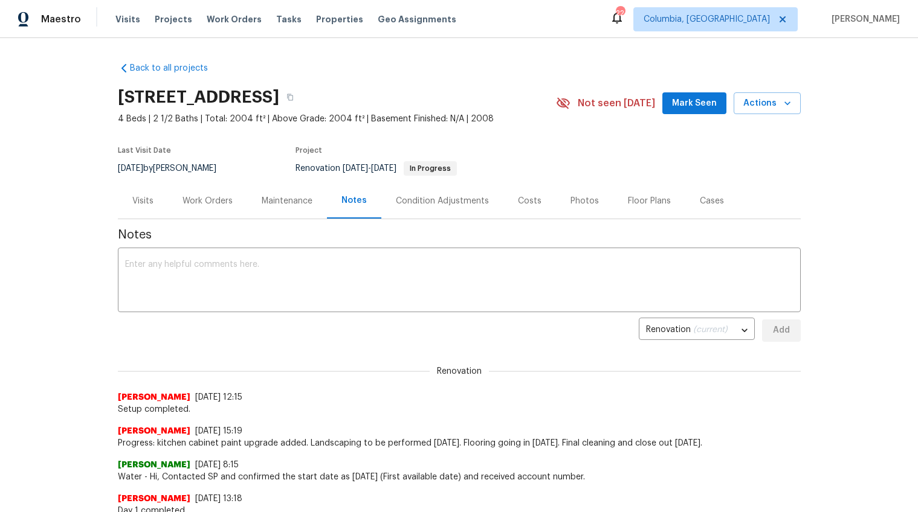
click at [518, 201] on div "Costs" at bounding box center [530, 201] width 24 height 12
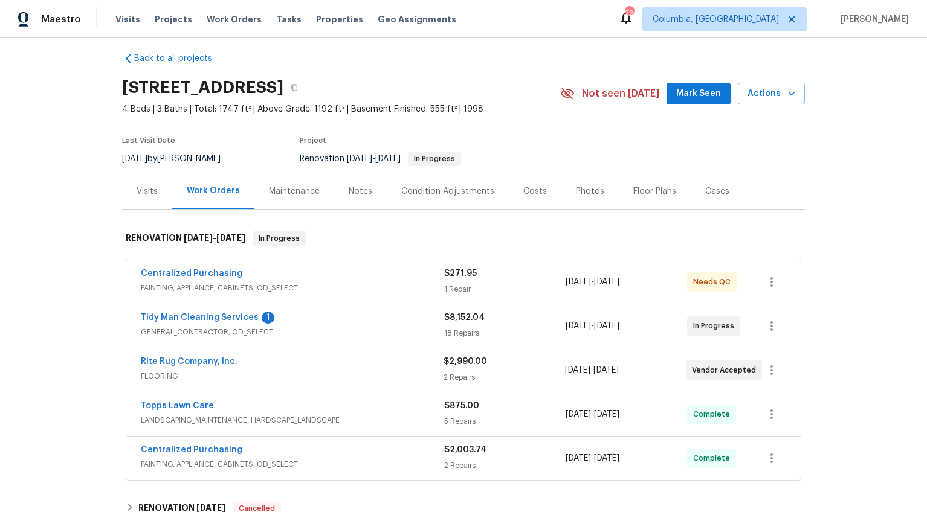
scroll to position [59, 0]
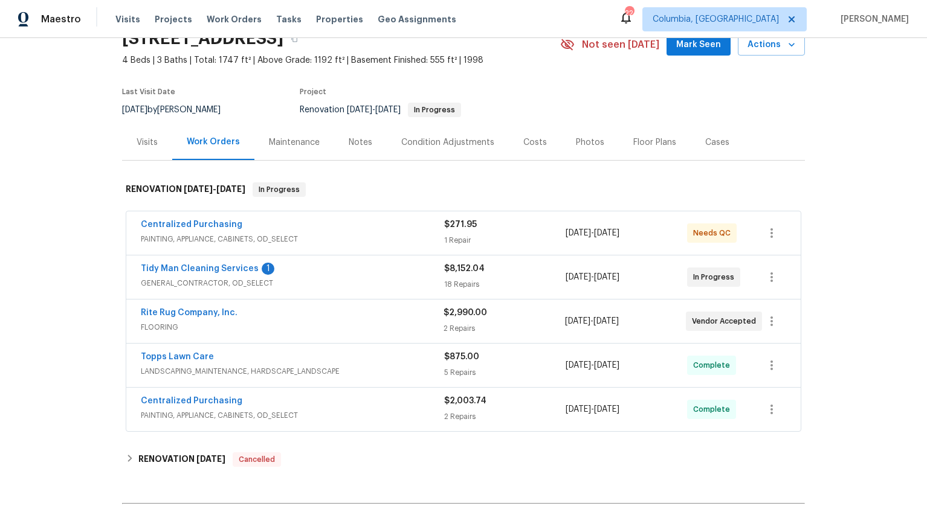
click at [350, 141] on div "Notes" at bounding box center [361, 143] width 24 height 12
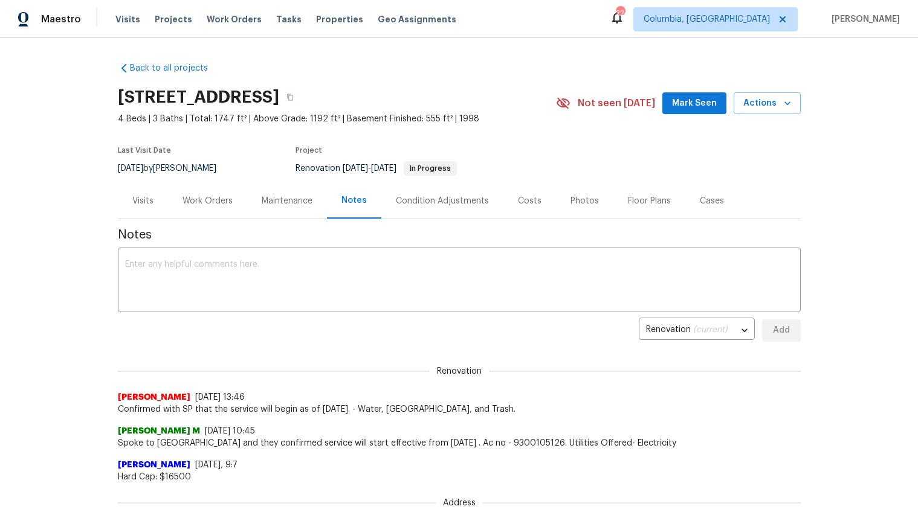
scroll to position [13, 0]
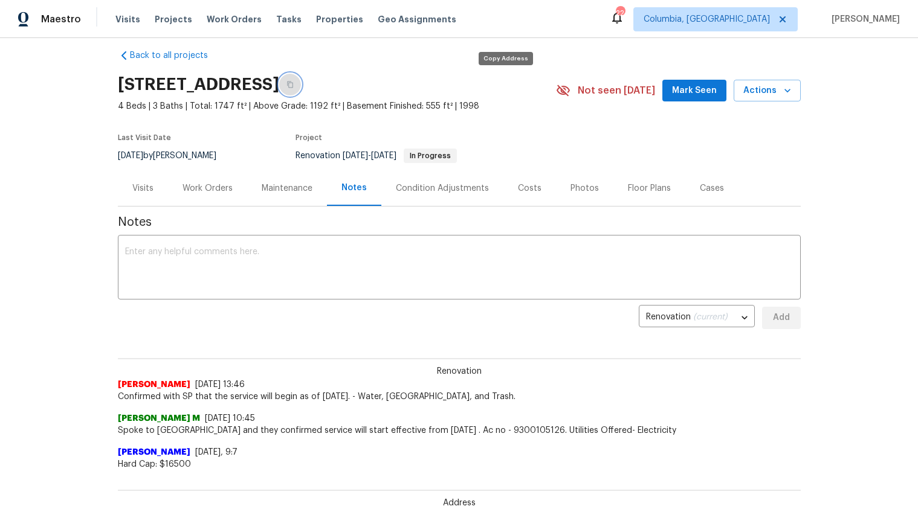
click at [294, 85] on icon "button" at bounding box center [289, 84] width 7 height 7
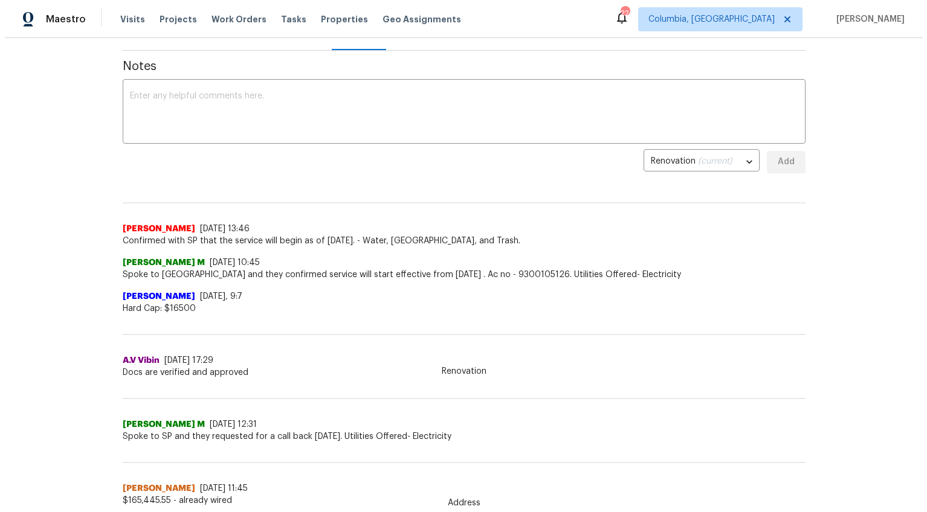
scroll to position [0, 0]
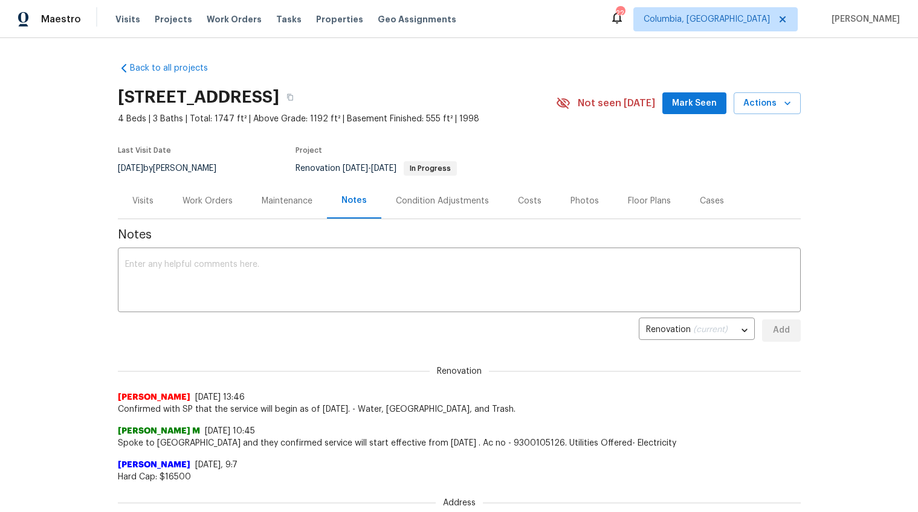
click at [518, 205] on div "Costs" at bounding box center [530, 201] width 24 height 12
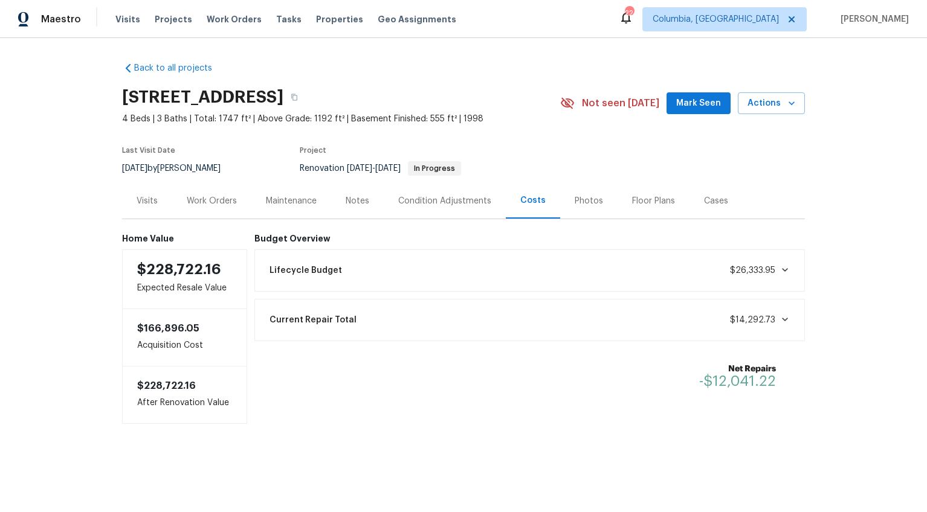
click at [223, 207] on div "Work Orders" at bounding box center [212, 201] width 50 height 12
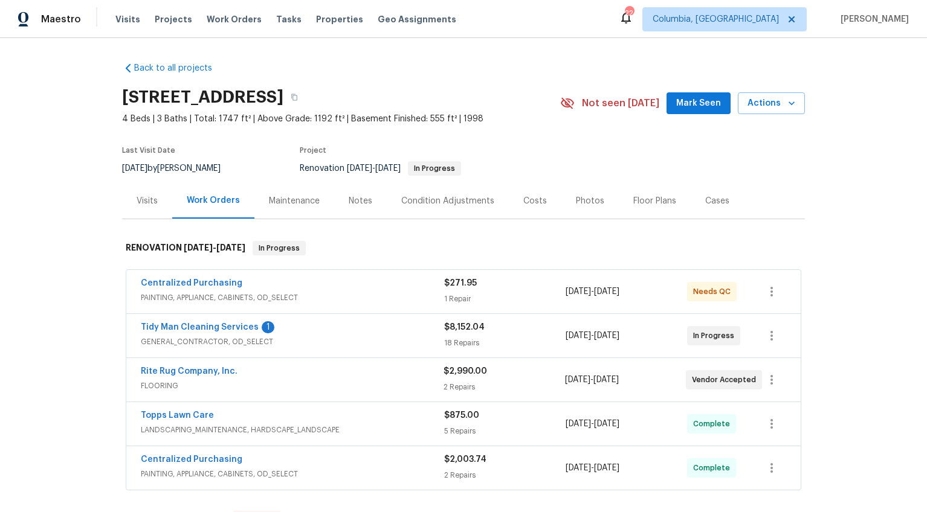
click at [161, 205] on div "Visits" at bounding box center [147, 201] width 50 height 36
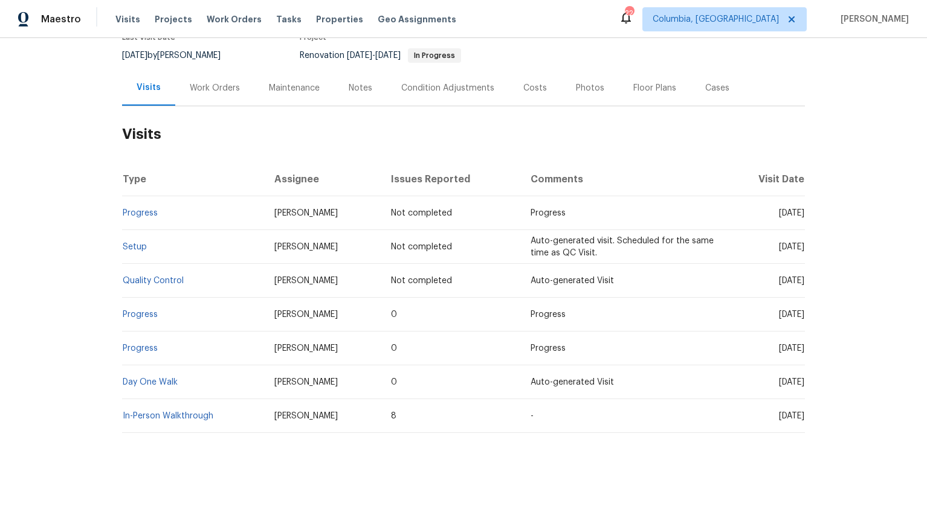
scroll to position [125, 0]
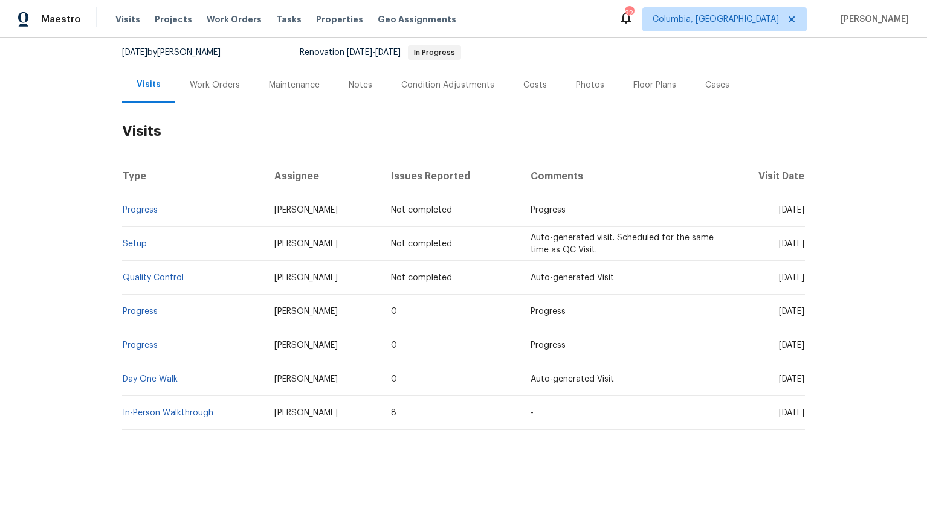
click at [211, 81] on div "Work Orders" at bounding box center [215, 85] width 50 height 12
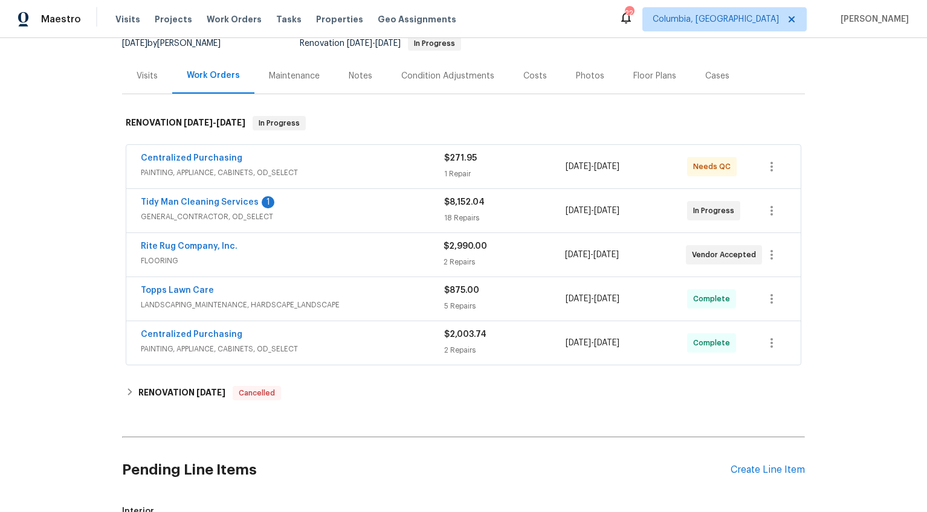
click at [324, 168] on span "PAINTING, APPLIANCE, CABINETS, OD_SELECT" at bounding box center [292, 173] width 303 height 12
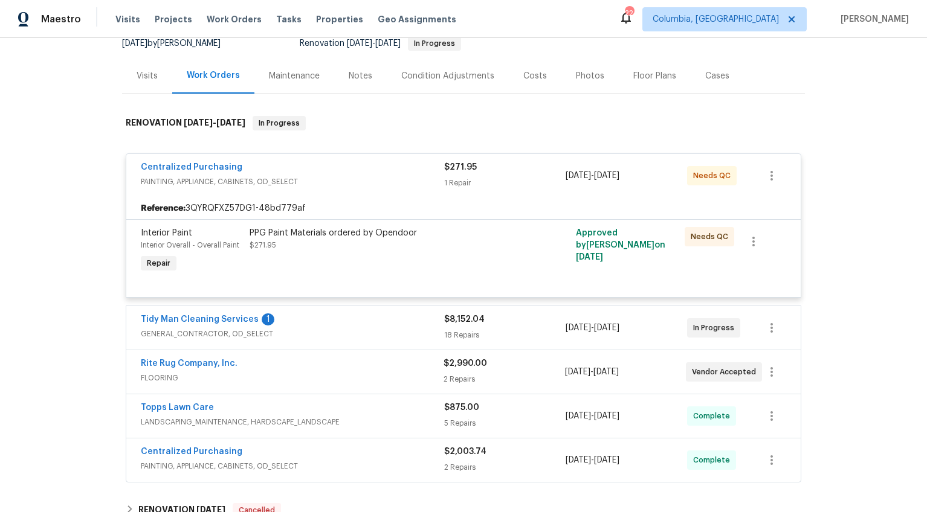
click at [324, 172] on div "Centralized Purchasing" at bounding box center [292, 168] width 303 height 14
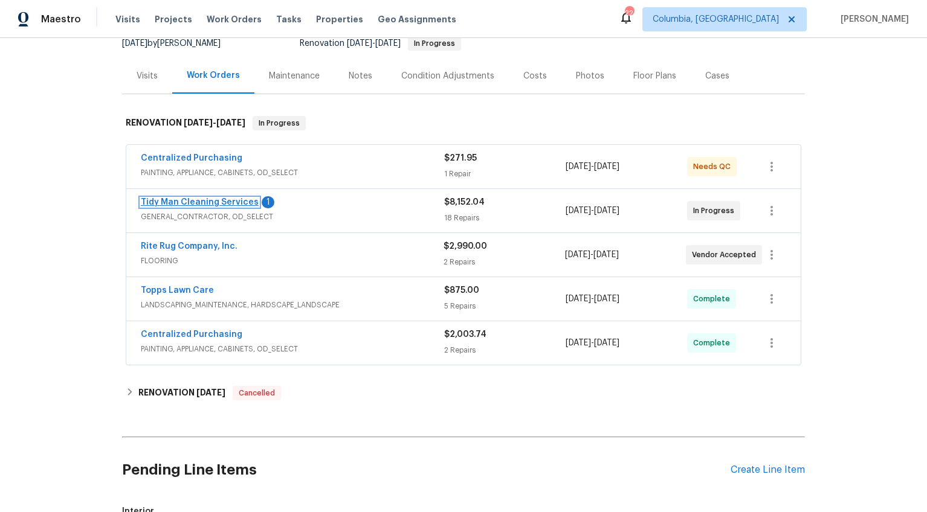
click at [223, 202] on link "Tidy Man Cleaning Services" at bounding box center [200, 202] width 118 height 8
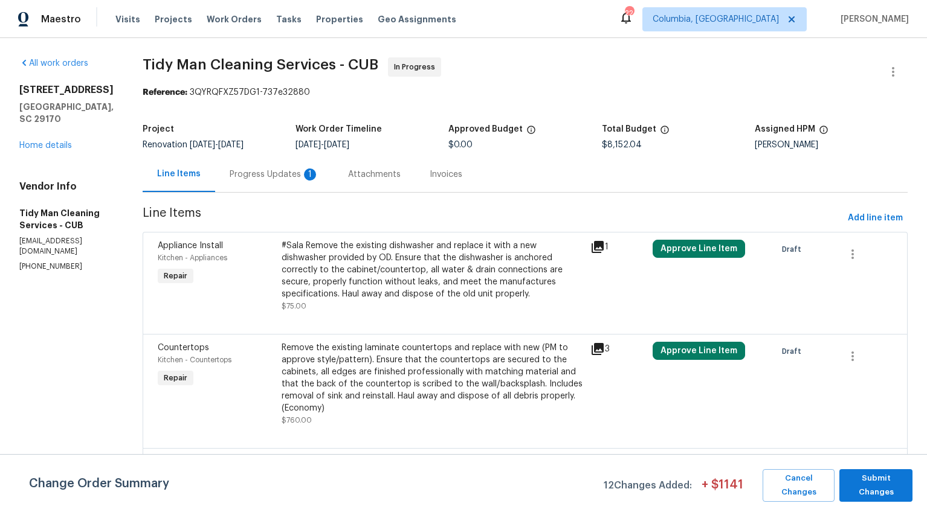
click at [348, 176] on div "Attachments" at bounding box center [374, 175] width 53 height 12
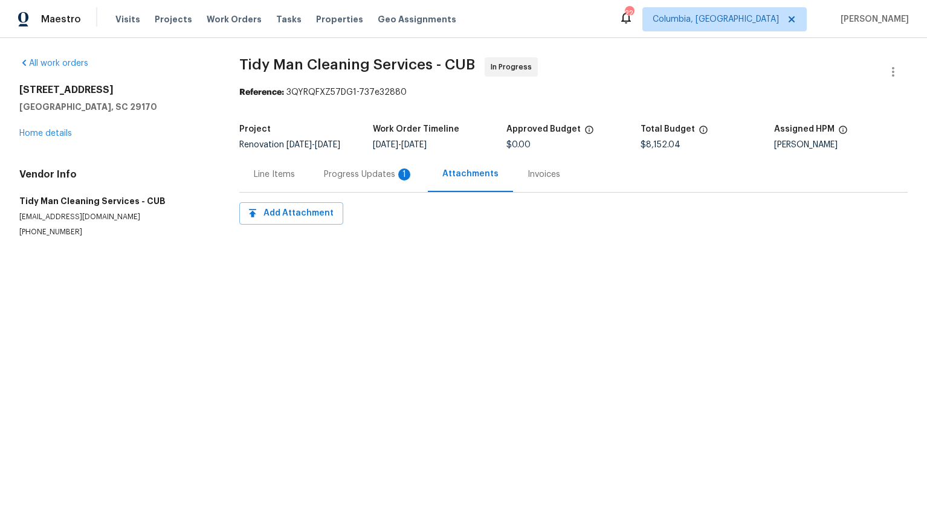
click at [331, 177] on div "Progress Updates 1" at bounding box center [368, 175] width 89 height 12
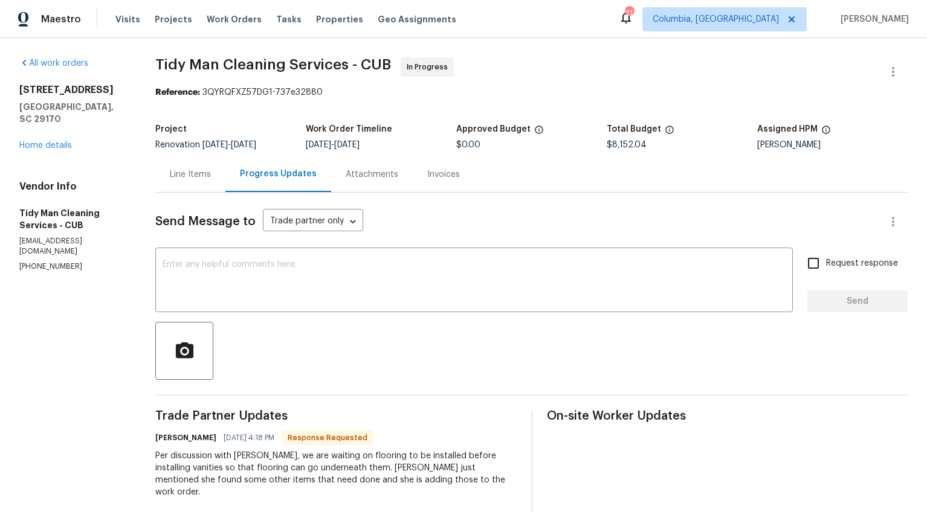
scroll to position [66, 0]
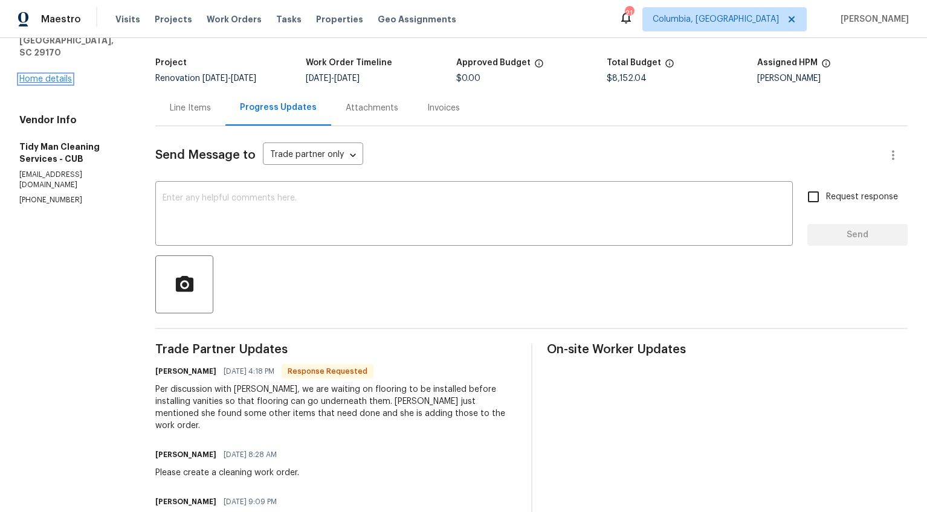
click at [42, 75] on link "Home details" at bounding box center [45, 79] width 53 height 8
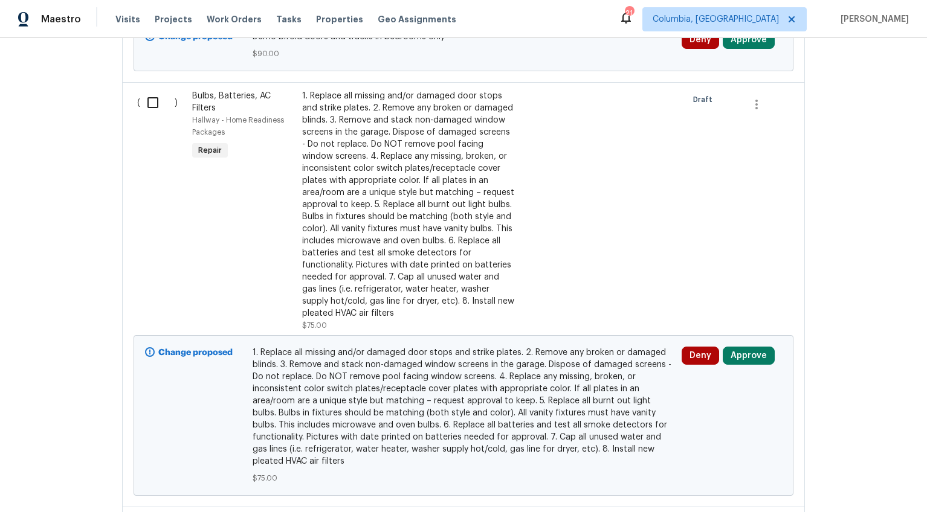
scroll to position [506, 0]
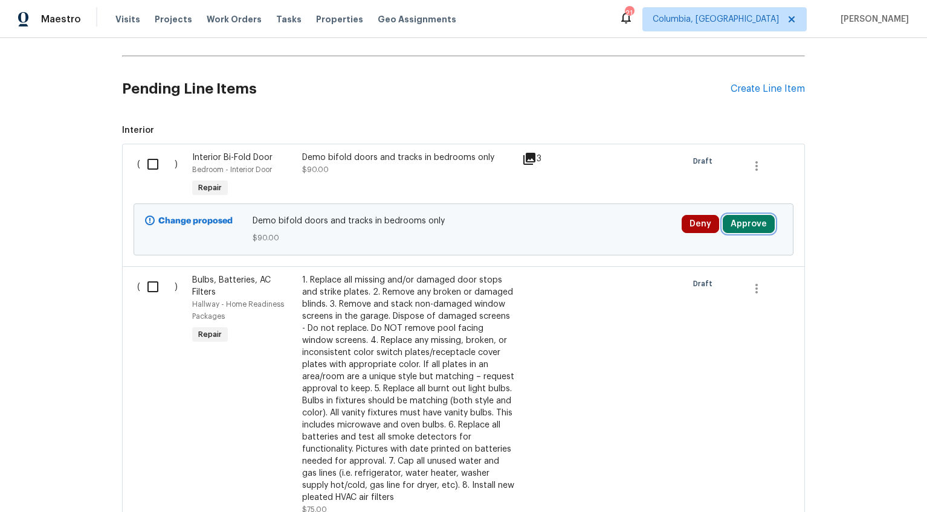
click at [736, 222] on button "Approve" at bounding box center [749, 224] width 52 height 18
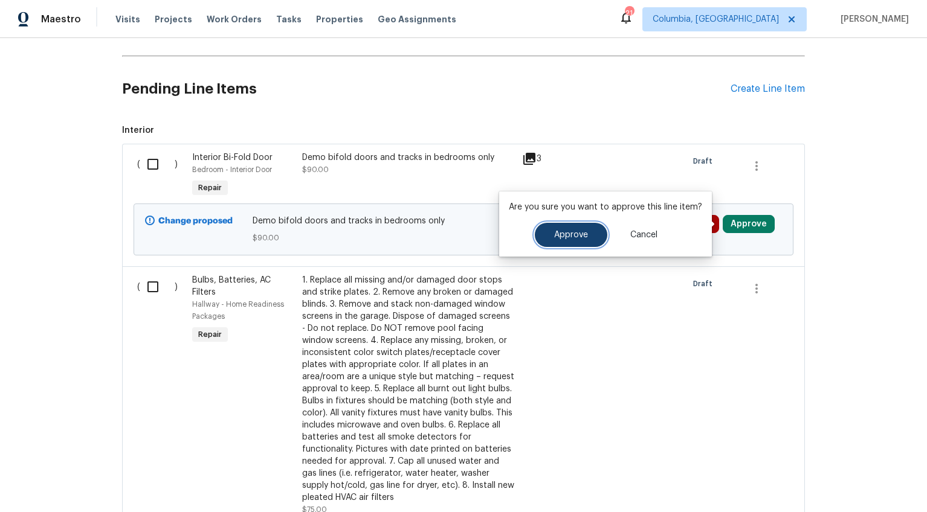
click at [585, 243] on button "Approve" at bounding box center [571, 235] width 72 height 24
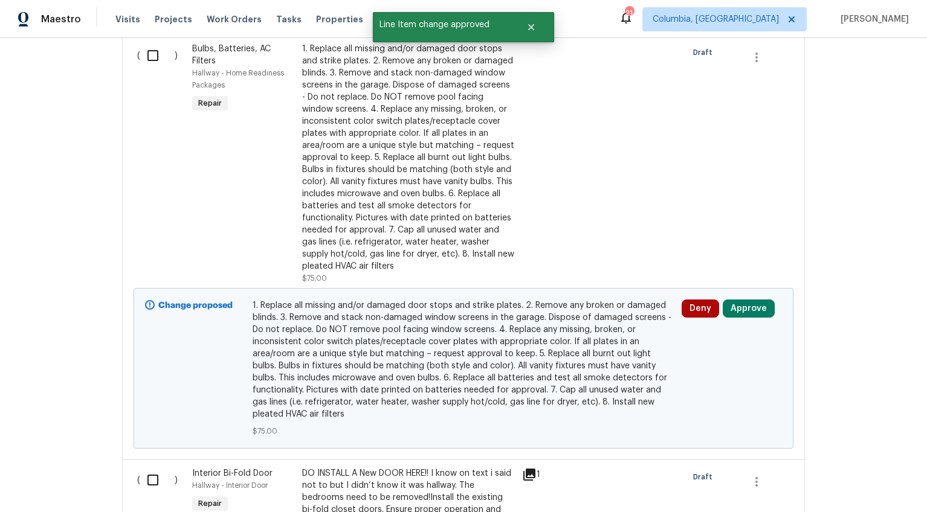
scroll to position [743, 0]
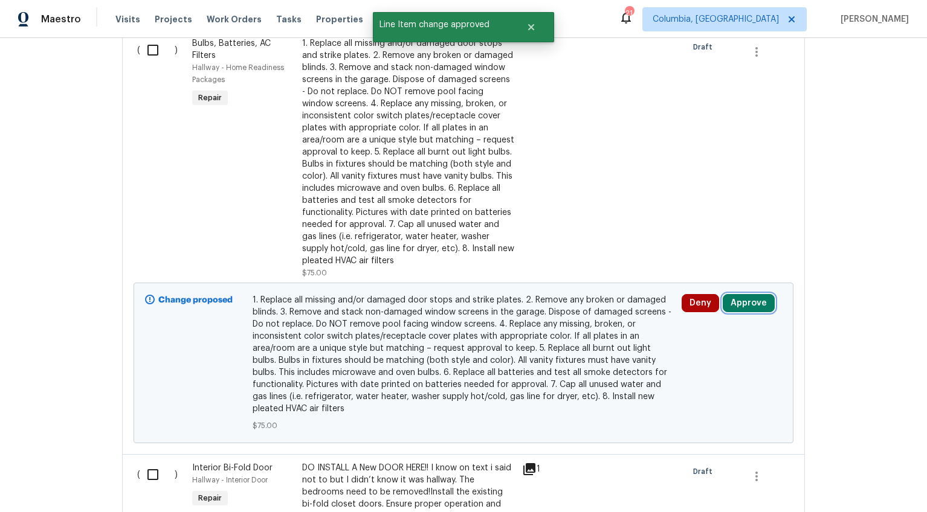
click at [743, 304] on button "Approve" at bounding box center [749, 303] width 52 height 18
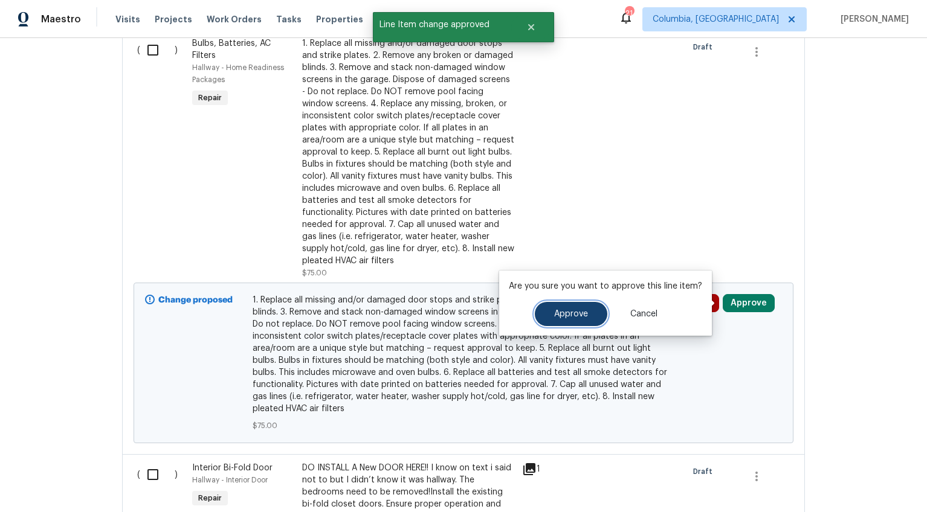
click at [581, 312] on span "Approve" at bounding box center [571, 314] width 34 height 9
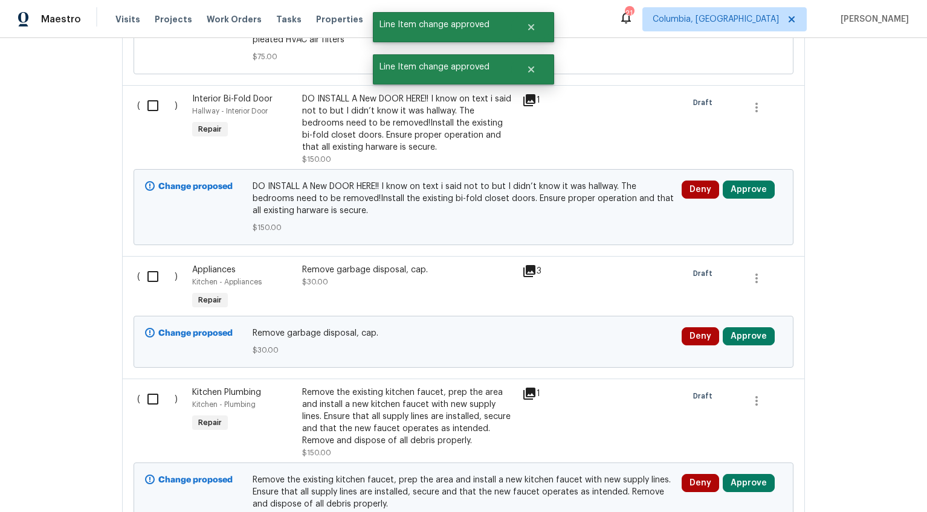
scroll to position [1069, 0]
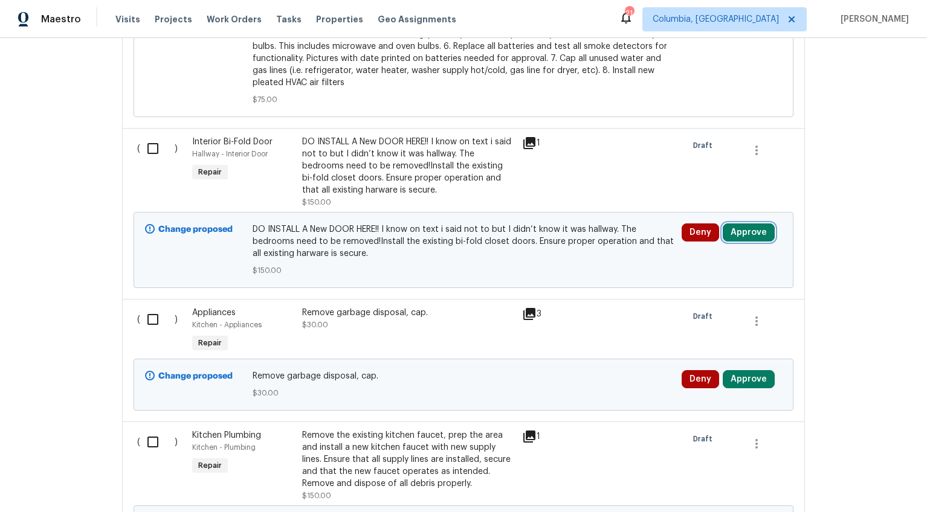
click at [743, 231] on button "Approve" at bounding box center [749, 233] width 52 height 18
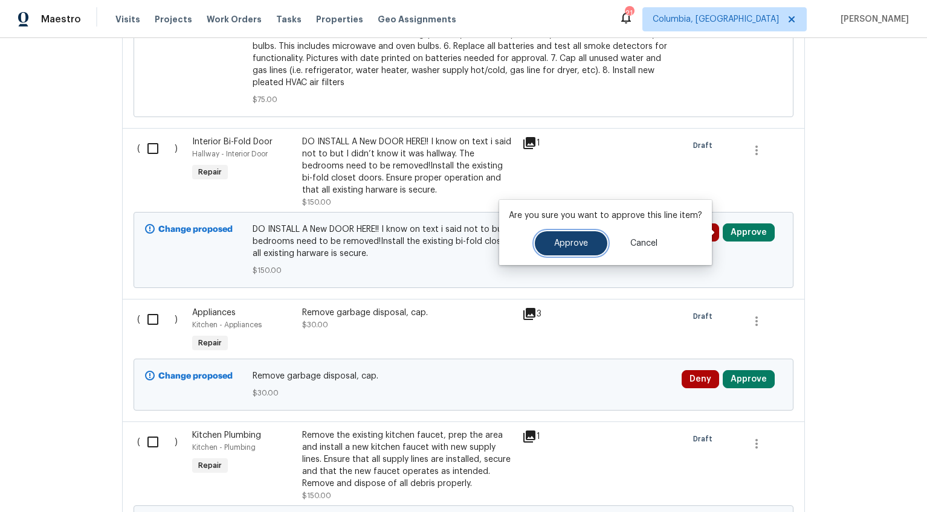
click at [583, 242] on span "Approve" at bounding box center [571, 243] width 34 height 9
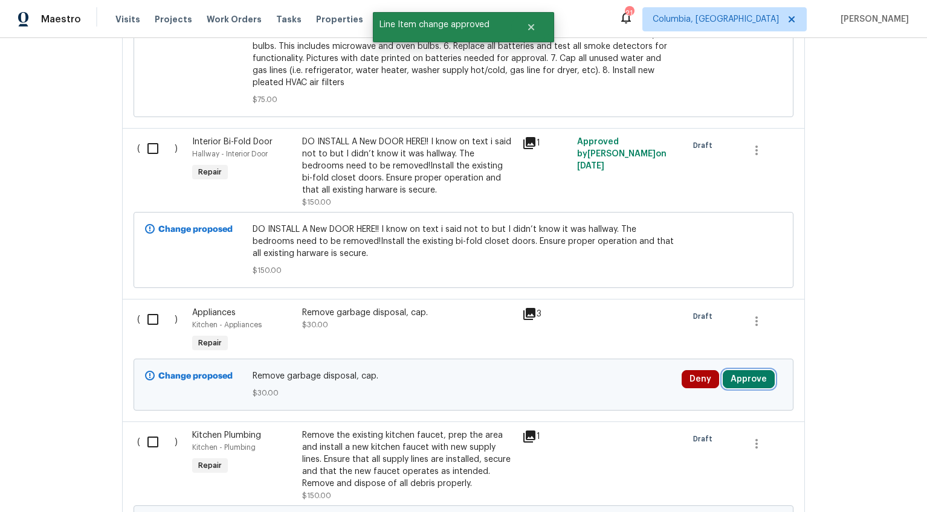
click at [732, 375] on button "Approve" at bounding box center [749, 379] width 52 height 18
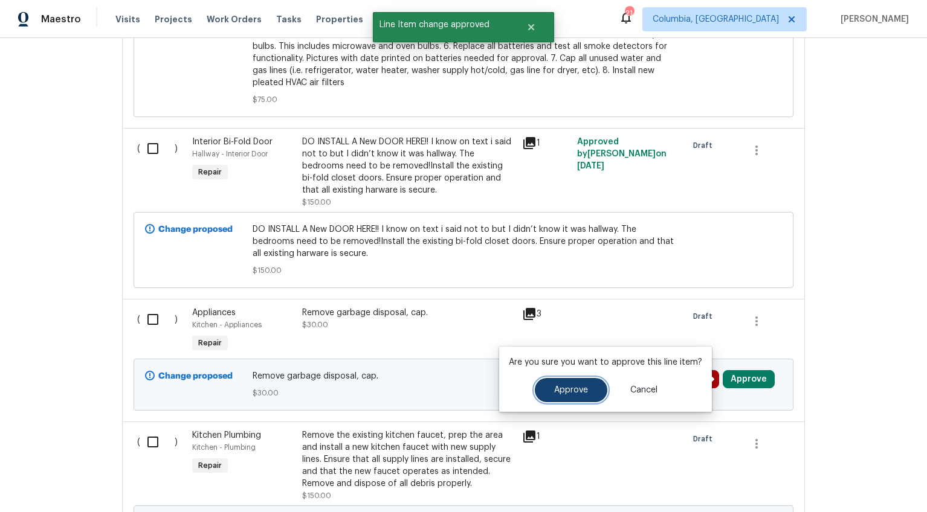
click at [558, 381] on button "Approve" at bounding box center [571, 390] width 72 height 24
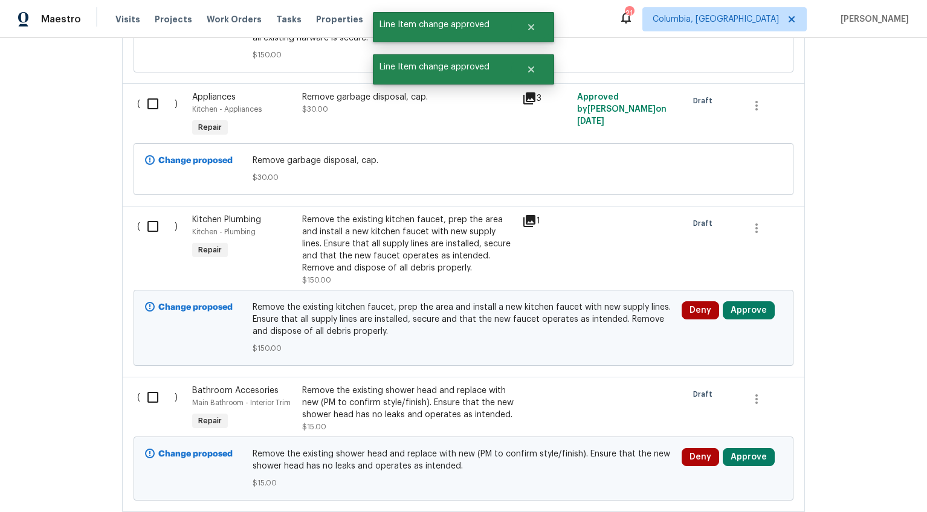
scroll to position [1254, 0]
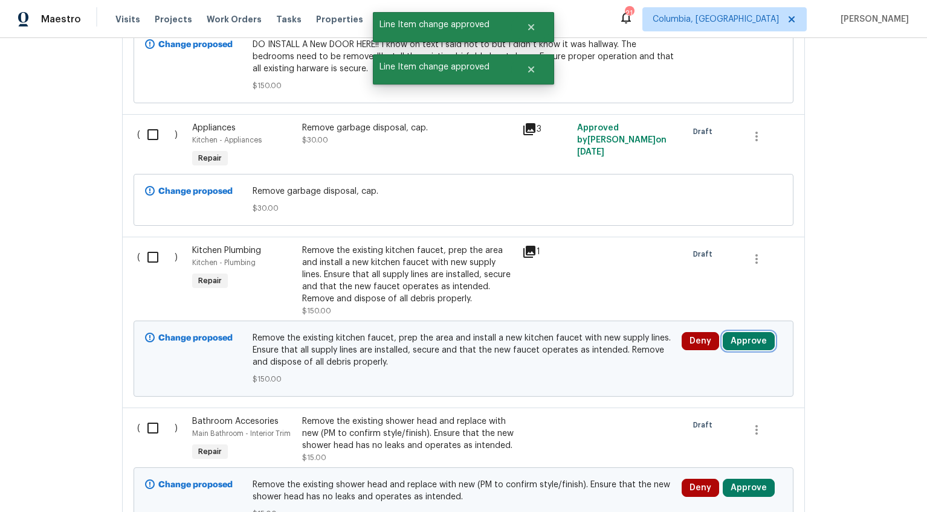
click at [732, 346] on button "Approve" at bounding box center [749, 341] width 52 height 18
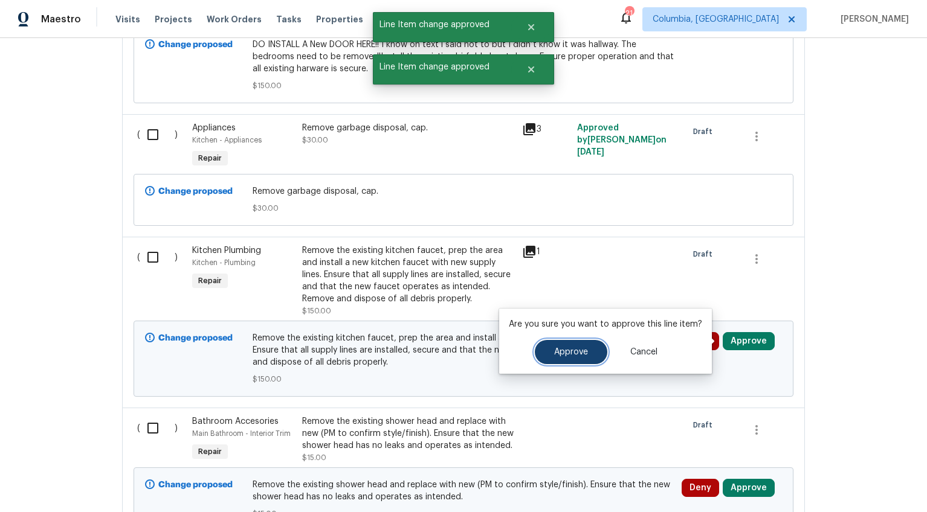
click at [584, 348] on span "Approve" at bounding box center [571, 352] width 34 height 9
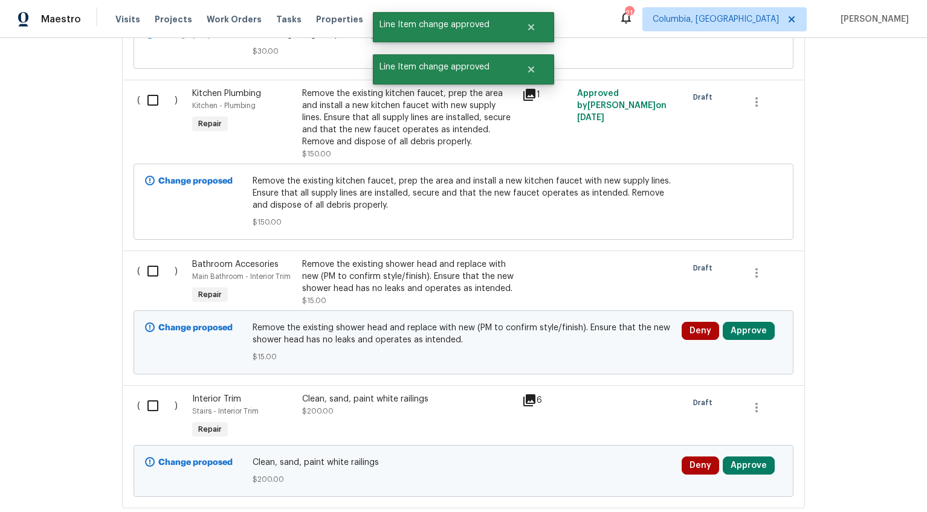
scroll to position [1447, 0]
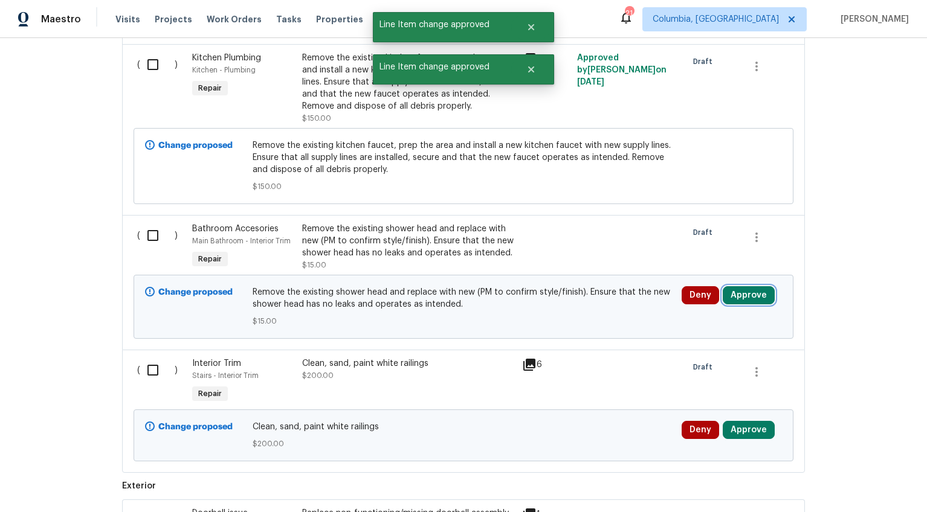
click at [728, 297] on button "Approve" at bounding box center [749, 295] width 52 height 18
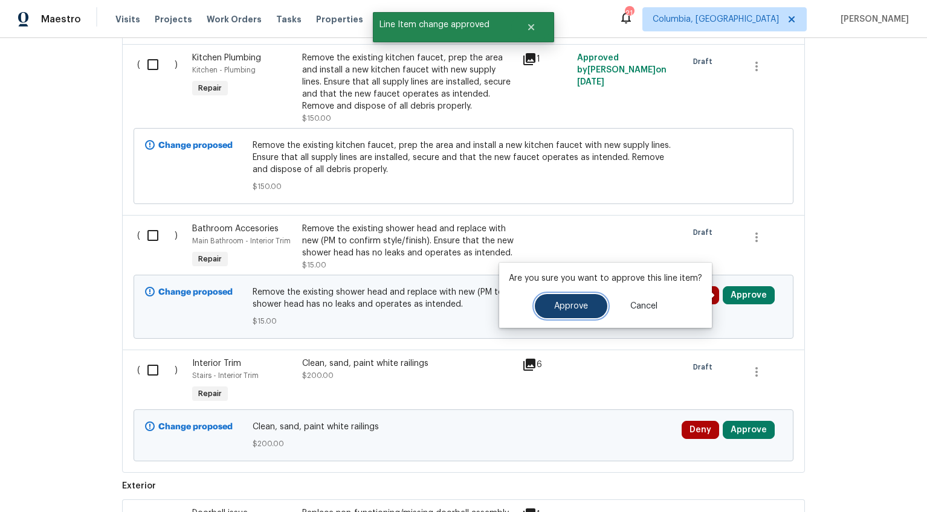
click at [579, 309] on span "Approve" at bounding box center [571, 306] width 34 height 9
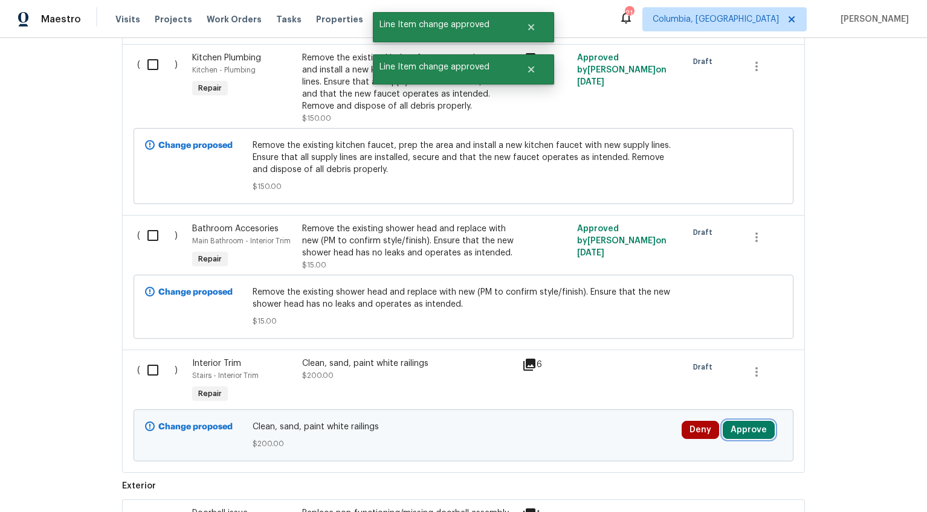
click at [725, 427] on button "Approve" at bounding box center [749, 430] width 52 height 18
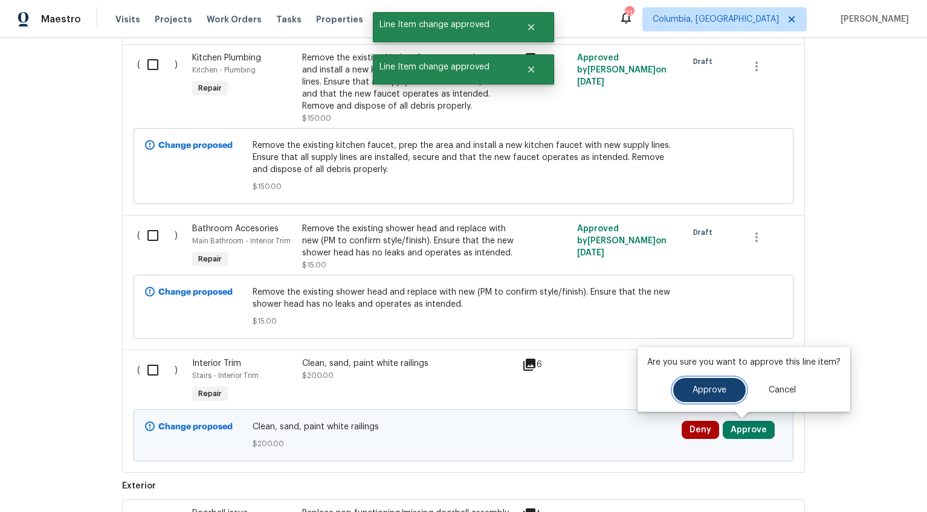
click at [677, 390] on button "Approve" at bounding box center [709, 390] width 72 height 24
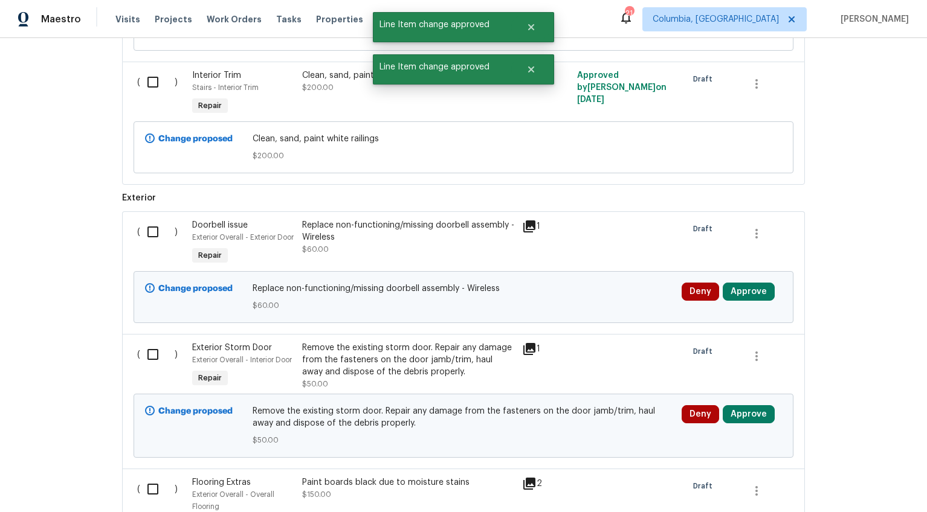
scroll to position [1859, 0]
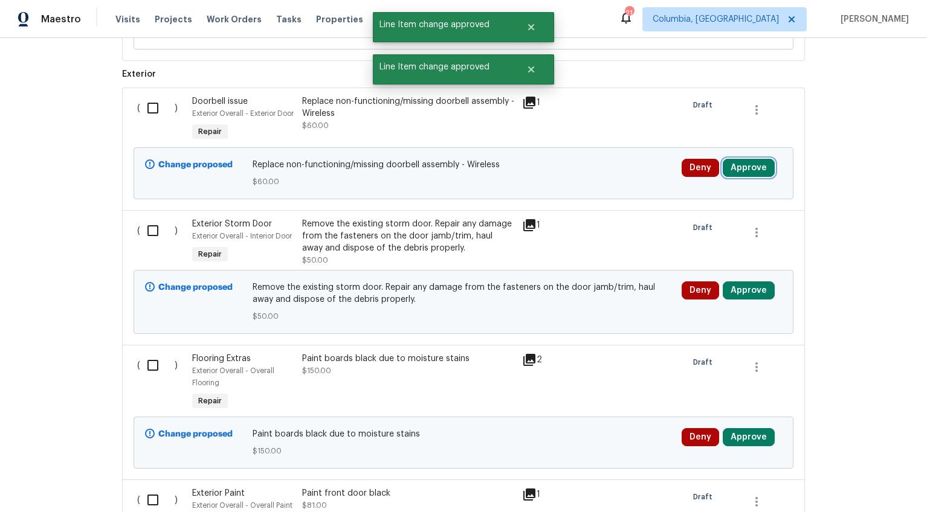
click at [739, 177] on button "Approve" at bounding box center [749, 168] width 52 height 18
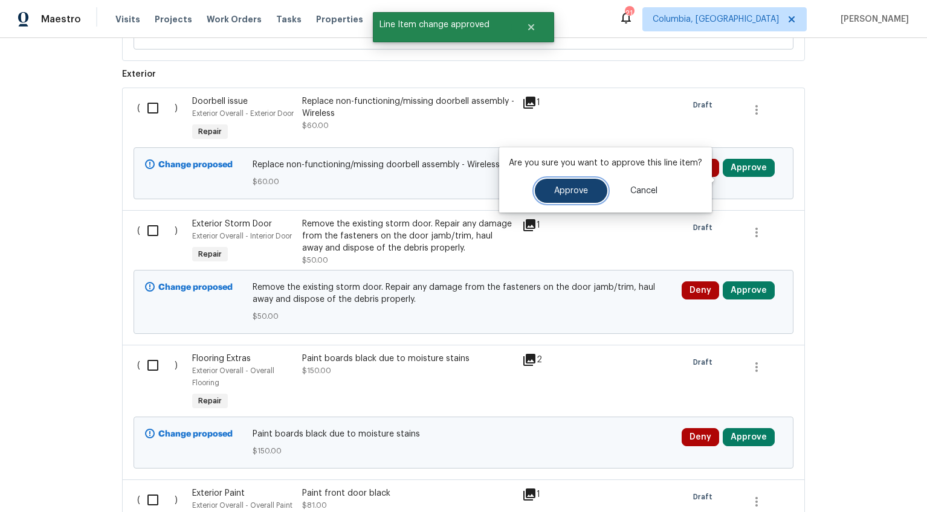
click at [562, 184] on button "Approve" at bounding box center [571, 191] width 72 height 24
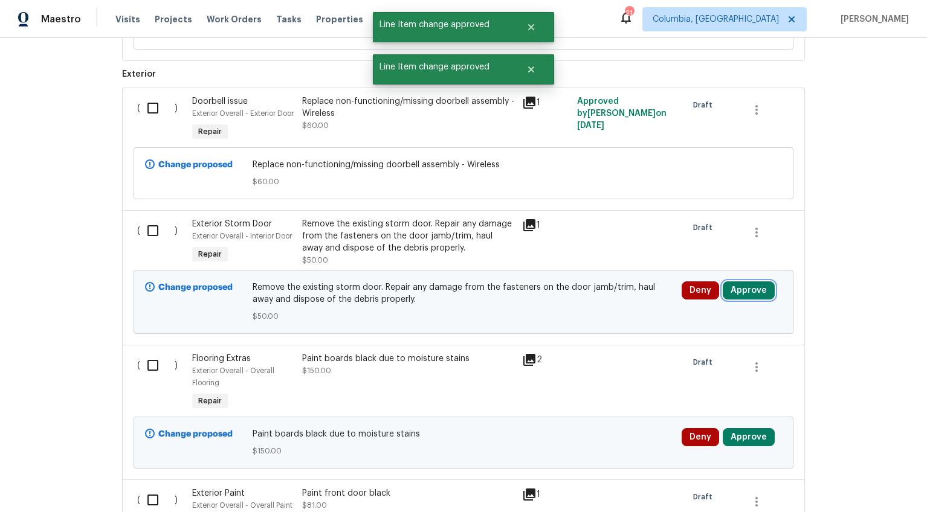
click at [731, 300] on button "Approve" at bounding box center [749, 291] width 52 height 18
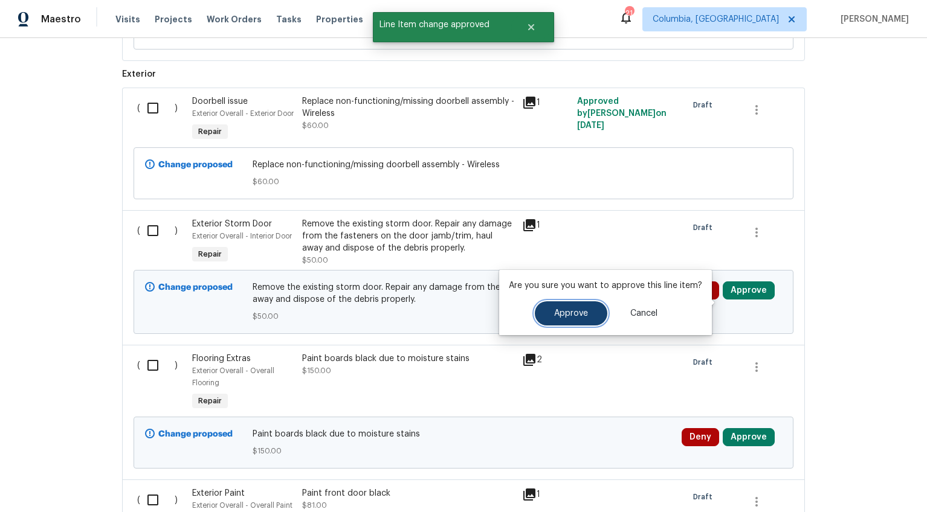
click at [584, 314] on span "Approve" at bounding box center [571, 313] width 34 height 9
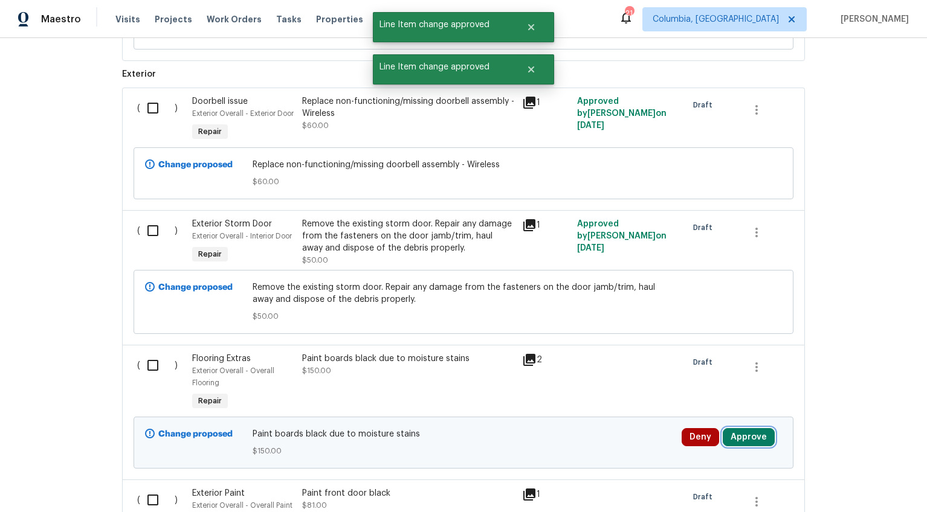
click at [744, 446] on button "Approve" at bounding box center [749, 437] width 52 height 18
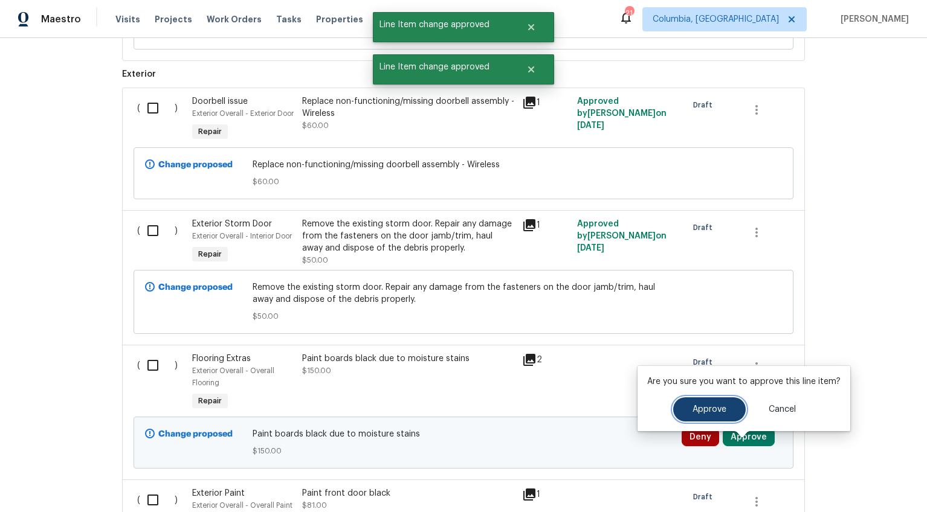
click at [677, 404] on button "Approve" at bounding box center [709, 410] width 72 height 24
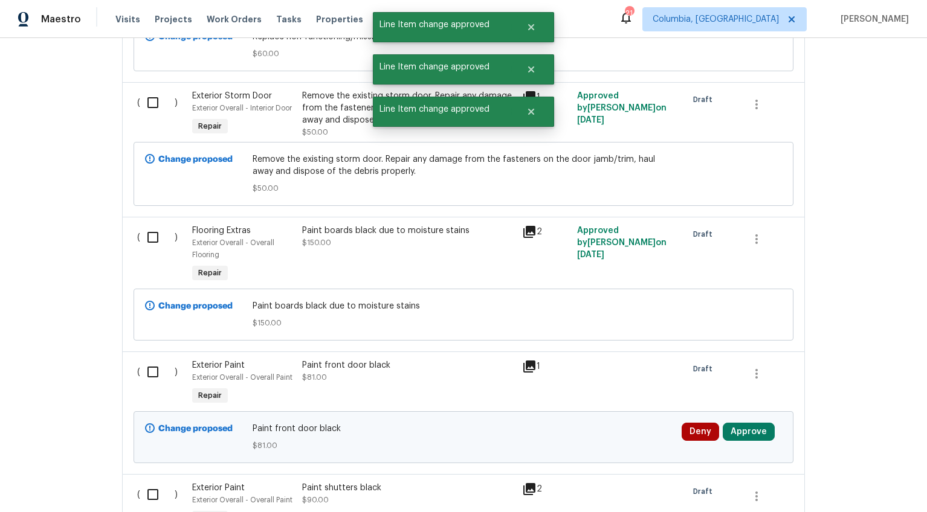
scroll to position [1986, 0]
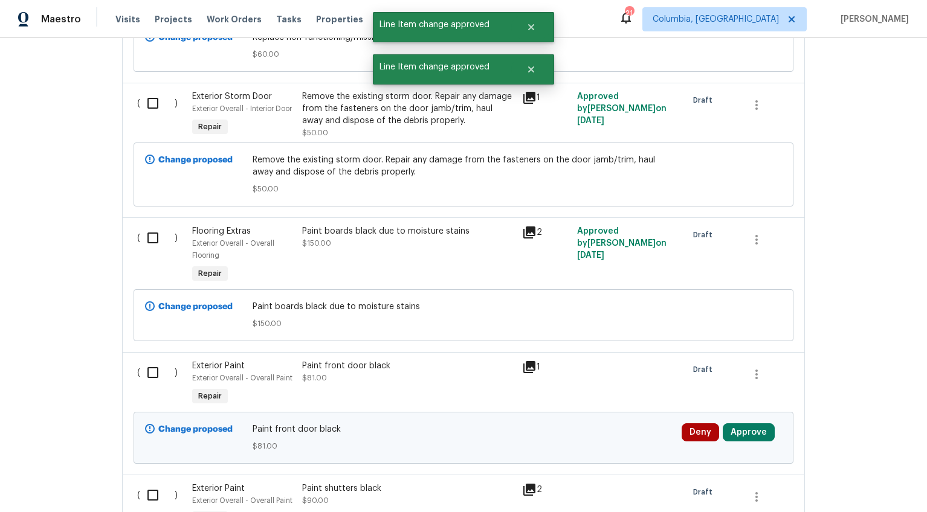
click at [522, 239] on icon at bounding box center [529, 232] width 14 height 14
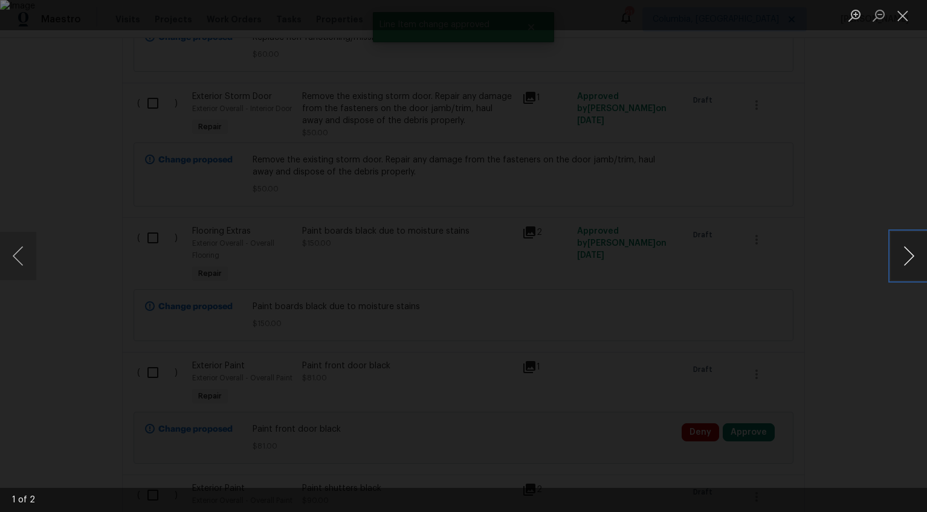
click at [895, 256] on button "Next image" at bounding box center [909, 256] width 36 height 48
click at [864, 329] on div "Lightbox" at bounding box center [463, 256] width 927 height 512
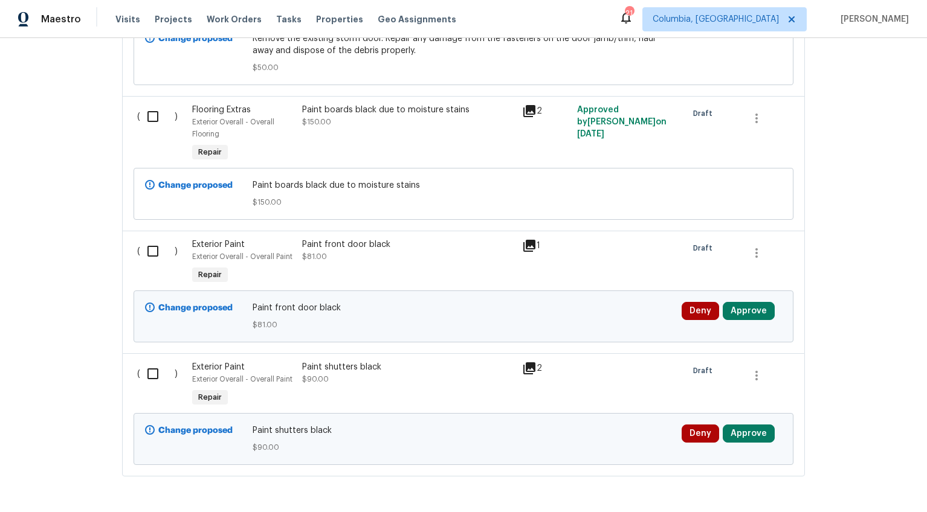
scroll to position [2117, 0]
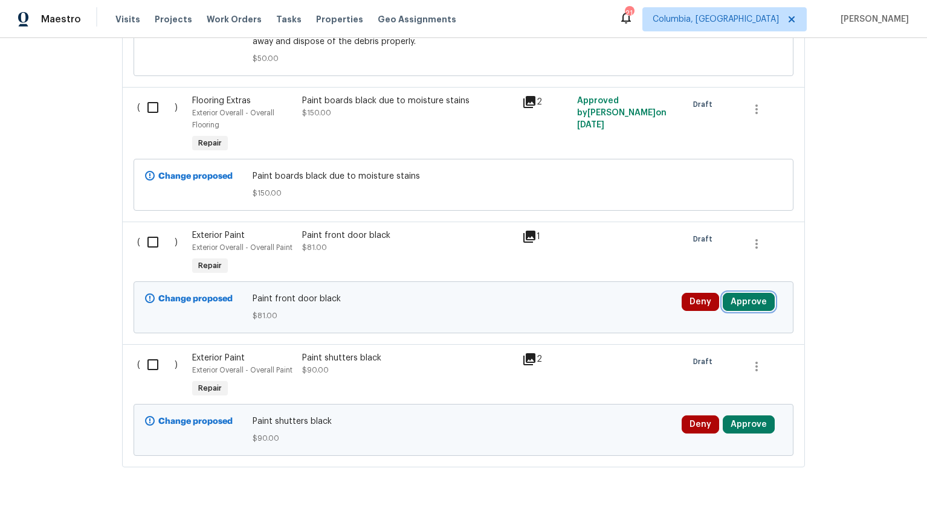
click at [761, 311] on button "Approve" at bounding box center [749, 302] width 52 height 18
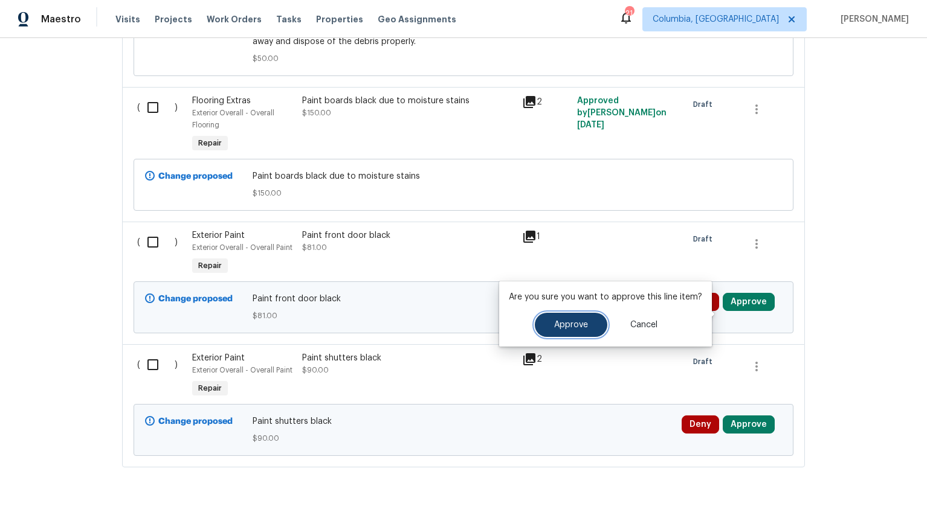
click at [576, 326] on span "Approve" at bounding box center [571, 325] width 34 height 9
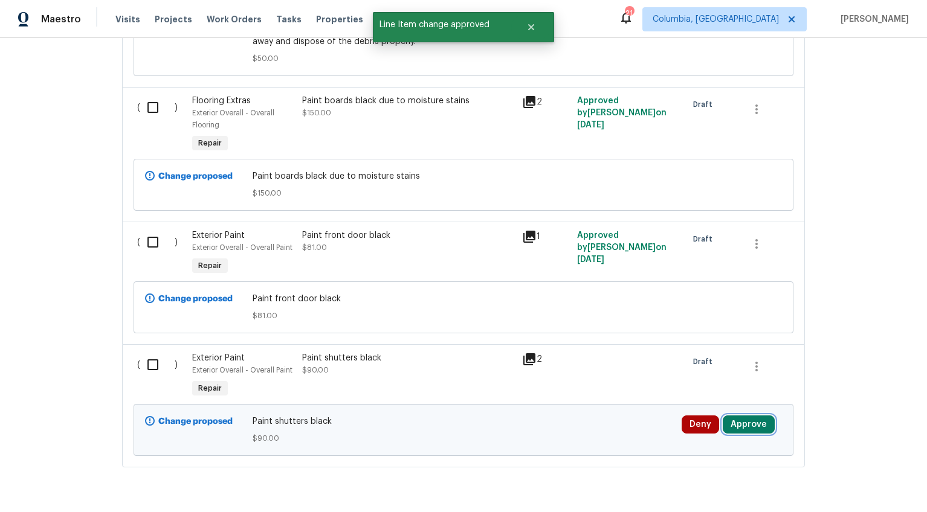
click at [733, 434] on button "Approve" at bounding box center [749, 425] width 52 height 18
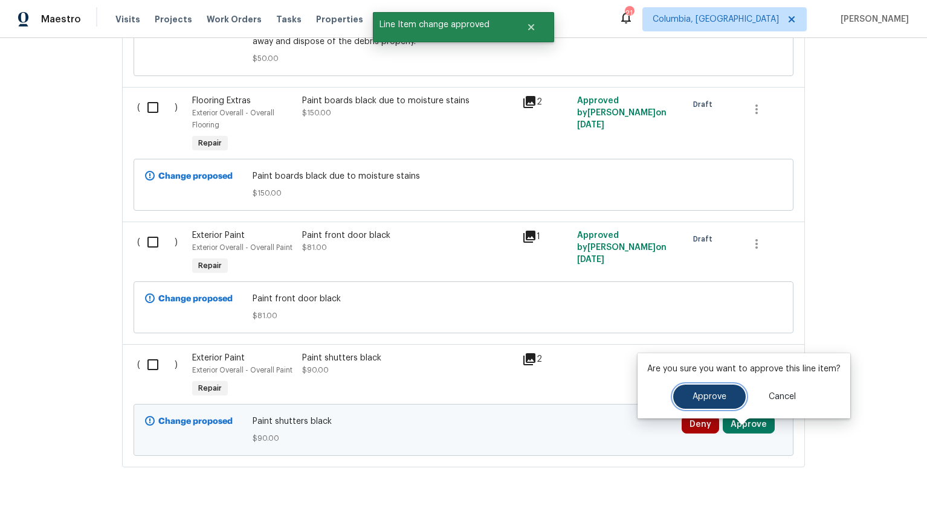
click at [688, 401] on button "Approve" at bounding box center [709, 397] width 72 height 24
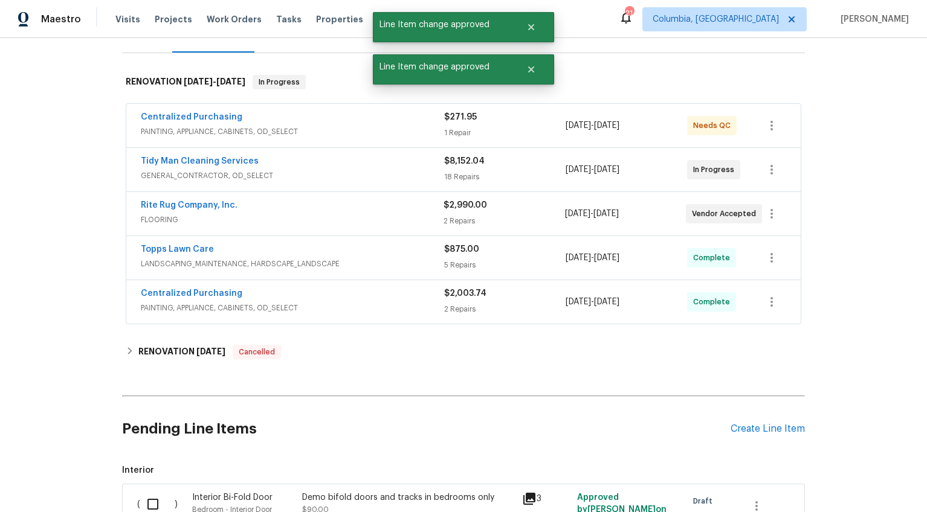
scroll to position [54, 0]
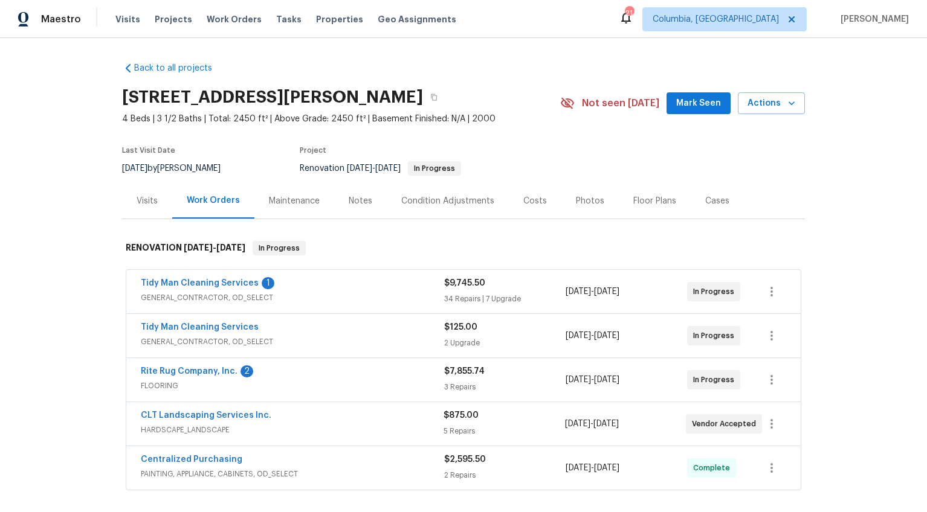
scroll to position [45, 0]
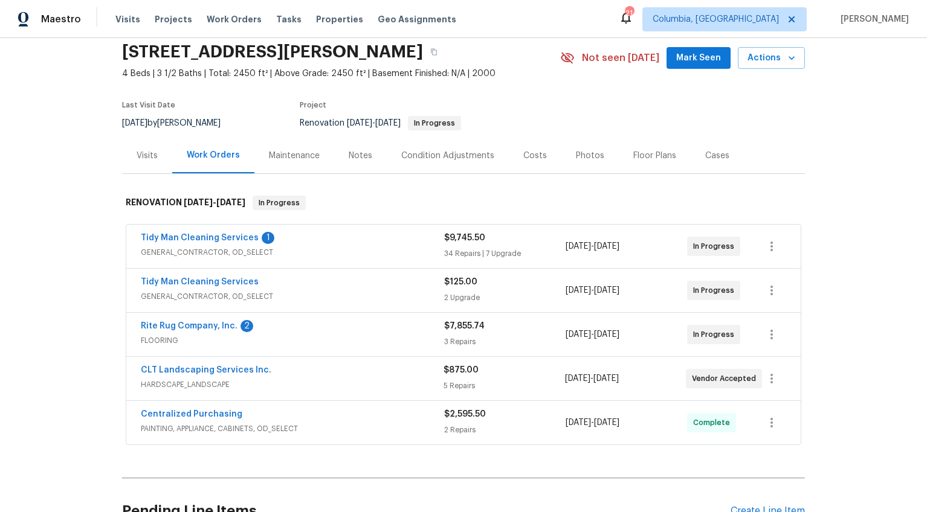
click at [527, 156] on div "Costs" at bounding box center [535, 156] width 24 height 12
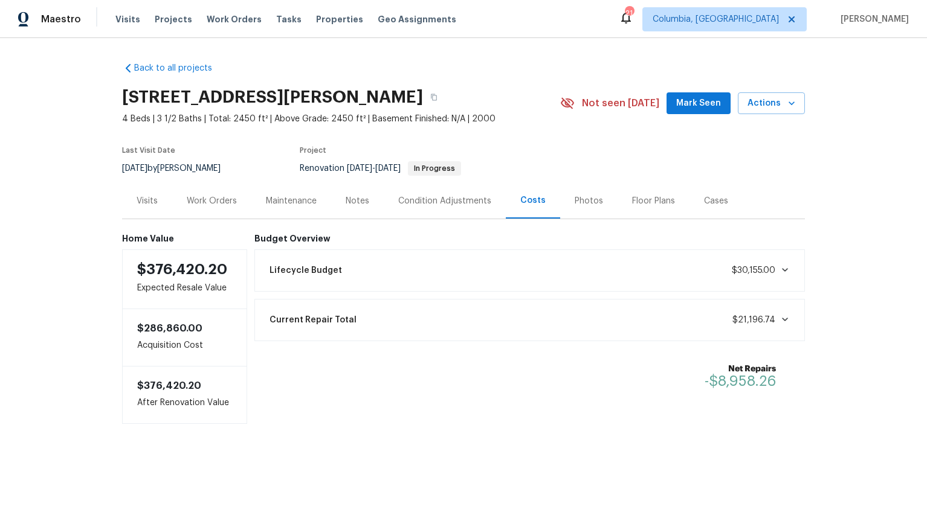
click at [366, 198] on div "Notes" at bounding box center [357, 201] width 53 height 36
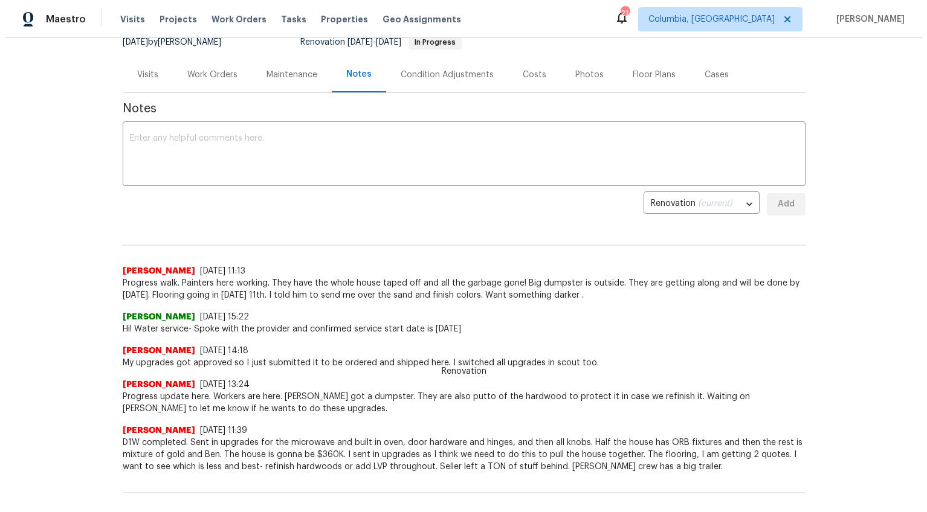
scroll to position [120, 0]
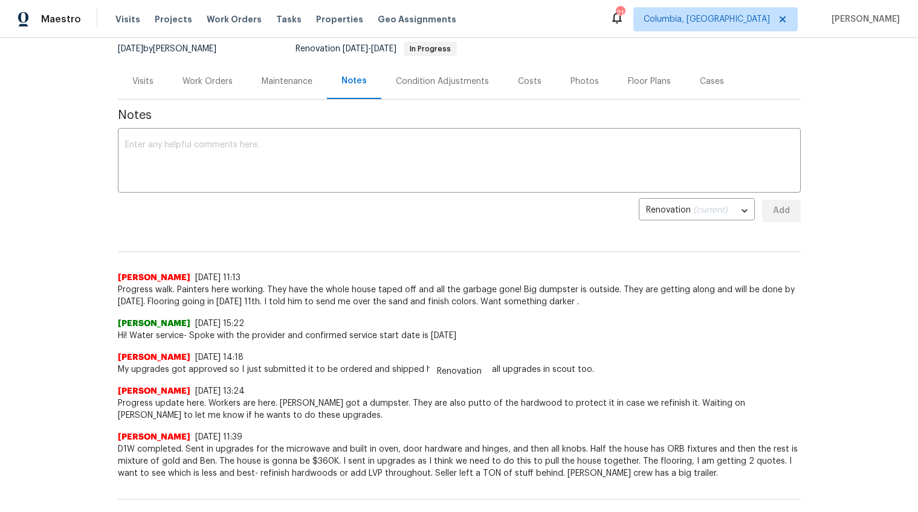
click at [192, 89] on div "Work Orders" at bounding box center [207, 81] width 79 height 36
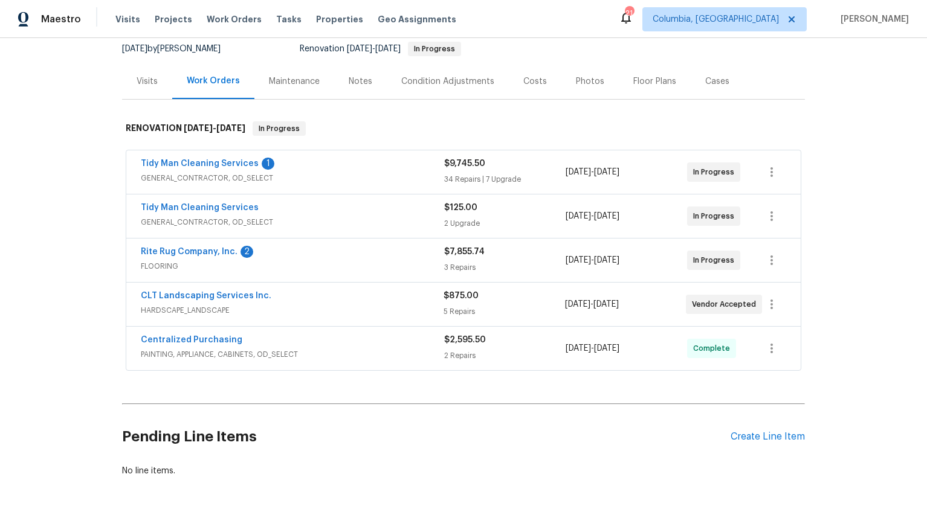
click at [337, 171] on div "Tidy Man Cleaning Services 1" at bounding box center [292, 165] width 303 height 14
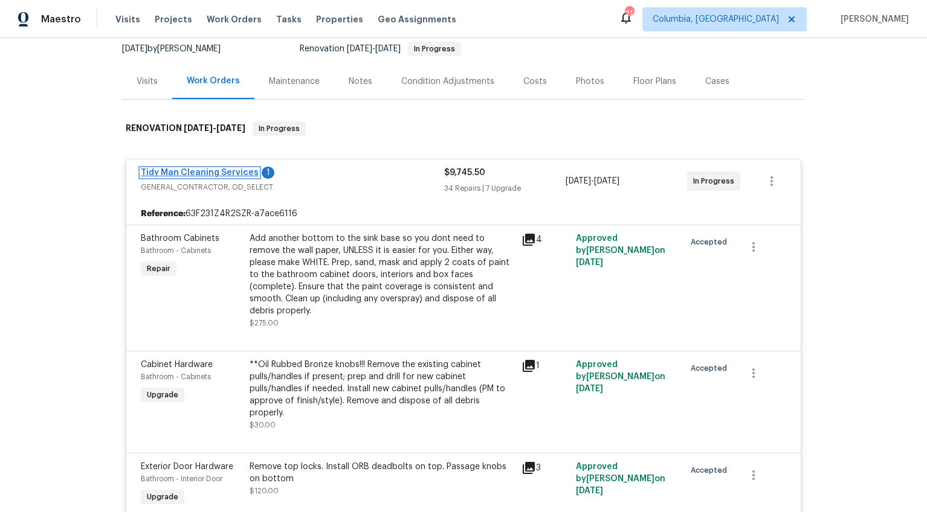
click at [234, 171] on link "Tidy Man Cleaning Services" at bounding box center [200, 173] width 118 height 8
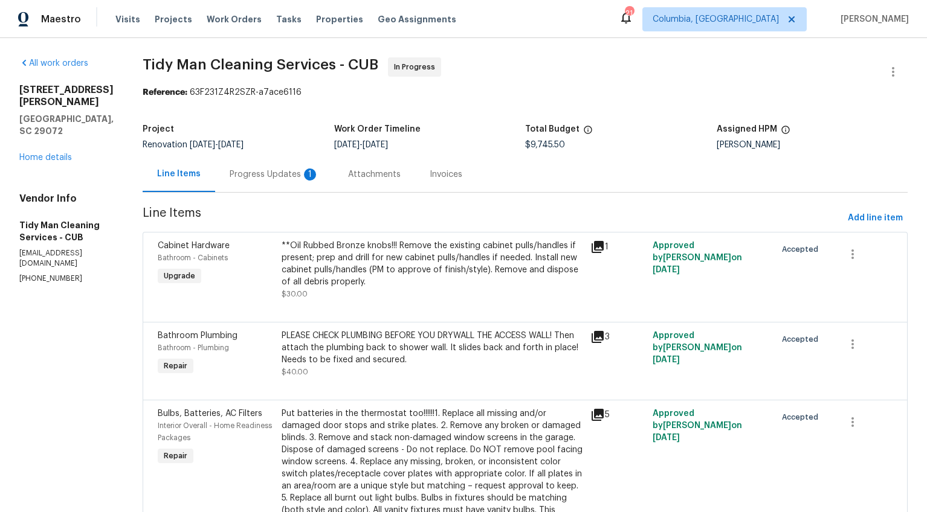
click at [304, 177] on div "1" at bounding box center [310, 175] width 12 height 12
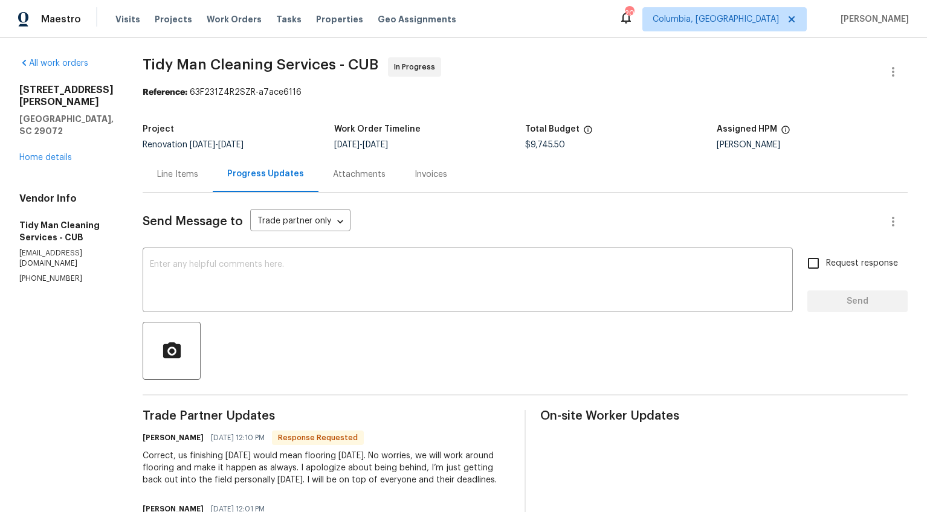
click at [143, 187] on div "Line Items" at bounding box center [178, 174] width 70 height 36
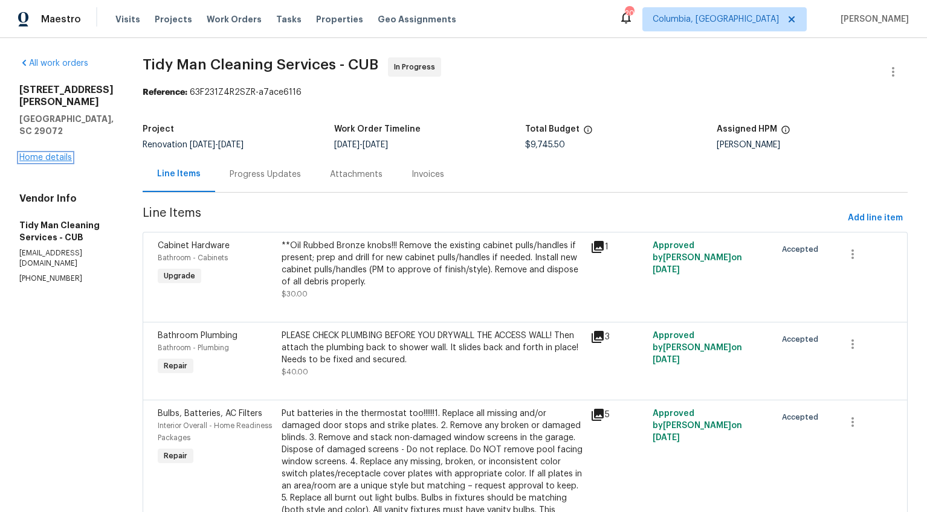
click at [52, 153] on link "Home details" at bounding box center [45, 157] width 53 height 8
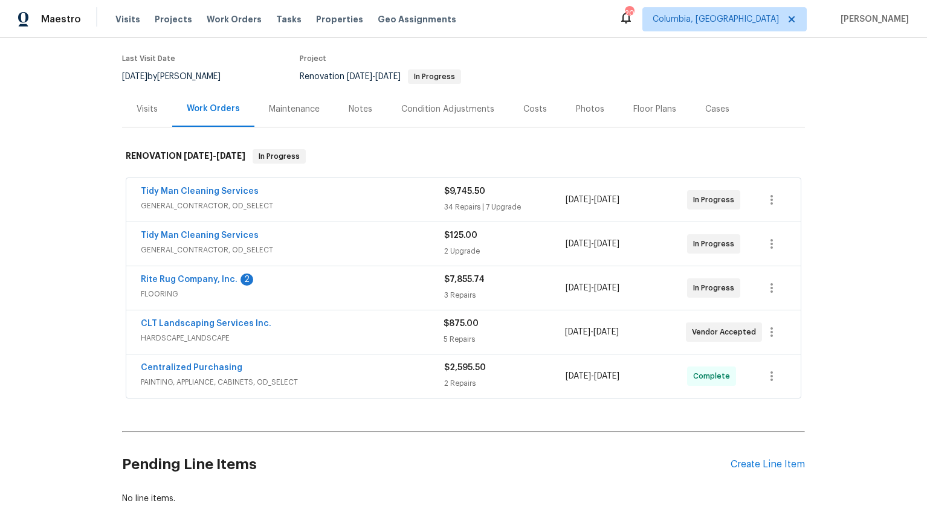
scroll to position [119, 0]
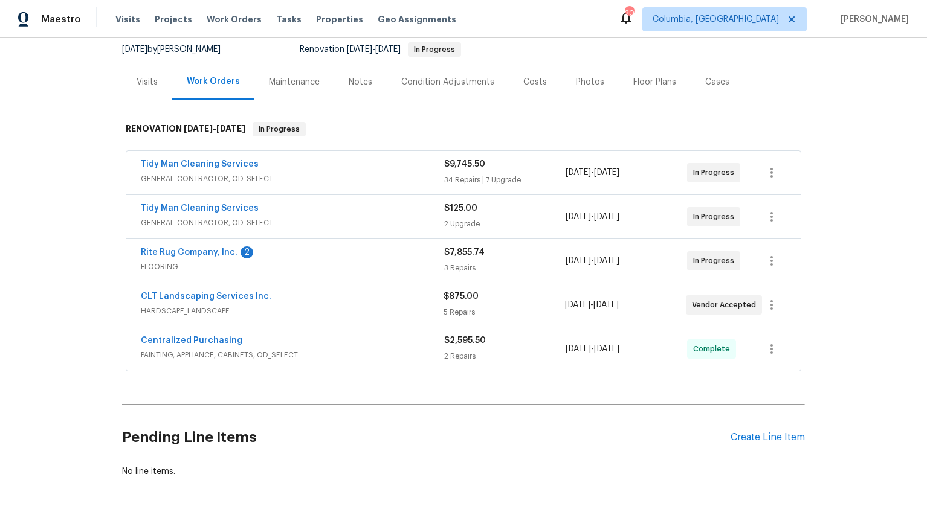
click at [293, 259] on div "Rite Rug Company, Inc. 2" at bounding box center [292, 253] width 303 height 14
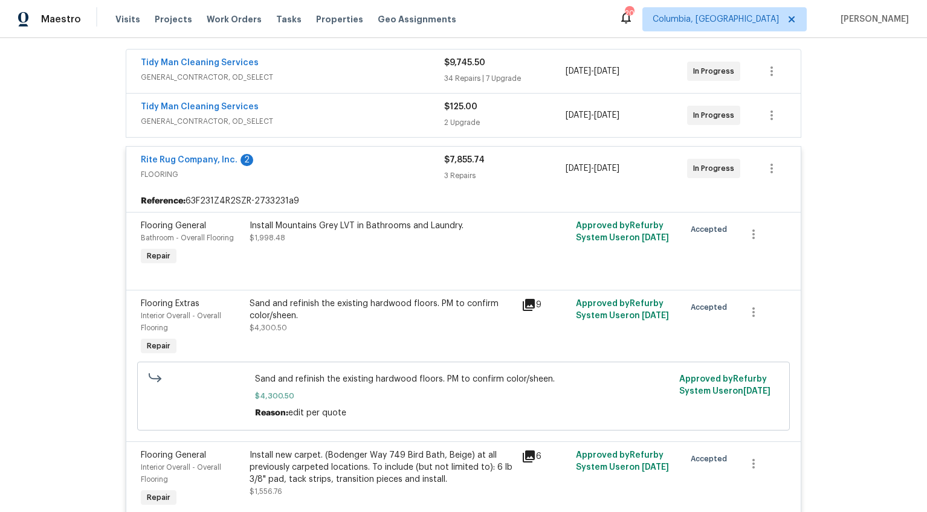
scroll to position [167, 0]
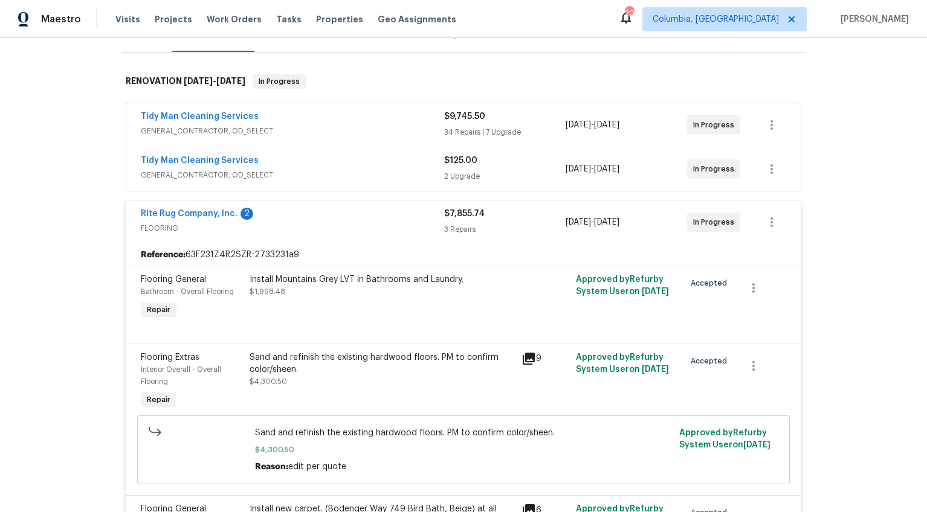
click at [289, 217] on div "Rite Rug Company, Inc. 2" at bounding box center [292, 215] width 303 height 14
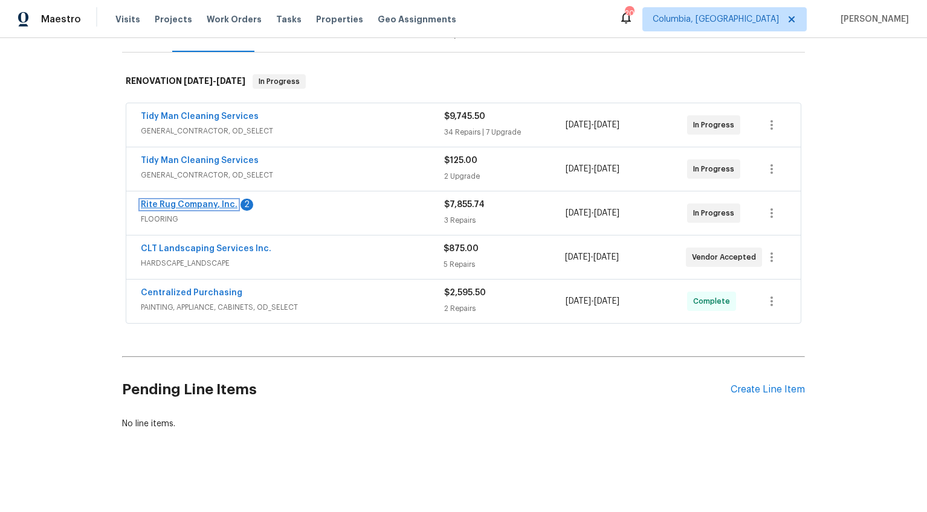
click at [202, 201] on link "Rite Rug Company, Inc." at bounding box center [189, 205] width 97 height 8
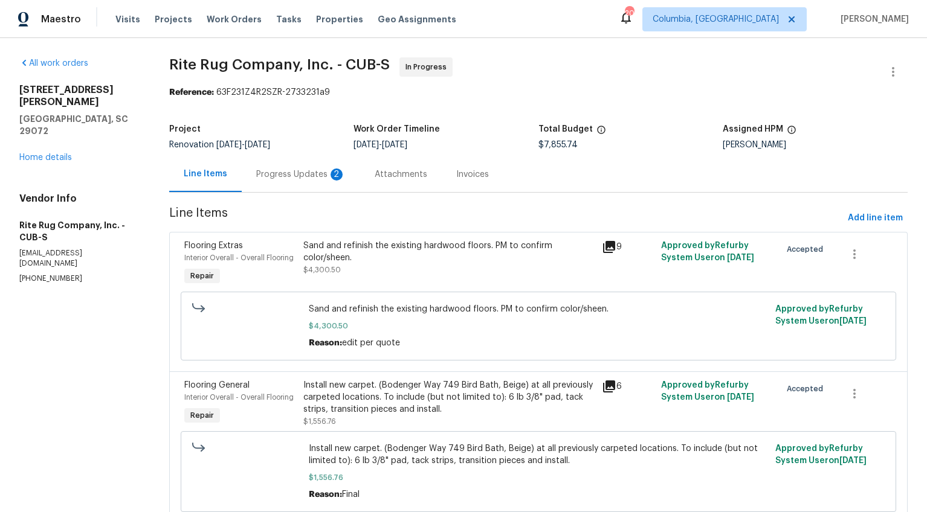
click at [295, 179] on div "Progress Updates 2" at bounding box center [300, 175] width 89 height 12
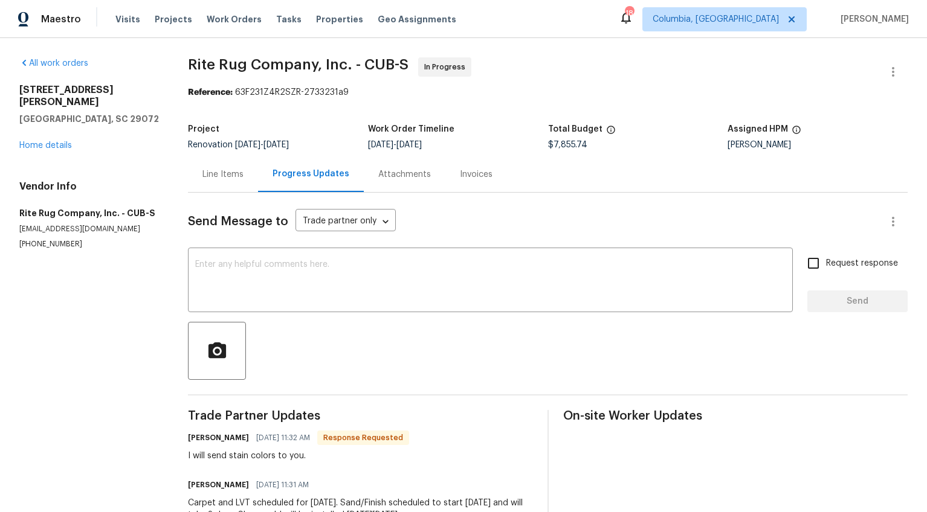
click at [239, 181] on div "Line Items" at bounding box center [223, 174] width 70 height 36
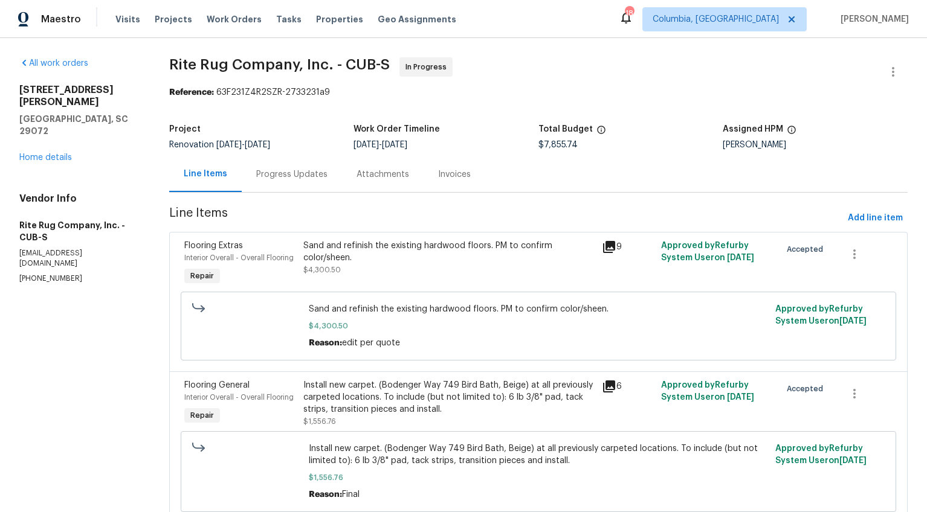
scroll to position [66, 0]
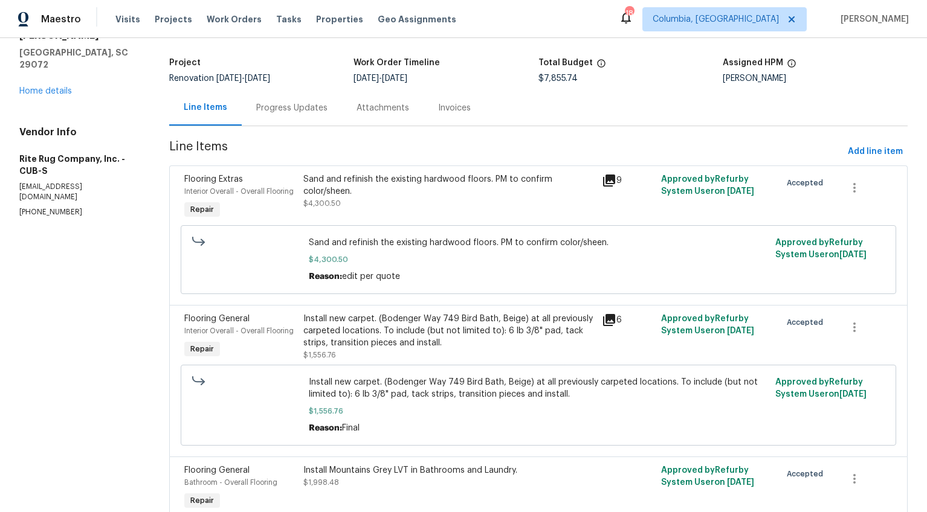
click at [280, 100] on div "Progress Updates" at bounding box center [292, 108] width 100 height 36
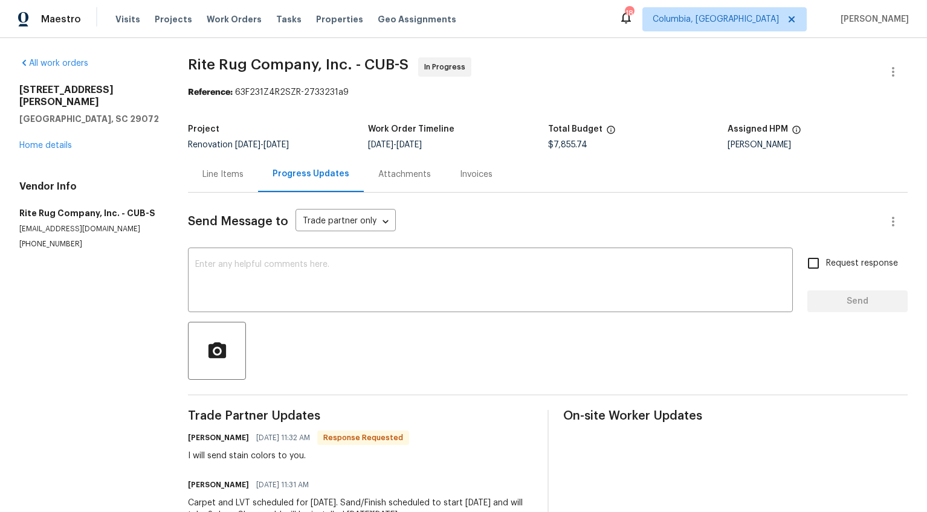
click at [225, 172] on div "Line Items" at bounding box center [222, 175] width 41 height 12
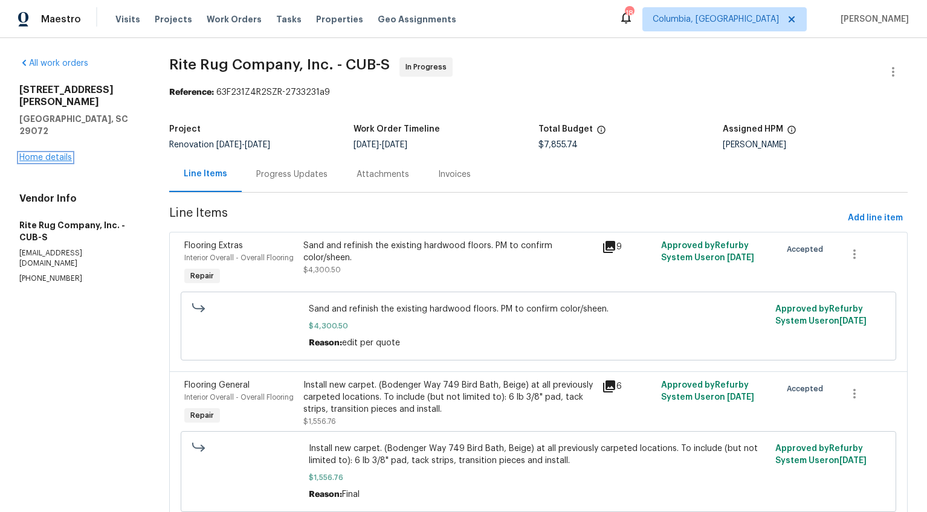
click at [43, 153] on link "Home details" at bounding box center [45, 157] width 53 height 8
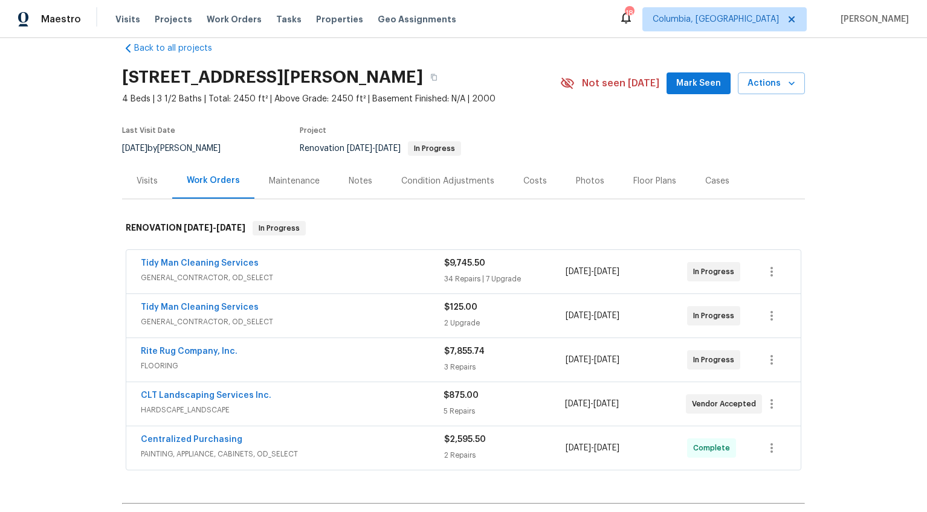
scroll to position [64, 0]
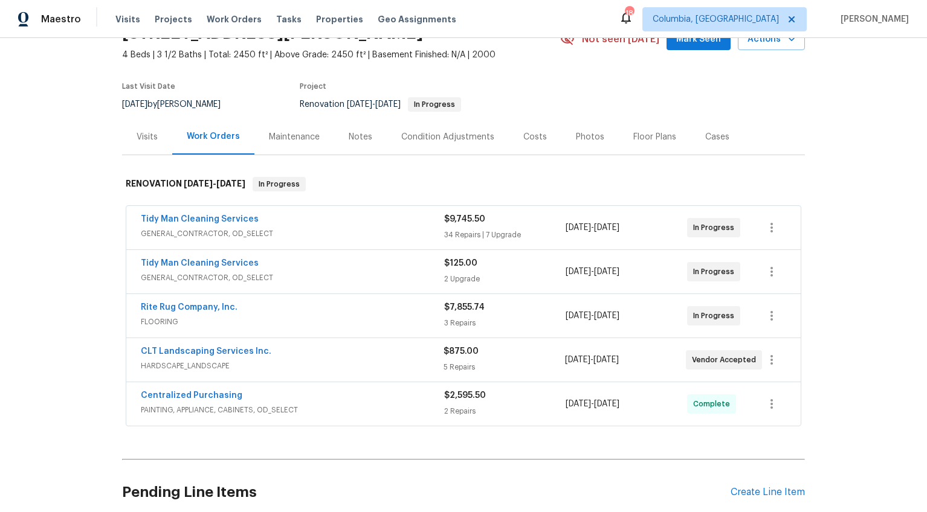
click at [530, 141] on div "Costs" at bounding box center [535, 137] width 24 height 12
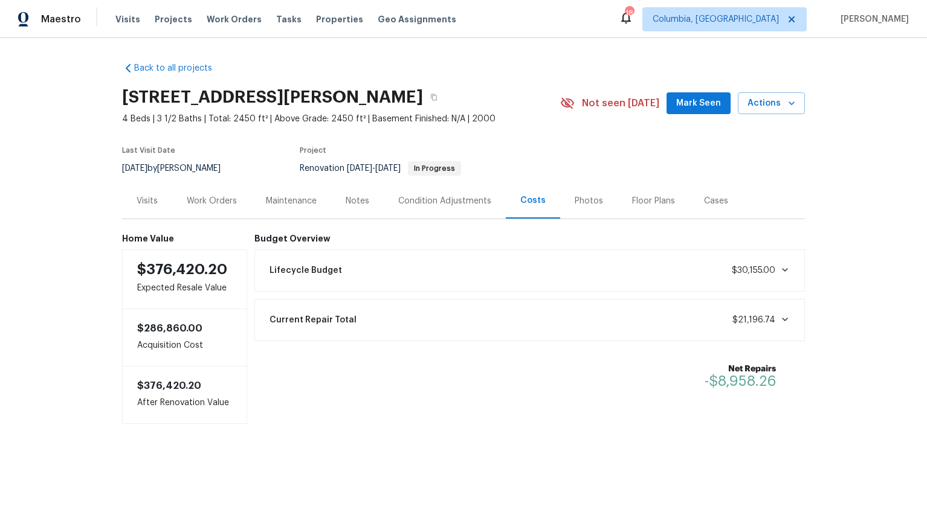
click at [228, 210] on div "Work Orders" at bounding box center [211, 201] width 79 height 36
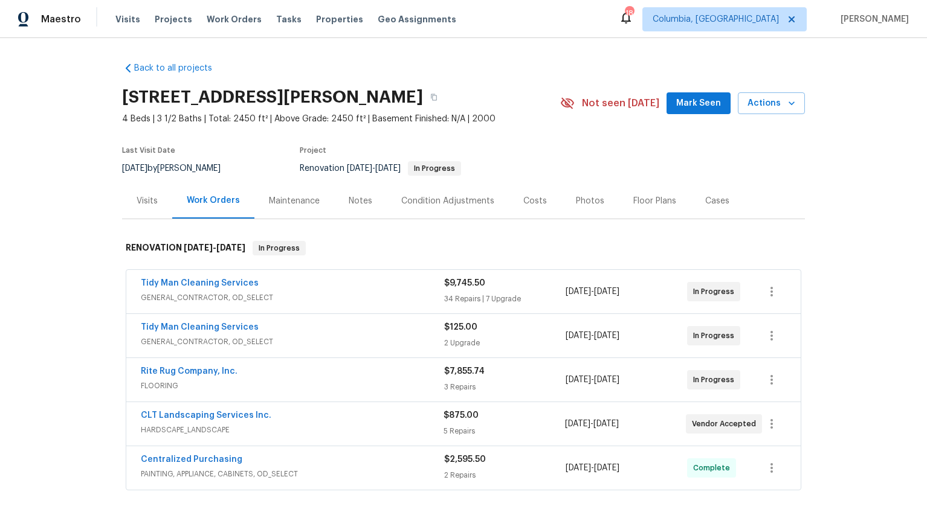
click at [146, 208] on div "Visits" at bounding box center [147, 201] width 50 height 36
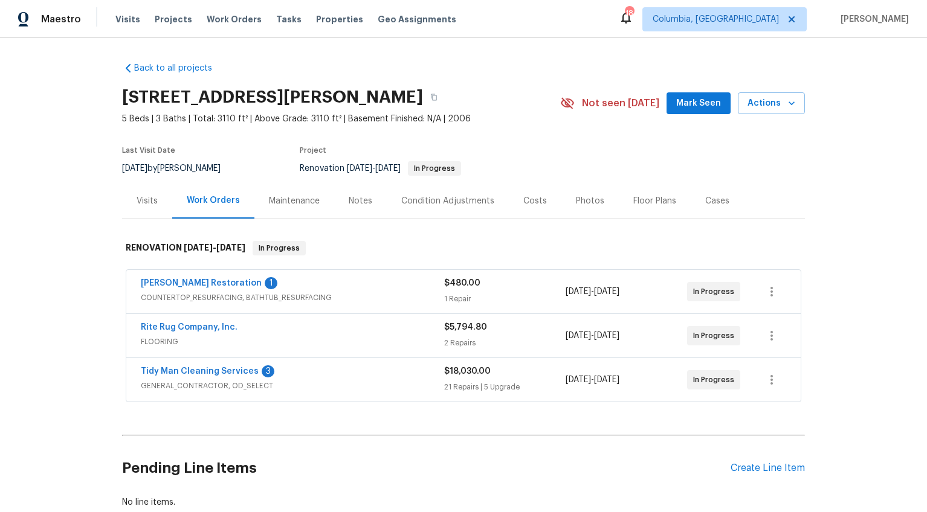
click at [523, 200] on div "Costs" at bounding box center [535, 201] width 24 height 12
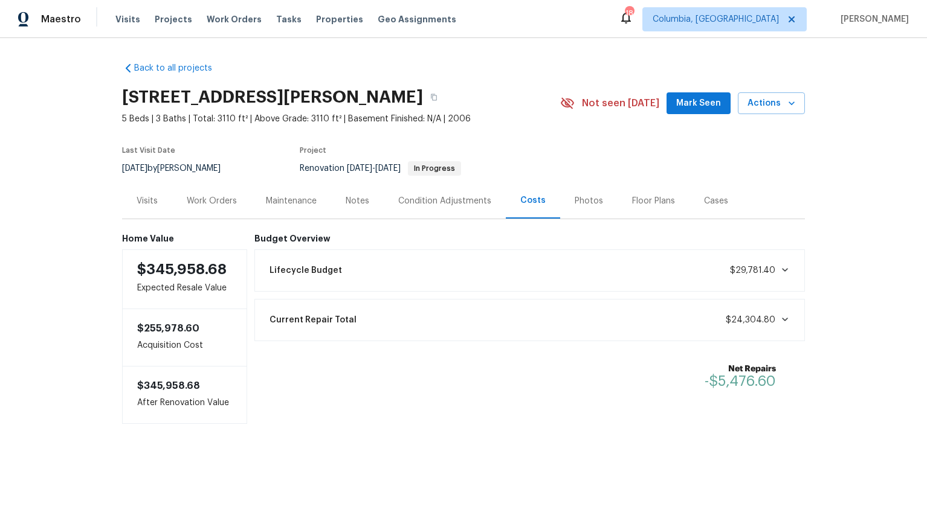
click at [211, 208] on div "Work Orders" at bounding box center [211, 201] width 79 height 36
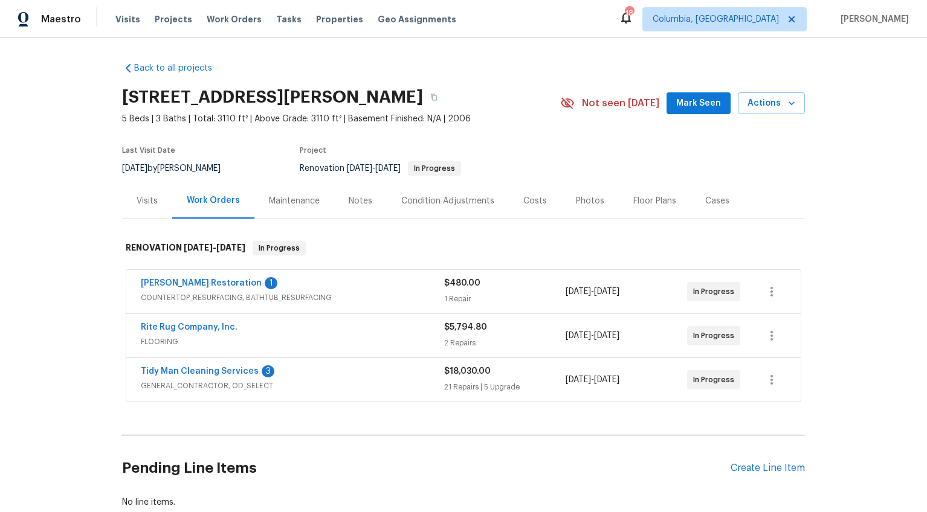
click at [299, 292] on span "COUNTERTOP_RESURFACING, BATHTUB_RESURFACING" at bounding box center [292, 298] width 303 height 12
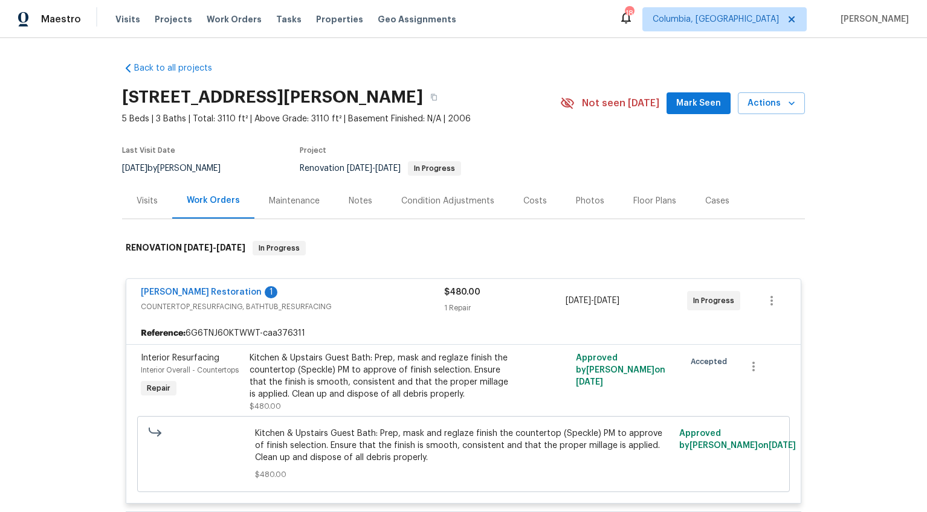
click at [299, 292] on div "Griffin Restoration 1" at bounding box center [292, 293] width 303 height 14
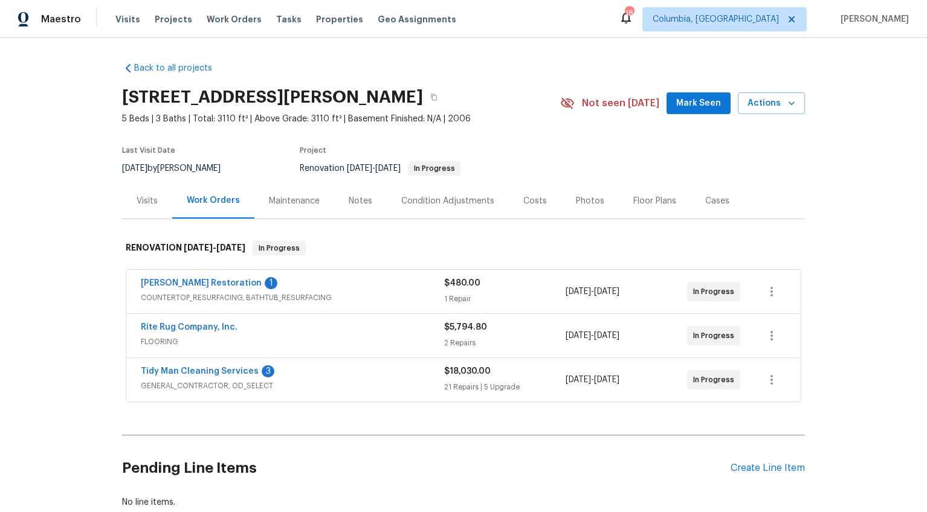
click at [127, 205] on div "Visits" at bounding box center [147, 201] width 50 height 36
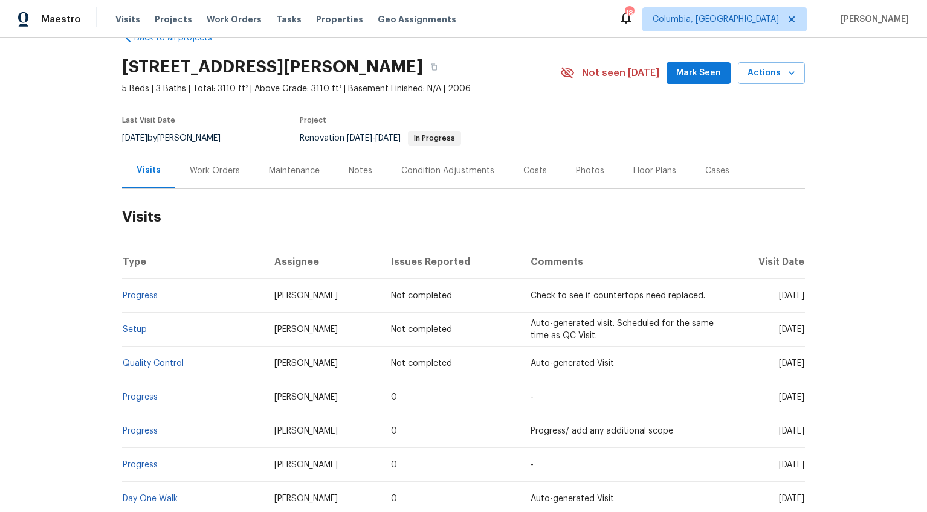
scroll to position [29, 0]
click at [190, 173] on div "Work Orders" at bounding box center [215, 172] width 50 height 12
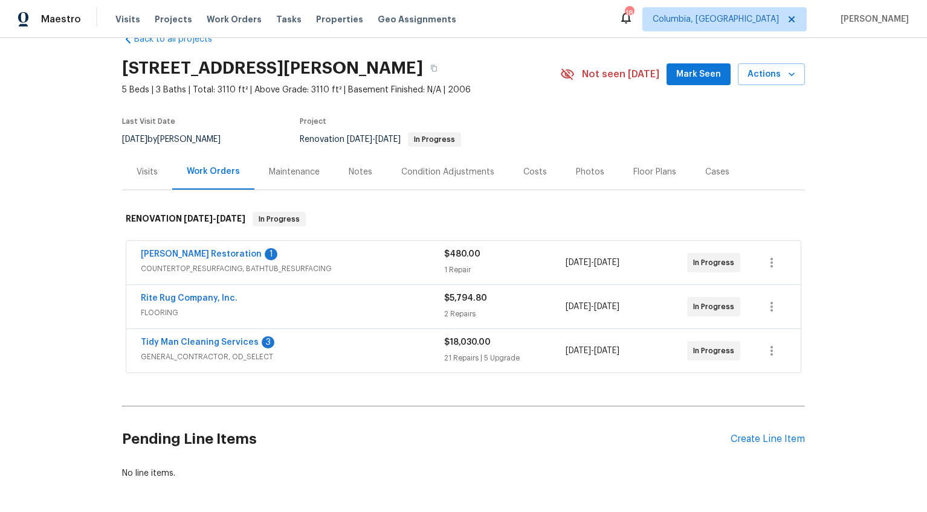
click at [272, 306] on div "Rite Rug Company, Inc." at bounding box center [292, 299] width 303 height 14
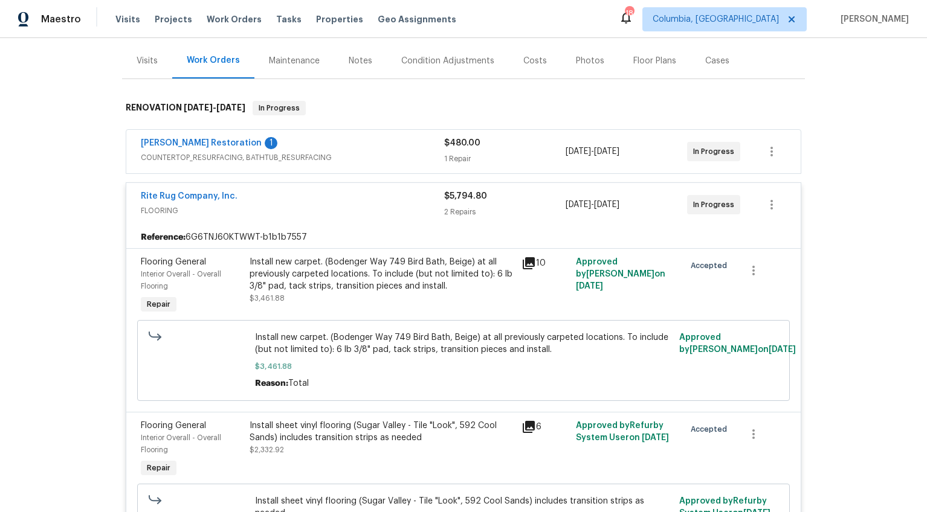
scroll to position [180, 0]
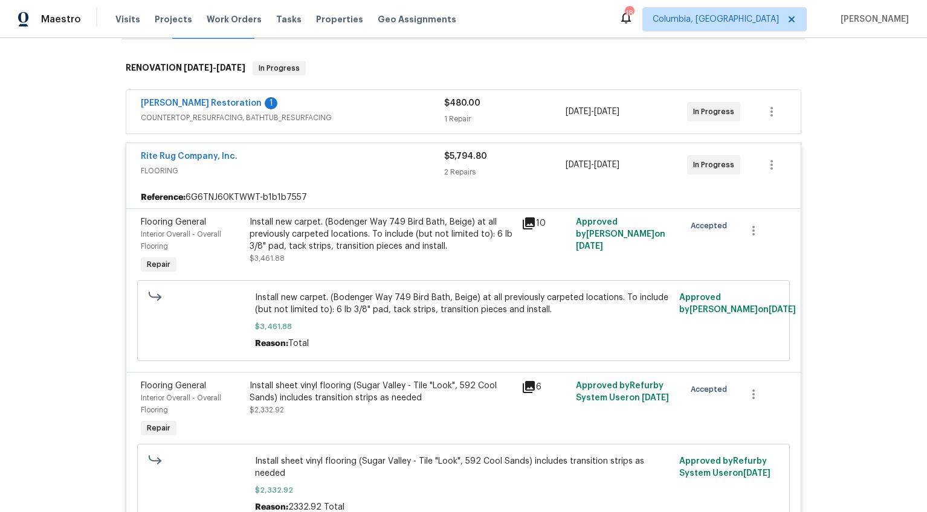
click at [329, 169] on span "FLOORING" at bounding box center [292, 171] width 303 height 12
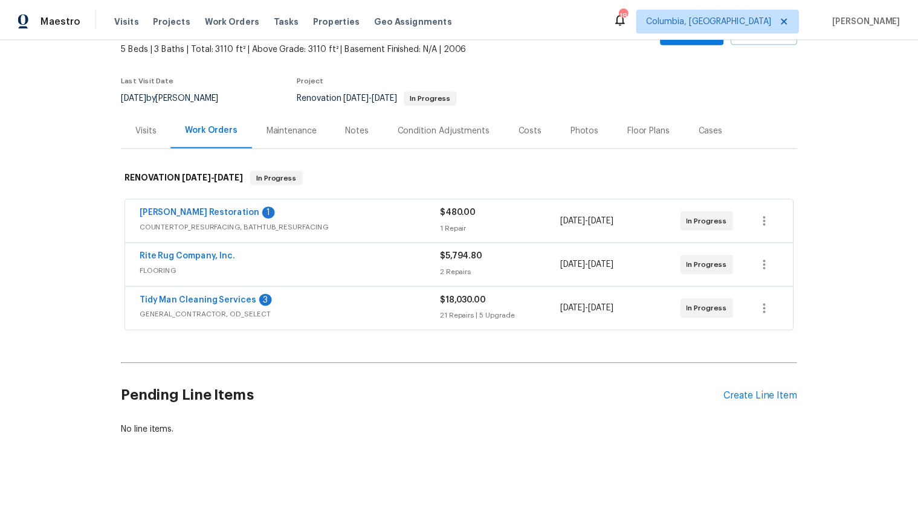
scroll to position [0, 0]
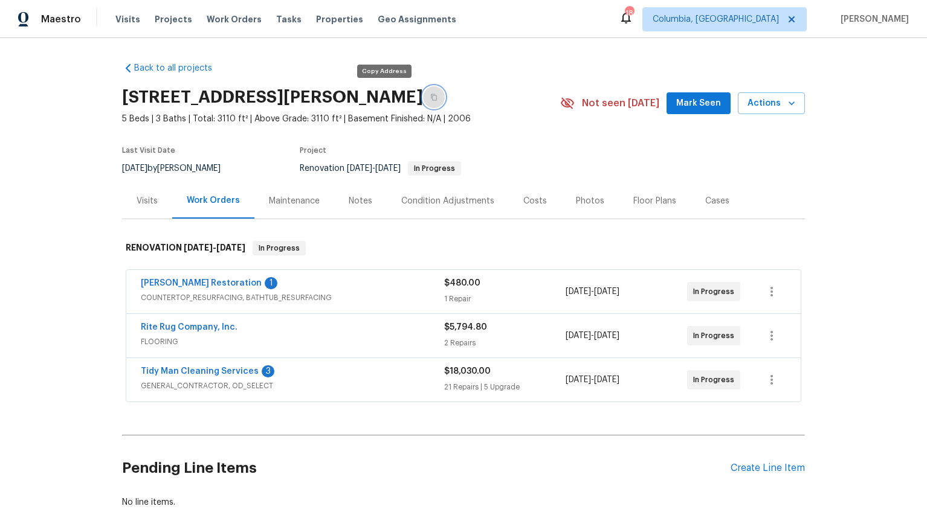
click at [430, 96] on icon "button" at bounding box center [433, 97] width 7 height 7
click at [351, 203] on div "Notes" at bounding box center [361, 201] width 24 height 12
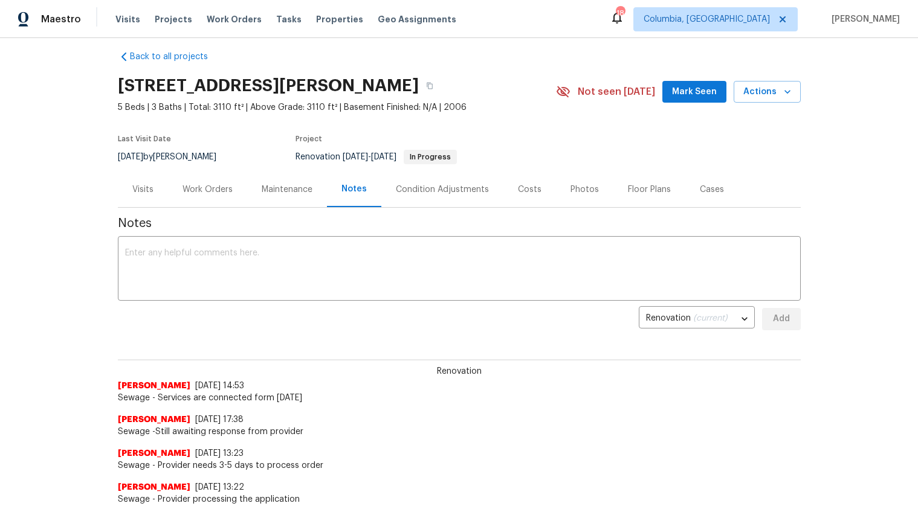
scroll to position [24, 0]
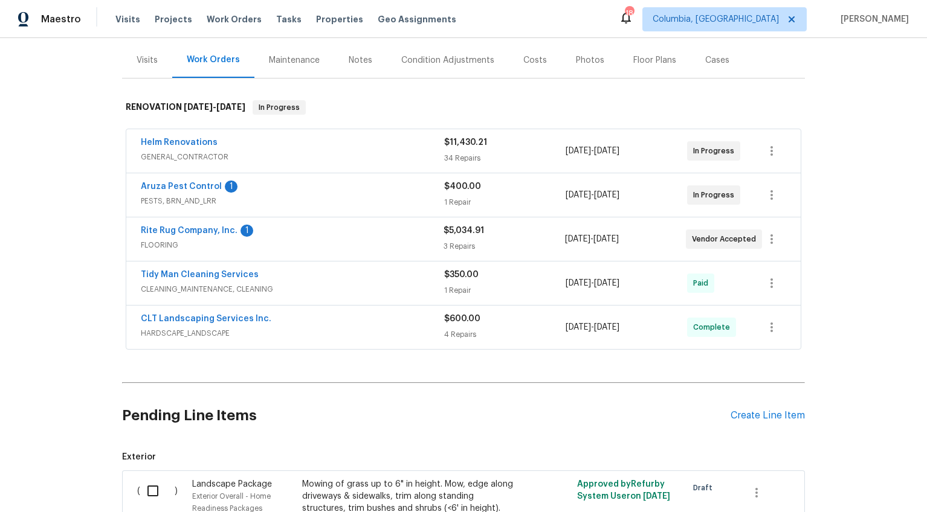
scroll to position [56, 0]
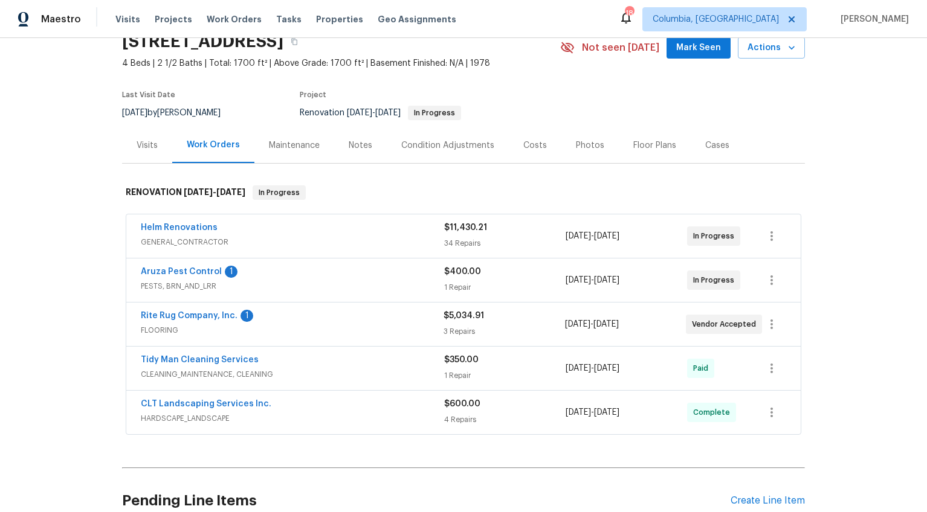
click at [251, 268] on div "Aruza Pest Control 1" at bounding box center [292, 273] width 303 height 14
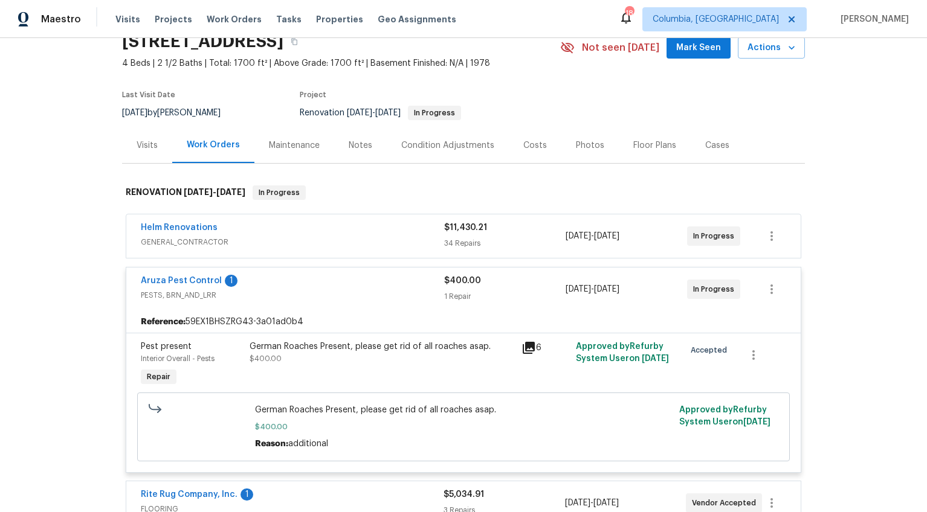
click at [253, 276] on div "Aruza Pest Control 1" at bounding box center [292, 282] width 303 height 14
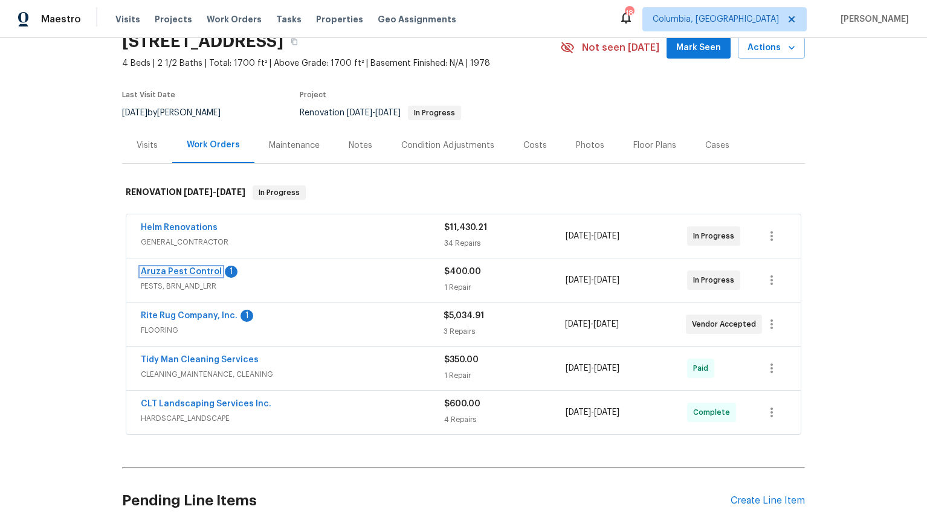
click at [164, 271] on link "Aruza Pest Control" at bounding box center [181, 272] width 81 height 8
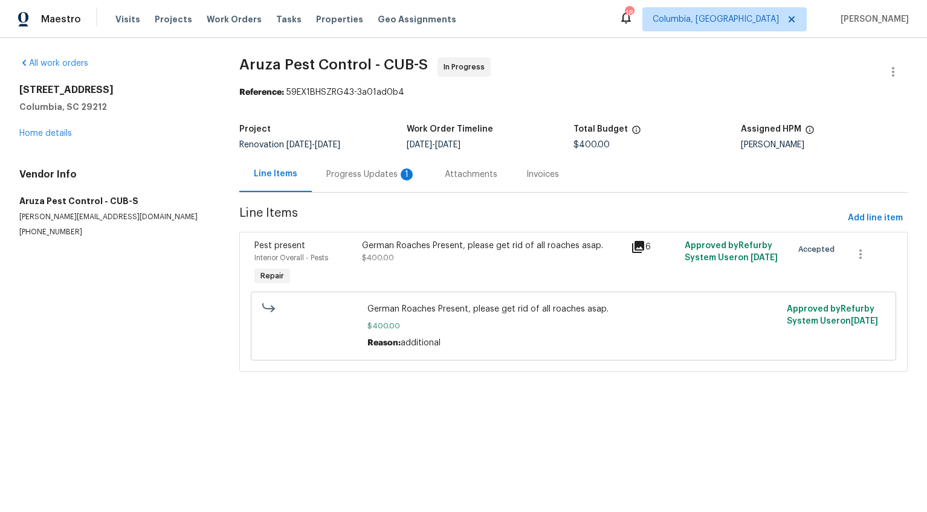
click at [384, 184] on div "Progress Updates 1" at bounding box center [371, 174] width 118 height 36
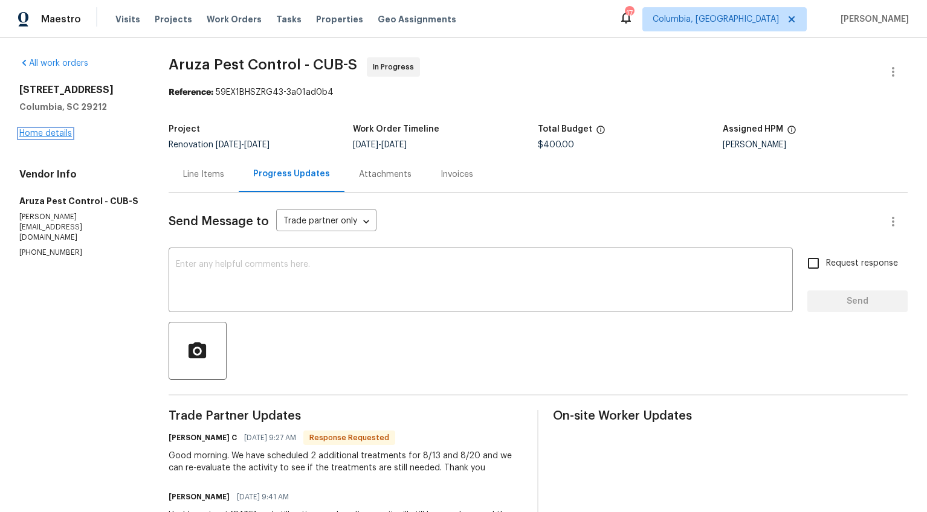
click at [36, 132] on link "Home details" at bounding box center [45, 133] width 53 height 8
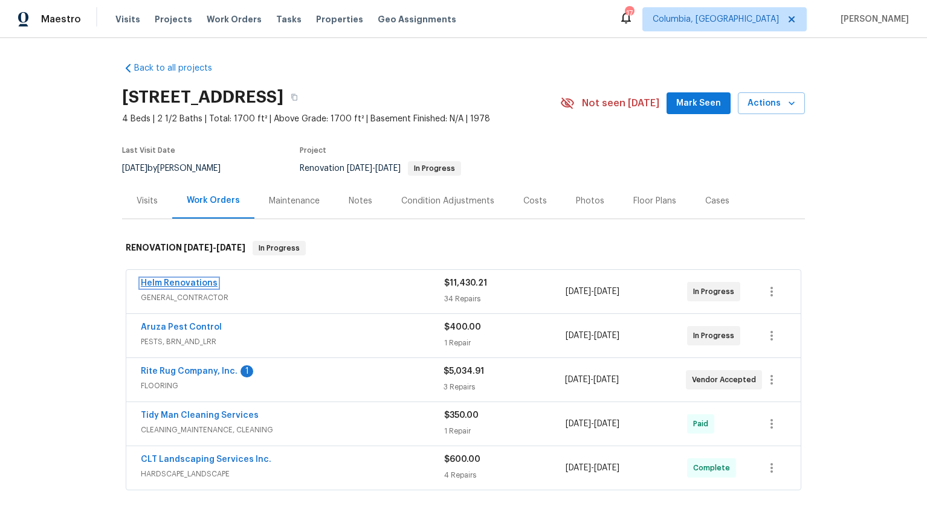
click at [195, 282] on link "Helm Renovations" at bounding box center [179, 283] width 77 height 8
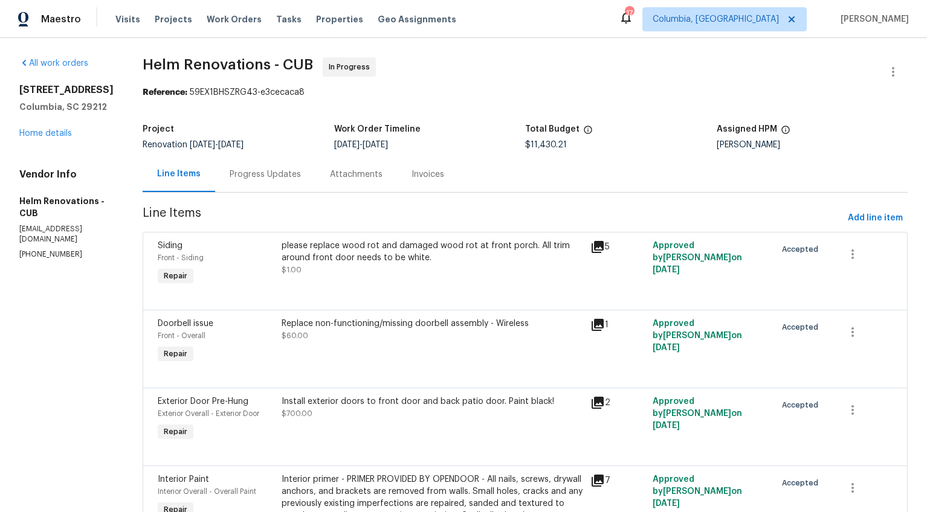
click at [309, 185] on div "Progress Updates" at bounding box center [265, 174] width 100 height 36
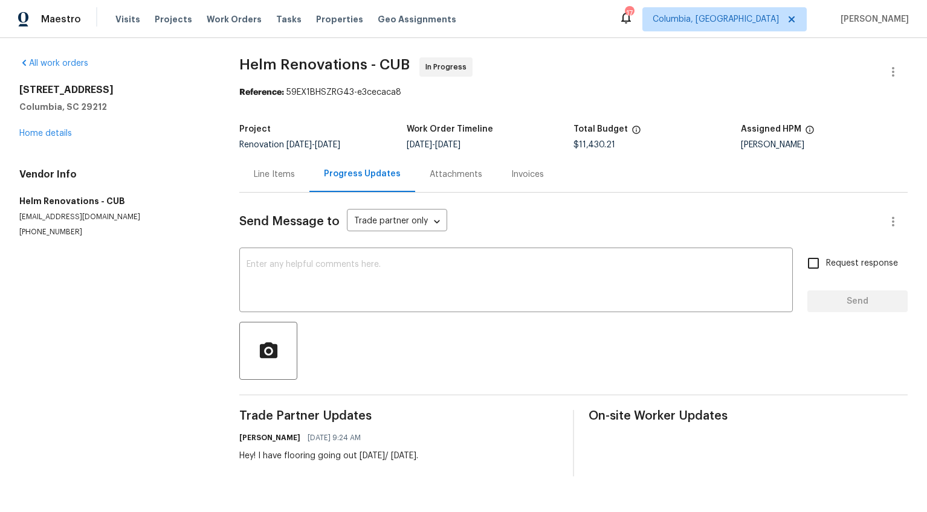
click at [289, 184] on div "Line Items" at bounding box center [274, 174] width 70 height 36
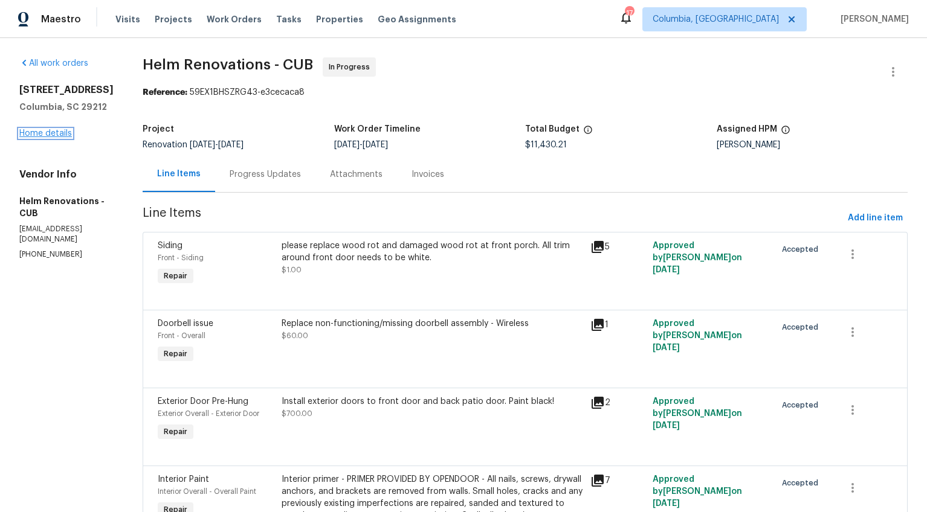
click at [60, 130] on link "Home details" at bounding box center [45, 133] width 53 height 8
